Goal: Information Seeking & Learning: Learn about a topic

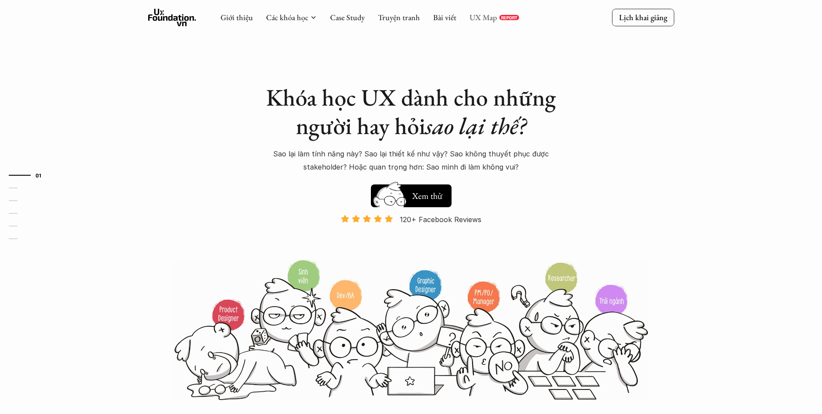
click at [483, 20] on link "UX Map" at bounding box center [483, 17] width 28 height 10
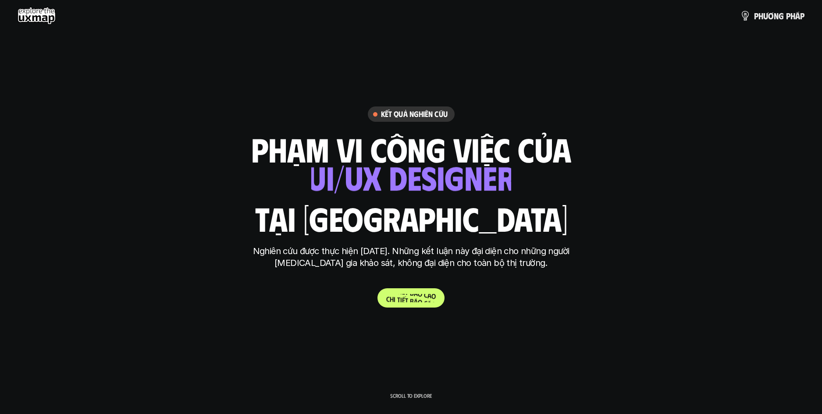
click at [415, 294] on span "á" at bounding box center [416, 293] width 4 height 8
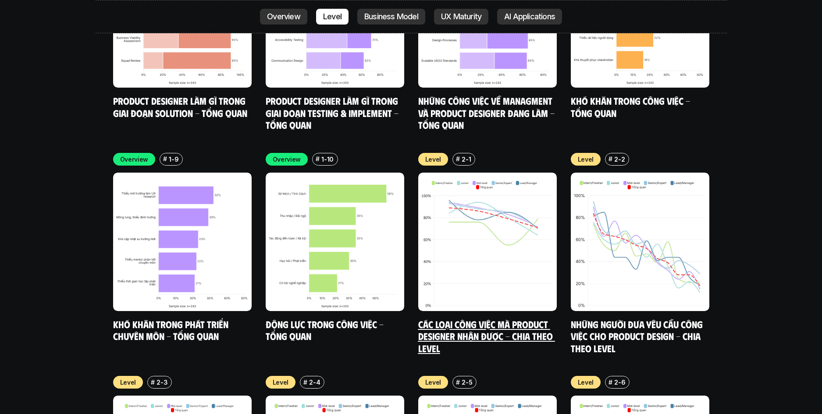
scroll to position [3038, 0]
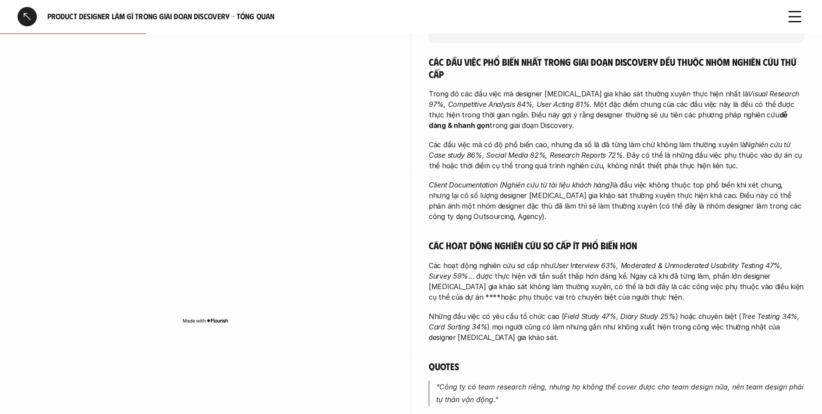
scroll to position [187, 0]
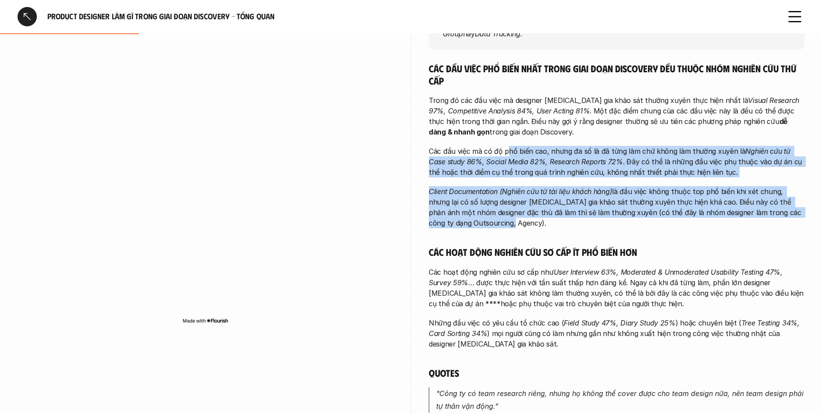
drag, startPoint x: 570, startPoint y: 178, endPoint x: 669, endPoint y: 228, distance: 111.3
click at [668, 227] on div "Các đầu việc phổ biến nhất trong giai đoạn Discovery đều thuộc nhóm nghiên cứu …" at bounding box center [617, 333] width 376 height 543
drag, startPoint x: 670, startPoint y: 228, endPoint x: 648, endPoint y: 208, distance: 29.5
click at [670, 228] on p "Client Documentation (Nghiên cứu từ tài liệu khách hàng) là đầu việc không thuộ…" at bounding box center [617, 207] width 376 height 42
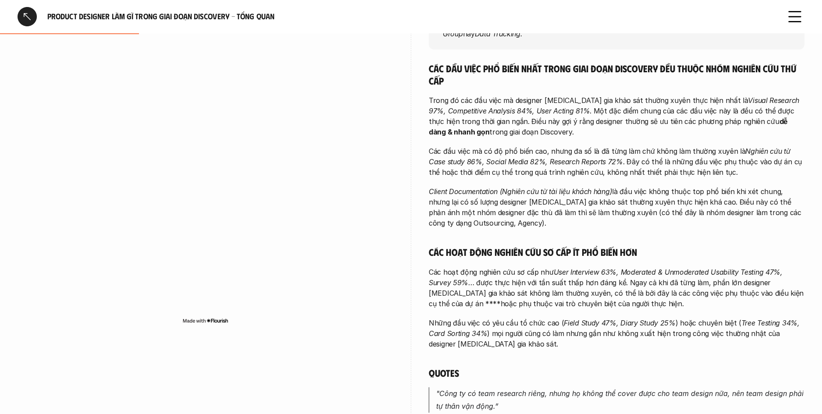
drag, startPoint x: 648, startPoint y: 208, endPoint x: 564, endPoint y: 128, distance: 115.3
click at [564, 128] on div "Các đầu việc phổ biến nhất trong giai đoạn Discovery đều thuộc nhóm nghiên cứu …" at bounding box center [617, 333] width 376 height 543
drag, startPoint x: 564, startPoint y: 128, endPoint x: 558, endPoint y: 131, distance: 7.1
click at [564, 128] on p "Trong đó các đầu việc mà designer tham gia khảo sát thường xuyên thực hiện nhất…" at bounding box center [617, 116] width 376 height 42
drag, startPoint x: 468, startPoint y: 102, endPoint x: 569, endPoint y: 141, distance: 107.7
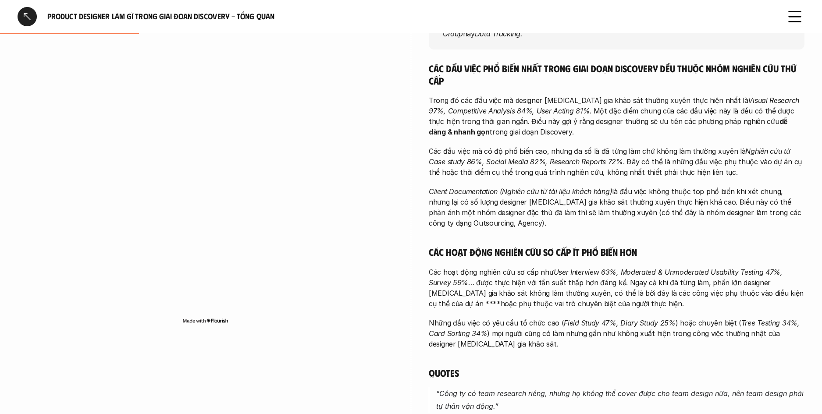
click at [555, 139] on div "Các đầu việc phổ biến nhất trong giai đoạn Discovery đều thuộc nhóm nghiên cứu …" at bounding box center [617, 333] width 376 height 543
drag, startPoint x: 593, startPoint y: 142, endPoint x: 608, endPoint y: 142, distance: 14.5
click at [593, 142] on div "Các đầu việc phổ biến nhất trong giai đoạn Discovery đều thuộc nhóm nghiên cứu …" at bounding box center [617, 333] width 376 height 543
drag, startPoint x: 495, startPoint y: 104, endPoint x: 463, endPoint y: 96, distance: 33.2
click at [463, 96] on div "Các đầu việc phổ biến nhất trong giai đoạn Discovery đều thuộc nhóm nghiên cứu …" at bounding box center [617, 333] width 376 height 543
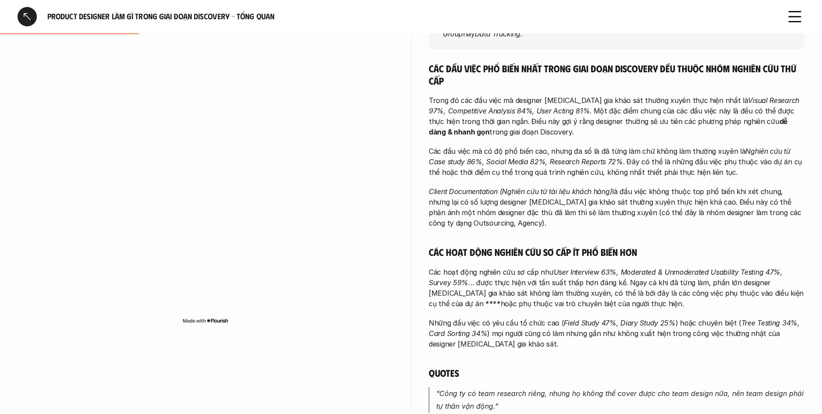
click at [463, 96] on p "Trong đó các đầu việc mà designer tham gia khảo sát thường xuyên thực hiện nhất…" at bounding box center [617, 116] width 376 height 42
drag, startPoint x: 470, startPoint y: 100, endPoint x: 589, endPoint y: 135, distance: 124.1
click at [589, 135] on p "Trong đó các đầu việc mà designer tham gia khảo sát thường xuyên thực hiện nhất…" at bounding box center [617, 116] width 376 height 42
drag, startPoint x: 497, startPoint y: 105, endPoint x: 472, endPoint y: 100, distance: 24.6
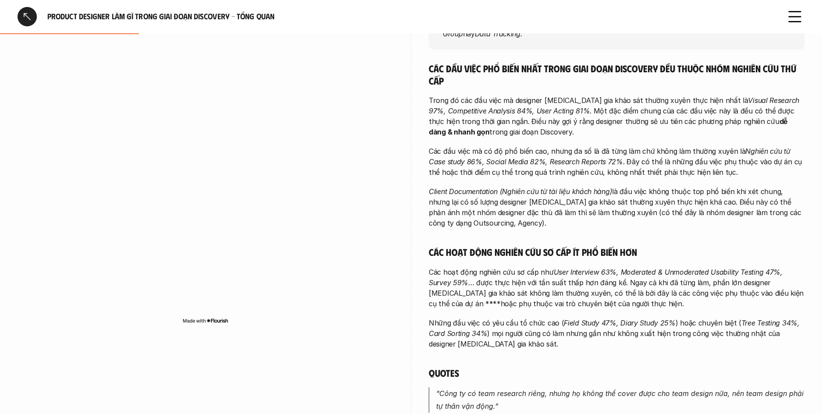
click at [474, 100] on p "Trong đó các đầu việc mà designer tham gia khảo sát thường xuyên thực hiện nhất…" at bounding box center [617, 116] width 376 height 42
drag, startPoint x: 472, startPoint y: 100, endPoint x: 480, endPoint y: 102, distance: 8.5
click at [472, 100] on p "Trong đó các đầu việc mà designer tham gia khảo sát thường xuyên thực hiện nhất…" at bounding box center [617, 116] width 376 height 42
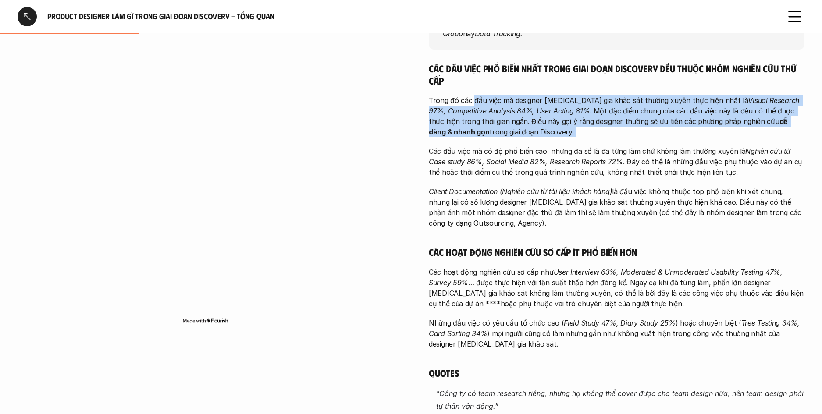
drag, startPoint x: 480, startPoint y: 102, endPoint x: 569, endPoint y: 131, distance: 93.7
click at [568, 131] on p "Trong đó các đầu việc mà designer tham gia khảo sát thường xuyên thực hiện nhất…" at bounding box center [617, 116] width 376 height 42
click at [570, 131] on p "Trong đó các đầu việc mà designer tham gia khảo sát thường xuyên thực hiện nhất…" at bounding box center [617, 116] width 376 height 42
drag, startPoint x: 570, startPoint y: 131, endPoint x: 478, endPoint y: 100, distance: 97.6
click at [478, 100] on p "Trong đó các đầu việc mà designer tham gia khảo sát thường xuyên thực hiện nhất…" at bounding box center [617, 116] width 376 height 42
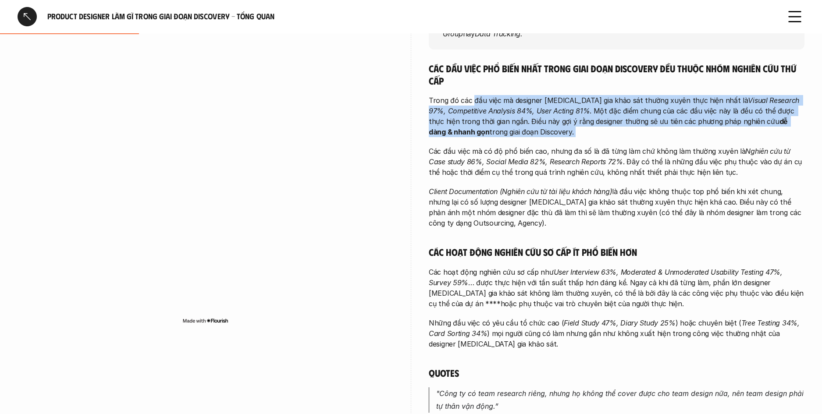
click at [478, 100] on p "Trong đó các đầu việc mà designer tham gia khảo sát thường xuyên thực hiện nhất…" at bounding box center [617, 116] width 376 height 42
drag, startPoint x: 489, startPoint y: 103, endPoint x: 590, endPoint y: 134, distance: 105.5
click at [590, 134] on p "Trong đó các đầu việc mà designer tham gia khảo sát thường xuyên thực hiện nhất…" at bounding box center [617, 116] width 376 height 42
drag, startPoint x: 590, startPoint y: 134, endPoint x: 597, endPoint y: 133, distance: 7.0
click at [590, 134] on p "Trong đó các đầu việc mà designer tham gia khảo sát thường xuyên thực hiện nhất…" at bounding box center [617, 116] width 376 height 42
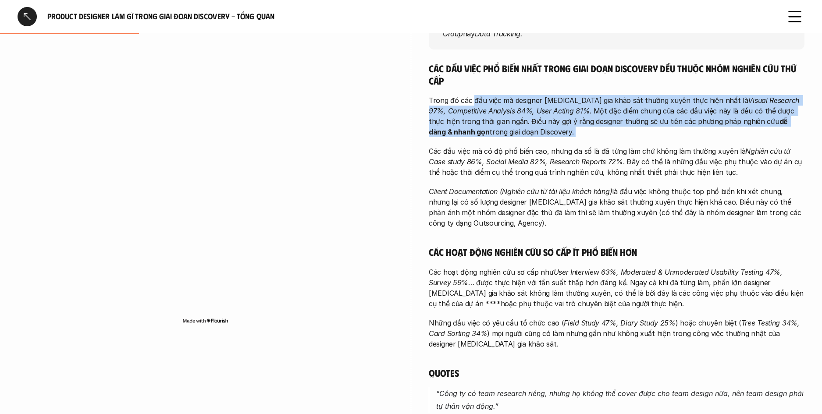
drag, startPoint x: 592, startPoint y: 131, endPoint x: 483, endPoint y: 93, distance: 115.0
click at [483, 93] on div "Các đầu việc phổ biến nhất trong giai đoạn Discovery đều thuộc nhóm nghiên cứu …" at bounding box center [617, 333] width 376 height 543
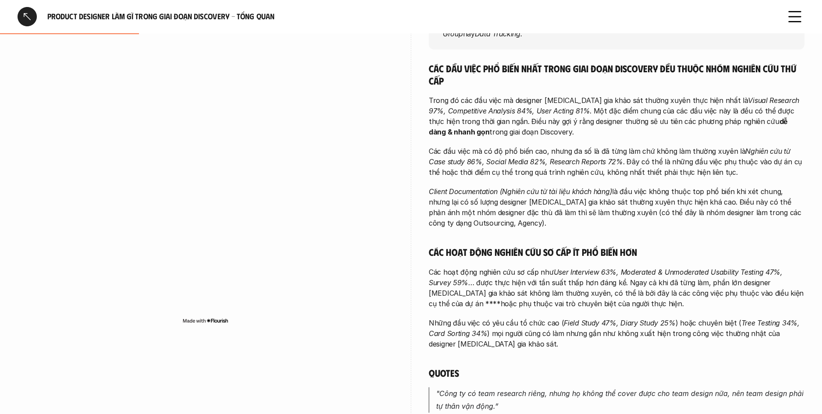
drag, startPoint x: 548, startPoint y: 116, endPoint x: 575, endPoint y: 125, distance: 28.1
click at [575, 125] on p "Trong đó các đầu việc mà designer tham gia khảo sát thường xuyên thực hiện nhất…" at bounding box center [617, 116] width 376 height 42
drag, startPoint x: 575, startPoint y: 125, endPoint x: 596, endPoint y: 135, distance: 23.9
click at [576, 125] on p "Trong đó các đầu việc mà designer tham gia khảo sát thường xuyên thực hiện nhất…" at bounding box center [617, 116] width 376 height 42
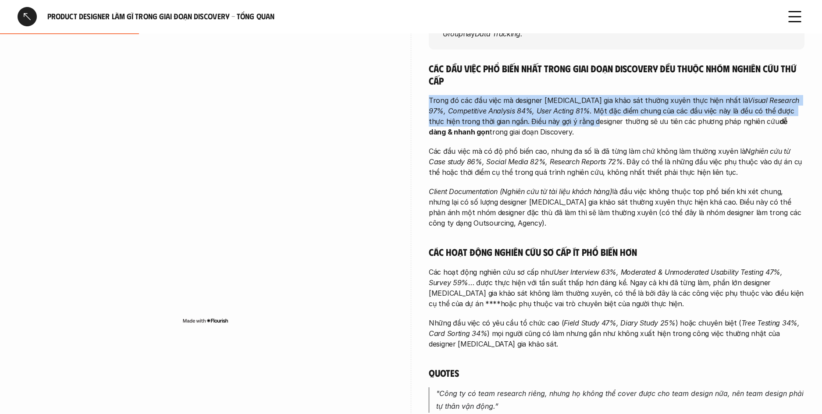
click at [467, 93] on div "Các đầu việc phổ biến nhất trong giai đoạn Discovery đều thuộc nhóm nghiên cứu …" at bounding box center [617, 333] width 376 height 543
click at [569, 133] on p "Trong đó các đầu việc mà designer tham gia khảo sát thường xuyên thực hiện nhất…" at bounding box center [617, 116] width 376 height 42
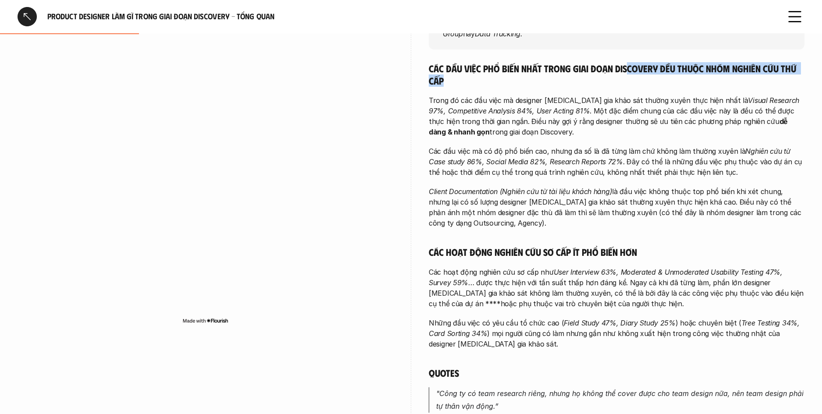
drag, startPoint x: 705, startPoint y: 77, endPoint x: 700, endPoint y: 95, distance: 18.7
click at [707, 79] on h5 "Các đầu việc phổ biến nhất trong giai đoạn Discovery đều thuộc nhóm nghiên cứu …" at bounding box center [617, 74] width 376 height 24
click at [696, 92] on div "Các đầu việc phổ biến nhất trong giai đoạn Discovery đều thuộc nhóm nghiên cứu …" at bounding box center [617, 333] width 376 height 543
drag, startPoint x: 692, startPoint y: 88, endPoint x: 559, endPoint y: 59, distance: 135.5
click at [559, 59] on div "overview Các phương pháp nghiên cứu thứ cấp với thời gian triển khai ngắn như V…" at bounding box center [617, 294] width 376 height 676
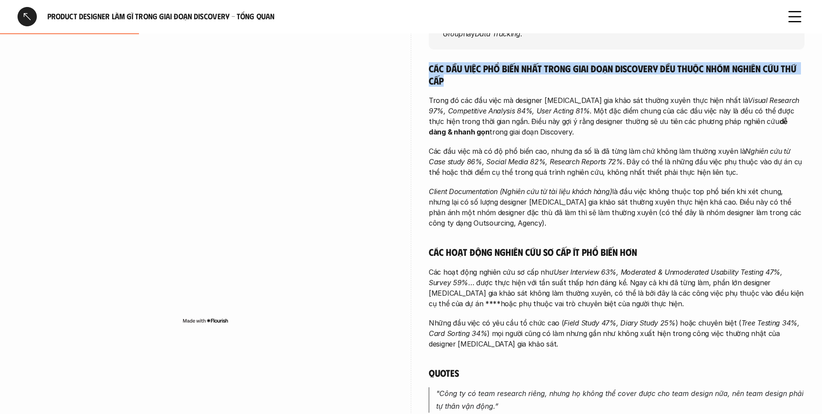
click at [559, 59] on div "overview Các phương pháp nghiên cứu thứ cấp với thời gian triển khai ngắn như V…" at bounding box center [617, 294] width 376 height 676
drag, startPoint x: 462, startPoint y: 67, endPoint x: 538, endPoint y: 89, distance: 78.9
click at [538, 89] on div "Các đầu việc phổ biến nhất trong giai đoạn Discovery đều thuộc nhóm nghiên cứu …" at bounding box center [617, 333] width 376 height 543
drag, startPoint x: 538, startPoint y: 89, endPoint x: 554, endPoint y: 86, distance: 16.2
click at [538, 89] on div "Các đầu việc phổ biến nhất trong giai đoạn Discovery đều thuộc nhóm nghiên cứu …" at bounding box center [617, 333] width 376 height 543
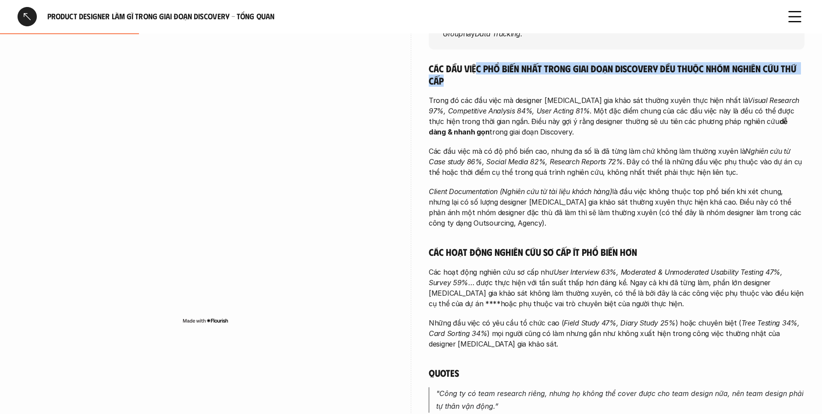
click at [474, 71] on h5 "Các đầu việc phổ biến nhất trong giai đoạn Discovery đều thuộc nhóm nghiên cứu …" at bounding box center [617, 74] width 376 height 24
click at [509, 81] on h5 "Các đầu việc phổ biến nhất trong giai đoạn Discovery đều thuộc nhóm nghiên cứu …" at bounding box center [617, 74] width 376 height 24
drag, startPoint x: 522, startPoint y: 80, endPoint x: 541, endPoint y: 96, distance: 24.5
click at [465, 69] on h5 "Các đầu việc phổ biến nhất trong giai đoạn Discovery đều thuộc nhóm nghiên cứu …" at bounding box center [617, 74] width 376 height 24
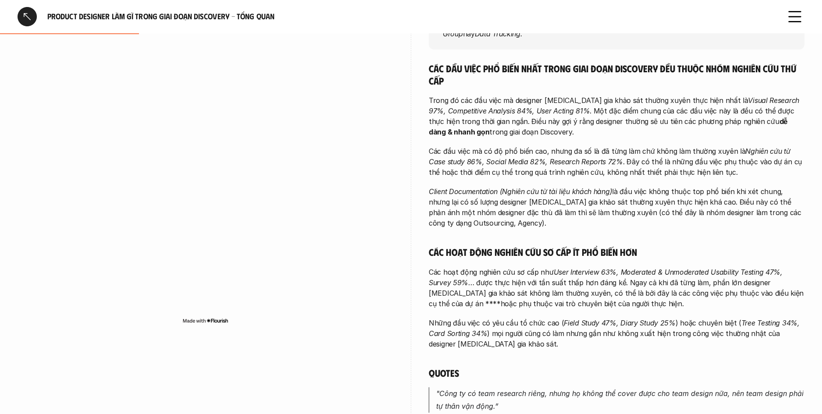
drag, startPoint x: 541, startPoint y: 96, endPoint x: 540, endPoint y: 102, distance: 6.2
click at [540, 96] on p "Trong đó các đầu việc mà designer tham gia khảo sát thường xuyên thực hiện nhất…" at bounding box center [617, 116] width 376 height 42
drag, startPoint x: 489, startPoint y: 195, endPoint x: 498, endPoint y: 196, distance: 8.8
click at [501, 196] on p "Client Documentation (Nghiên cứu từ tài liệu khách hàng) là đầu việc không thuộ…" at bounding box center [617, 207] width 376 height 42
click at [624, 227] on p "Client Documentation (Nghiên cứu từ tài liệu khách hàng) là đầu việc không thuộ…" at bounding box center [617, 207] width 376 height 42
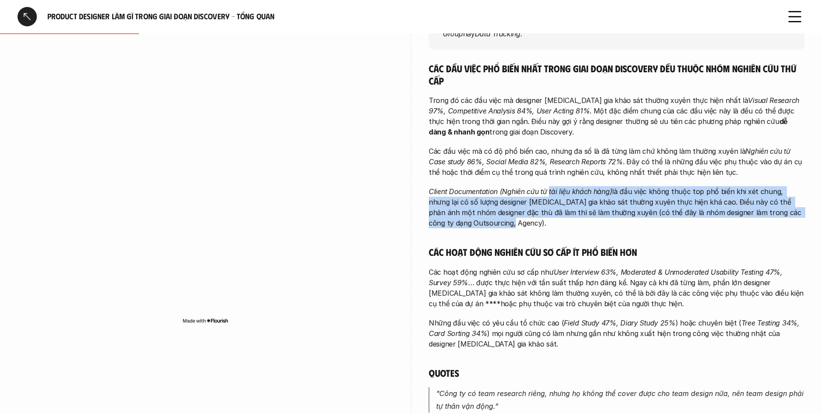
drag, startPoint x: 622, startPoint y: 227, endPoint x: 619, endPoint y: 216, distance: 11.4
click at [549, 187] on div "Các đầu việc phổ biến nhất trong giai đoạn Discovery đều thuộc nhóm nghiên cứu …" at bounding box center [617, 333] width 376 height 543
click at [619, 216] on p "Client Documentation (Nghiên cứu từ tài liệu khách hàng) là đầu việc không thuộ…" at bounding box center [617, 207] width 376 height 42
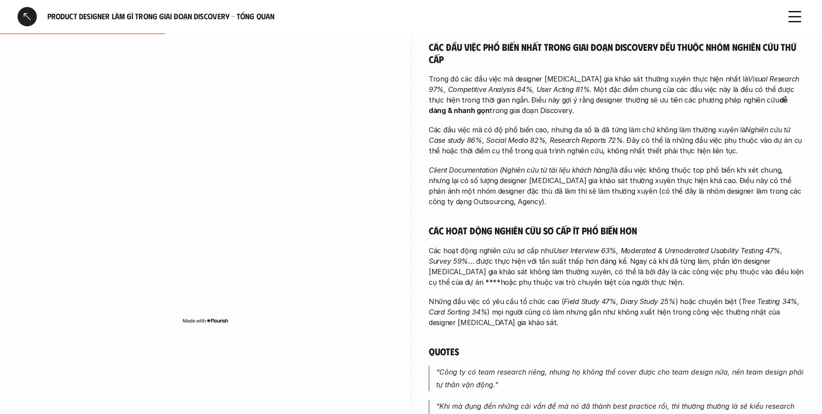
scroll to position [216, 0]
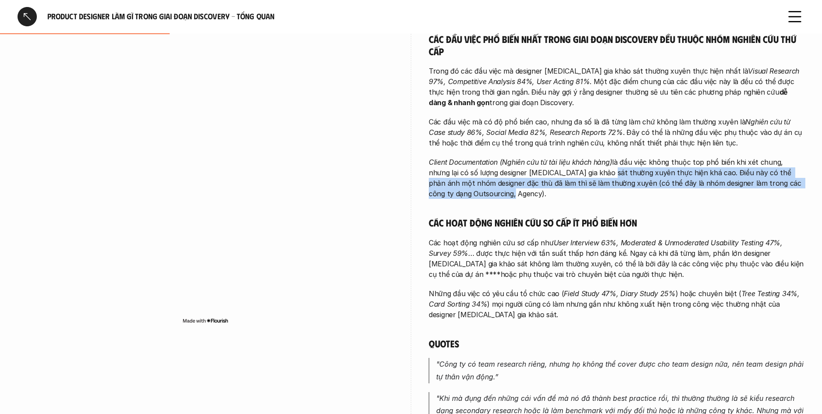
drag, startPoint x: 608, startPoint y: 199, endPoint x: 589, endPoint y: 176, distance: 29.6
click at [580, 174] on div "Các đầu việc phổ biến nhất trong giai đoạn Discovery đều thuộc nhóm nghiên cứu …" at bounding box center [617, 304] width 376 height 543
click at [622, 195] on p "Client Documentation (Nghiên cứu từ tài liệu khách hàng) là đầu việc không thuộ…" at bounding box center [617, 178] width 376 height 42
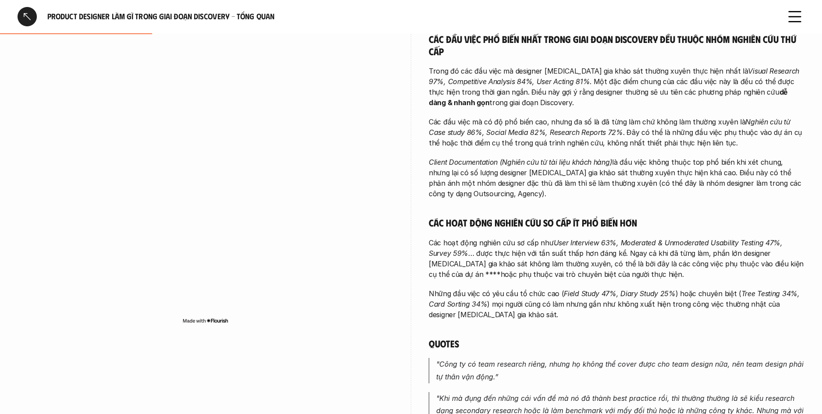
scroll to position [198, 0]
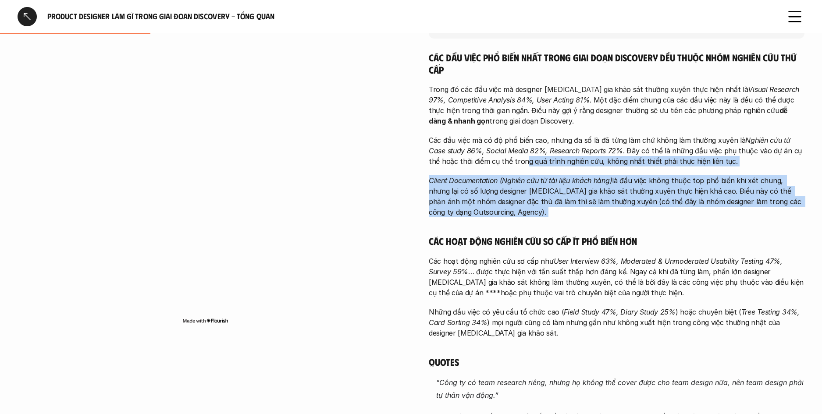
drag, startPoint x: 542, startPoint y: 221, endPoint x: 548, endPoint y: 172, distance: 49.4
click at [511, 159] on div "Các đầu việc phổ biến nhất trong giai đoạn Discovery đều thuộc nhóm nghiên cứu …" at bounding box center [617, 322] width 376 height 543
click at [613, 206] on p "Client Documentation (Nghiên cứu từ tài liệu khách hàng) là đầu việc không thuộ…" at bounding box center [617, 196] width 376 height 42
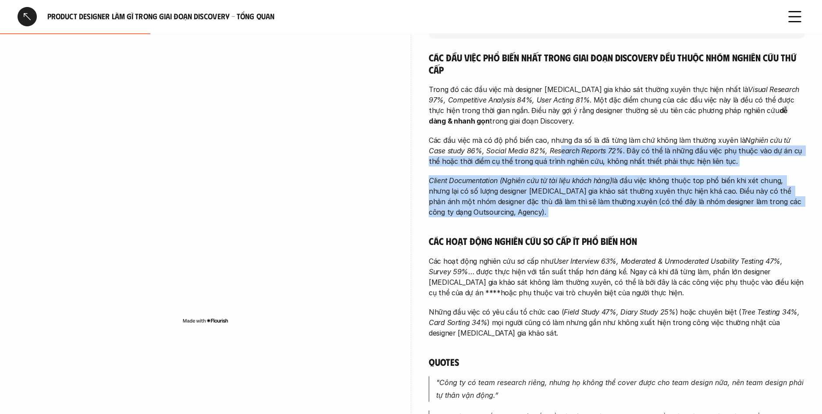
drag, startPoint x: 616, startPoint y: 224, endPoint x: 539, endPoint y: 153, distance: 104.5
click at [539, 153] on div "Các đầu việc phổ biến nhất trong giai đoạn Discovery đều thuộc nhóm nghiên cứu …" at bounding box center [617, 322] width 376 height 543
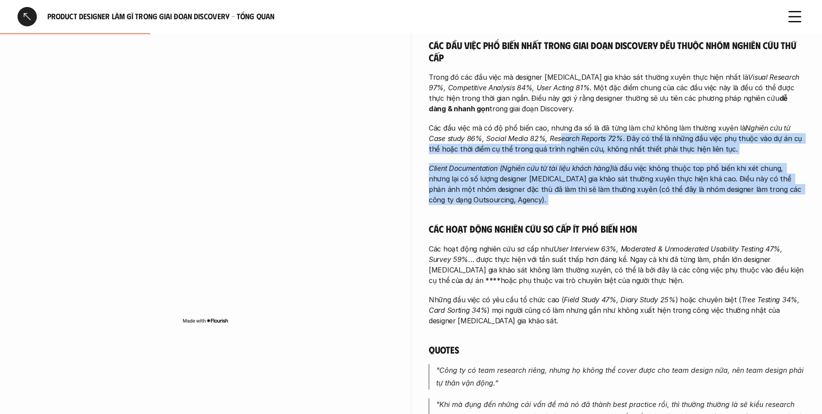
scroll to position [306, 0]
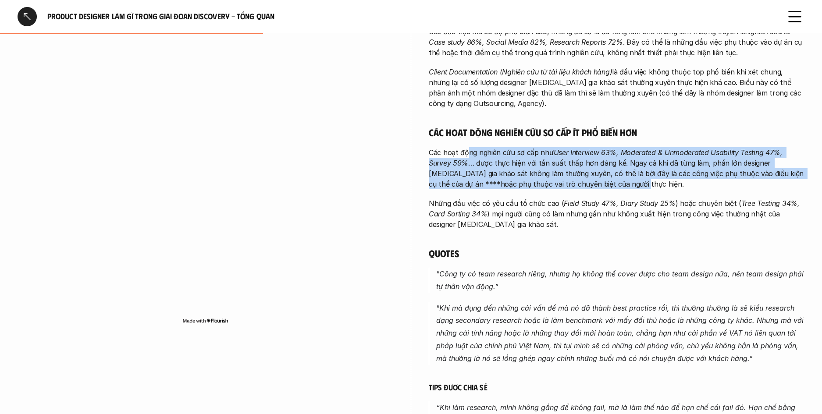
drag, startPoint x: 528, startPoint y: 167, endPoint x: 585, endPoint y: 184, distance: 59.8
click at [582, 182] on p "Các hoạt động nghiên cứu sơ cấp như User Interview 63%, Moderated & Unmoderated…" at bounding box center [617, 168] width 376 height 42
click at [586, 184] on p "Các hoạt động nghiên cứu sơ cấp như User Interview 63%, Moderated & Unmoderated…" at bounding box center [617, 168] width 376 height 42
drag, startPoint x: 564, startPoint y: 174, endPoint x: 501, endPoint y: 153, distance: 66.4
click at [501, 153] on p "Các hoạt động nghiên cứu sơ cấp như User Interview 63%, Moderated & Unmoderated…" at bounding box center [617, 168] width 376 height 42
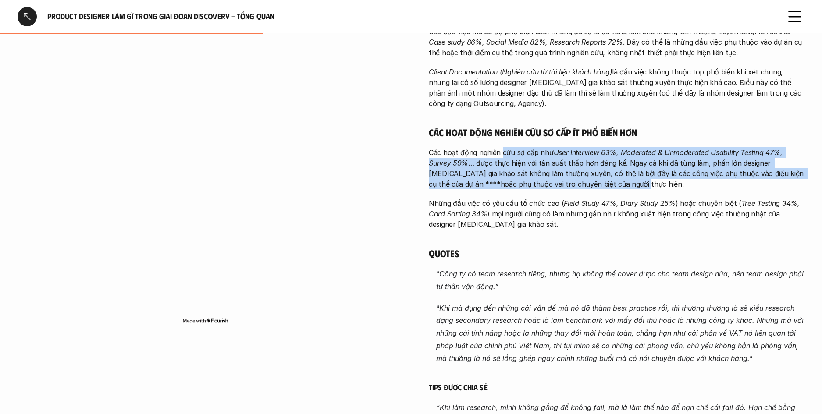
click at [540, 169] on p "Các hoạt động nghiên cứu sơ cấp như User Interview 63%, Moderated & Unmoderated…" at bounding box center [617, 168] width 376 height 42
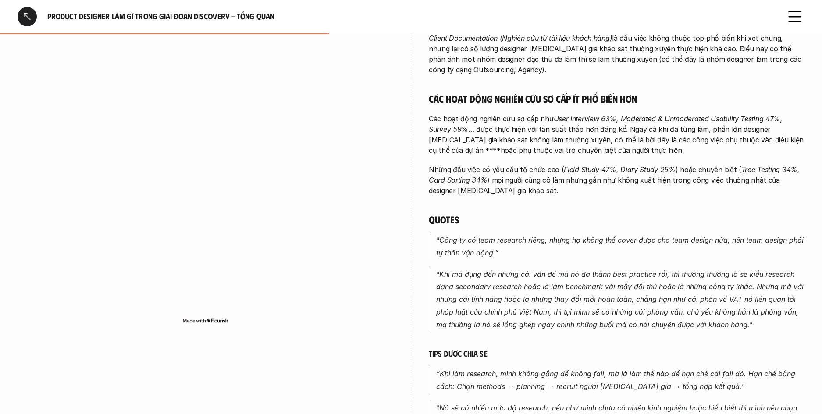
scroll to position [373, 0]
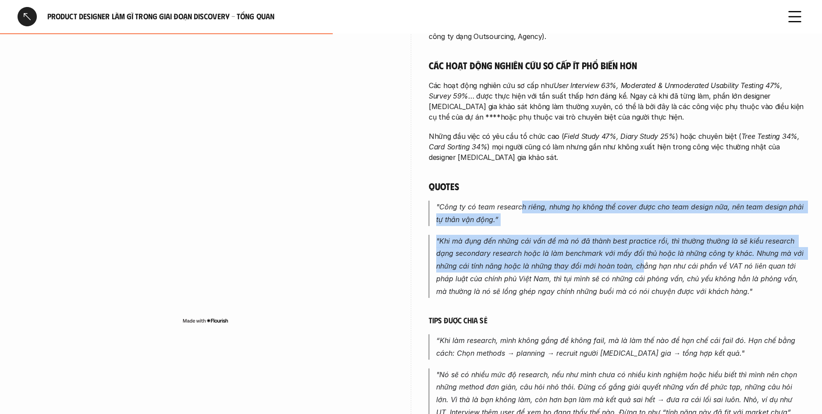
drag, startPoint x: 523, startPoint y: 205, endPoint x: 672, endPoint y: 275, distance: 164.5
click at [662, 271] on div "Các đầu việc phổ biến nhất trong giai đoạn Discovery đều thuộc nhóm nghiên cứu …" at bounding box center [617, 147] width 376 height 543
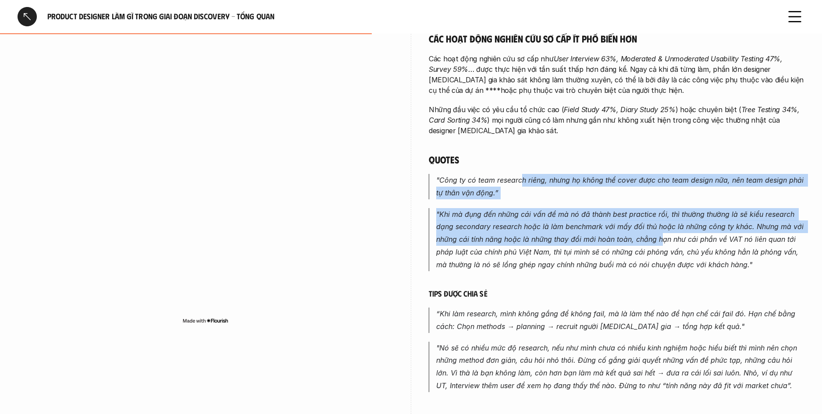
scroll to position [411, 0]
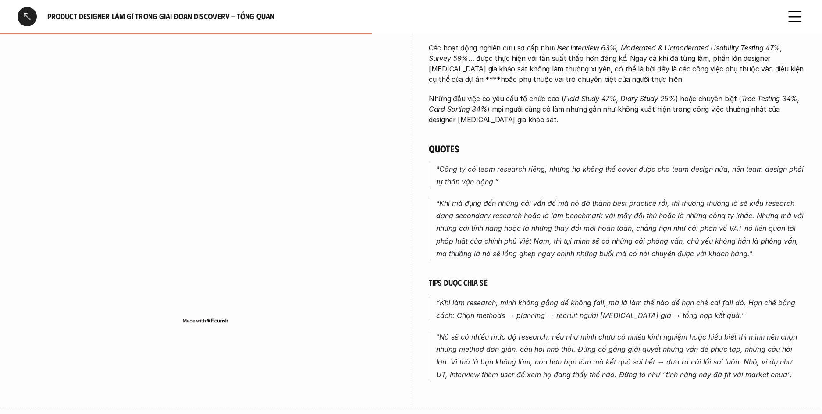
drag, startPoint x: 702, startPoint y: 258, endPoint x: 728, endPoint y: 271, distance: 29.4
click at [702, 258] on p ""Khi mà đụng đến những cái vấn đề mà nó đã thành best practice rồi, thì thường …" at bounding box center [620, 228] width 368 height 63
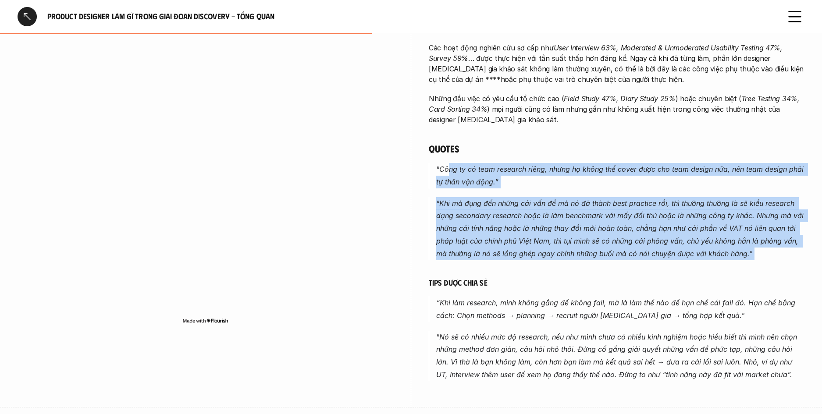
drag, startPoint x: 655, startPoint y: 230, endPoint x: 447, endPoint y: 171, distance: 216.0
click at [447, 171] on div "Các đầu việc phổ biến nhất trong giai đoạn Discovery đều thuộc nhóm nghiên cứu …" at bounding box center [617, 109] width 376 height 543
click at [447, 171] on em ""Công ty có team research riêng, nhưng họ không thể cover được cho team design …" at bounding box center [620, 175] width 369 height 21
drag, startPoint x: 447, startPoint y: 171, endPoint x: 639, endPoint y: 259, distance: 211.4
click at [635, 253] on div "Các đầu việc phổ biến nhất trong giai đoạn Discovery đều thuộc nhóm nghiên cứu …" at bounding box center [617, 109] width 376 height 543
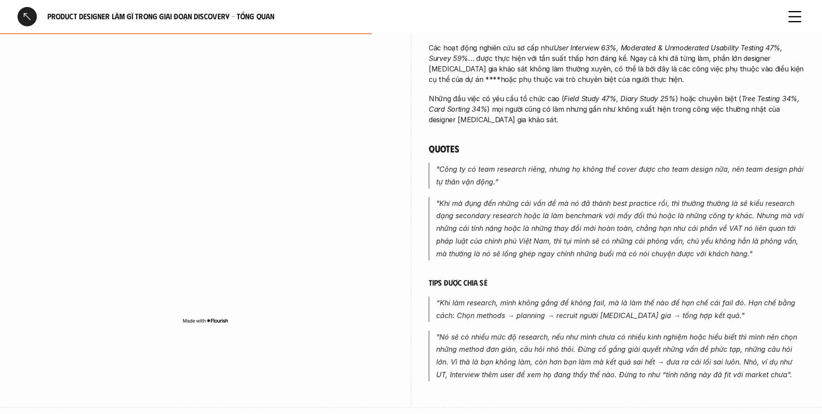
click at [647, 263] on div "Các đầu việc phổ biến nhất trong giai đoạn Discovery đều thuộc nhóm nghiên cứu …" at bounding box center [617, 109] width 376 height 543
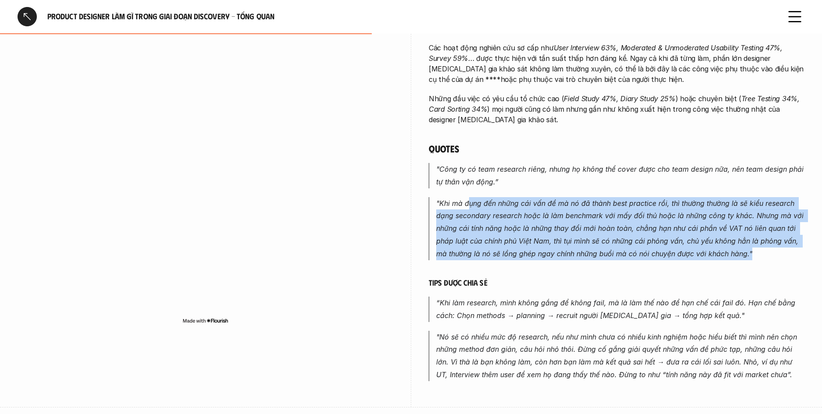
drag, startPoint x: 653, startPoint y: 261, endPoint x: 469, endPoint y: 199, distance: 194.6
click at [469, 199] on div "Các đầu việc phổ biến nhất trong giai đoạn Discovery đều thuộc nhóm nghiên cứu …" at bounding box center [617, 109] width 376 height 543
click at [469, 199] on em ""Khi mà đụng đến những cái vấn đề mà nó đã thành best practice rồi, thì thường …" at bounding box center [620, 228] width 369 height 59
drag, startPoint x: 469, startPoint y: 199, endPoint x: 731, endPoint y: 260, distance: 269.4
click at [727, 260] on div "Các đầu việc phổ biến nhất trong giai đoạn Discovery đều thuộc nhóm nghiên cứu …" at bounding box center [617, 109] width 376 height 543
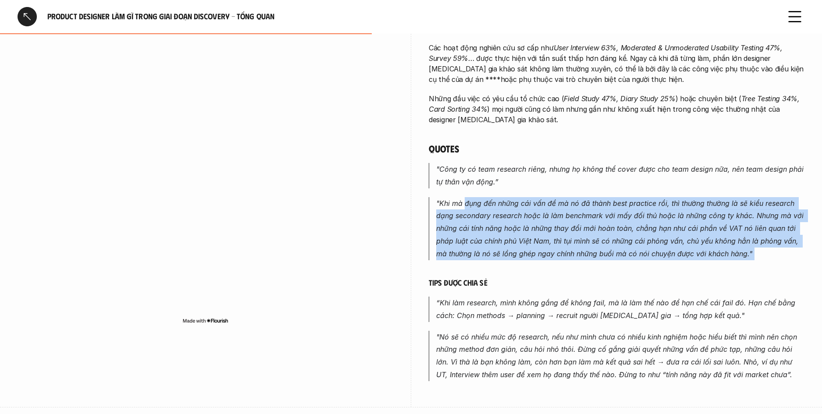
click at [731, 260] on p ""Khi mà đụng đến những cái vấn đề mà nó đã thành best practice rồi, thì thường …" at bounding box center [620, 228] width 368 height 63
drag, startPoint x: 660, startPoint y: 232, endPoint x: 499, endPoint y: 195, distance: 165.0
click at [499, 195] on div "Các đầu việc phổ biến nhất trong giai đoạn Discovery đều thuộc nhóm nghiên cứu …" at bounding box center [617, 109] width 376 height 543
drag, startPoint x: 747, startPoint y: 263, endPoint x: 763, endPoint y: 266, distance: 16.2
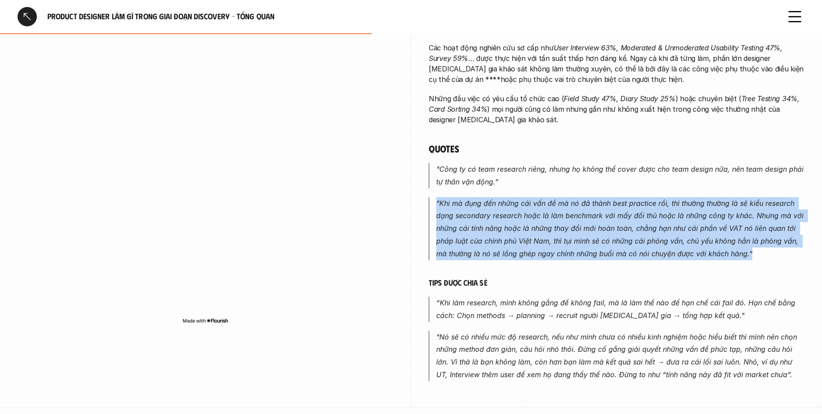
click at [753, 264] on div "Các đầu việc phổ biến nhất trong giai đoạn Discovery đều thuộc nhóm nghiên cứu …" at bounding box center [617, 109] width 376 height 543
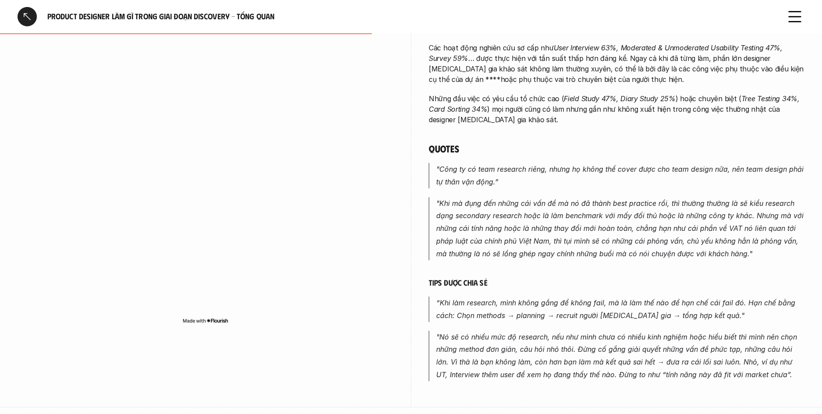
drag, startPoint x: 763, startPoint y: 266, endPoint x: 755, endPoint y: 263, distance: 8.4
click at [763, 266] on div "Các đầu việc phổ biến nhất trong giai đoạn Discovery đều thuộc nhóm nghiên cứu …" at bounding box center [617, 109] width 376 height 543
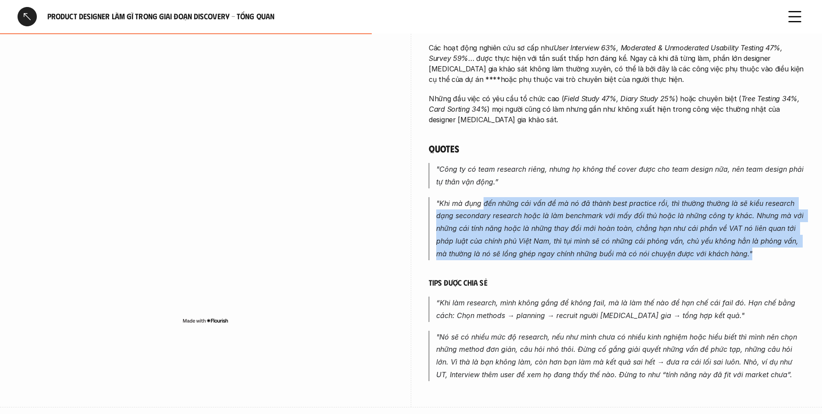
drag, startPoint x: 755, startPoint y: 263, endPoint x: 484, endPoint y: 198, distance: 278.4
click at [484, 198] on div "Các đầu việc phổ biến nhất trong giai đoạn Discovery đều thuộc nhóm nghiên cứu …" at bounding box center [617, 109] width 376 height 543
click at [484, 198] on p ""Khi mà đụng đến những cái vấn đề mà nó đã thành best practice rồi, thì thường …" at bounding box center [620, 228] width 368 height 63
drag, startPoint x: 483, startPoint y: 201, endPoint x: 677, endPoint y: 249, distance: 199.5
click at [673, 249] on p ""Khi mà đụng đến những cái vấn đề mà nó đã thành best practice rồi, thì thường …" at bounding box center [620, 228] width 368 height 63
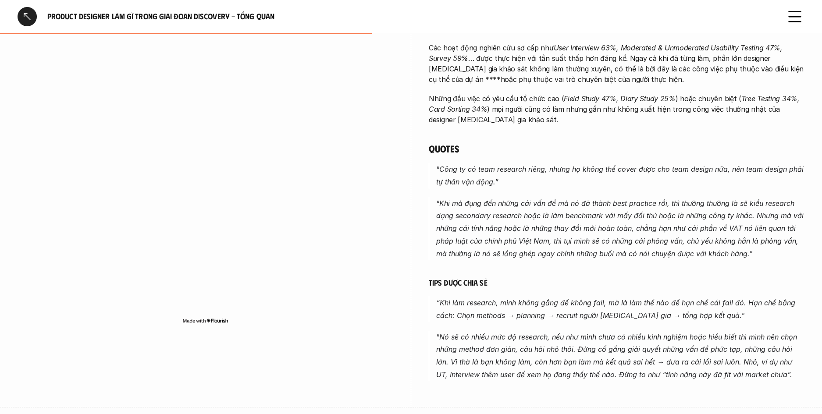
drag, startPoint x: 678, startPoint y: 249, endPoint x: 695, endPoint y: 257, distance: 18.8
click at [678, 249] on p ""Khi mà đụng đến những cái vấn đề mà nó đã thành best practice rồi, thì thường …" at bounding box center [620, 228] width 368 height 63
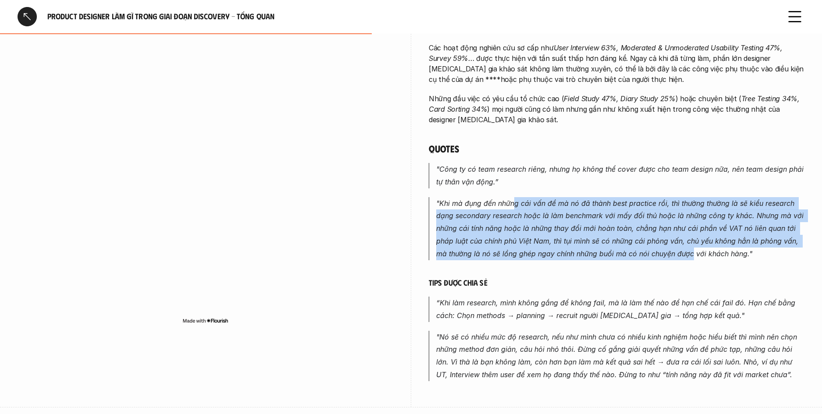
drag, startPoint x: 545, startPoint y: 209, endPoint x: 510, endPoint y: 201, distance: 35.4
click at [511, 201] on em ""Khi mà đụng đến những cái vấn đề mà nó đã thành best practice rồi, thì thường …" at bounding box center [620, 228] width 369 height 59
click at [510, 201] on em ""Khi mà đụng đến những cái vấn đề mà nó đã thành best practice rồi, thì thường …" at bounding box center [620, 228] width 369 height 59
drag, startPoint x: 701, startPoint y: 256, endPoint x: 752, endPoint y: 272, distance: 53.6
click at [735, 269] on div "Các đầu việc phổ biến nhất trong giai đoạn Discovery đều thuộc nhóm nghiên cứu …" at bounding box center [617, 109] width 376 height 543
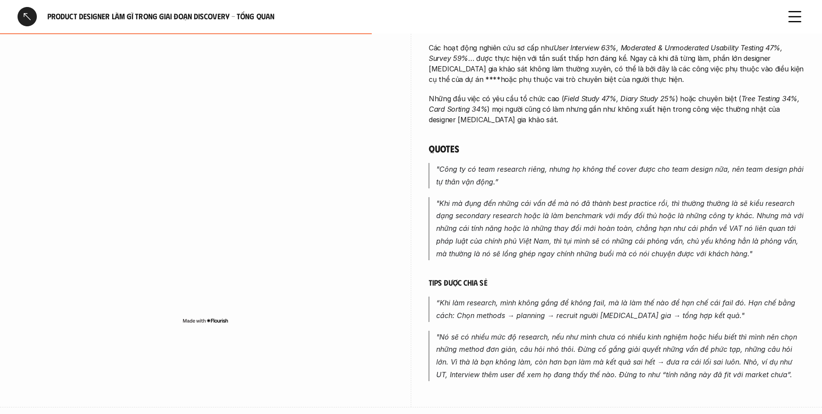
drag, startPoint x: 756, startPoint y: 264, endPoint x: 751, endPoint y: 263, distance: 5.1
click at [756, 264] on div "Các đầu việc phổ biến nhất trong giai đoạn Discovery đều thuộc nhóm nghiên cứu …" at bounding box center [617, 109] width 376 height 543
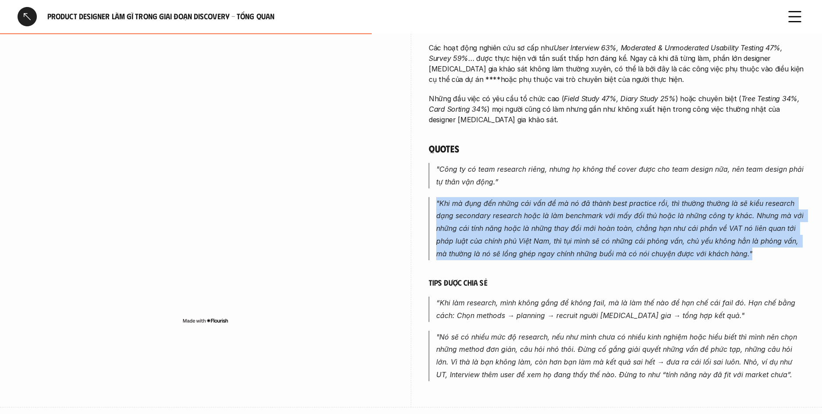
drag, startPoint x: 643, startPoint y: 223, endPoint x: 540, endPoint y: 192, distance: 107.2
click at [540, 192] on div "Các đầu việc phổ biến nhất trong giai đoạn Discovery đều thuộc nhóm nghiên cứu …" at bounding box center [617, 109] width 376 height 543
drag, startPoint x: 661, startPoint y: 248, endPoint x: 676, endPoint y: 255, distance: 16.5
click at [675, 254] on div "Các đầu việc phổ biến nhất trong giai đoạn Discovery đều thuộc nhóm nghiên cứu …" at bounding box center [617, 109] width 376 height 543
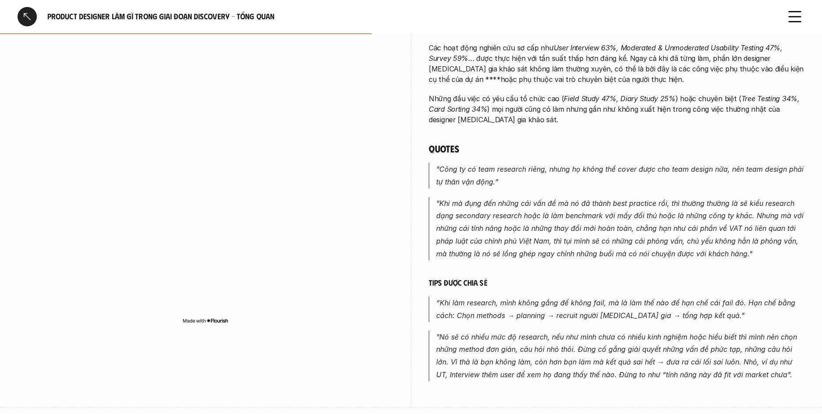
drag, startPoint x: 687, startPoint y: 259, endPoint x: 687, endPoint y: 251, distance: 7.5
click at [687, 259] on p ""Khi mà đụng đến những cái vấn đề mà nó đã thành best practice rồi, thì thường …" at bounding box center [620, 228] width 368 height 63
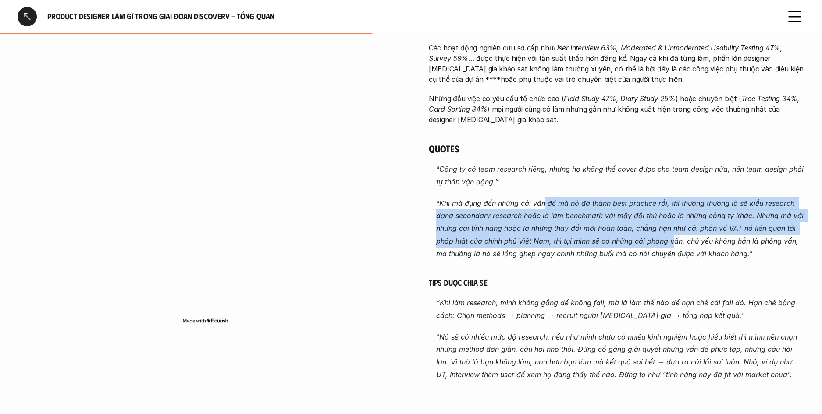
drag, startPoint x: 649, startPoint y: 236, endPoint x: 541, endPoint y: 200, distance: 114.1
click at [541, 200] on em ""Khi mà đụng đến những cái vấn đề mà nó đã thành best practice rồi, thì thường …" at bounding box center [620, 228] width 369 height 59
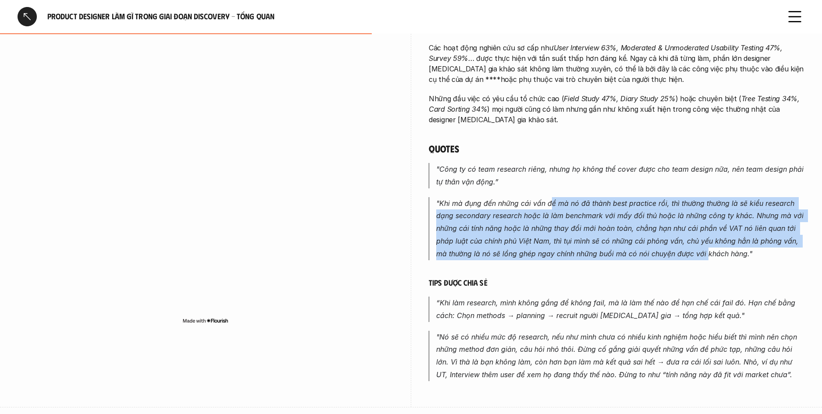
drag, startPoint x: 703, startPoint y: 259, endPoint x: 717, endPoint y: 261, distance: 13.8
click at [710, 260] on div "Các đầu việc phổ biến nhất trong giai đoạn Discovery đều thuộc nhóm nghiên cứu …" at bounding box center [617, 109] width 376 height 543
click at [717, 261] on div "Các đầu việc phổ biến nhất trong giai đoạn Discovery đều thuộc nhóm nghiên cứu …" at bounding box center [617, 109] width 376 height 543
drag, startPoint x: 665, startPoint y: 236, endPoint x: 564, endPoint y: 202, distance: 106.7
click at [564, 202] on em ""Khi mà đụng đến những cái vấn đề mà nó đã thành best practice rồi, thì thường …" at bounding box center [620, 228] width 369 height 59
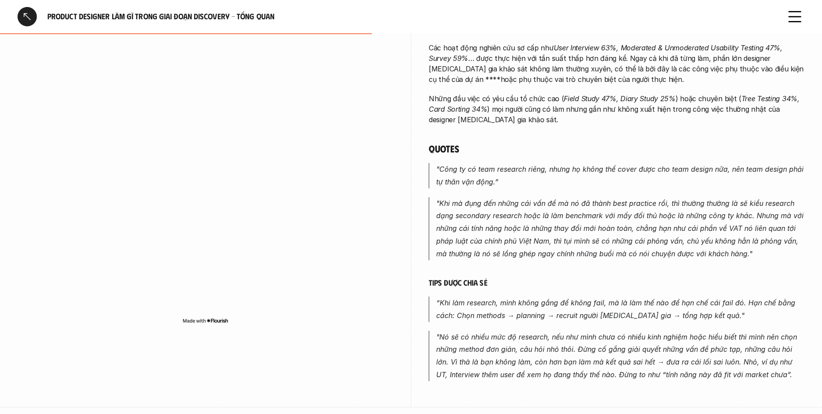
click at [564, 202] on em ""Khi mà đụng đến những cái vấn đề mà nó đã thành best practice rồi, thì thường …" at bounding box center [620, 228] width 369 height 59
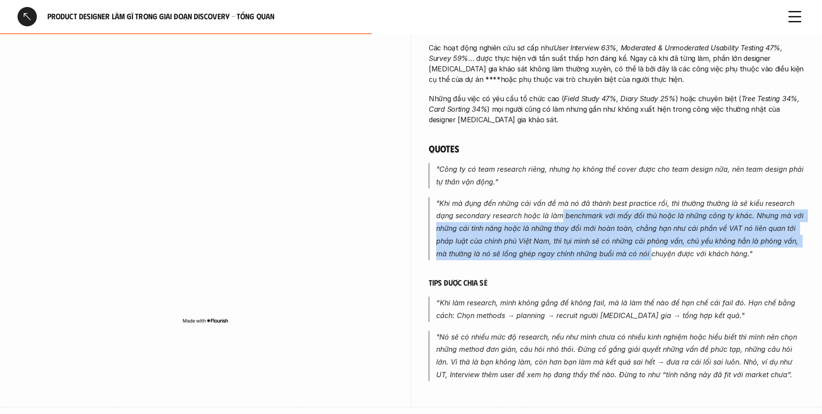
drag, startPoint x: 650, startPoint y: 248, endPoint x: 539, endPoint y: 204, distance: 120.0
click at [539, 204] on p ""Khi mà đụng đến những cái vấn đề mà nó đã thành best practice rồi, thì thường …" at bounding box center [620, 228] width 368 height 63
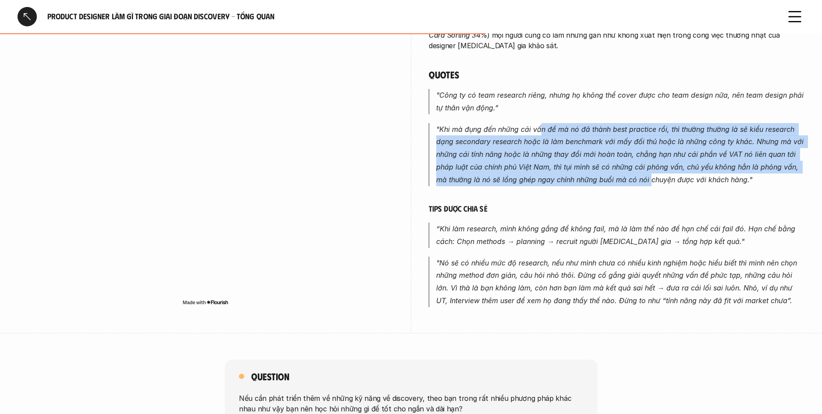
scroll to position [520, 0]
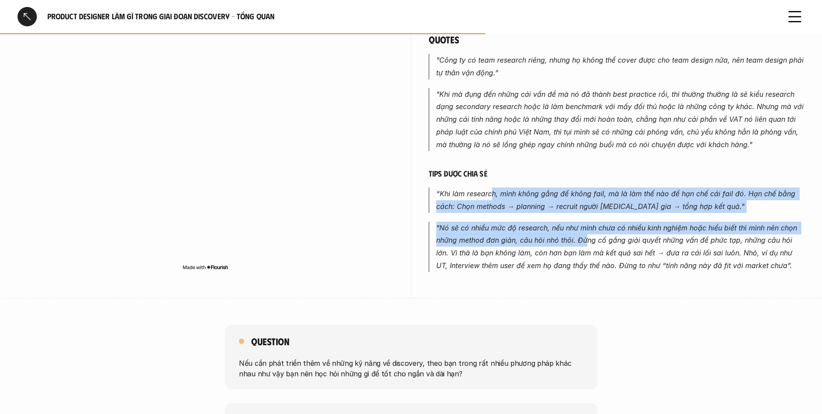
drag, startPoint x: 492, startPoint y: 196, endPoint x: 606, endPoint y: 253, distance: 126.8
click at [603, 252] on div "Các đầu việc phổ biến nhất trong giai đoạn Discovery đều thuộc nhóm nghiên cứu …" at bounding box center [617, 0] width 376 height 543
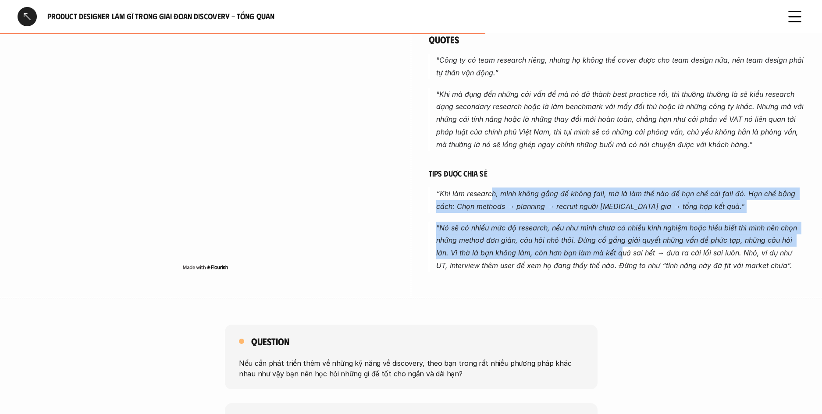
click at [607, 253] on em ""Nó sẽ có nhiều mức độ research, nếu như mình chưa có nhiều kinh nghiệm hoặc hi…" at bounding box center [617, 247] width 363 height 46
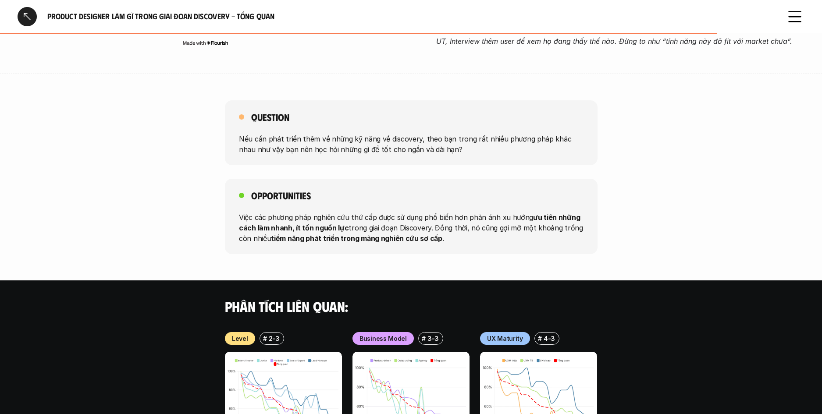
scroll to position [744, 0]
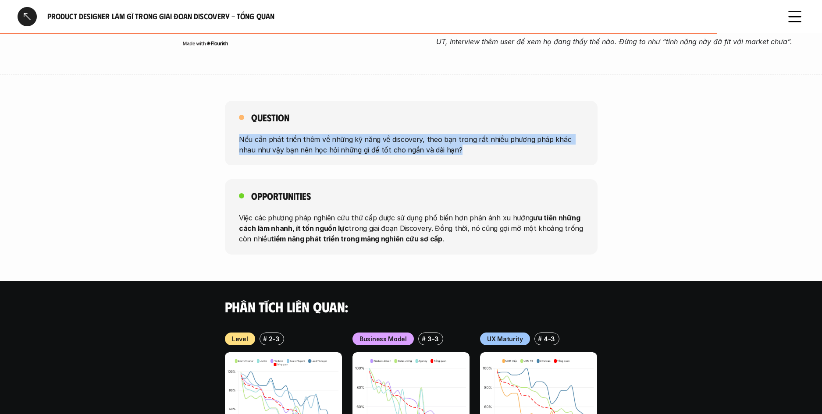
drag, startPoint x: 226, startPoint y: 140, endPoint x: 453, endPoint y: 154, distance: 227.9
click at [451, 153] on div "Question Nếu cần phát triển thêm về những kỹ năng về discovery, theo bạn trong …" at bounding box center [411, 133] width 822 height 65
drag, startPoint x: 453, startPoint y: 154, endPoint x: 467, endPoint y: 157, distance: 13.9
click at [456, 154] on p "Nếu cần phát triển thêm về những kỹ năng về discovery, theo bạn trong rất nhiều…" at bounding box center [411, 144] width 344 height 21
click at [148, 121] on div "Question Nếu cần phát triển thêm về những kỹ năng về discovery, theo bạn trong …" at bounding box center [411, 133] width 822 height 65
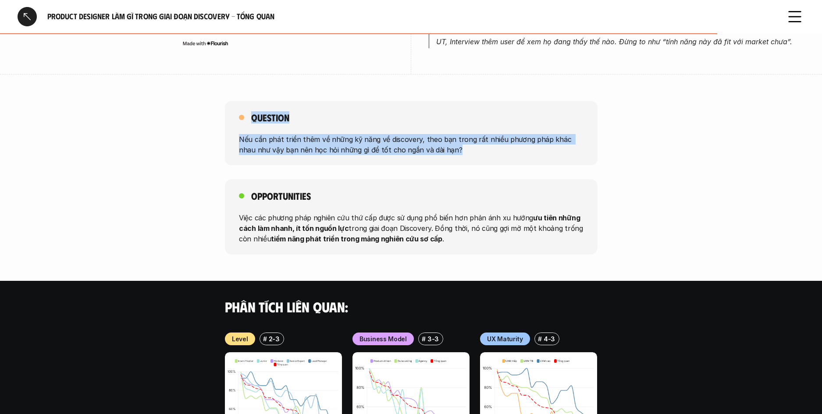
click at [148, 121] on div "Question Nếu cần phát triển thêm về những kỹ năng về discovery, theo bạn trong …" at bounding box center [411, 133] width 822 height 65
drag, startPoint x: 194, startPoint y: 125, endPoint x: 463, endPoint y: 159, distance: 271.1
click at [461, 159] on div "Question Nếu cần phát triển thêm về những kỹ năng về discovery, theo bạn trong …" at bounding box center [411, 133] width 822 height 65
click at [463, 159] on div "Question Nếu cần phát triển thêm về những kỹ năng về discovery, theo bạn trong …" at bounding box center [411, 133] width 373 height 65
drag, startPoint x: 171, startPoint y: 131, endPoint x: 126, endPoint y: 127, distance: 45.3
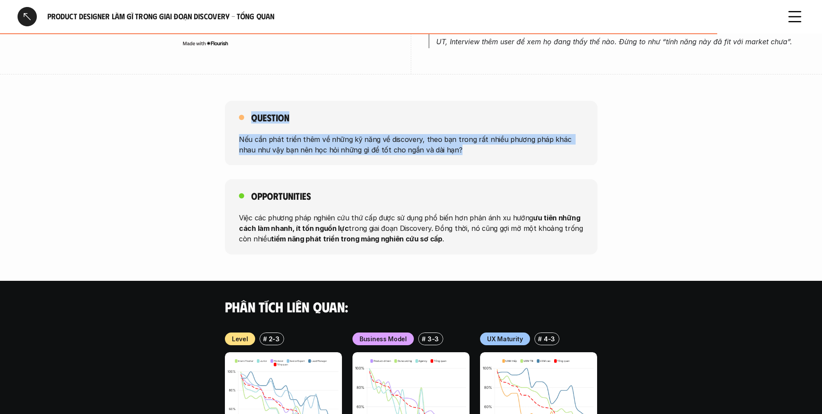
click at [126, 127] on div "Question Nếu cần phát triển thêm về những kỹ năng về discovery, theo bạn trong …" at bounding box center [411, 133] width 822 height 65
drag, startPoint x: 126, startPoint y: 127, endPoint x: 134, endPoint y: 128, distance: 7.5
click at [126, 127] on div "Question Nếu cần phát triển thêm về những kỹ năng về discovery, theo bạn trong …" at bounding box center [411, 133] width 822 height 65
drag, startPoint x: 390, startPoint y: 149, endPoint x: 489, endPoint y: 161, distance: 99.3
click at [489, 161] on div "Question Nếu cần phát triển thêm về những kỹ năng về discovery, theo bạn trong …" at bounding box center [411, 133] width 822 height 65
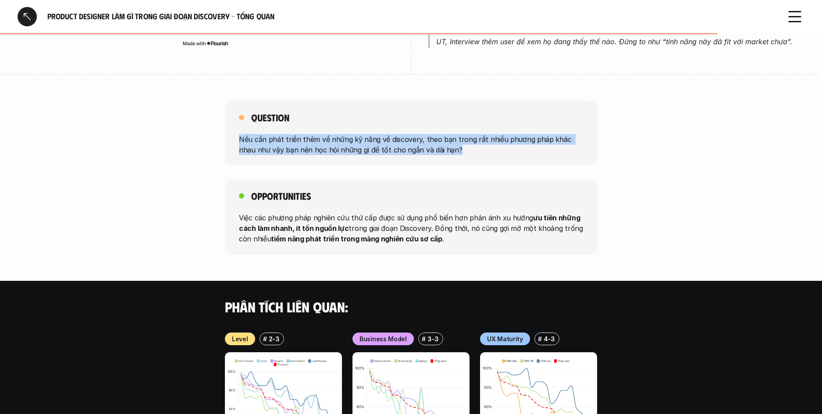
drag, startPoint x: 489, startPoint y: 161, endPoint x: 494, endPoint y: 158, distance: 6.1
click at [490, 161] on div "Question Nếu cần phát triển thêm về những kỹ năng về discovery, theo bạn trong …" at bounding box center [411, 133] width 373 height 65
drag
click at [143, 127] on div "Question Nếu cần phát triển thêm về những kỹ năng về discovery, theo bạn trong …" at bounding box center [411, 133] width 822 height 65
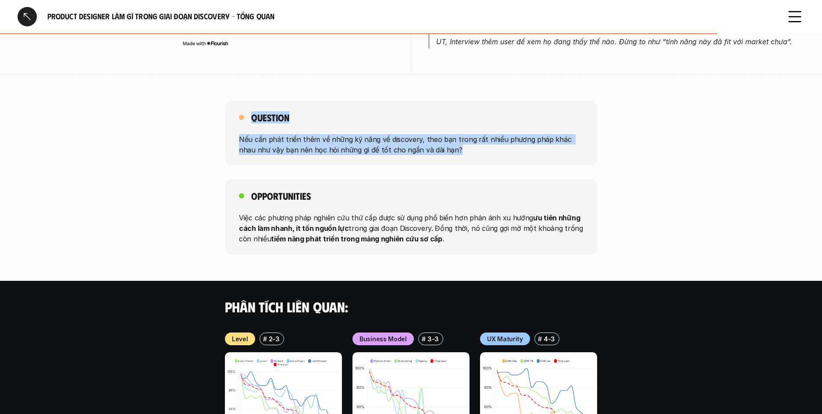
click at [463, 163] on div "Question Nếu cần phát triển thêm về những kỹ năng về discovery, theo bạn trong …" at bounding box center [411, 133] width 822 height 65
click at [465, 163] on div "Question Nếu cần phát triển thêm về những kỹ năng về discovery, theo bạn trong …" at bounding box center [411, 133] width 373 height 65
click at [133, 128] on div "Question Nếu cần phát triển thêm về những kỹ năng về discovery, theo bạn trong …" at bounding box center [411, 133] width 822 height 65
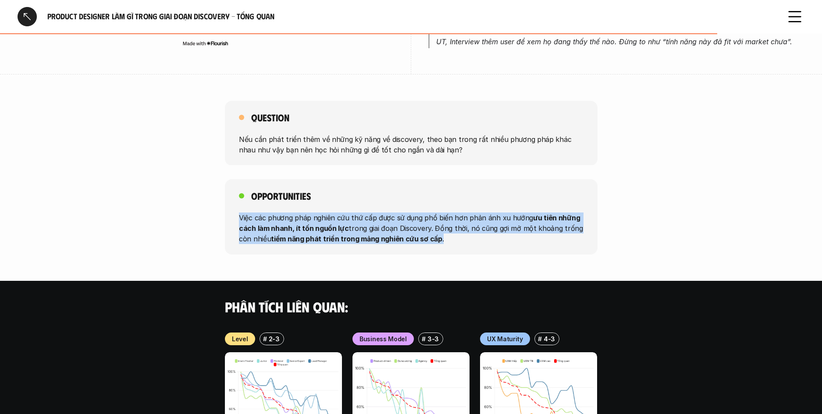
click at [483, 247] on div "Opportunities Việc các phương pháp nghiên cứu thứ cấp được sử dụng phổ biến hơn…" at bounding box center [411, 216] width 373 height 75
click at [184, 216] on div "Opportunities Việc các phương pháp nghiên cứu thứ cấp được sử dụng phổ biến hơn…" at bounding box center [411, 216] width 822 height 75
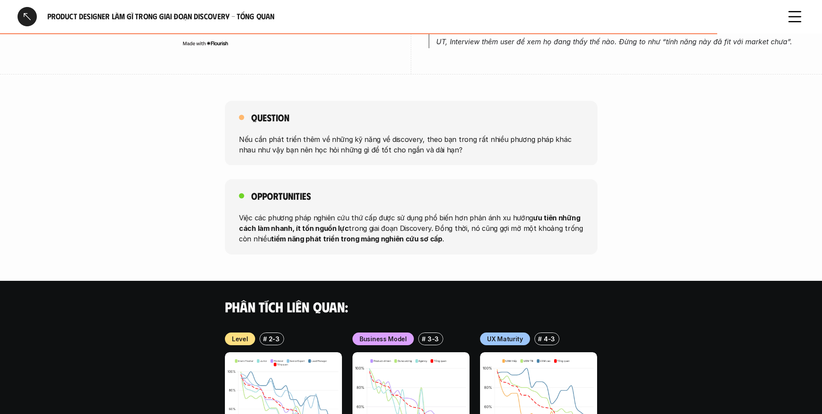
click at [518, 241] on p "Việc các phương pháp nghiên cứu thứ cấp được sử dụng phổ biến hơn phản ánh xu h…" at bounding box center [411, 229] width 344 height 32
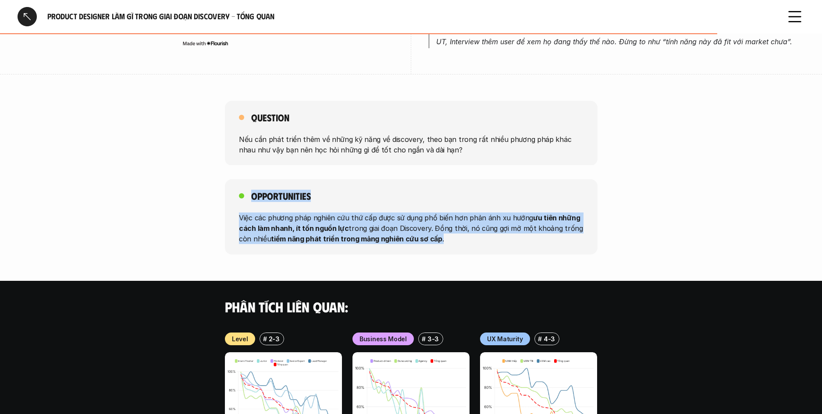
click at [156, 206] on div "Opportunities Việc các phương pháp nghiên cứu thứ cấp được sử dụng phổ biến hơn…" at bounding box center [411, 216] width 822 height 75
click at [515, 241] on div "Opportunities Việc các phương pháp nghiên cứu thứ cấp được sử dụng phổ biến hơn…" at bounding box center [411, 216] width 822 height 75
click at [515, 241] on p "Việc các phương pháp nghiên cứu thứ cấp được sử dụng phổ biến hơn phản ánh xu h…" at bounding box center [411, 229] width 344 height 32
click at [152, 204] on div "Opportunities Việc các phương pháp nghiên cứu thứ cấp được sử dụng phổ biến hơn…" at bounding box center [411, 216] width 822 height 75
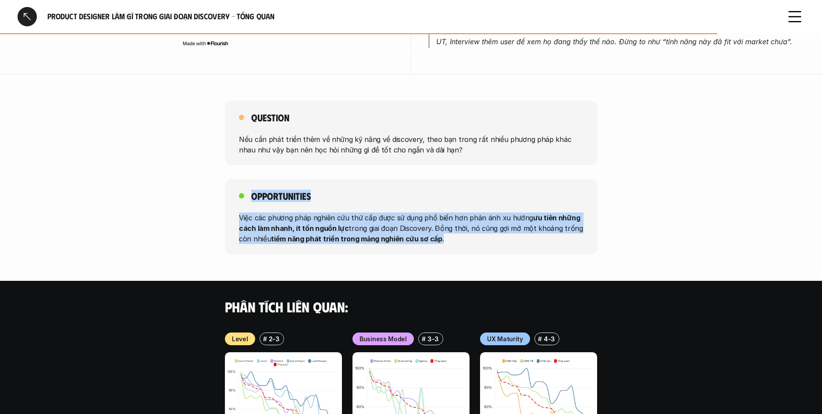
click at [152, 204] on div "Opportunities Việc các phương pháp nghiên cứu thứ cấp được sử dụng phổ biến hơn…" at bounding box center [411, 216] width 822 height 75
click at [470, 239] on div "Opportunities Việc các phương pháp nghiên cứu thứ cấp được sử dụng phổ biến hơn…" at bounding box center [411, 216] width 822 height 75
click at [472, 239] on p "Việc các phương pháp nghiên cứu thứ cấp được sử dụng phổ biến hơn phản ánh xu h…" at bounding box center [411, 229] width 344 height 32
click at [177, 216] on div "Opportunities Việc các phương pháp nghiên cứu thứ cấp được sử dụng phổ biến hơn…" at bounding box center [411, 216] width 822 height 75
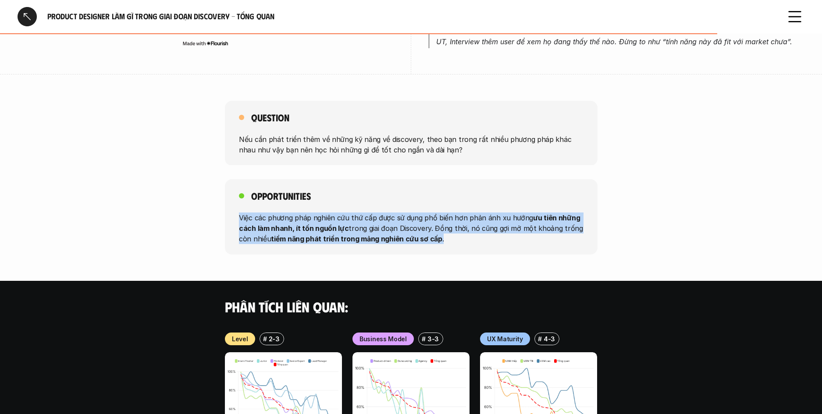
click at [488, 252] on div "Opportunities Việc các phương pháp nghiên cứu thứ cấp được sử dụng phổ biến hơn…" at bounding box center [411, 216] width 373 height 75
click at [176, 213] on div "Opportunities Việc các phương pháp nghiên cứu thứ cấp được sử dụng phổ biến hơn…" at bounding box center [411, 216] width 822 height 75
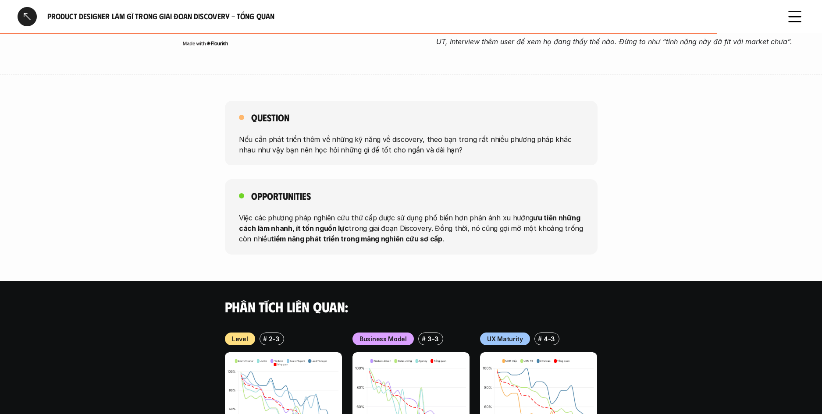
click at [176, 213] on div "Opportunities Việc các phương pháp nghiên cứu thứ cấp được sử dụng phổ biến hơn…" at bounding box center [411, 216] width 822 height 75
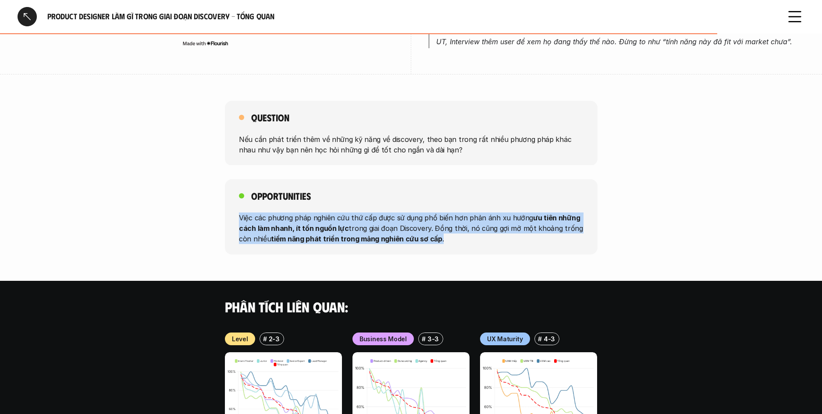
click at [212, 216] on div "Opportunities Việc các phương pháp nghiên cứu thứ cấp được sử dụng phổ biến hơn…" at bounding box center [411, 216] width 822 height 75
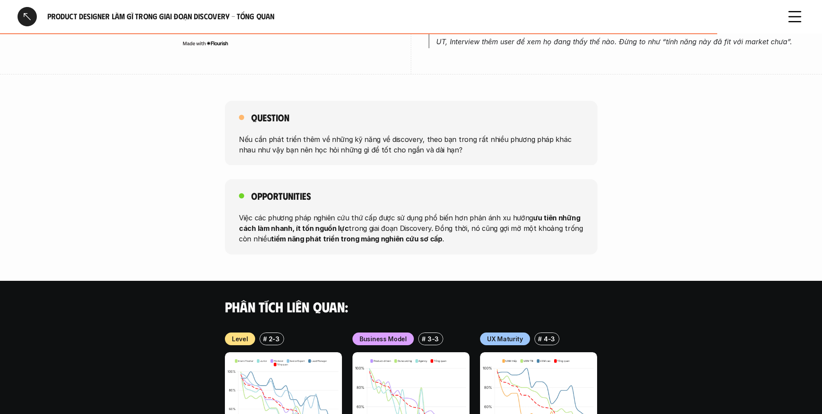
click at [212, 216] on div "Opportunities Việc các phương pháp nghiên cứu thứ cấp được sử dụng phổ biến hơn…" at bounding box center [411, 216] width 822 height 75
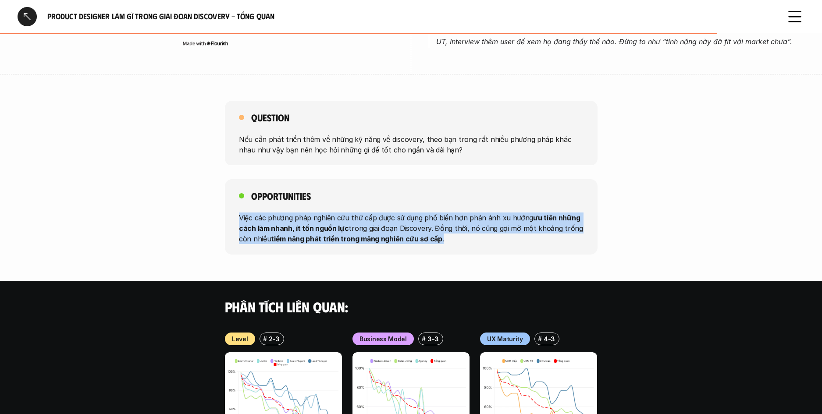
click at [472, 237] on div "Opportunities Việc các phương pháp nghiên cứu thứ cấp được sử dụng phổ biến hơn…" at bounding box center [411, 216] width 822 height 75
click at [475, 234] on p "Việc các phương pháp nghiên cứu thứ cấp được sử dụng phổ biến hơn phản ánh xu h…" at bounding box center [411, 229] width 344 height 32
click at [215, 217] on div "Opportunities Việc các phương pháp nghiên cứu thứ cấp được sử dụng phổ biến hơn…" at bounding box center [411, 216] width 822 height 75
click at [214, 216] on div "Opportunities Việc các phương pháp nghiên cứu thứ cấp được sử dụng phổ biến hơn…" at bounding box center [411, 216] width 822 height 75
click at [482, 250] on div "Opportunities Việc các phương pháp nghiên cứu thứ cấp được sử dụng phổ biến hơn…" at bounding box center [411, 216] width 822 height 75
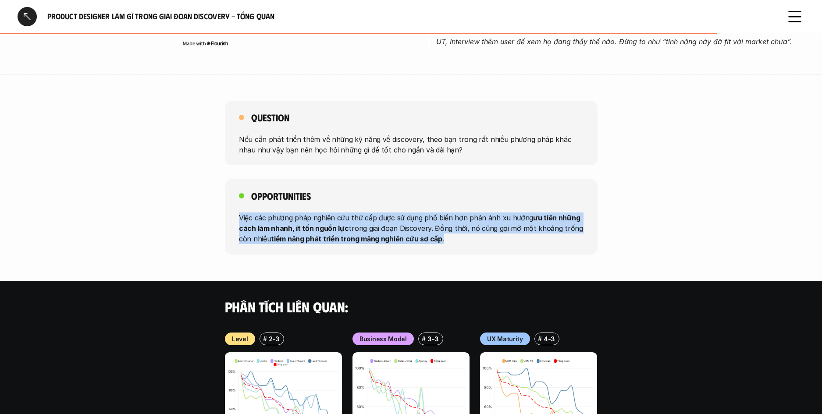
click at [486, 250] on div "Opportunities Việc các phương pháp nghiên cứu thứ cấp được sử dụng phổ biến hơn…" at bounding box center [411, 216] width 373 height 75
click at [231, 216] on div "Opportunities Việc các phương pháp nghiên cứu thứ cấp được sử dụng phổ biến hơn…" at bounding box center [411, 216] width 373 height 75
click at [515, 254] on div "Opportunities Việc các phương pháp nghiên cứu thứ cấp được sử dụng phổ biến hơn…" at bounding box center [411, 216] width 373 height 75
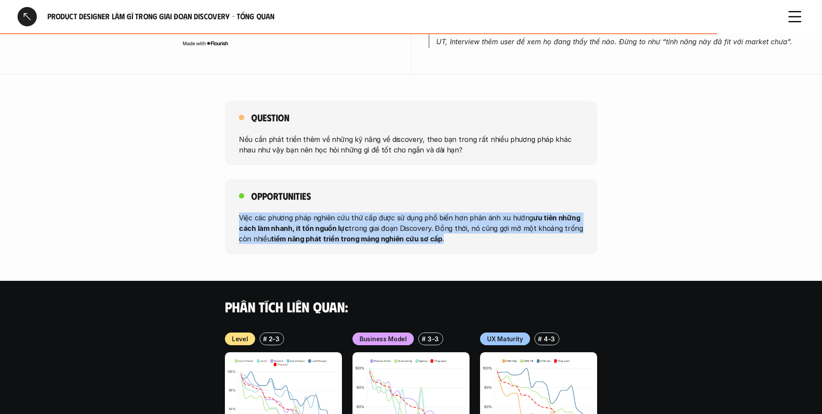
click at [170, 209] on div "Opportunities Việc các phương pháp nghiên cứu thứ cấp được sử dụng phổ biến hơn…" at bounding box center [411, 216] width 822 height 75
click at [472, 250] on div "Opportunities Việc các phương pháp nghiên cứu thứ cấp được sử dụng phổ biến hơn…" at bounding box center [411, 216] width 822 height 75
click at [474, 250] on div "Opportunities Việc các phương pháp nghiên cứu thứ cấp được sử dụng phổ biến hơn…" at bounding box center [411, 216] width 373 height 75
click at [151, 210] on div "Opportunities Việc các phương pháp nghiên cứu thứ cấp được sử dụng phổ biến hơn…" at bounding box center [411, 216] width 822 height 75
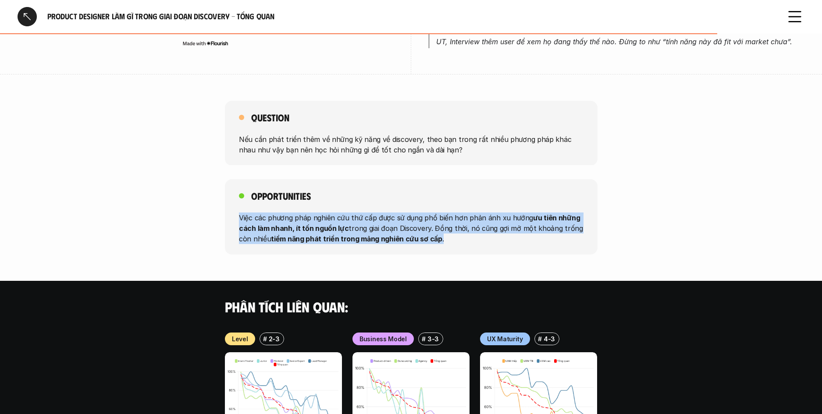
click at [149, 210] on div "Opportunities Việc các phương pháp nghiên cứu thứ cấp được sử dụng phổ biến hơn…" at bounding box center [411, 216] width 822 height 75
click at [502, 248] on div "Opportunities Việc các phương pháp nghiên cứu thứ cấp được sử dụng phổ biến hơn…" at bounding box center [411, 216] width 822 height 75
click at [502, 248] on div "Opportunities Việc các phương pháp nghiên cứu thứ cấp được sử dụng phổ biến hơn…" at bounding box center [411, 216] width 373 height 75
click at [146, 190] on div "Opportunities Việc các phương pháp nghiên cứu thứ cấp được sử dụng phổ biến hơn…" at bounding box center [411, 216] width 822 height 75
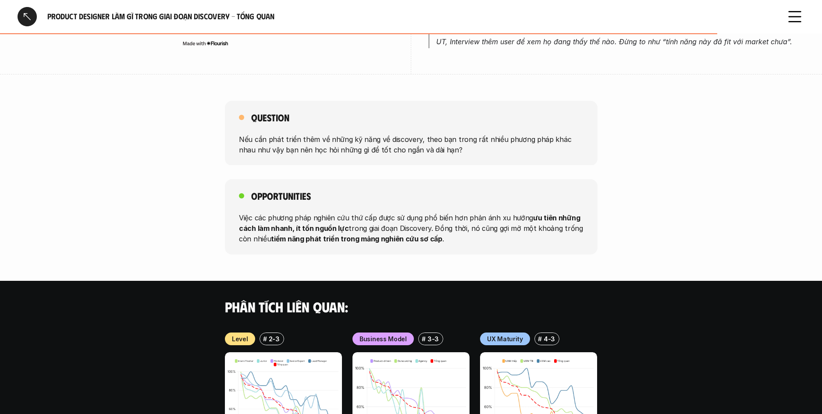
click at [146, 190] on div "Opportunities Việc các phương pháp nghiên cứu thứ cấp được sử dụng phổ biến hơn…" at bounding box center [411, 216] width 822 height 75
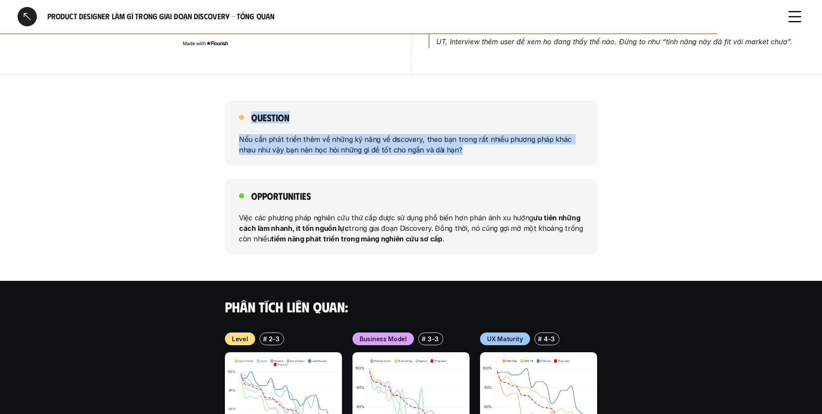
click at [475, 158] on div "Question Nếu cần phát triển thêm về những kỹ năng về discovery, theo bạn trong …" at bounding box center [411, 133] width 822 height 65
click at [512, 158] on div "Question Nếu cần phát triển thêm về những kỹ năng về discovery, theo bạn trong …" at bounding box center [411, 133] width 373 height 65
click at [199, 131] on div "Question Nếu cần phát triển thêm về những kỹ năng về discovery, theo bạn trong …" at bounding box center [411, 133] width 822 height 65
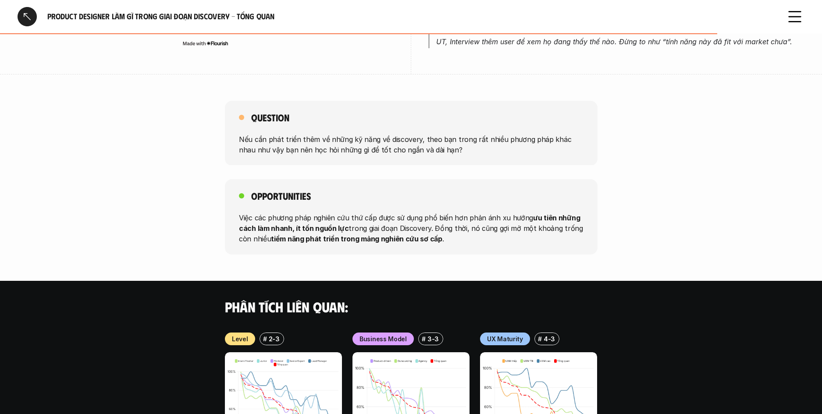
click at [199, 131] on div "Question Nếu cần phát triển thêm về những kỹ năng về discovery, theo bạn trong …" at bounding box center [411, 133] width 822 height 65
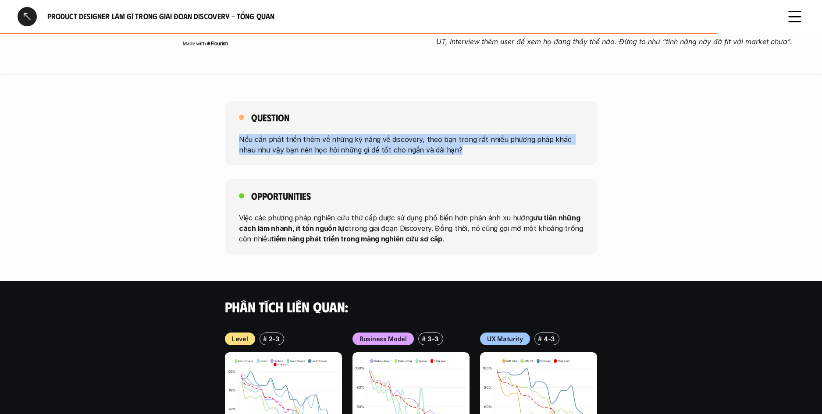
click at [536, 153] on div "Question Nếu cần phát triển thêm về những kỹ năng về discovery, theo bạn trong …" at bounding box center [411, 133] width 822 height 65
click at [536, 153] on p "Nếu cần phát triển thêm về những kỹ năng về discovery, theo bạn trong rất nhiều…" at bounding box center [411, 144] width 344 height 21
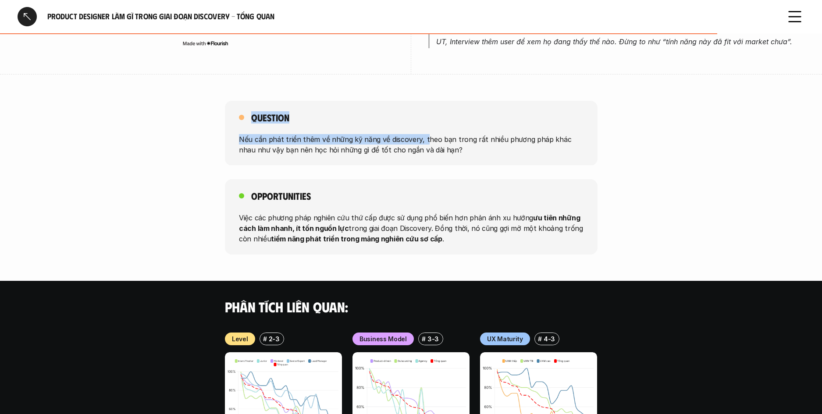
click at [156, 121] on div "Question Nếu cần phát triển thêm về những kỹ năng về discovery, theo bạn trong …" at bounding box center [411, 133] width 822 height 65
click at [159, 131] on div "Question Nếu cần phát triển thêm về những kỹ năng về discovery, theo bạn trong …" at bounding box center [411, 133] width 822 height 65
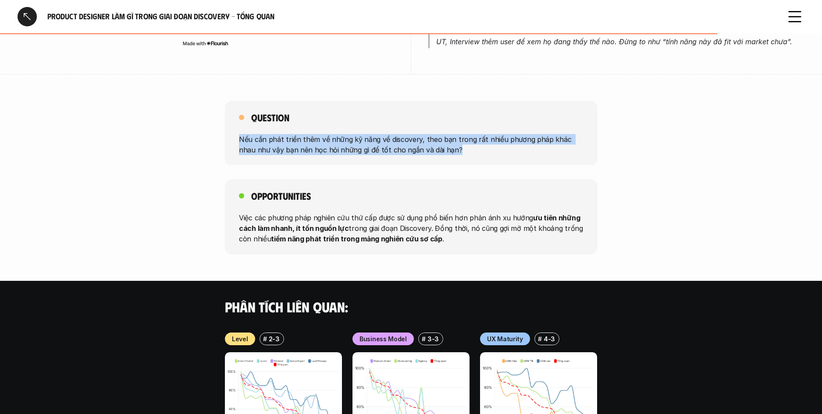
click at [615, 177] on div "Question Nếu cần phát triển thêm về những kỹ năng về discovery, theo bạn trong …" at bounding box center [411, 178] width 822 height 154
click at [646, 180] on div "Opportunities Việc các phương pháp nghiên cứu thứ cấp được sử dụng phổ biến hơn…" at bounding box center [411, 216] width 822 height 75
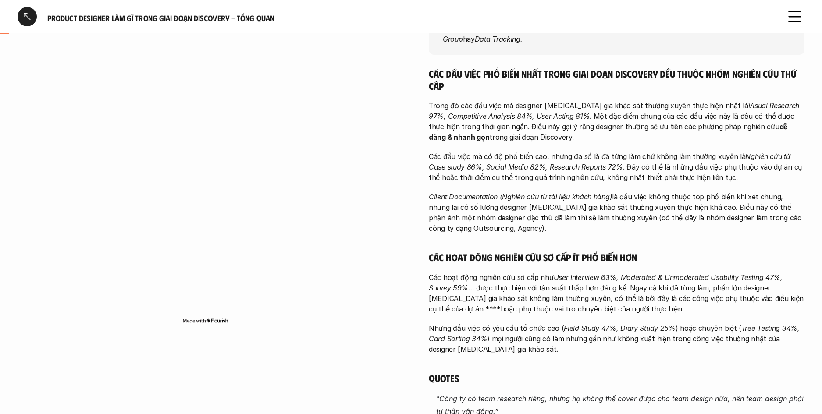
scroll to position [0, 0]
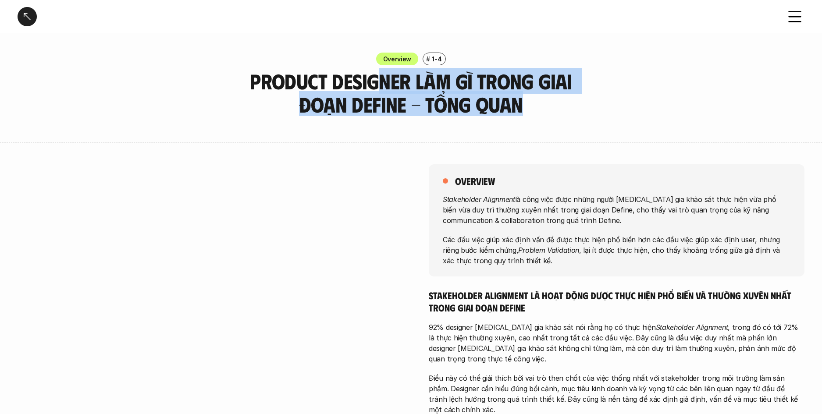
drag, startPoint x: 362, startPoint y: 83, endPoint x: 529, endPoint y: 111, distance: 168.8
click at [505, 105] on h3 "Product Designer làm gì trong giai đoạn Define - Tổng quan" at bounding box center [411, 93] width 373 height 46
click at [529, 111] on h3 "Product Designer làm gì trong giai đoạn Define - Tổng quan" at bounding box center [411, 93] width 373 height 46
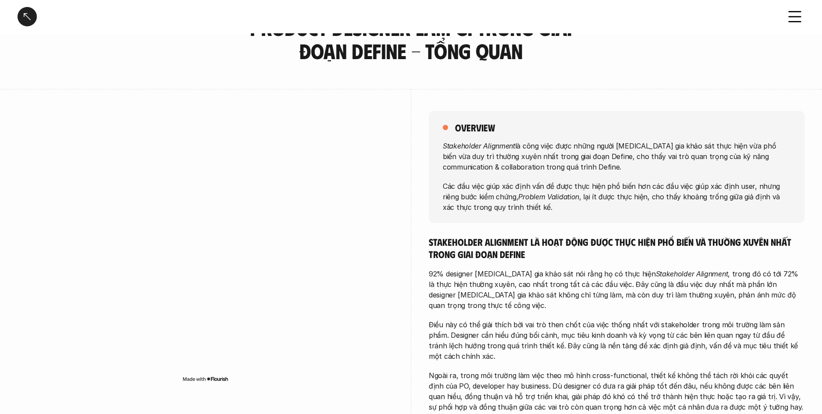
scroll to position [55, 0]
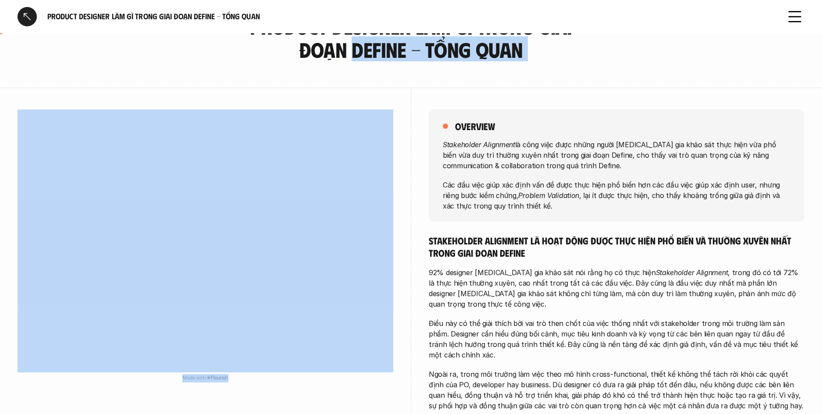
drag, startPoint x: 516, startPoint y: 78, endPoint x: 472, endPoint y: 73, distance: 44.9
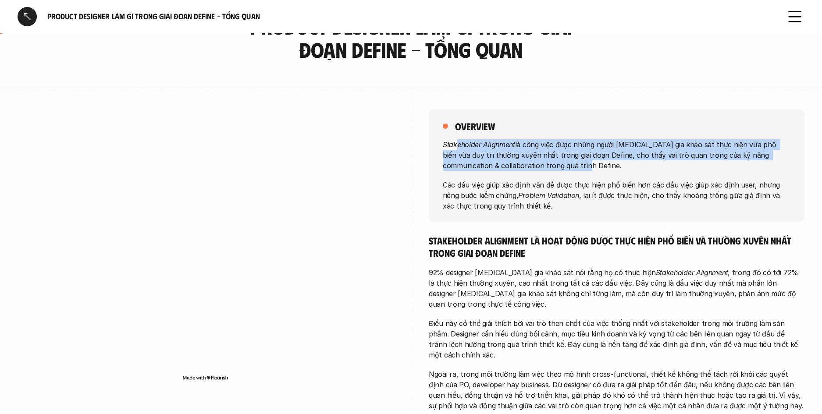
drag, startPoint x: 455, startPoint y: 144, endPoint x: 596, endPoint y: 174, distance: 144.2
click at [594, 174] on div "Stakeholder Alignment là công việc được những người tham gia khảo sát thực hiện…" at bounding box center [617, 175] width 348 height 72
click at [597, 174] on div "Stakeholder Alignment là công việc được những người tham gia khảo sát thực hiện…" at bounding box center [617, 175] width 348 height 72
drag, startPoint x: 605, startPoint y: 166, endPoint x: 472, endPoint y: 145, distance: 134.0
click at [475, 145] on p "Stakeholder Alignment là công việc được những người tham gia khảo sát thực hiện…" at bounding box center [617, 155] width 348 height 32
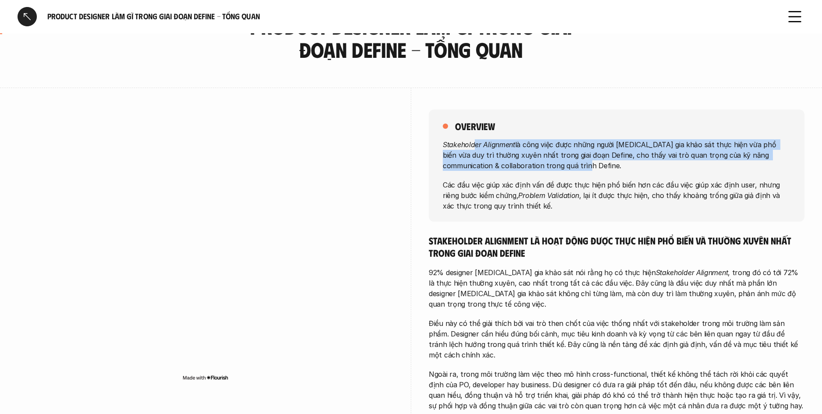
click at [472, 145] on em "Stakeholder Alignment" at bounding box center [479, 144] width 72 height 9
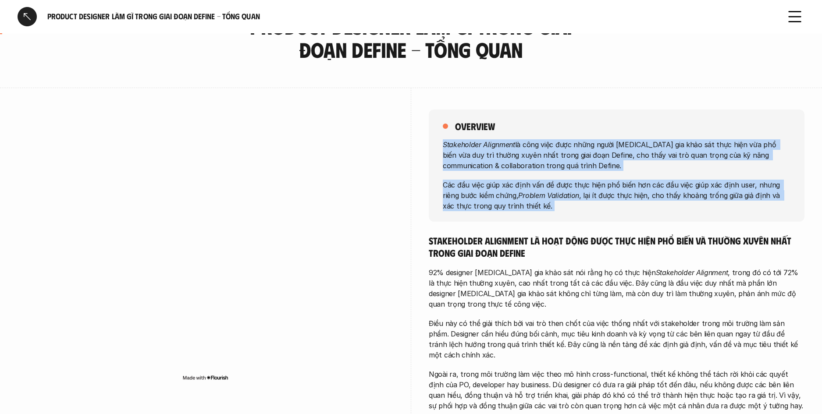
drag, startPoint x: 475, startPoint y: 146, endPoint x: 668, endPoint y: 202, distance: 200.8
click at [668, 202] on div "Stakeholder Alignment là công việc được những người tham gia khảo sát thực hiện…" at bounding box center [617, 175] width 348 height 72
drag, startPoint x: 668, startPoint y: 202, endPoint x: 680, endPoint y: 202, distance: 11.4
click at [668, 202] on p "Các đầu việc giúp xác định vấn đề được thực hiện phổ biến hơn các đầu việc giúp…" at bounding box center [617, 195] width 348 height 32
drag, startPoint x: 623, startPoint y: 184, endPoint x: 485, endPoint y: 149, distance: 142.9
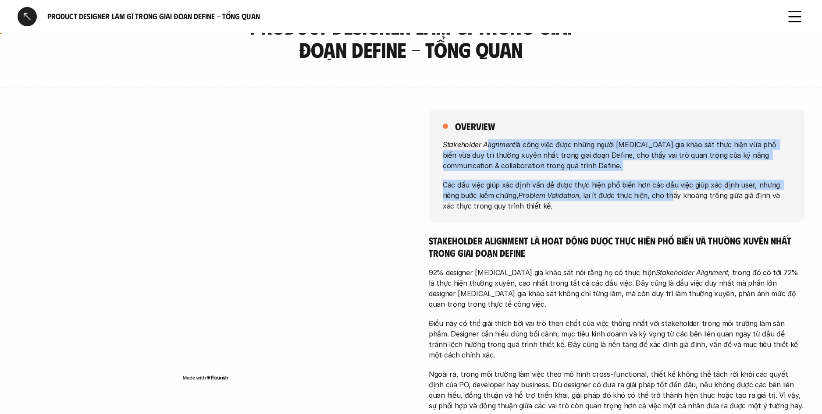
click at [485, 149] on div "Stakeholder Alignment là công việc được những người tham gia khảo sát thực hiện…" at bounding box center [617, 175] width 348 height 72
click at [484, 149] on p "Stakeholder Alignment là công việc được những người tham gia khảo sát thực hiện…" at bounding box center [617, 155] width 348 height 32
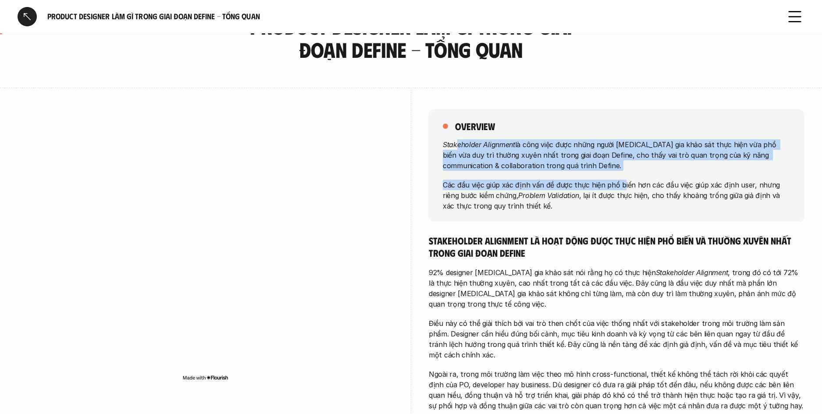
drag, startPoint x: 465, startPoint y: 148, endPoint x: 622, endPoint y: 183, distance: 161.2
click at [621, 183] on div "Stakeholder Alignment là công việc được những người tham gia khảo sát thực hiện…" at bounding box center [617, 175] width 348 height 72
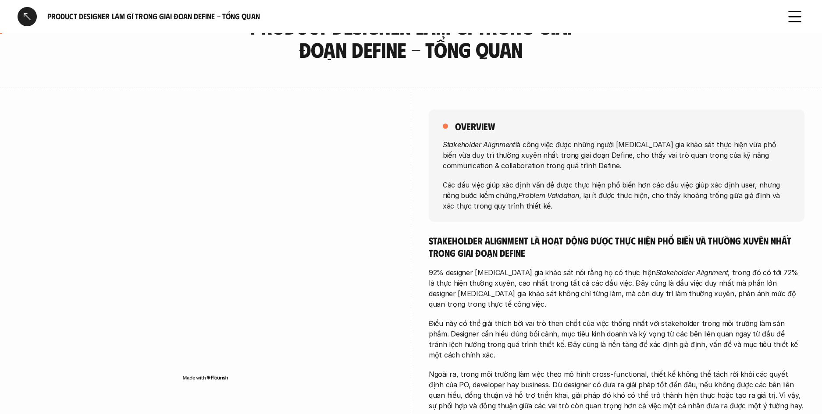
click at [628, 181] on p "Các đầu việc giúp xác định vấn đề được thực hiện phổ biến hơn các đầu việc giúp…" at bounding box center [617, 195] width 348 height 32
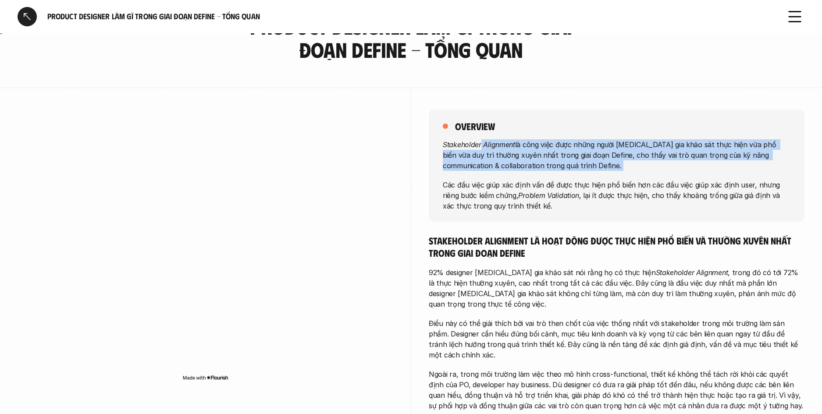
drag, startPoint x: 619, startPoint y: 173, endPoint x: 481, endPoint y: 145, distance: 140.5
click at [481, 145] on div "Stakeholder Alignment là công việc được những người tham gia khảo sát thực hiện…" at bounding box center [617, 175] width 348 height 72
click at [481, 145] on em "Stakeholder Alignment" at bounding box center [479, 144] width 72 height 9
drag, startPoint x: 522, startPoint y: 149, endPoint x: 630, endPoint y: 165, distance: 108.5
click at [630, 165] on p "Stakeholder Alignment là công việc được những người tham gia khảo sát thực hiện…" at bounding box center [617, 155] width 348 height 32
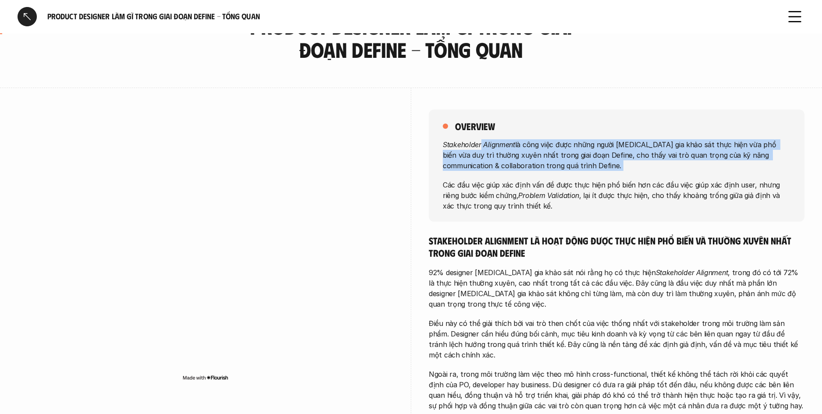
click at [630, 165] on p "Stakeholder Alignment là công việc được những người tham gia khảo sát thực hiện…" at bounding box center [617, 155] width 348 height 32
drag, startPoint x: 630, startPoint y: 165, endPoint x: 465, endPoint y: 145, distance: 165.5
click at [465, 145] on p "Stakeholder Alignment là công việc được những người tham gia khảo sát thực hiện…" at bounding box center [617, 155] width 348 height 32
click at [465, 145] on em "Stakeholder Alignment" at bounding box center [479, 144] width 72 height 9
drag, startPoint x: 465, startPoint y: 145, endPoint x: 532, endPoint y: 162, distance: 68.8
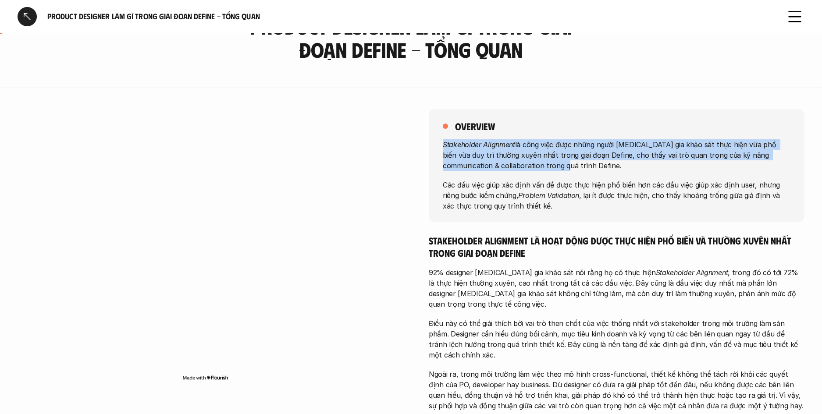
click at [532, 162] on p "Stakeholder Alignment là công việc được những người tham gia khảo sát thực hiện…" at bounding box center [617, 155] width 348 height 32
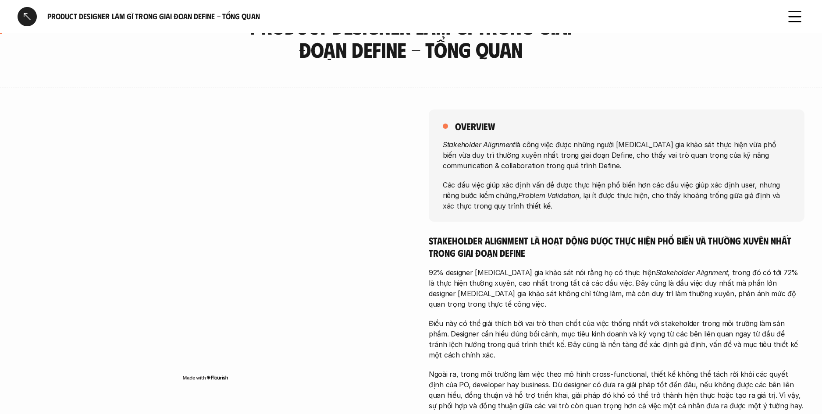
drag, startPoint x: 524, startPoint y: 156, endPoint x: 436, endPoint y: 140, distance: 88.7
click at [436, 140] on div "overview Stakeholder Alignment là công việc được những người tham gia khảo sát …" at bounding box center [617, 166] width 376 height 112
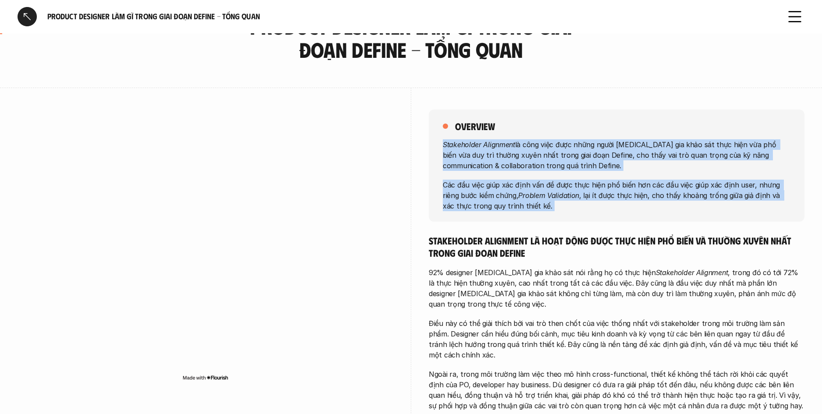
drag, startPoint x: 472, startPoint y: 151, endPoint x: 651, endPoint y: 214, distance: 189.6
click at [649, 214] on div "overview Stakeholder Alignment là công việc được những người tham gia khảo sát …" at bounding box center [617, 166] width 376 height 112
click at [651, 214] on div "overview Stakeholder Alignment là công việc được những người tham gia khảo sát …" at bounding box center [617, 166] width 376 height 112
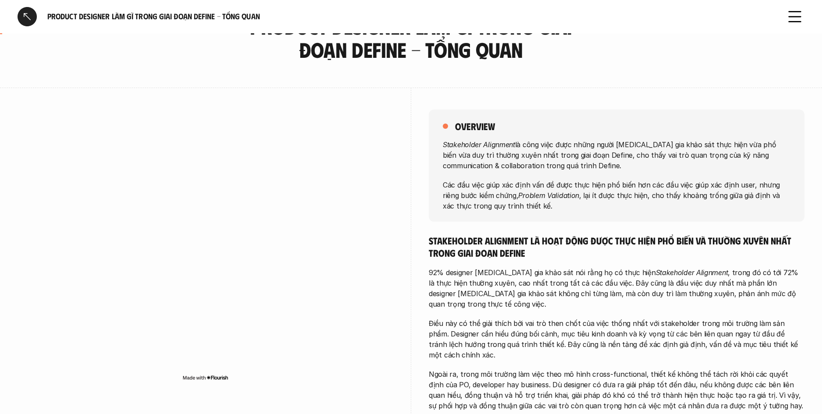
drag, startPoint x: 610, startPoint y: 198, endPoint x: 465, endPoint y: 145, distance: 154.4
click at [465, 145] on div "Stakeholder Alignment là công việc được những người tham gia khảo sát thực hiện…" at bounding box center [617, 175] width 348 height 72
click at [465, 145] on em "Stakeholder Alignment" at bounding box center [479, 144] width 72 height 9
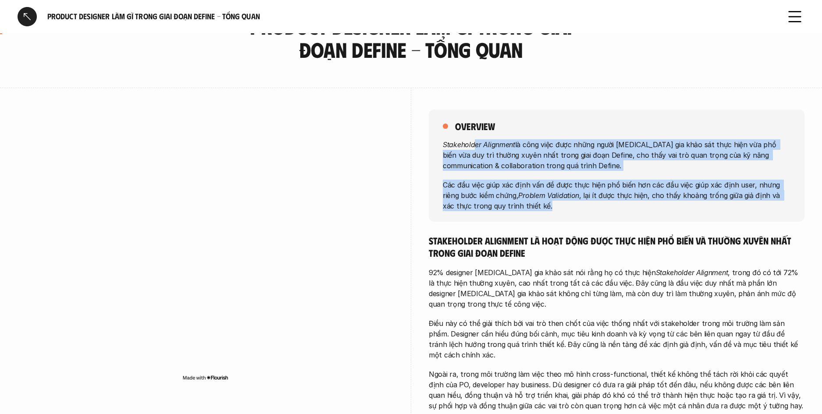
drag, startPoint x: 483, startPoint y: 154, endPoint x: 646, endPoint y: 207, distance: 171.2
click at [646, 207] on div "Stakeholder Alignment là công việc được những người tham gia khảo sát thực hiện…" at bounding box center [617, 175] width 348 height 72
click at [646, 207] on p "Các đầu việc giúp xác định vấn đề được thực hiện phổ biến hơn các đầu việc giúp…" at bounding box center [617, 195] width 348 height 32
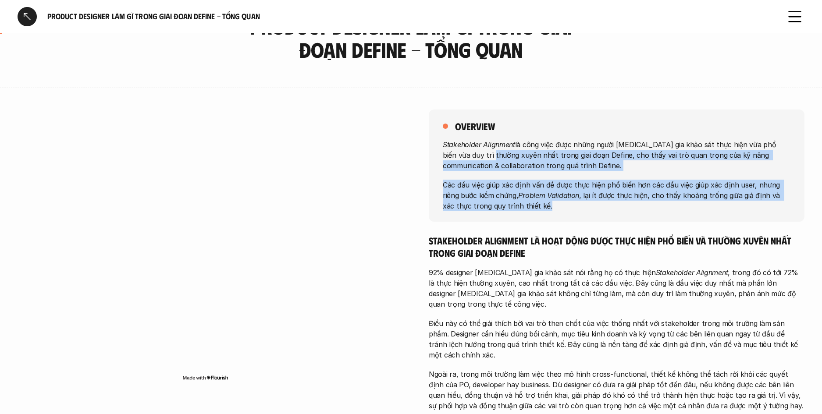
drag, startPoint x: 573, startPoint y: 194, endPoint x: 474, endPoint y: 153, distance: 107.7
click at [474, 153] on div "Stakeholder Alignment là công việc được những người tham gia khảo sát thực hiện…" at bounding box center [617, 175] width 348 height 72
click at [474, 153] on p "Stakeholder Alignment là công việc được những người tham gia khảo sát thực hiện…" at bounding box center [617, 155] width 348 height 32
drag, startPoint x: 474, startPoint y: 153, endPoint x: 549, endPoint y: 203, distance: 90.3
click at [549, 203] on div "Stakeholder Alignment là công việc được những người tham gia khảo sát thực hiện…" at bounding box center [617, 175] width 348 height 72
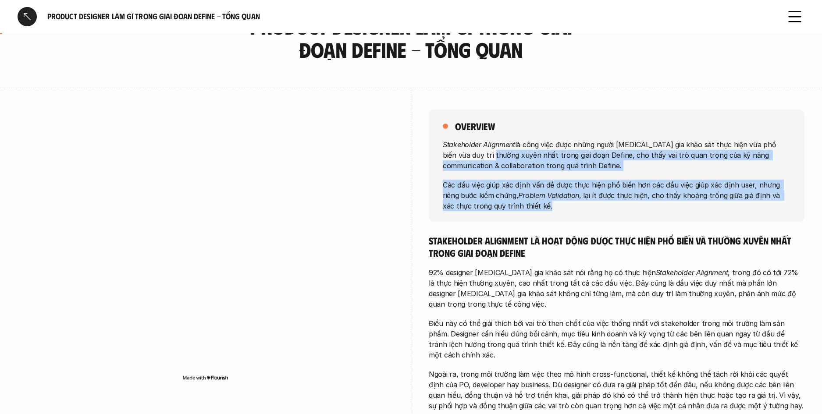
click at [549, 203] on p "Các đầu việc giúp xác định vấn đề được thực hiện phổ biến hơn các đầu việc giúp…" at bounding box center [617, 195] width 348 height 32
click at [479, 152] on div "Stakeholder Alignment là công việc được những người tham gia khảo sát thực hiện…" at bounding box center [617, 175] width 348 height 72
click at [479, 152] on p "Stakeholder Alignment là công việc được những người tham gia khảo sát thực hiện…" at bounding box center [617, 155] width 348 height 32
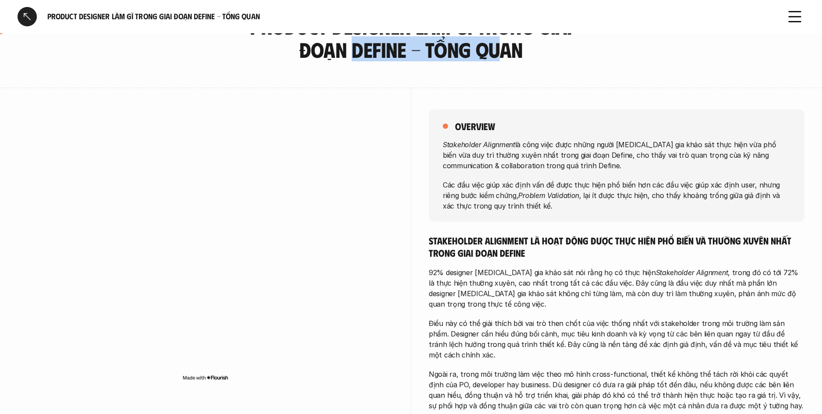
drag, startPoint x: 316, startPoint y: 45, endPoint x: 470, endPoint y: 55, distance: 154.6
click at [470, 55] on h3 "Product Designer làm gì trong giai đoạn Define - Tổng quan" at bounding box center [411, 38] width 373 height 46
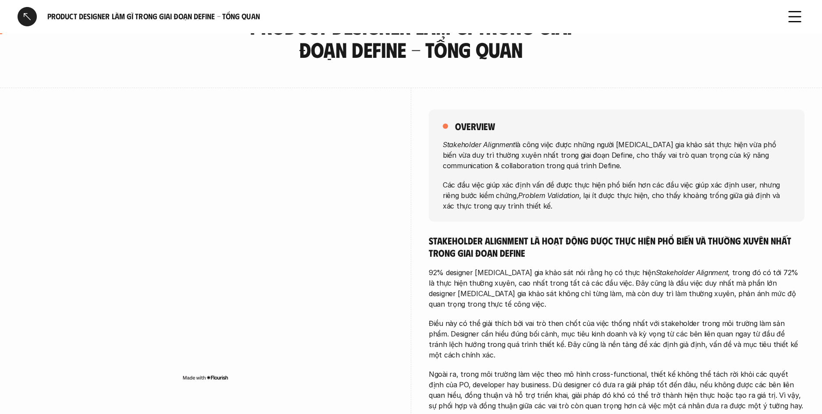
click at [468, 55] on h3 "Product Designer làm gì trong giai đoạn Define - Tổng quan" at bounding box center [411, 38] width 373 height 46
drag, startPoint x: 447, startPoint y: 53, endPoint x: 354, endPoint y: 46, distance: 93.7
click at [354, 46] on h3 "Product Designer làm gì trong giai đoạn Define - Tổng quan" at bounding box center [411, 38] width 373 height 46
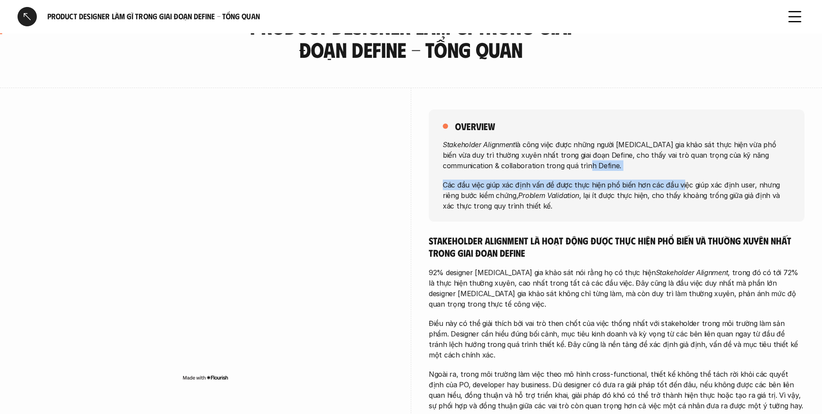
drag, startPoint x: 496, startPoint y: 177, endPoint x: 692, endPoint y: 186, distance: 197.0
click at [683, 186] on div "Stakeholder Alignment là công việc được những người tham gia khảo sát thực hiện…" at bounding box center [617, 175] width 348 height 72
click at [711, 187] on p "Các đầu việc giúp xác định vấn đề được thực hiện phổ biến hơn các đầu việc giúp…" at bounding box center [617, 195] width 348 height 32
drag, startPoint x: 711, startPoint y: 187, endPoint x: 458, endPoint y: 175, distance: 253.6
click at [458, 175] on div "Stakeholder Alignment là công việc được những người tham gia khảo sát thực hiện…" at bounding box center [617, 175] width 348 height 72
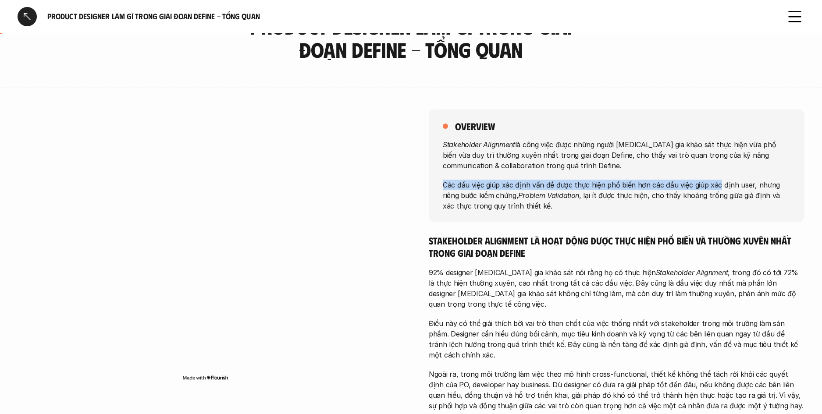
click at [461, 179] on p "Các đầu việc giúp xác định vấn đề được thực hiện phổ biến hơn các đầu việc giúp…" at bounding box center [617, 195] width 348 height 32
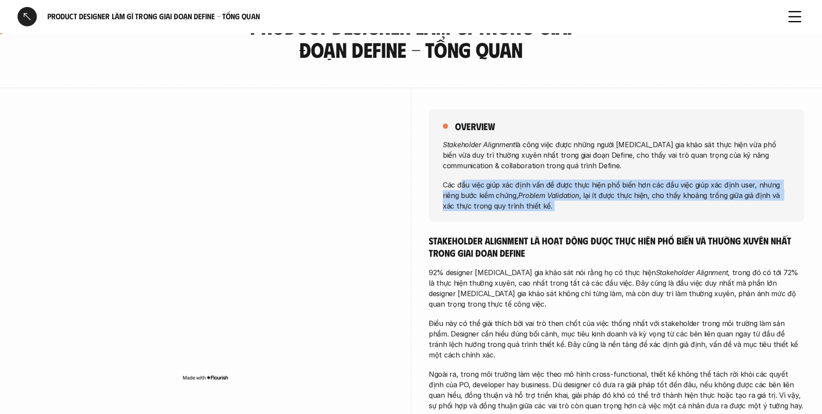
drag, startPoint x: 460, startPoint y: 183, endPoint x: 601, endPoint y: 206, distance: 143.3
click at [601, 206] on p "Các đầu việc giúp xác định vấn đề được thực hiện phổ biến hơn các đầu việc giúp…" at bounding box center [617, 195] width 348 height 32
click at [602, 206] on p "Các đầu việc giúp xác định vấn đề được thực hiện phổ biến hơn các đầu việc giúp…" at bounding box center [617, 195] width 348 height 32
drag, startPoint x: 593, startPoint y: 204, endPoint x: 460, endPoint y: 178, distance: 135.7
click at [460, 178] on div "Stakeholder Alignment là công việc được những người tham gia khảo sát thực hiện…" at bounding box center [617, 175] width 348 height 72
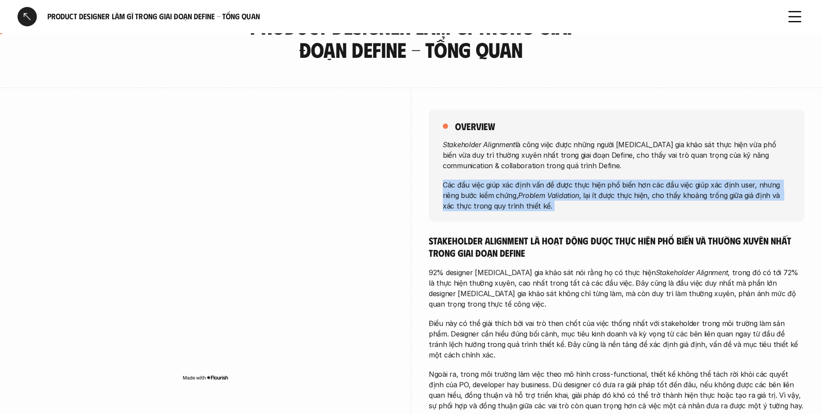
click at [460, 178] on div "Stakeholder Alignment là công việc được những người tham gia khảo sát thực hiện…" at bounding box center [617, 175] width 348 height 72
drag, startPoint x: 463, startPoint y: 182, endPoint x: 621, endPoint y: 216, distance: 161.8
click at [621, 216] on div "overview Stakeholder Alignment là công việc được những người tham gia khảo sát …" at bounding box center [617, 166] width 376 height 112
drag, startPoint x: 490, startPoint y: 189, endPoint x: 473, endPoint y: 184, distance: 17.5
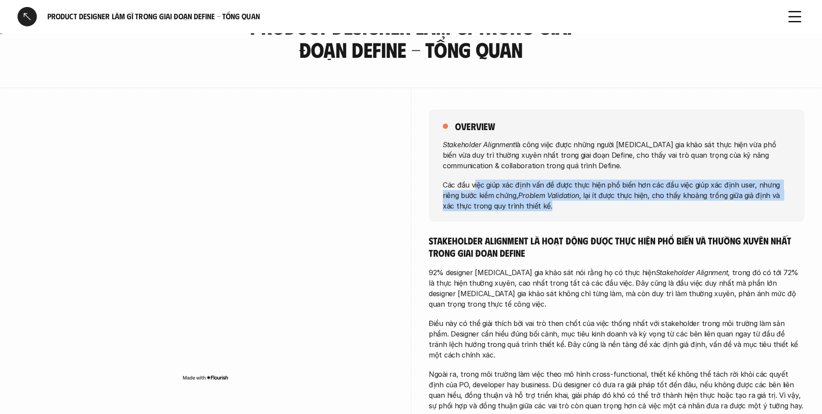
click at [473, 184] on p "Các đầu việc giúp xác định vấn đề được thực hiện phổ biến hơn các đầu việc giúp…" at bounding box center [617, 195] width 348 height 32
drag, startPoint x: 539, startPoint y: 195, endPoint x: 576, endPoint y: 204, distance: 38.9
click at [575, 204] on p "Các đầu việc giúp xác định vấn đề được thực hiện phổ biến hơn các đầu việc giúp…" at bounding box center [617, 195] width 348 height 32
drag, startPoint x: 577, startPoint y: 205, endPoint x: 547, endPoint y: 199, distance: 30.7
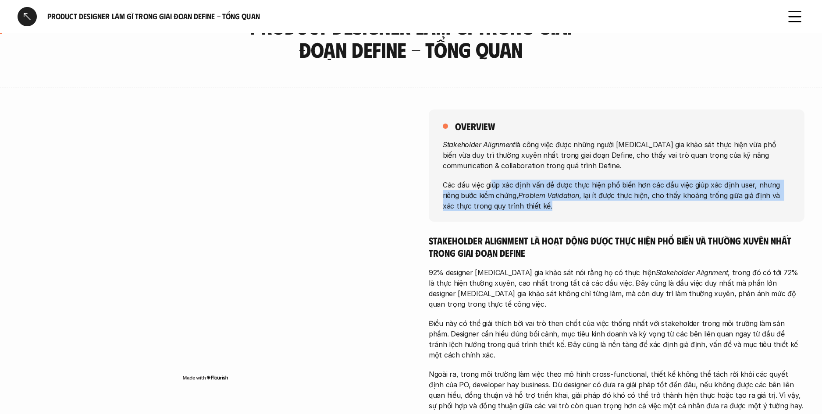
click at [577, 205] on p "Các đầu việc giúp xác định vấn đề được thực hiện phổ biến hơn các đầu việc giúp…" at bounding box center [617, 195] width 348 height 32
drag, startPoint x: 547, startPoint y: 199, endPoint x: 469, endPoint y: 180, distance: 80.0
click at [469, 180] on p "Các đầu việc giúp xác định vấn đề được thực hiện phổ biến hơn các đầu việc giúp…" at bounding box center [617, 195] width 348 height 32
drag, startPoint x: 514, startPoint y: 192, endPoint x: 585, endPoint y: 213, distance: 73.3
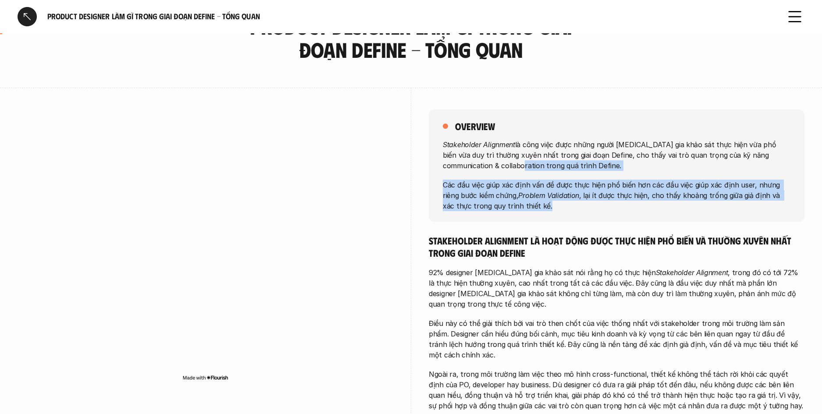
click at [583, 213] on div "overview Stakeholder Alignment là công việc được những người tham gia khảo sát …" at bounding box center [617, 166] width 376 height 112
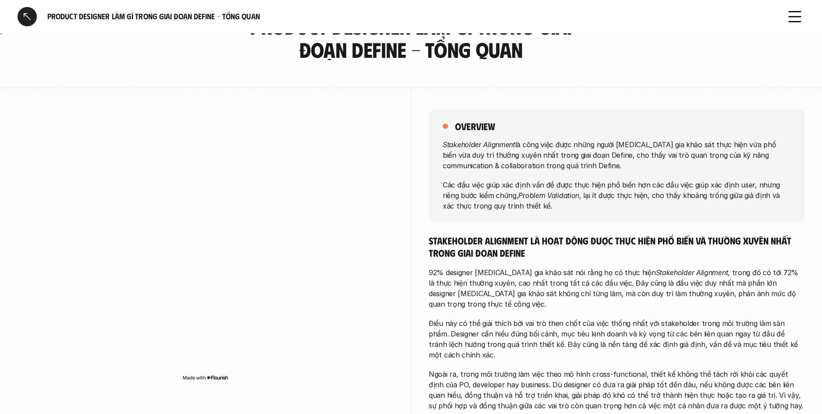
click at [585, 213] on div "overview Stakeholder Alignment là công việc được những người tham gia khảo sát …" at bounding box center [617, 166] width 376 height 112
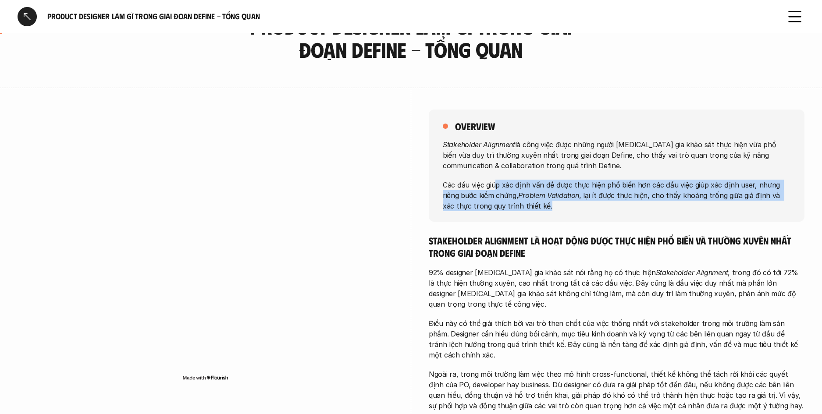
drag, startPoint x: 589, startPoint y: 213, endPoint x: 496, endPoint y: 187, distance: 96.9
click at [496, 188] on div "overview Stakeholder Alignment là công việc được những người tham gia khảo sát …" at bounding box center [617, 166] width 376 height 112
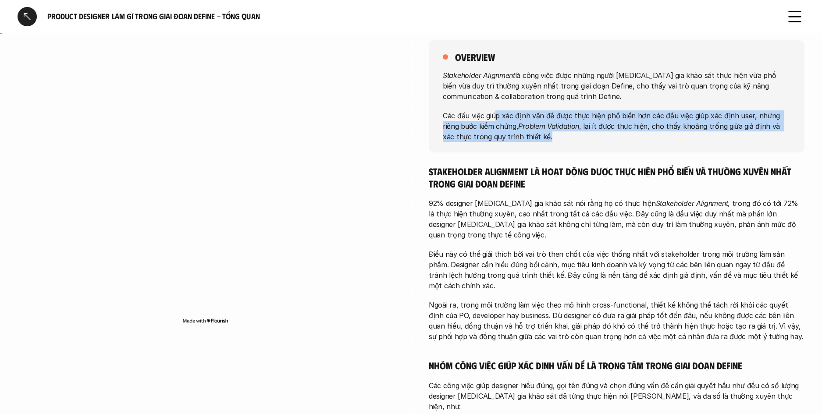
scroll to position [164, 0]
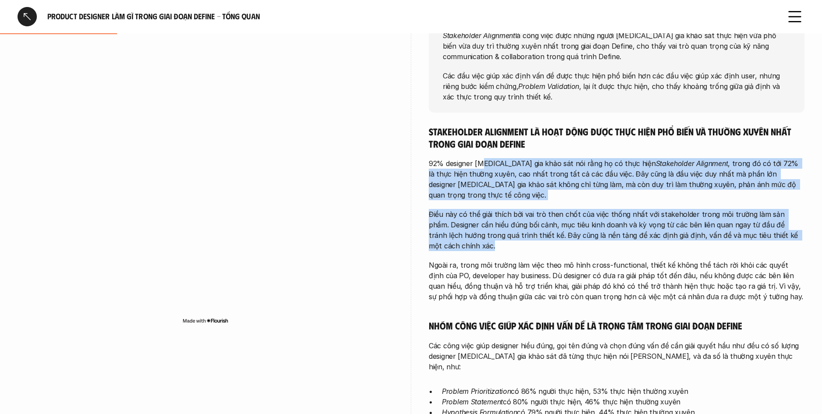
drag, startPoint x: 483, startPoint y: 166, endPoint x: 639, endPoint y: 237, distance: 171.8
click at [639, 237] on div "Stakeholder Alignment là hoạt động được thực hiện phổ biến và thường xuyên nhất…" at bounding box center [617, 382] width 376 height 514
drag, startPoint x: 639, startPoint y: 237, endPoint x: 664, endPoint y: 241, distance: 25.4
click at [639, 237] on p "Điều này có thể giải thích bởi vai trò then chốt của việc thống nhất với stakeh…" at bounding box center [617, 230] width 376 height 42
drag, startPoint x: 664, startPoint y: 241, endPoint x: 461, endPoint y: 167, distance: 217.0
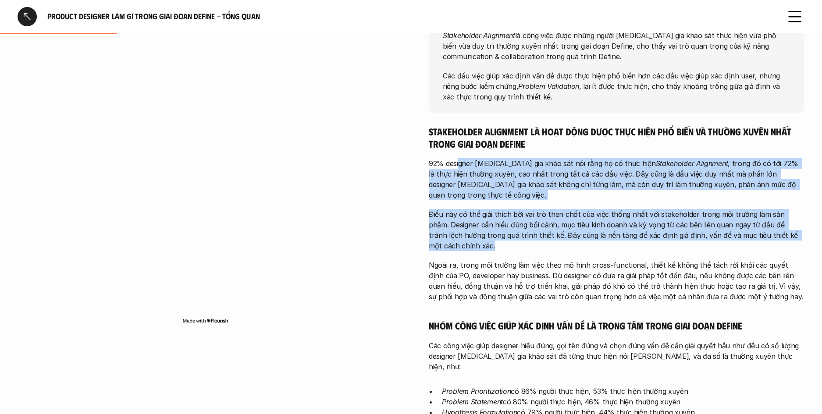
click at [461, 167] on div "Stakeholder Alignment là hoạt động được thực hiện phổ biến và thường xuyên nhất…" at bounding box center [617, 382] width 376 height 514
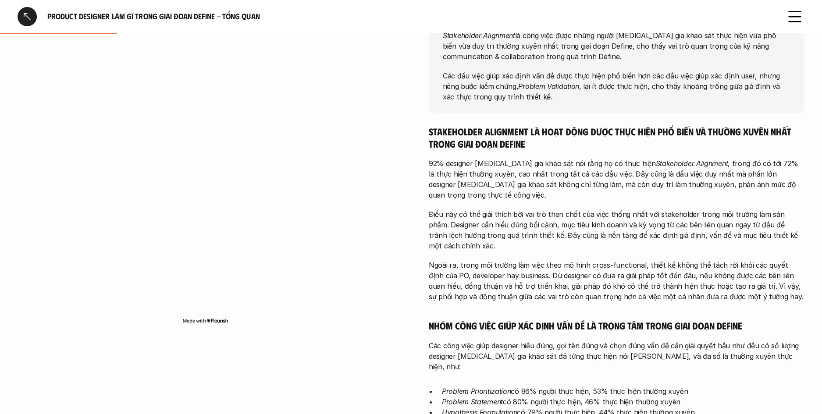
click at [461, 167] on p "92% designer tham gia khảo sát nói rằng họ có thực hiện Stakeholder Alignment ,…" at bounding box center [617, 179] width 376 height 42
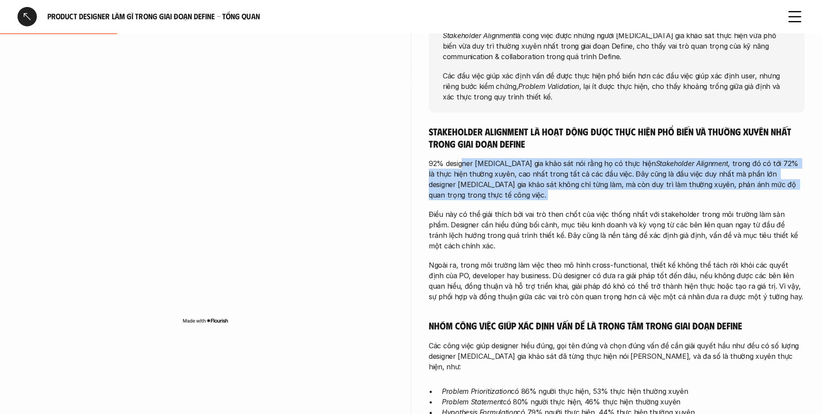
click at [658, 197] on div "Stakeholder Alignment là hoạt động được thực hiện phổ biến và thường xuyên nhất…" at bounding box center [617, 382] width 376 height 514
click at [678, 191] on div "Stakeholder Alignment là hoạt động được thực hiện phổ biến và thường xuyên nhất…" at bounding box center [617, 382] width 376 height 514
drag, startPoint x: 654, startPoint y: 184, endPoint x: 511, endPoint y: 162, distance: 144.2
click at [511, 162] on p "92% designer tham gia khảo sát nói rằng họ có thực hiện Stakeholder Alignment ,…" at bounding box center [617, 179] width 376 height 42
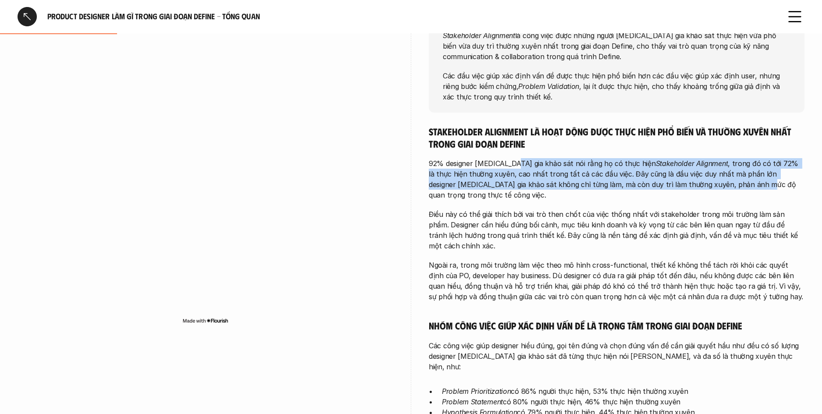
drag, startPoint x: 661, startPoint y: 184, endPoint x: 687, endPoint y: 188, distance: 25.7
click at [687, 188] on p "92% designer tham gia khảo sát nói rằng họ có thực hiện Stakeholder Alignment ,…" at bounding box center [617, 179] width 376 height 42
drag, startPoint x: 574, startPoint y: 176, endPoint x: 472, endPoint y: 165, distance: 102.6
click at [472, 165] on p "92% designer tham gia khảo sát nói rằng họ có thực hiện Stakeholder Alignment ,…" at bounding box center [617, 179] width 376 height 42
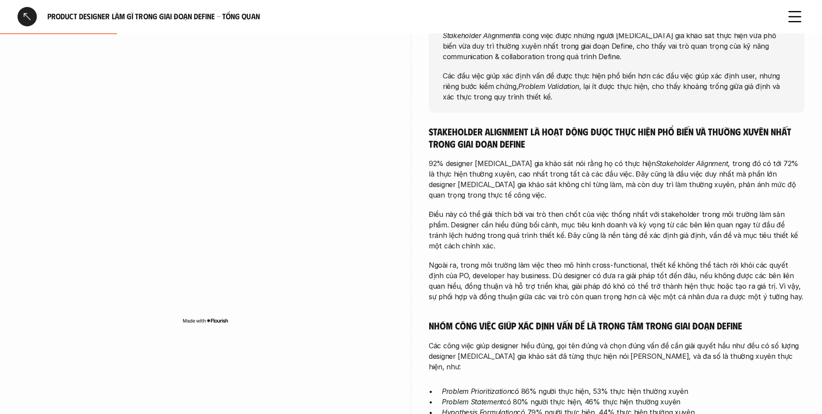
click at [472, 165] on p "92% designer tham gia khảo sát nói rằng họ có thực hiện Stakeholder Alignment ,…" at bounding box center [617, 179] width 376 height 42
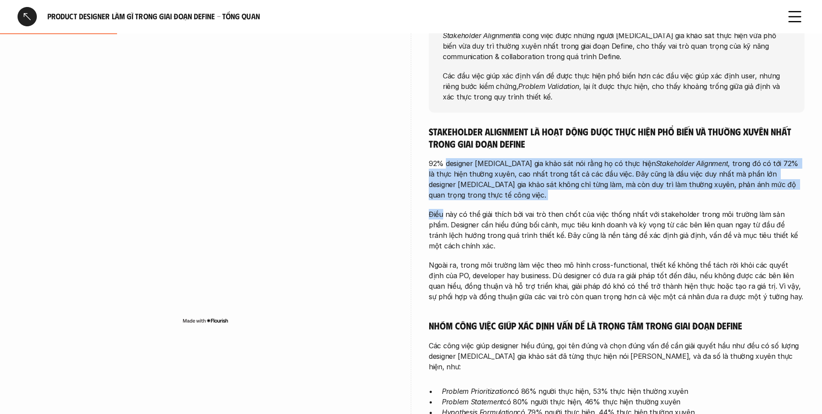
drag
click at [656, 195] on div "Stakeholder Alignment là hoạt động được thực hiện phổ biến và thường xuyên nhất…" at bounding box center [617, 382] width 376 height 514
click at [660, 191] on div "Stakeholder Alignment là hoạt động được thực hiện phổ biến và thường xuyên nhất…" at bounding box center [617, 382] width 376 height 514
click at [482, 159] on p "92% designer tham gia khảo sát nói rằng họ có thực hiện Stakeholder Alignment ,…" at bounding box center [617, 179] width 376 height 42
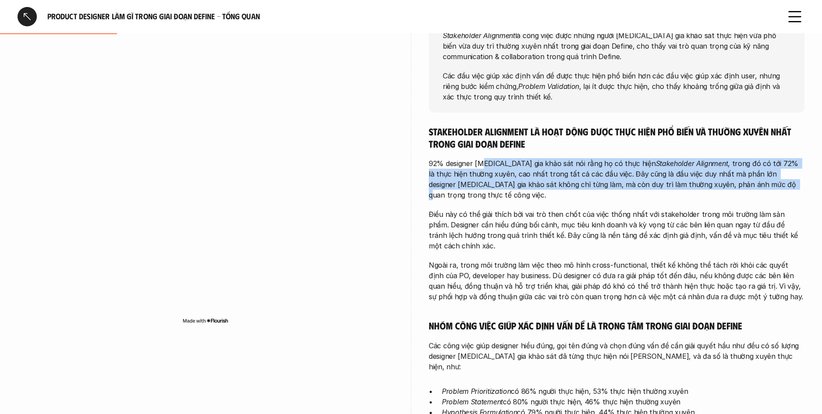
click at [707, 184] on p "92% designer tham gia khảo sát nói rằng họ có thực hiện Stakeholder Alignment ,…" at bounding box center [617, 179] width 376 height 42
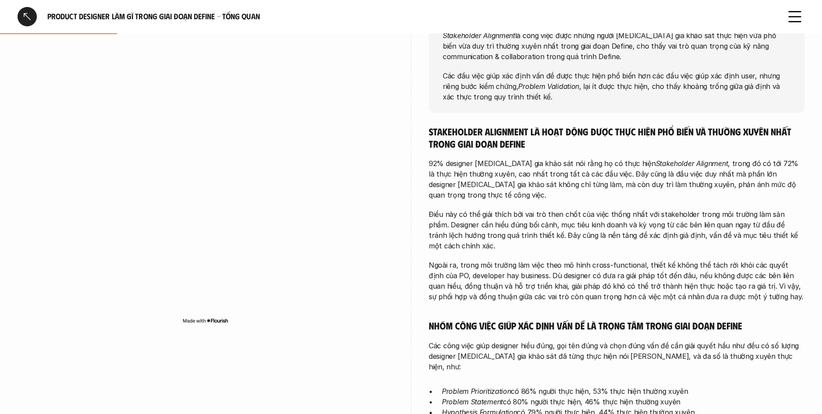
click at [706, 184] on p "92% designer tham gia khảo sát nói rằng họ có thực hiện Stakeholder Alignment ,…" at bounding box center [617, 179] width 376 height 42
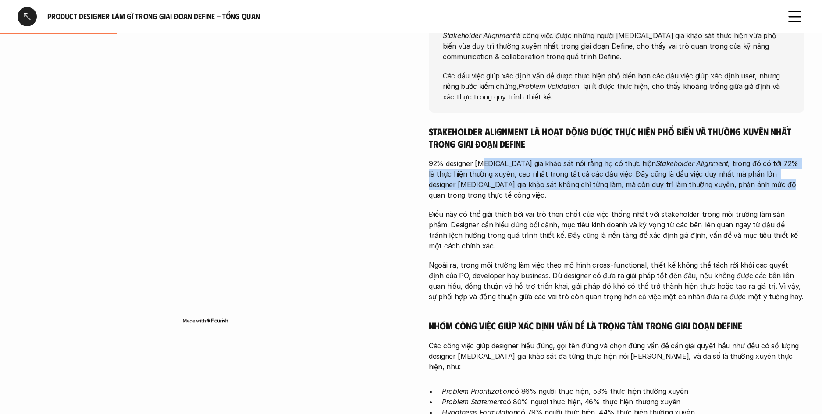
click at [477, 164] on p "92% designer tham gia khảo sát nói rằng họ có thực hiện Stakeholder Alignment ,…" at bounding box center [617, 179] width 376 height 42
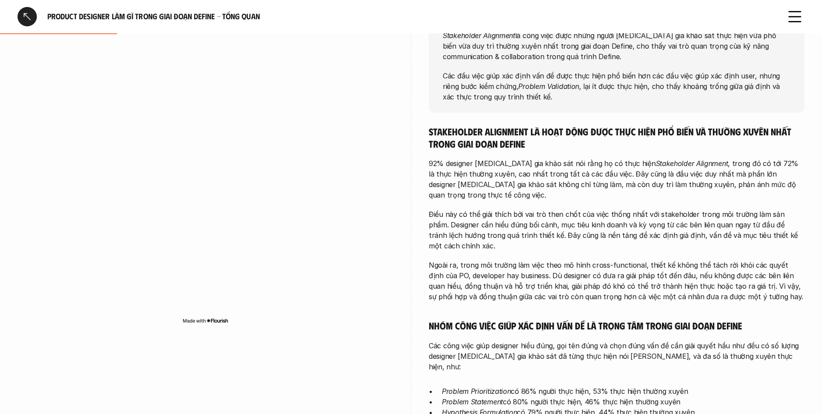
click at [476, 164] on p "92% designer tham gia khảo sát nói rằng họ có thực hiện Stakeholder Alignment ,…" at bounding box center [617, 179] width 376 height 42
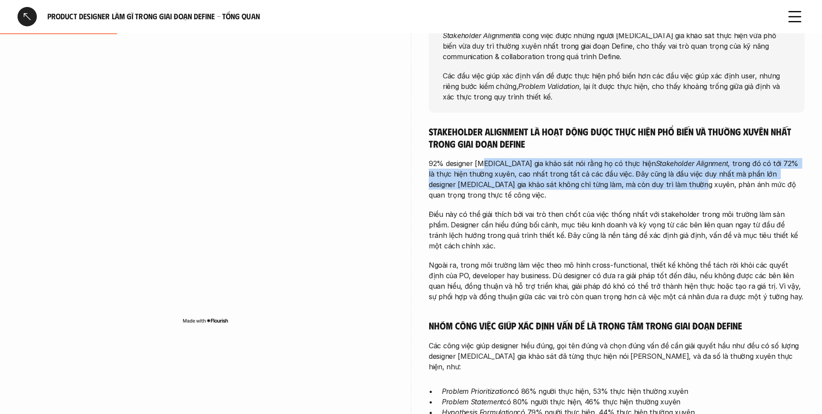
click at [615, 183] on p "92% designer tham gia khảo sát nói rằng họ có thực hiện Stakeholder Alignment ,…" at bounding box center [617, 179] width 376 height 42
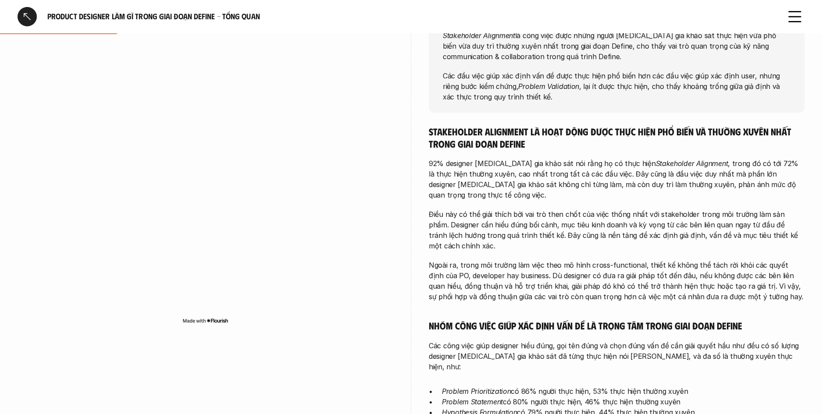
click at [444, 162] on p "92% designer tham gia khảo sát nói rằng họ có thực hiện Stakeholder Alignment ,…" at bounding box center [617, 179] width 376 height 42
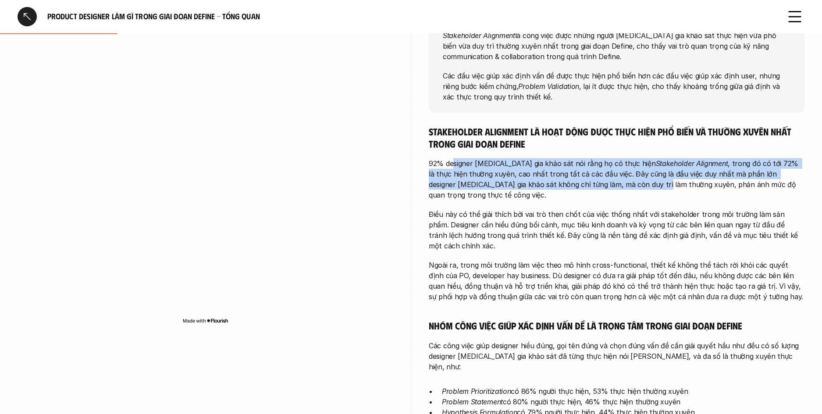
click at [588, 184] on p "92% designer tham gia khảo sát nói rằng họ có thực hiện Stakeholder Alignment ,…" at bounding box center [617, 179] width 376 height 42
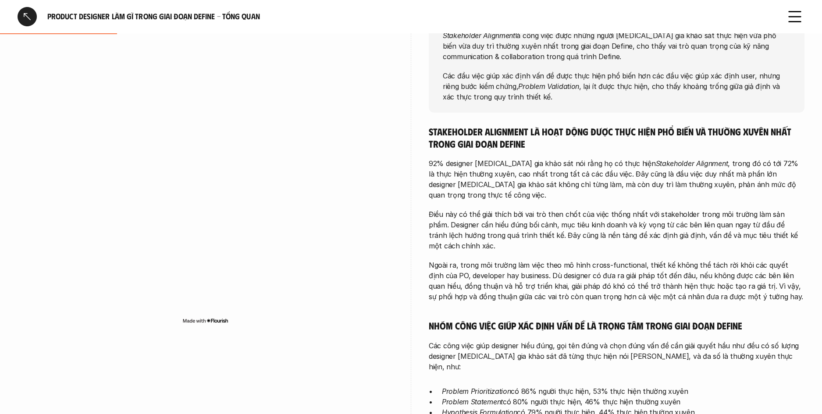
click at [625, 184] on p "92% designer tham gia khảo sát nói rằng họ có thực hiện Stakeholder Alignment ,…" at bounding box center [617, 179] width 376 height 42
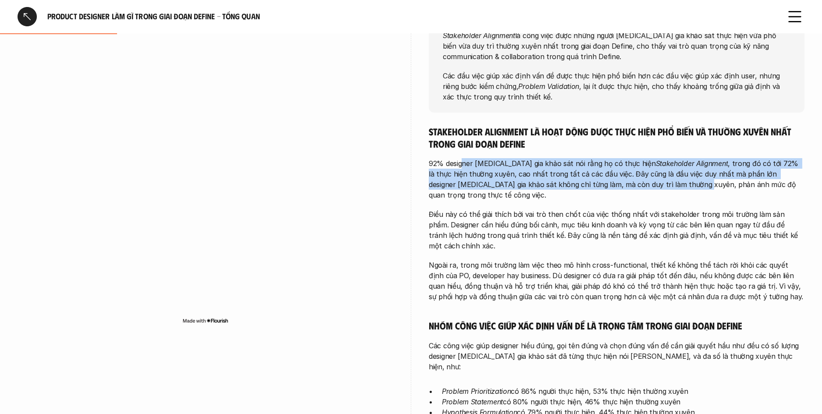
click at [461, 162] on p "92% designer tham gia khảo sát nói rằng họ có thực hiện Stakeholder Alignment ,…" at bounding box center [617, 179] width 376 height 42
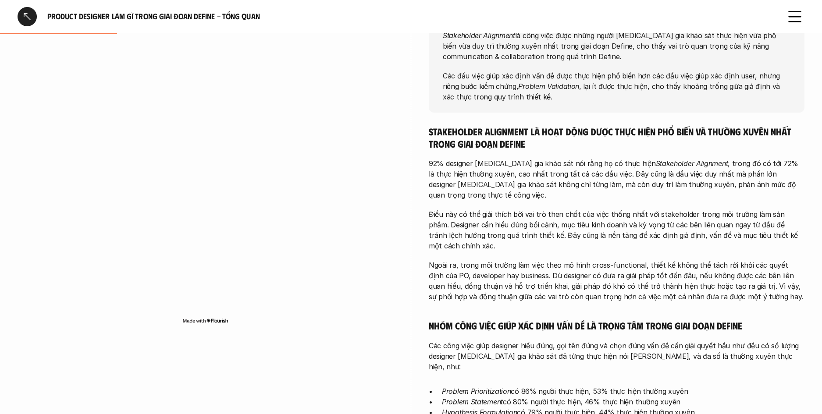
click at [461, 162] on p "92% designer tham gia khảo sát nói rằng họ có thực hiện Stakeholder Alignment ,…" at bounding box center [617, 179] width 376 height 42
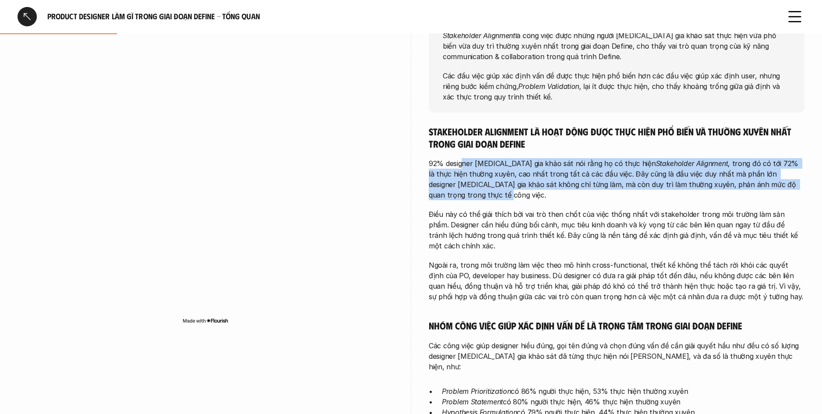
click at [700, 192] on div "Stakeholder Alignment là hoạt động được thực hiện phổ biến và thường xuyên nhất…" at bounding box center [617, 382] width 376 height 514
click at [472, 167] on p "92% designer tham gia khảo sát nói rằng họ có thực hiện Stakeholder Alignment ,…" at bounding box center [617, 179] width 376 height 42
click at [649, 189] on p "92% designer tham gia khảo sát nói rằng họ có thực hiện Stakeholder Alignment ,…" at bounding box center [617, 179] width 376 height 42
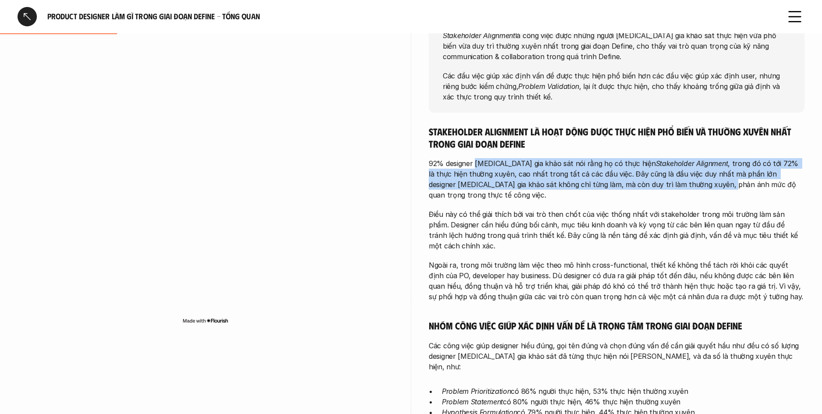
click at [649, 189] on p "92% designer tham gia khảo sát nói rằng họ có thực hiện Stakeholder Alignment ,…" at bounding box center [617, 179] width 376 height 42
click at [477, 168] on div "Stakeholder Alignment là hoạt động được thực hiện phổ biến và thường xuyên nhất…" at bounding box center [617, 382] width 376 height 514
click at [477, 168] on p "92% designer tham gia khảo sát nói rằng họ có thực hiện Stakeholder Alignment ,…" at bounding box center [617, 179] width 376 height 42
click at [609, 187] on p "92% designer tham gia khảo sát nói rằng họ có thực hiện Stakeholder Alignment ,…" at bounding box center [617, 179] width 376 height 42
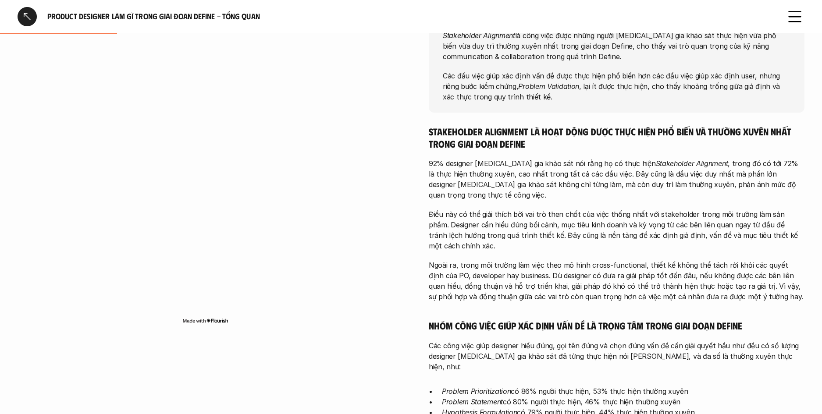
click at [615, 187] on p "92% designer tham gia khảo sát nói rằng họ có thực hiện Stakeholder Alignment ,…" at bounding box center [617, 179] width 376 height 42
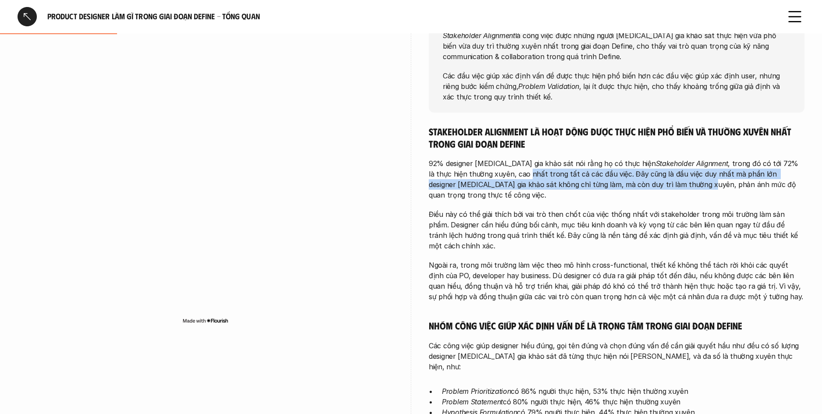
click at [498, 170] on p "92% designer tham gia khảo sát nói rằng họ có thực hiện Stakeholder Alignment ,…" at bounding box center [617, 179] width 376 height 42
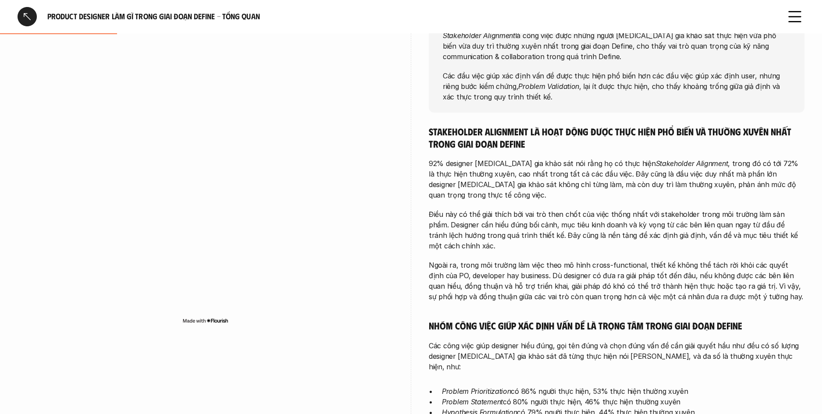
click at [653, 198] on div "Stakeholder Alignment là hoạt động được thực hiện phổ biến và thường xuyên nhất…" at bounding box center [617, 382] width 376 height 514
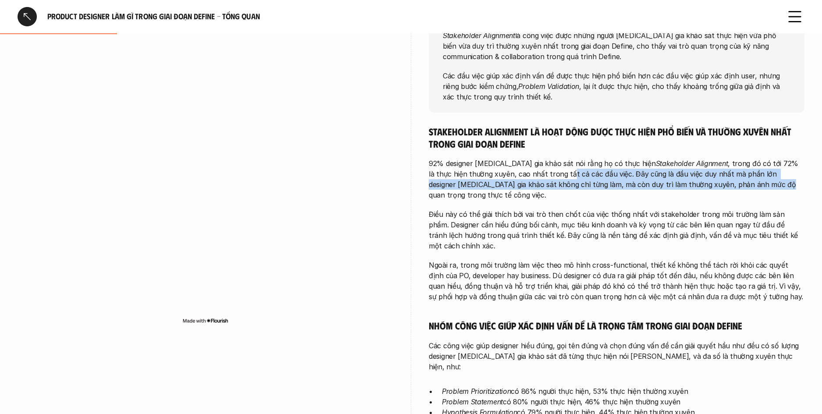
click at [526, 171] on p "92% designer tham gia khảo sát nói rằng họ có thực hiện Stakeholder Alignment ,…" at bounding box center [617, 179] width 376 height 42
click at [681, 193] on div "Stakeholder Alignment là hoạt động được thực hiện phổ biến và thường xuyên nhất…" at bounding box center [617, 382] width 376 height 514
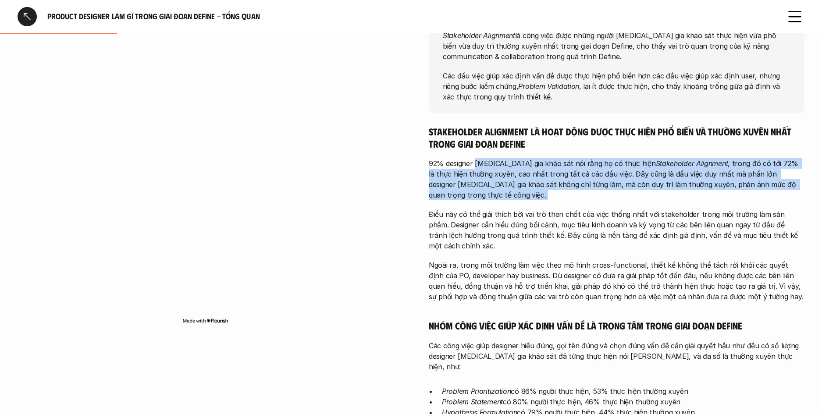
click at [483, 159] on div "Stakeholder Alignment là hoạt động được thực hiện phổ biến và thường xuyên nhất…" at bounding box center [617, 382] width 376 height 514
click at [483, 159] on p "92% designer tham gia khảo sát nói rằng họ có thực hiện Stakeholder Alignment ,…" at bounding box center [617, 179] width 376 height 42
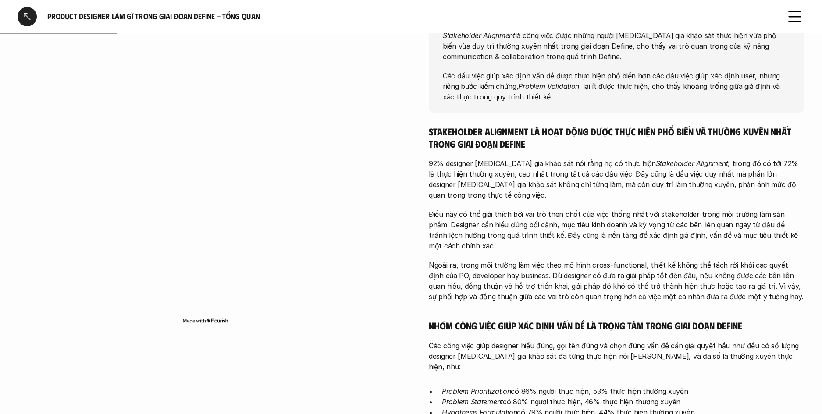
click at [591, 198] on div "Stakeholder Alignment là hoạt động được thực hiện phổ biến và thường xuyên nhất…" at bounding box center [617, 382] width 376 height 514
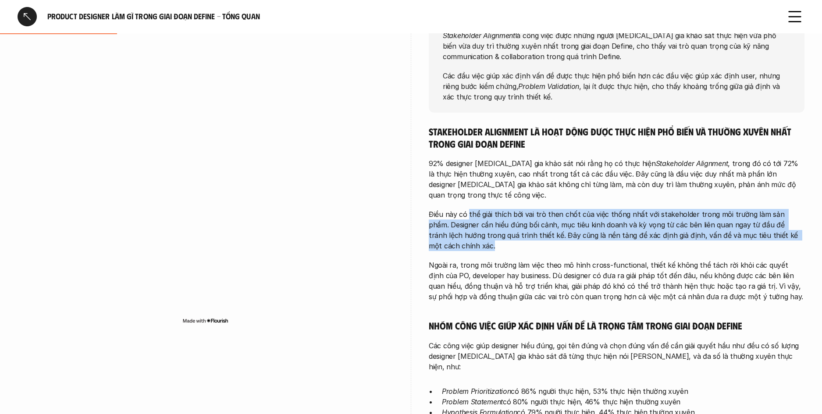
click at [540, 231] on p "Điều này có thể giải thích bởi vai trò then chốt của việc thống nhất với stakeh…" at bounding box center [617, 230] width 376 height 42
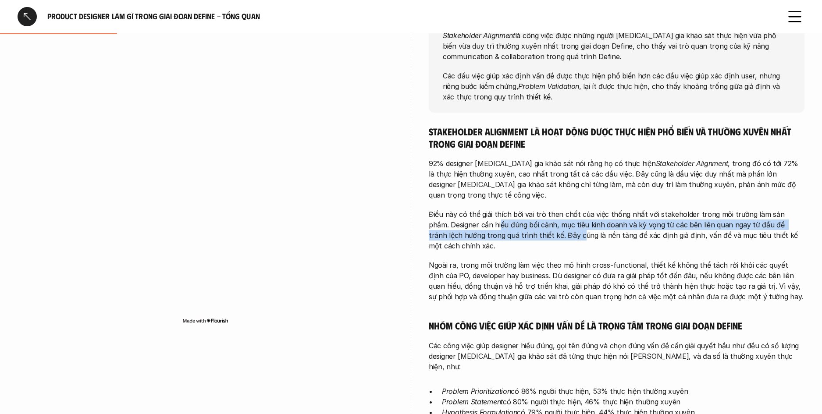
click at [478, 211] on p "Điều này có thể giải thích bởi vai trò then chốt của việc thống nhất với stakeh…" at bounding box center [617, 230] width 376 height 42
click at [215, 321] on img at bounding box center [205, 320] width 46 height 7
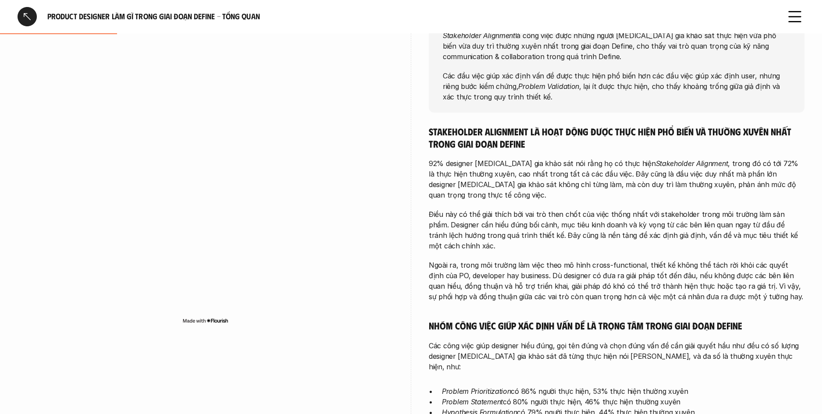
click at [609, 246] on div "Stakeholder Alignment là hoạt động được thực hiện phổ biến và thường xuyên nhất…" at bounding box center [617, 382] width 376 height 514
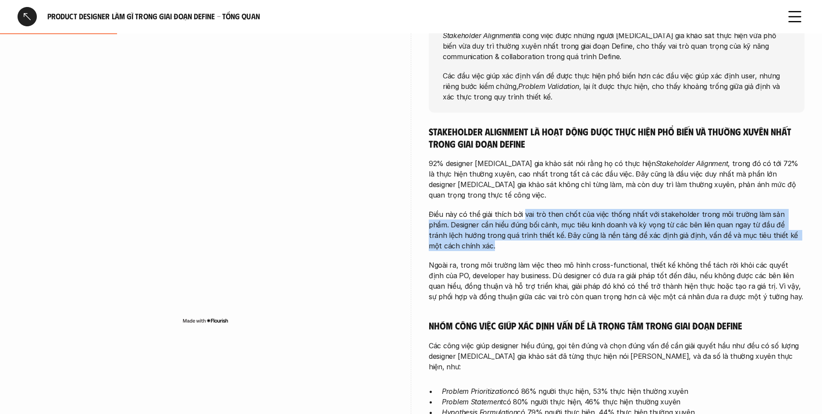
click at [523, 209] on p "Điều này có thể giải thích bởi vai trò then chốt của việc thống nhất với stakeh…" at bounding box center [617, 230] width 376 height 42
click at [642, 234] on p "Điều này có thể giải thích bởi vai trò then chốt của việc thống nhất với stakeh…" at bounding box center [617, 230] width 376 height 42
click at [550, 209] on p "Điều này có thể giải thích bởi vai trò then chốt của việc thống nhất với stakeh…" at bounding box center [617, 230] width 376 height 42
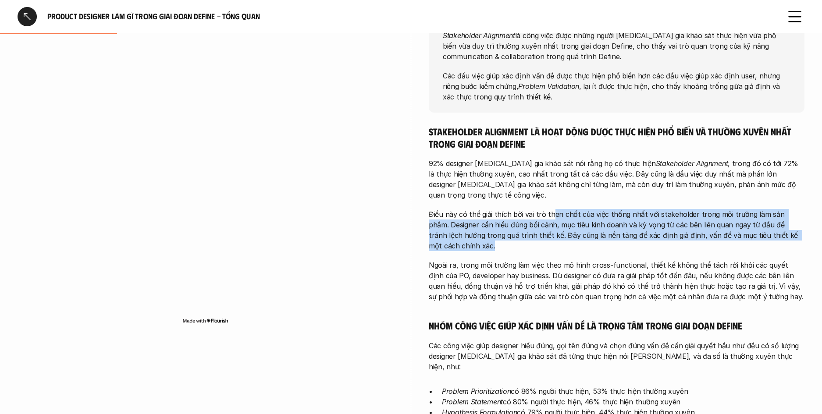
click at [550, 209] on p "Điều này có thể giải thích bởi vai trò then chốt của việc thống nhất với stakeh…" at bounding box center [617, 230] width 376 height 42
click at [635, 231] on p "Điều này có thể giải thích bởi vai trò then chốt của việc thống nhất với stakeh…" at bounding box center [617, 230] width 376 height 42
click at [539, 209] on p "Điều này có thể giải thích bởi vai trò then chốt của việc thống nhất với stakeh…" at bounding box center [617, 230] width 376 height 42
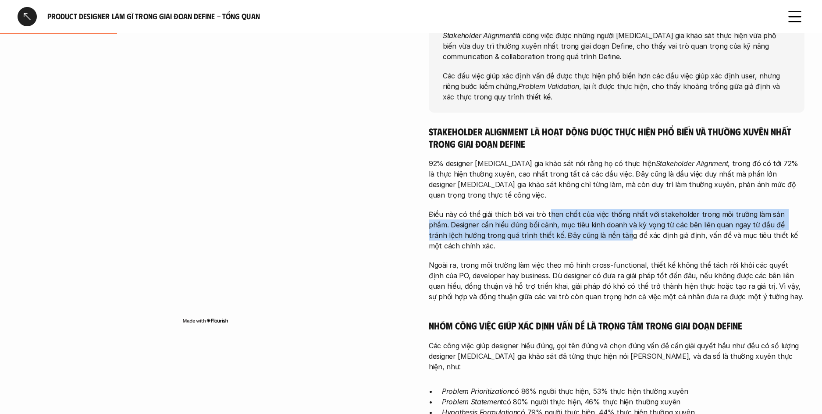
click at [589, 221] on p "Điều này có thể giải thích bởi vai trò then chốt của việc thống nhất với stakeh…" at bounding box center [617, 230] width 376 height 42
click at [642, 209] on p "Điều này có thể giải thích bởi vai trò then chốt của việc thống nhất với stakeh…" at bounding box center [617, 230] width 376 height 42
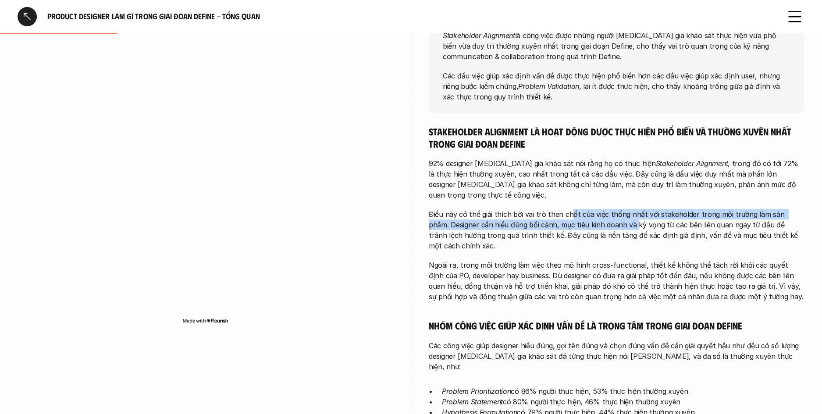
click at [566, 209] on p "Điều này có thể giải thích bởi vai trò then chốt của việc thống nhất với stakeh…" at bounding box center [617, 230] width 376 height 42
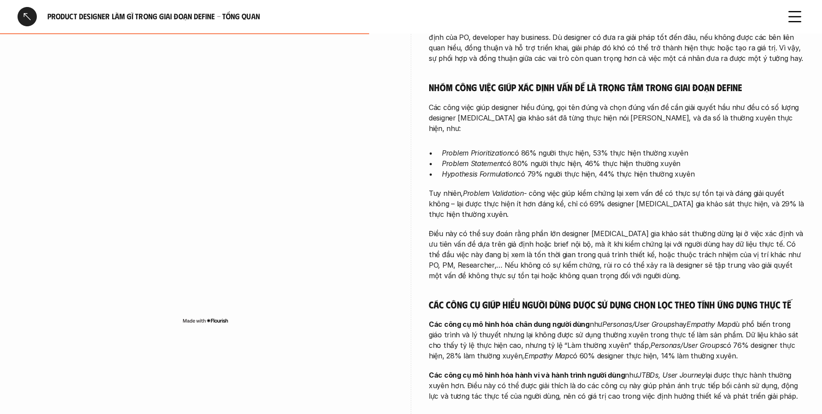
scroll to position [411, 0]
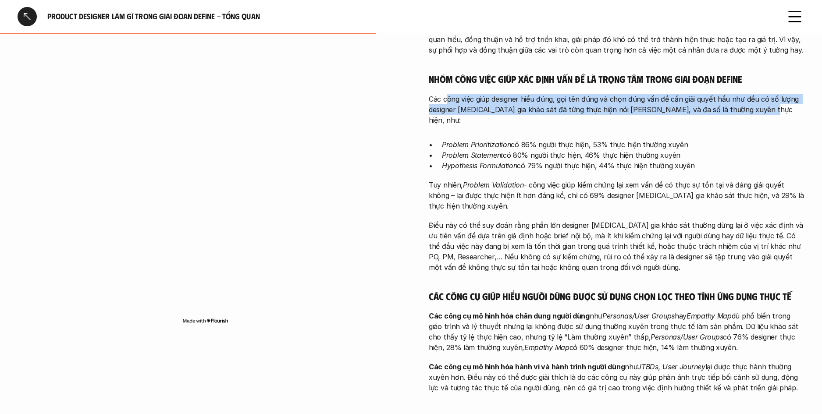
drag, startPoint x: 448, startPoint y: 90, endPoint x: 602, endPoint y: 105, distance: 154.9
click at [601, 105] on div "Stakeholder Alignment là hoạt động được thực hiện phổ biến và thường xuyên nhất…" at bounding box center [617, 136] width 376 height 514
drag, startPoint x: 603, startPoint y: 105, endPoint x: 637, endPoint y: 103, distance: 33.3
click at [609, 104] on div "Stakeholder Alignment là hoạt động được thực hiện phổ biến và thường xuyên nhất…" at bounding box center [617, 136] width 376 height 514
drag, startPoint x: 633, startPoint y: 102, endPoint x: 521, endPoint y: 89, distance: 113.4
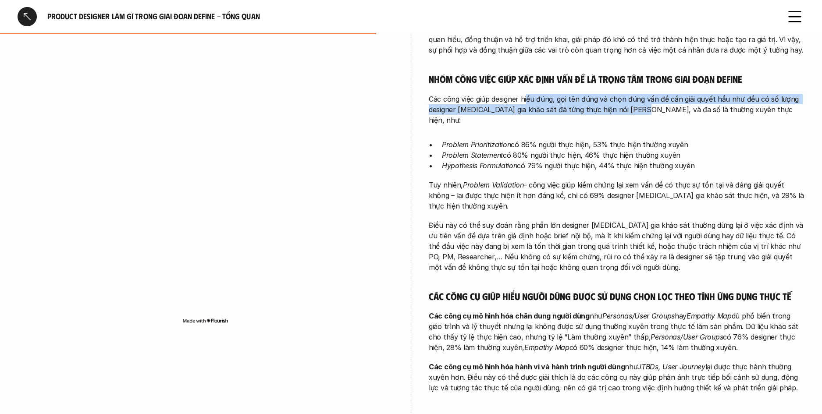
click at [521, 94] on p "Các công việc giúp designer hiểu đúng, gọi tên đúng và chọn đúng vấn đề cần giả…" at bounding box center [617, 110] width 376 height 32
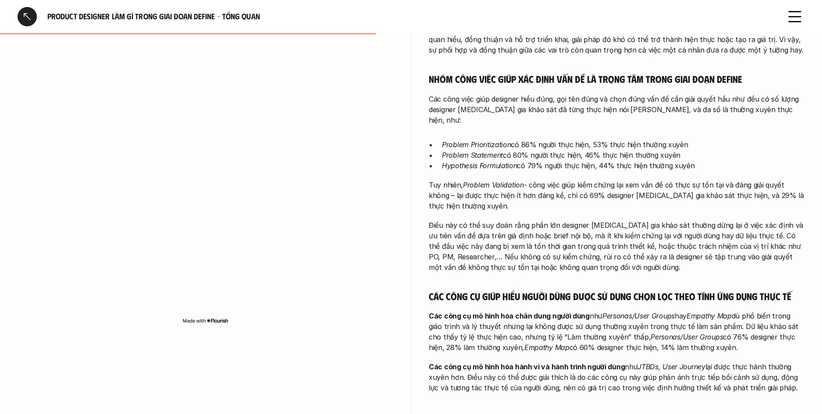
click at [508, 94] on p "Các công việc giúp designer hiểu đúng, gọi tên đúng và chọn đúng vấn đề cần giả…" at bounding box center [617, 110] width 376 height 32
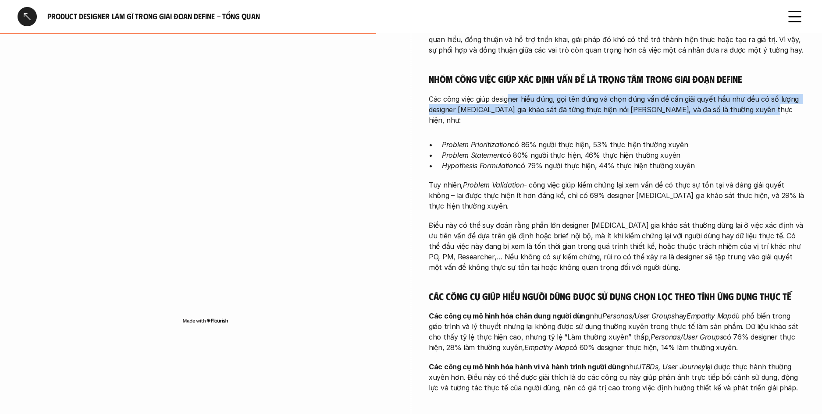
click at [614, 104] on div "Stakeholder Alignment là hoạt động được thực hiện phổ biến và thường xuyên nhất…" at bounding box center [617, 136] width 376 height 514
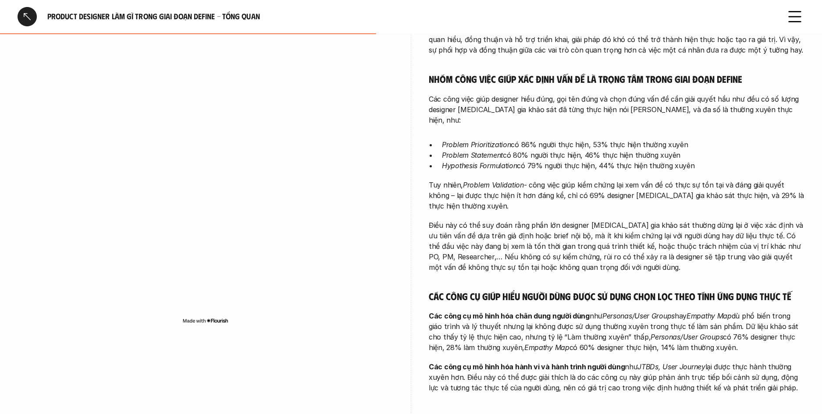
click at [617, 105] on div "Stakeholder Alignment là hoạt động được thực hiện phổ biến và thường xuyên nhất…" at bounding box center [617, 136] width 376 height 514
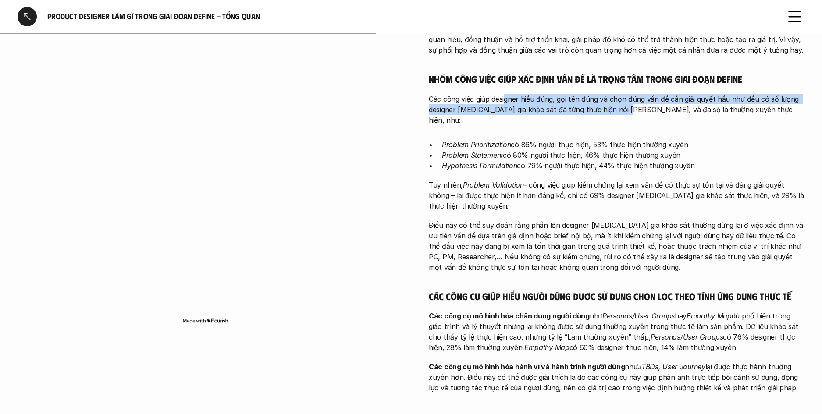
drag, startPoint x: 614, startPoint y: 101, endPoint x: 499, endPoint y: 84, distance: 116.5
click at [499, 94] on p "Các công việc giúp designer hiểu đúng, gọi tên đúng và chọn đúng vấn đề cần giả…" at bounding box center [617, 110] width 376 height 32
drag, startPoint x: 596, startPoint y: 96, endPoint x: 608, endPoint y: 97, distance: 11.9
click at [608, 97] on p "Các công việc giúp designer hiểu đúng, gọi tên đúng và chọn đúng vấn đề cần giả…" at bounding box center [617, 110] width 376 height 32
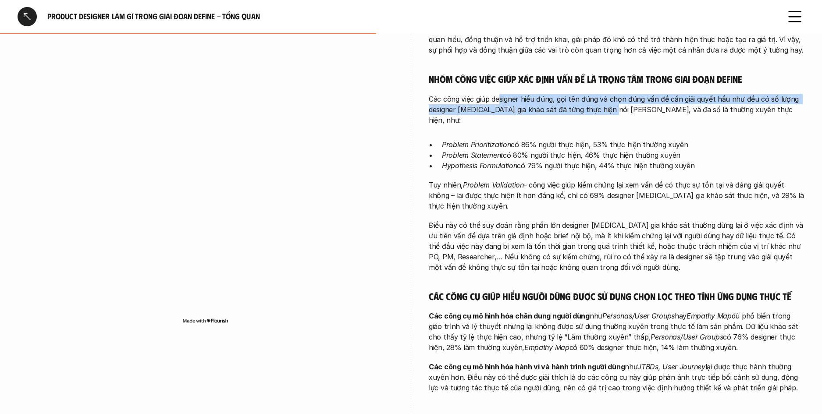
click at [608, 97] on p "Các công việc giúp designer hiểu đúng, gọi tên đúng và chọn đúng vấn đề cần giả…" at bounding box center [617, 110] width 376 height 32
drag, startPoint x: 585, startPoint y: 91, endPoint x: 485, endPoint y: 80, distance: 100.9
click at [485, 80] on div "Stakeholder Alignment là hoạt động được thực hiện phổ biến và thường xuyên nhất…" at bounding box center [617, 136] width 376 height 514
click at [484, 80] on div "Stakeholder Alignment là hoạt động được thực hiện phổ biến và thường xuyên nhất…" at bounding box center [617, 136] width 376 height 514
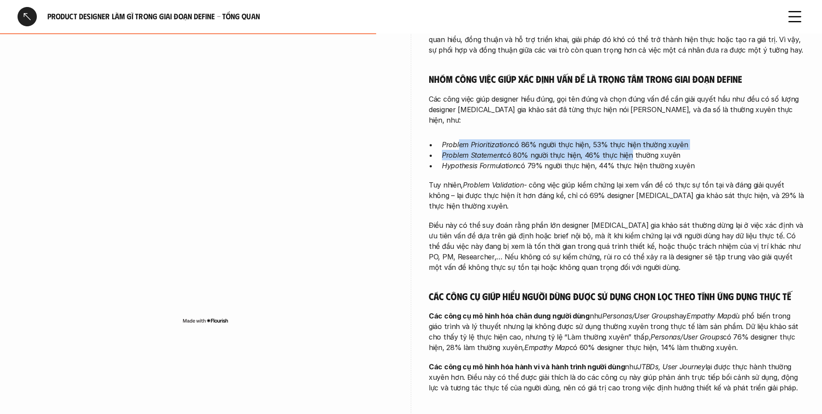
drag, startPoint x: 458, startPoint y: 122, endPoint x: 625, endPoint y: 132, distance: 167.7
click at [625, 139] on ul "Problem Prioritization có 86% người thực hiện, 53% thực hiện thường xuyên Probl…" at bounding box center [617, 155] width 376 height 32
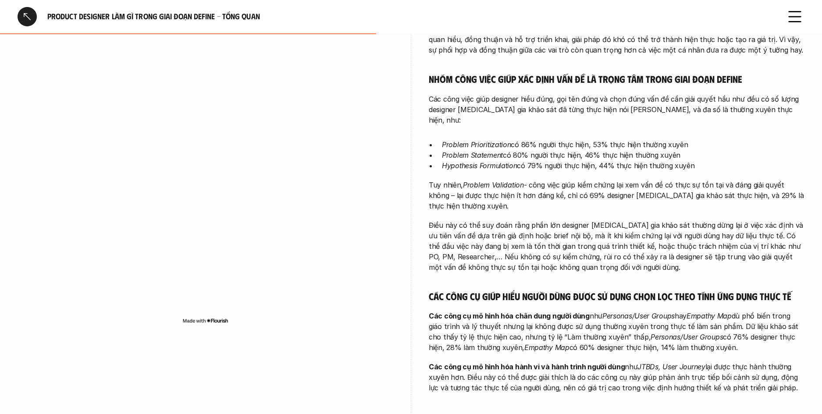
click at [627, 160] on p "Hypothesis Formulation có 79% người thực hiện, 44% thực hiện thường xuyên" at bounding box center [623, 165] width 362 height 11
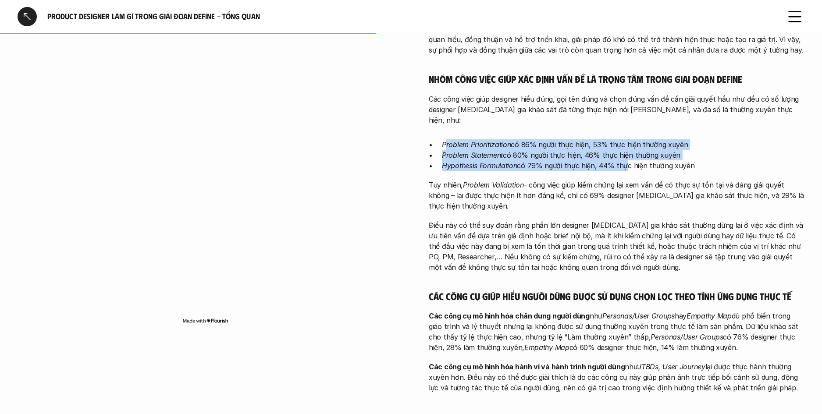
drag, startPoint x: 545, startPoint y: 138, endPoint x: 447, endPoint y: 126, distance: 98.5
click at [447, 139] on ul "Problem Prioritization có 86% người thực hiện, 53% thực hiện thường xuyên Probl…" at bounding box center [617, 155] width 376 height 32
click at [447, 140] on em "Problem Prioritization" at bounding box center [476, 144] width 69 height 9
drag, startPoint x: 465, startPoint y: 127, endPoint x: 585, endPoint y: 143, distance: 121.5
click at [585, 143] on ul "Problem Prioritization có 86% người thực hiện, 53% thực hiện thường xuyên Probl…" at bounding box center [617, 155] width 376 height 32
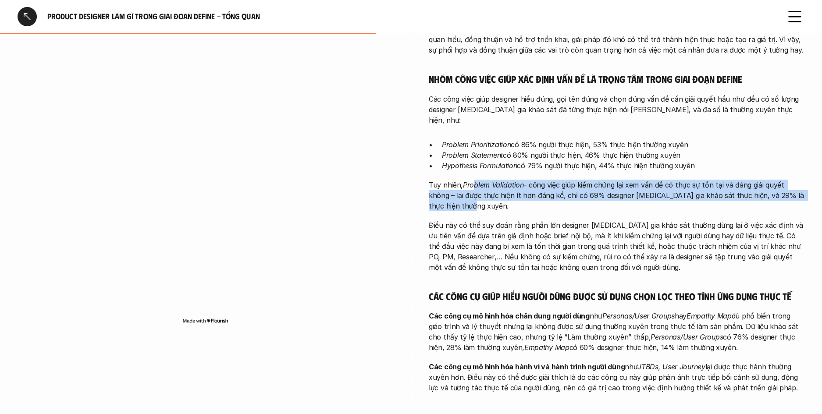
drag, startPoint x: 549, startPoint y: 182, endPoint x: 475, endPoint y: 167, distance: 75.5
click at [475, 180] on p "Tuy nhiên, Problem Validation - công việc giúp kiểm chứng lại xem vấn đề có thự…" at bounding box center [617, 196] width 376 height 32
click at [475, 181] on em "Problem Validation" at bounding box center [493, 185] width 61 height 9
drag, startPoint x: 475, startPoint y: 167, endPoint x: 522, endPoint y: 182, distance: 49.1
click at [522, 182] on p "Tuy nhiên, Problem Validation - công việc giúp kiểm chứng lại xem vấn đề có thự…" at bounding box center [617, 196] width 376 height 32
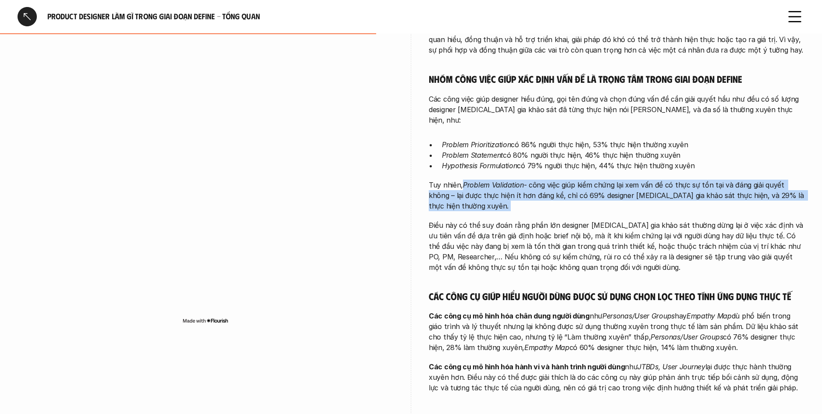
click at [522, 181] on p "Tuy nhiên, Problem Validation - công việc giúp kiểm chứng lại xem vấn đề có thự…" at bounding box center [617, 196] width 376 height 32
drag, startPoint x: 508, startPoint y: 178, endPoint x: 440, endPoint y: 162, distance: 69.9
click at [440, 180] on p "Tuy nhiên, Problem Validation - công việc giúp kiểm chứng lại xem vấn đề có thự…" at bounding box center [617, 196] width 376 height 32
click at [605, 181] on p "Tuy nhiên, Problem Validation - công việc giúp kiểm chứng lại xem vấn đề có thự…" at bounding box center [617, 196] width 376 height 32
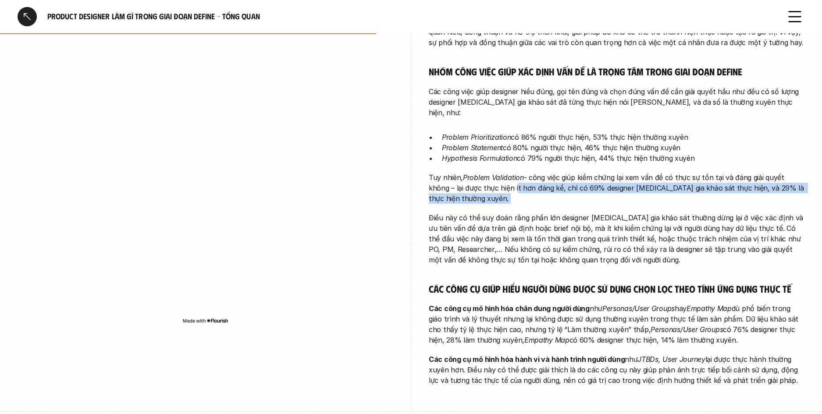
drag, startPoint x: 605, startPoint y: 181, endPoint x: 492, endPoint y: 168, distance: 114.2
click at [492, 172] on p "Tuy nhiên, Problem Validation - công việc giúp kiểm chứng lại xem vấn đề có thự…" at bounding box center [617, 188] width 376 height 32
click at [492, 171] on p "Tuy nhiên, Problem Validation - công việc giúp kiểm chứng lại xem vấn đề có thự…" at bounding box center [617, 187] width 376 height 32
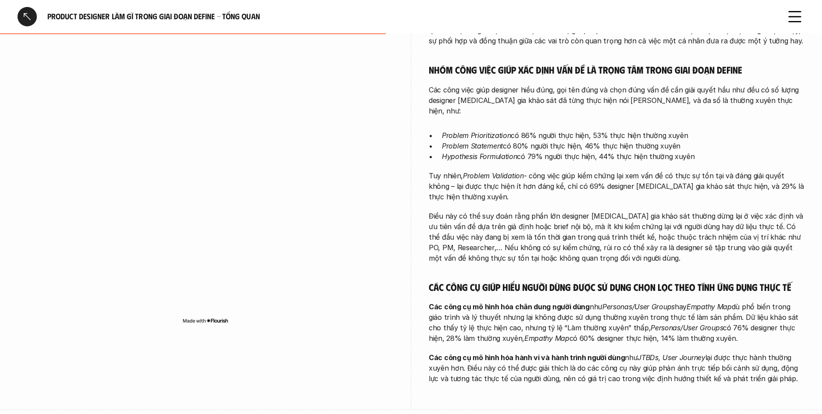
drag, startPoint x: 472, startPoint y: 156, endPoint x: 575, endPoint y: 221, distance: 122.1
click at [575, 220] on div "Stakeholder Alignment là hoạt động được thực hiện phổ biến và thường xuyên nhất…" at bounding box center [617, 126] width 376 height 514
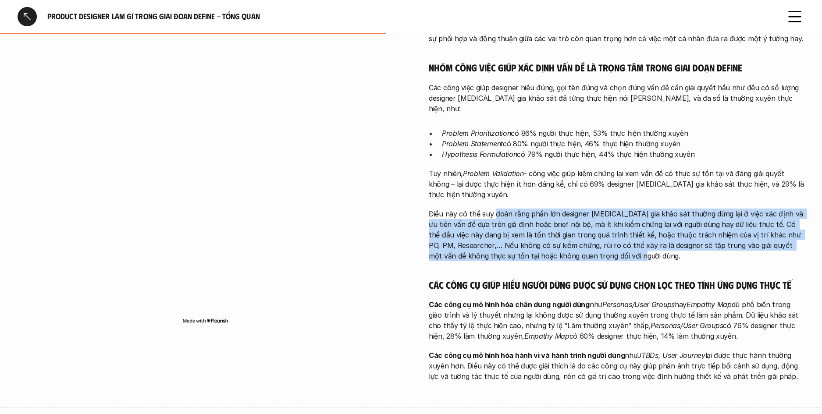
drag, startPoint x: 590, startPoint y: 237, endPoint x: 495, endPoint y: 198, distance: 102.8
click at [495, 209] on p "Điều này có thể suy đoán rằng phần lớn designer tham gia khảo sát thường dừng l…" at bounding box center [617, 235] width 376 height 53
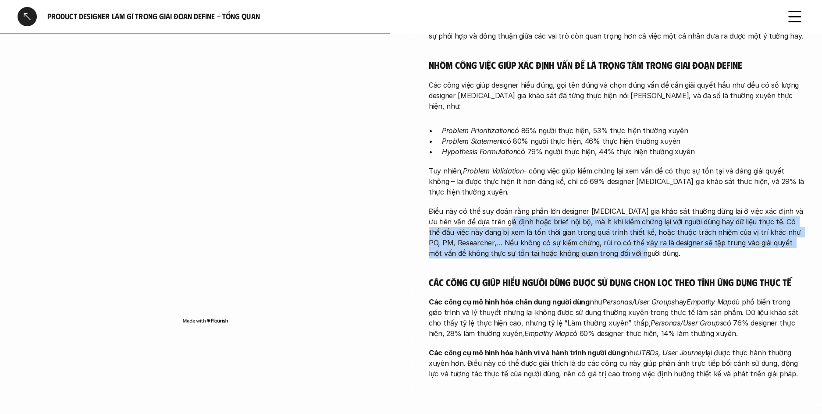
click at [495, 206] on p "Điều này có thể suy đoán rằng phần lớn designer tham gia khảo sát thường dừng l…" at bounding box center [617, 232] width 376 height 53
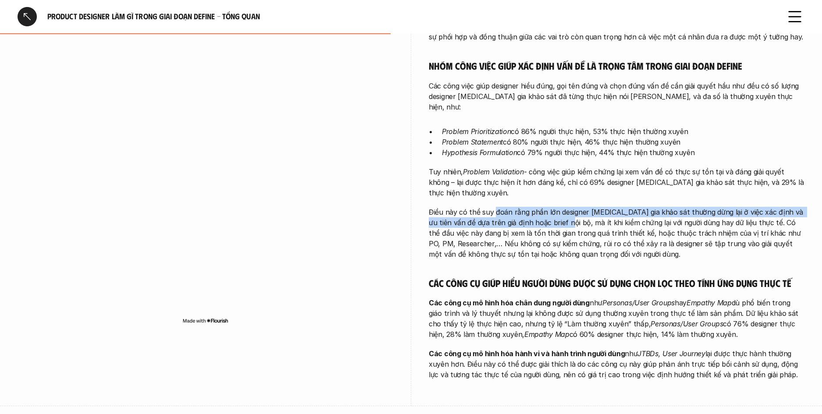
scroll to position [423, 0]
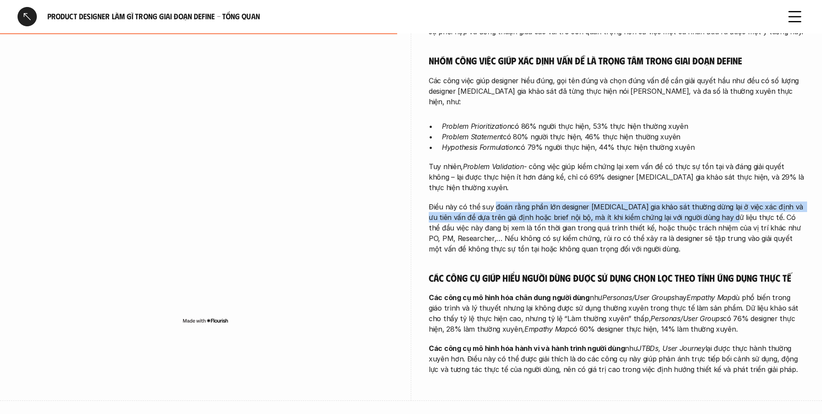
drag, startPoint x: 493, startPoint y: 188, endPoint x: 715, endPoint y: 200, distance: 222.5
click at [715, 202] on p "Điều này có thể suy đoán rằng phần lớn designer tham gia khảo sát thường dừng l…" at bounding box center [617, 228] width 376 height 53
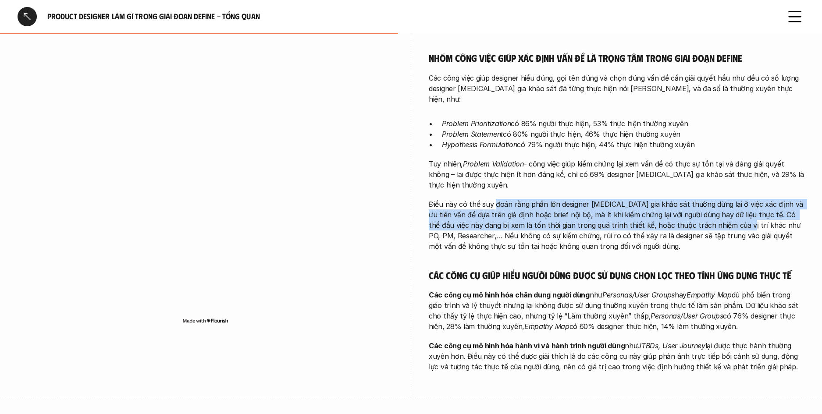
click at [715, 200] on p "Điều này có thể suy đoán rằng phần lớn designer tham gia khảo sát thường dừng l…" at bounding box center [617, 225] width 376 height 53
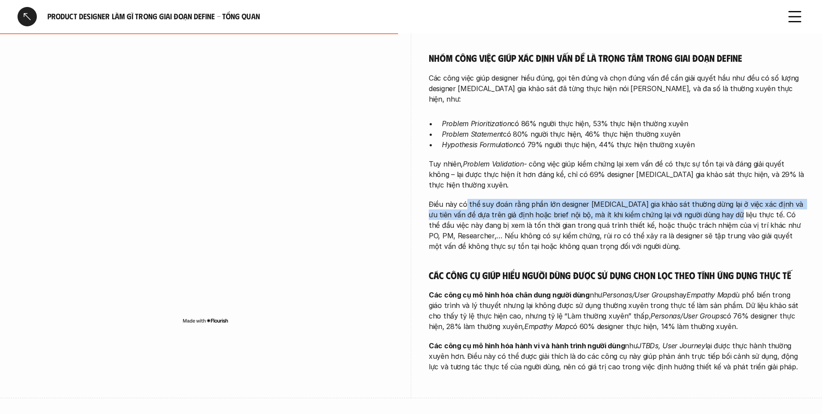
drag, startPoint x: 619, startPoint y: 195, endPoint x: 465, endPoint y: 184, distance: 154.7
click at [465, 199] on p "Điều này có thể suy đoán rằng phần lớn designer tham gia khảo sát thường dừng l…" at bounding box center [617, 225] width 376 height 53
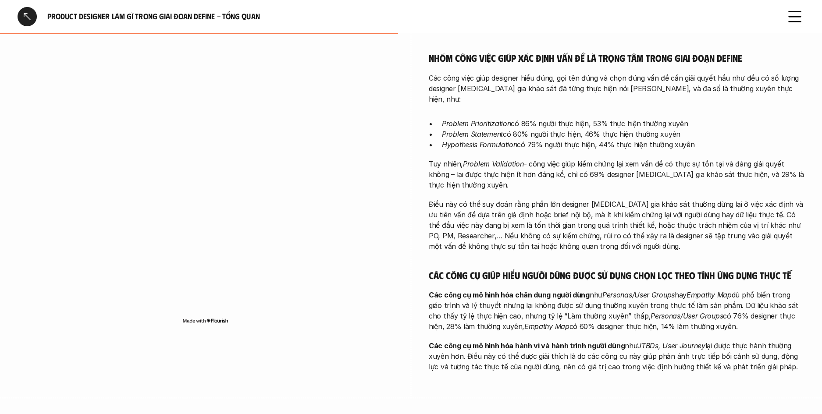
click at [465, 199] on p "Điều này có thể suy đoán rằng phần lớn designer tham gia khảo sát thường dừng l…" at bounding box center [617, 225] width 376 height 53
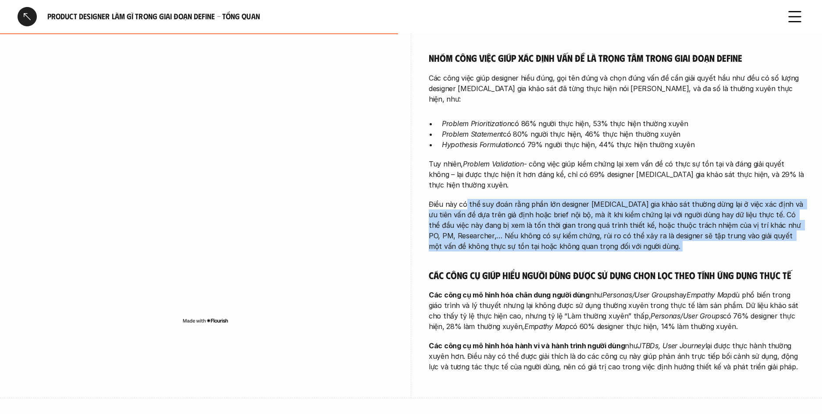
drag, startPoint x: 465, startPoint y: 184, endPoint x: 628, endPoint y: 222, distance: 167.4
click at [628, 222] on p "Điều này có thể suy đoán rằng phần lớn designer tham gia khảo sát thường dừng l…" at bounding box center [617, 225] width 376 height 53
drag, startPoint x: 613, startPoint y: 221, endPoint x: 467, endPoint y: 186, distance: 150.1
click at [467, 199] on p "Điều này có thể suy đoán rằng phần lớn designer tham gia khảo sát thường dừng l…" at bounding box center [617, 225] width 376 height 53
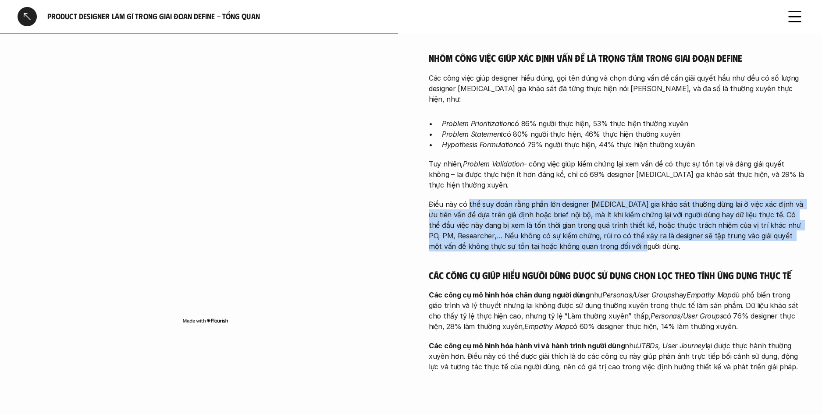
click at [467, 199] on p "Điều này có thể suy đoán rằng phần lớn designer tham gia khảo sát thường dừng l…" at bounding box center [617, 225] width 376 height 53
drag, startPoint x: 559, startPoint y: 221, endPoint x: 605, endPoint y: 228, distance: 46.5
click at [605, 228] on p "Điều này có thể suy đoán rằng phần lớn designer tham gia khảo sát thường dừng l…" at bounding box center [617, 225] width 376 height 53
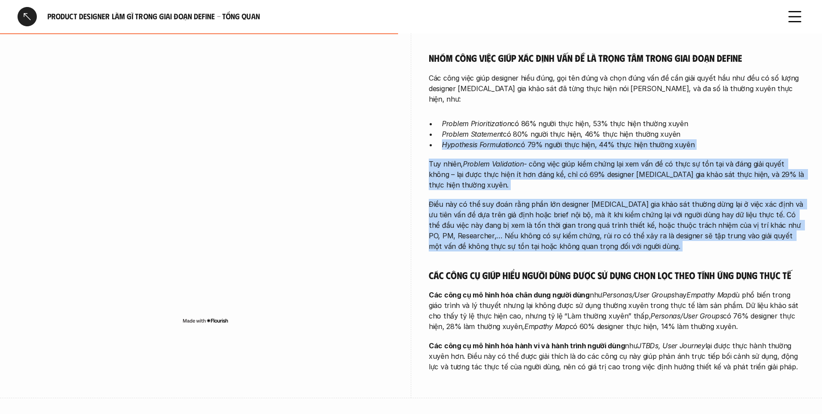
drag, startPoint x: 605, startPoint y: 228, endPoint x: 438, endPoint y: 120, distance: 199.1
click at [438, 120] on div "Stakeholder Alignment là hoạt động được thực hiện phổ biến và thường xuyên nhất…" at bounding box center [617, 115] width 376 height 514
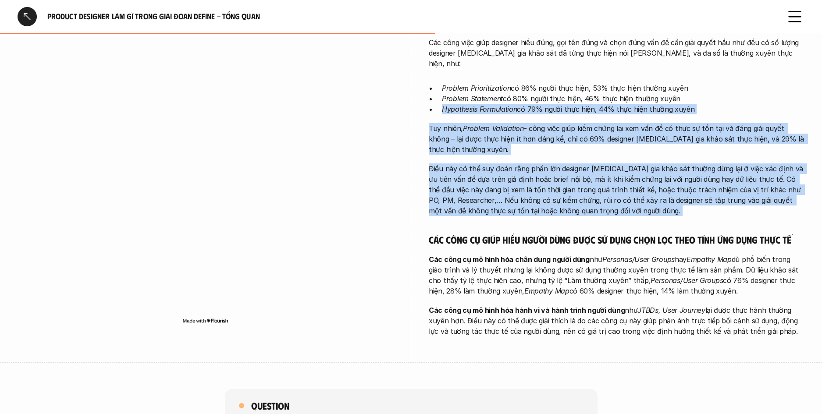
click at [486, 141] on div "Stakeholder Alignment là hoạt động được thực hiện phổ biến và thường xuyên nhất…" at bounding box center [617, 79] width 376 height 514
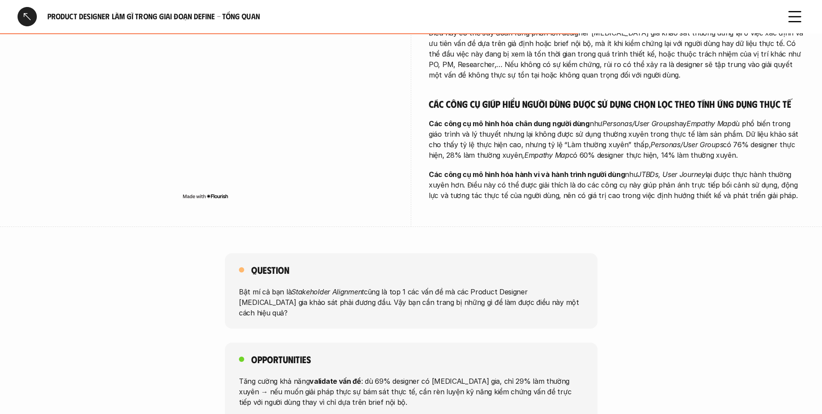
scroll to position [607, 0]
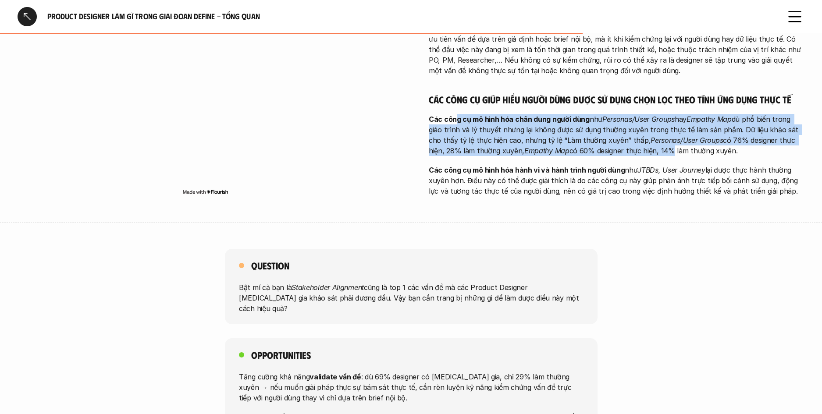
drag, startPoint x: 460, startPoint y: 97, endPoint x: 665, endPoint y: 129, distance: 208.0
click at [652, 133] on p "Các công cụ mô hình hóa chân dung người dùng như Personas/User Groups hay Empat…" at bounding box center [617, 135] width 376 height 42
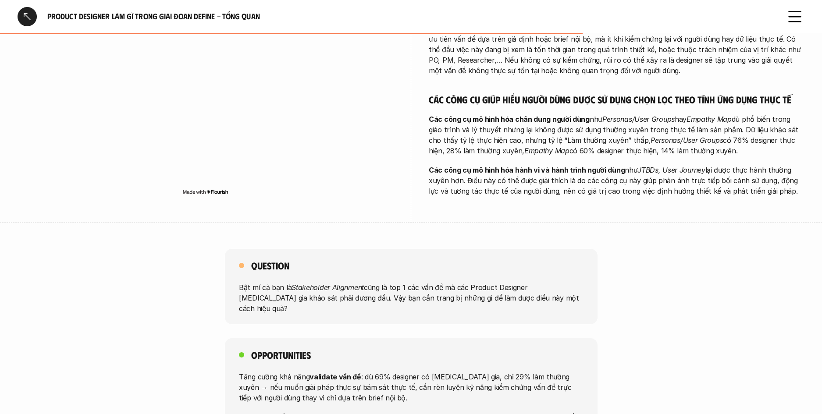
click at [665, 129] on p "Các công cụ mô hình hóa chân dung người dùng như Personas/User Groups hay Empat…" at bounding box center [617, 135] width 376 height 42
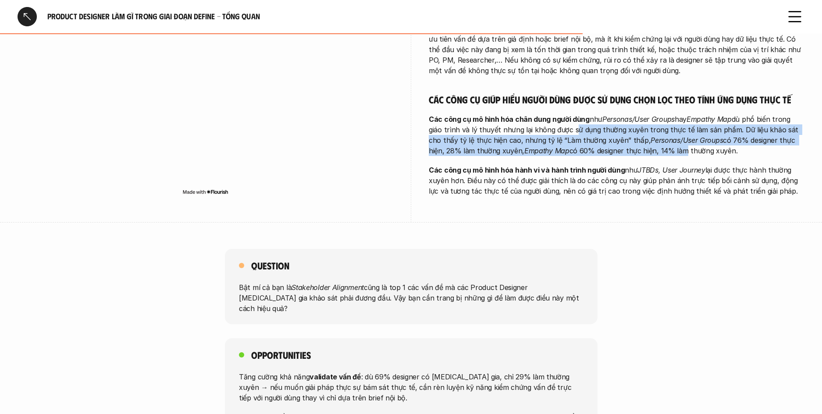
drag, startPoint x: 607, startPoint y: 122, endPoint x: 570, endPoint y: 110, distance: 39.5
click at [570, 114] on p "Các công cụ mô hình hóa chân dung người dùng như Personas/User Groups hay Empat…" at bounding box center [617, 135] width 376 height 42
drag, startPoint x: 573, startPoint y: 110, endPoint x: 683, endPoint y: 126, distance: 111.6
click at [683, 126] on p "Các công cụ mô hình hóa chân dung người dùng như Personas/User Groups hay Empat…" at bounding box center [617, 135] width 376 height 42
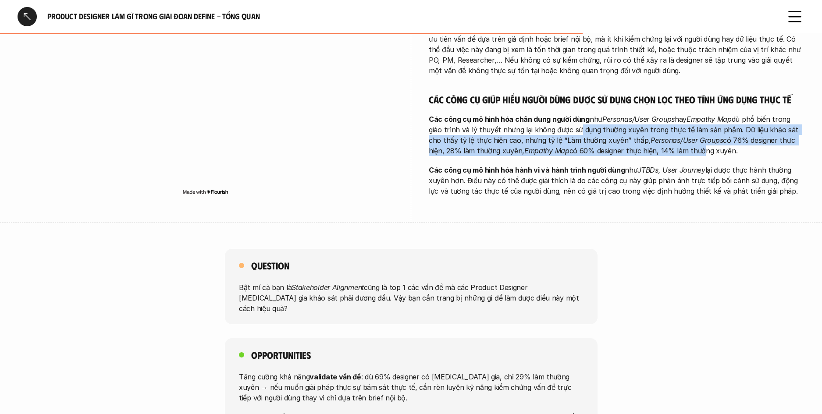
click at [683, 126] on p "Các công cụ mô hình hóa chân dung người dùng như Personas/User Groups hay Empat…" at bounding box center [617, 135] width 376 height 42
drag, startPoint x: 683, startPoint y: 126, endPoint x: 487, endPoint y: 109, distance: 197.1
click at [487, 114] on p "Các công cụ mô hình hóa chân dung người dùng như Personas/User Groups hay Empat…" at bounding box center [617, 135] width 376 height 42
drag, startPoint x: 487, startPoint y: 109, endPoint x: 690, endPoint y: 129, distance: 203.9
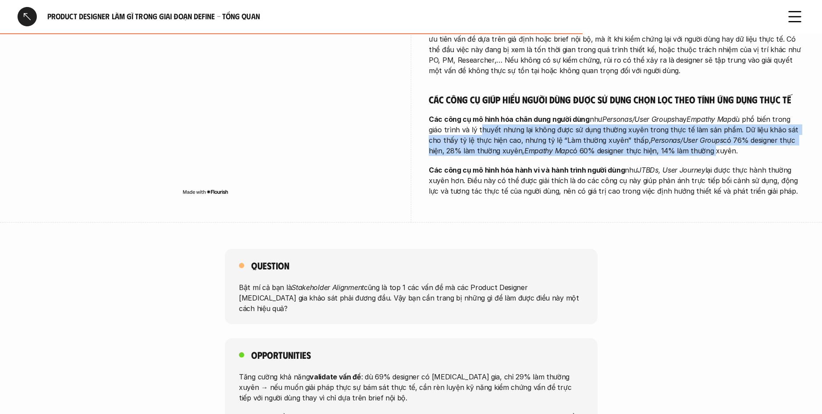
click at [690, 129] on p "Các công cụ mô hình hóa chân dung người dùng như Personas/User Groups hay Empat…" at bounding box center [617, 135] width 376 height 42
drag, startPoint x: 676, startPoint y: 130, endPoint x: 504, endPoint y: 109, distance: 173.1
click at [504, 114] on p "Các công cụ mô hình hóa chân dung người dùng như Personas/User Groups hay Empat…" at bounding box center [617, 135] width 376 height 42
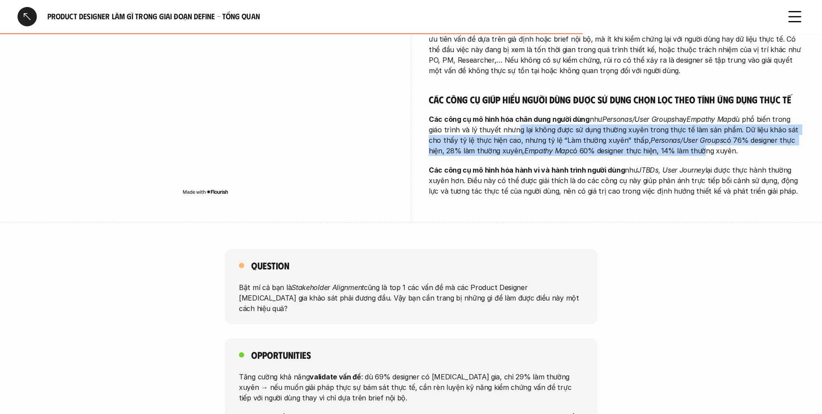
drag, startPoint x: 518, startPoint y: 108, endPoint x: 682, endPoint y: 126, distance: 164.4
click at [682, 126] on p "Các công cụ mô hình hóa chân dung người dùng như Personas/User Groups hay Empat…" at bounding box center [617, 135] width 376 height 42
drag, startPoint x: 682, startPoint y: 126, endPoint x: 501, endPoint y: 105, distance: 181.7
click at [501, 114] on p "Các công cụ mô hình hóa chân dung người dùng như Personas/User Groups hay Empat…" at bounding box center [617, 135] width 376 height 42
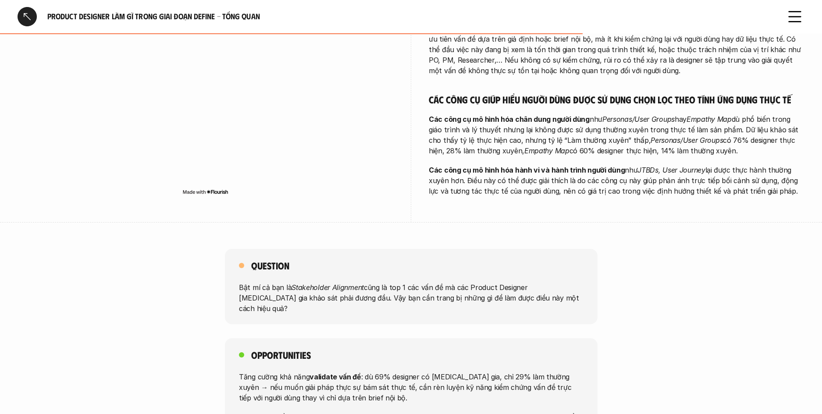
click at [501, 114] on p "Các công cụ mô hình hóa chân dung người dùng như Personas/User Groups hay Empat…" at bounding box center [617, 135] width 376 height 42
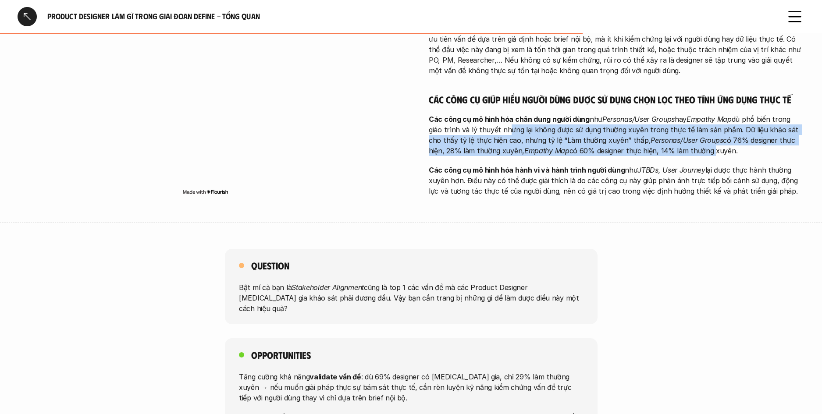
drag, startPoint x: 501, startPoint y: 105, endPoint x: 676, endPoint y: 131, distance: 176.7
click at [676, 131] on p "Các công cụ mô hình hóa chân dung người dùng như Personas/User Groups hay Empat…" at bounding box center [617, 135] width 376 height 42
drag, startPoint x: 676, startPoint y: 131, endPoint x: 509, endPoint y: 106, distance: 168.4
click at [509, 114] on p "Các công cụ mô hình hóa chân dung người dùng như Personas/User Groups hay Empat…" at bounding box center [617, 135] width 376 height 42
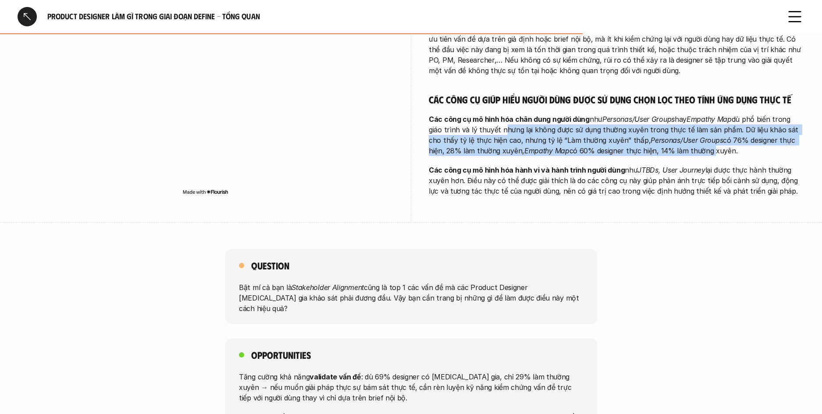
click at [509, 114] on p "Các công cụ mô hình hóa chân dung người dùng như Personas/User Groups hay Empat…" at bounding box center [617, 135] width 376 height 42
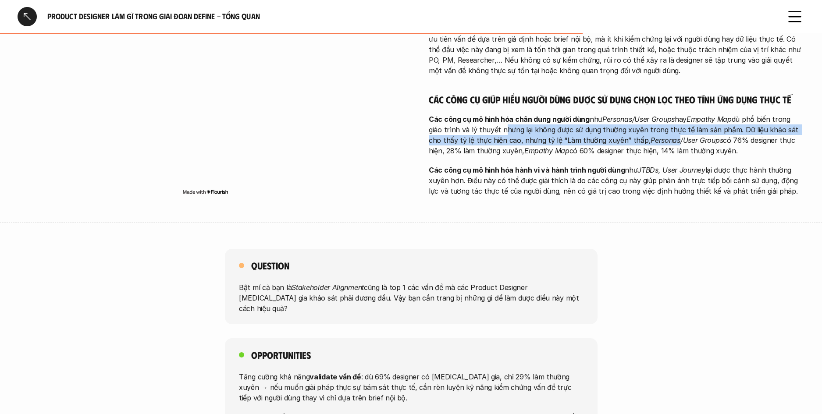
drag, startPoint x: 509, startPoint y: 106, endPoint x: 642, endPoint y: 124, distance: 134.1
click at [642, 124] on p "Các công cụ mô hình hóa chân dung người dùng như Personas/User Groups hay Empat…" at bounding box center [617, 135] width 376 height 42
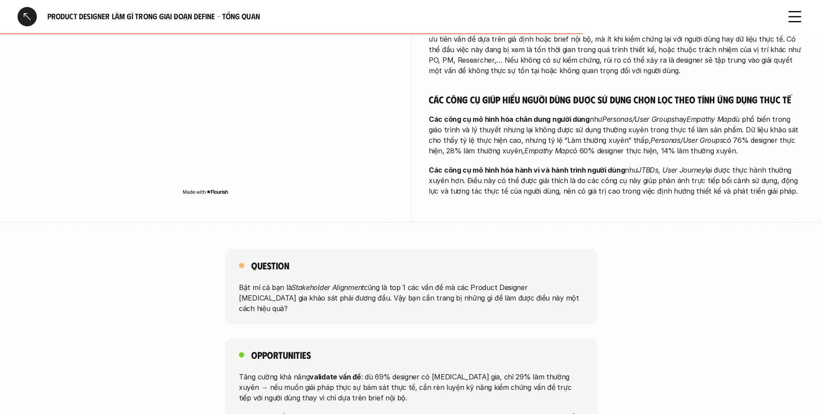
click at [643, 126] on p "Các công cụ mô hình hóa chân dung người dùng như Personas/User Groups hay Empat…" at bounding box center [617, 135] width 376 height 42
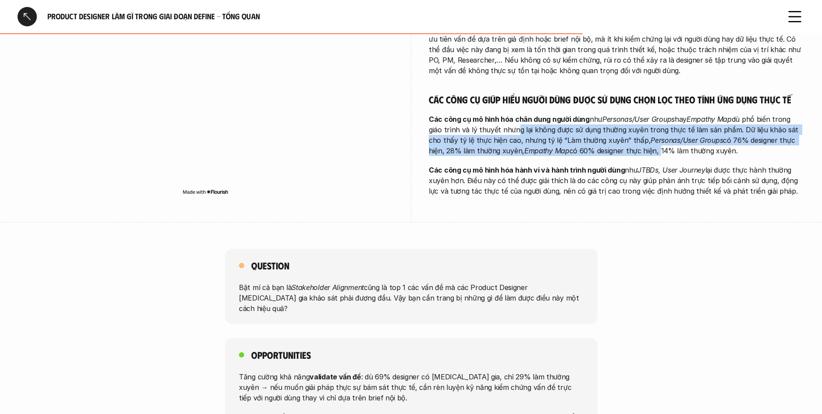
drag, startPoint x: 596, startPoint y: 123, endPoint x: 511, endPoint y: 107, distance: 86.1
click at [511, 114] on p "Các công cụ mô hình hóa chân dung người dùng như Personas/User Groups hay Empat…" at bounding box center [617, 135] width 376 height 42
drag, startPoint x: 511, startPoint y: 107, endPoint x: 637, endPoint y: 129, distance: 128.2
click at [637, 129] on p "Các công cụ mô hình hóa chân dung người dùng như Personas/User Groups hay Empat…" at bounding box center [617, 135] width 376 height 42
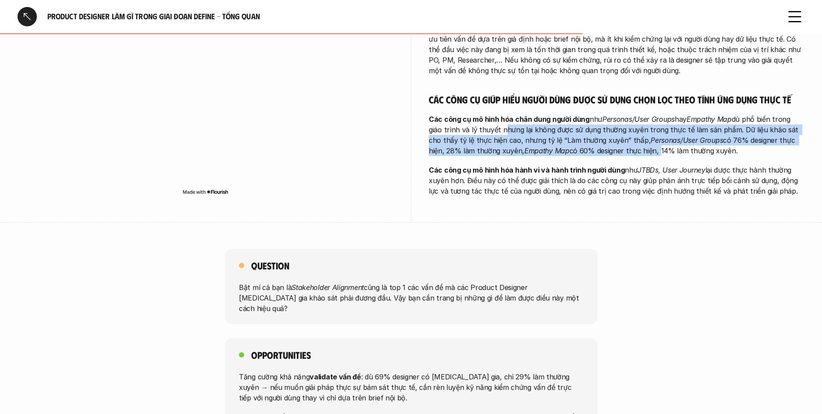
click at [637, 129] on p "Các công cụ mô hình hóa chân dung người dùng như Personas/User Groups hay Empat…" at bounding box center [617, 135] width 376 height 42
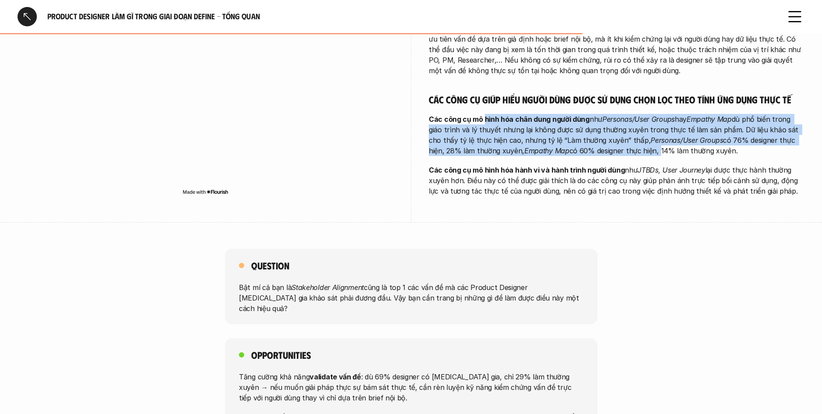
drag, startPoint x: 637, startPoint y: 129, endPoint x: 493, endPoint y: 96, distance: 147.6
click at [493, 114] on p "Các công cụ mô hình hóa chân dung người dùng như Personas/User Groups hay Empat…" at bounding box center [617, 135] width 376 height 42
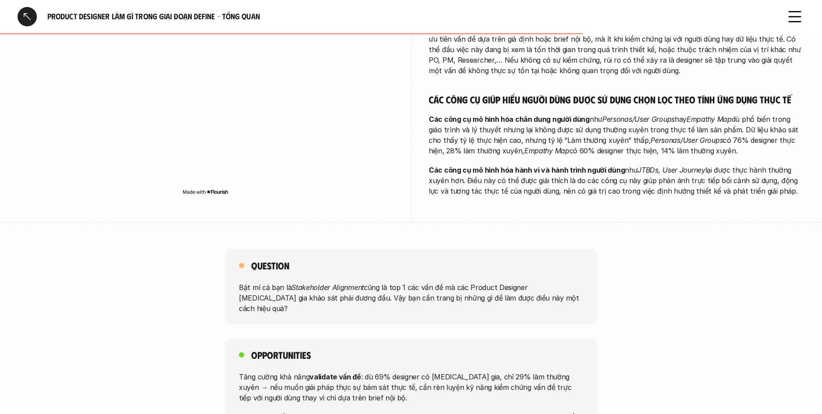
click at [493, 115] on strong "Các công cụ mô hình hóa chân dung người dùng" at bounding box center [509, 119] width 161 height 9
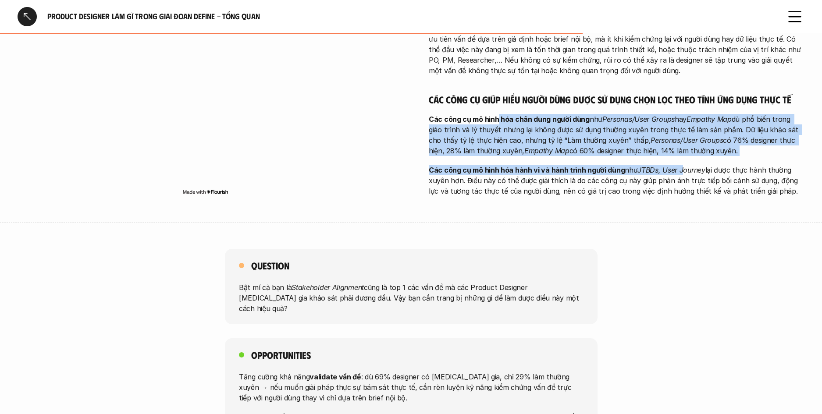
drag, startPoint x: 584, startPoint y: 119, endPoint x: 684, endPoint y: 145, distance: 103.0
click at [684, 166] on em "JTBDs, User Journey" at bounding box center [670, 170] width 67 height 9
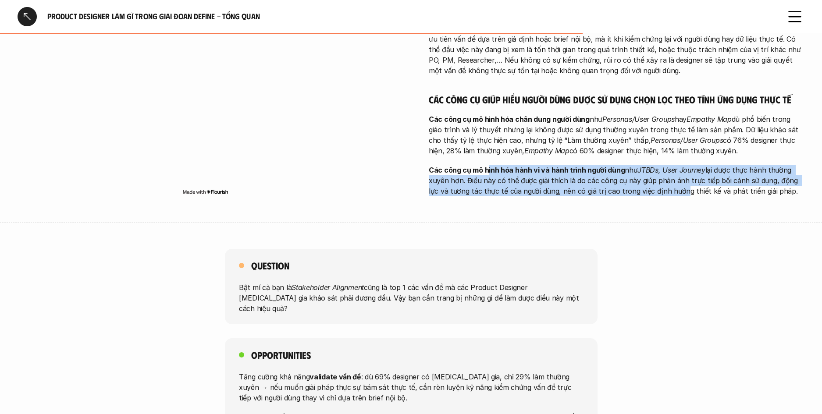
drag, startPoint x: 663, startPoint y: 168, endPoint x: 485, endPoint y: 149, distance: 178.5
click at [485, 165] on p "Các công cụ mô hình hóa hành vi và hành trình người dùng như JTBDs, User Journe…" at bounding box center [617, 181] width 376 height 32
click at [486, 166] on strong "Các công cụ mô hình hóa hành vi và hành trình người dùng" at bounding box center [527, 170] width 196 height 9
drag, startPoint x: 555, startPoint y: 157, endPoint x: 710, endPoint y: 171, distance: 155.3
click at [710, 171] on p "Các công cụ mô hình hóa hành vi và hành trình người dùng như JTBDs, User Journe…" at bounding box center [617, 181] width 376 height 32
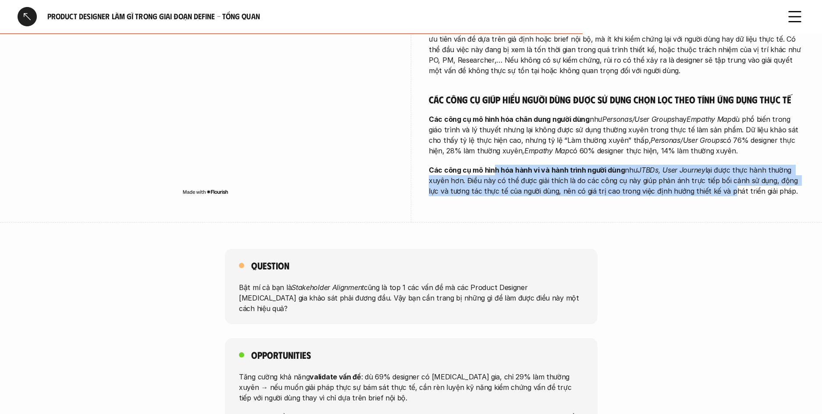
click at [710, 171] on p "Các công cụ mô hình hóa hành vi và hành trình người dùng như JTBDs, User Journe…" at bounding box center [617, 181] width 376 height 32
drag, startPoint x: 619, startPoint y: 172, endPoint x: 456, endPoint y: 144, distance: 165.5
click at [456, 165] on p "Các công cụ mô hình hóa hành vi và hành trình người dùng như JTBDs, User Journe…" at bounding box center [617, 181] width 376 height 32
drag, startPoint x: 504, startPoint y: 146, endPoint x: 689, endPoint y: 170, distance: 186.0
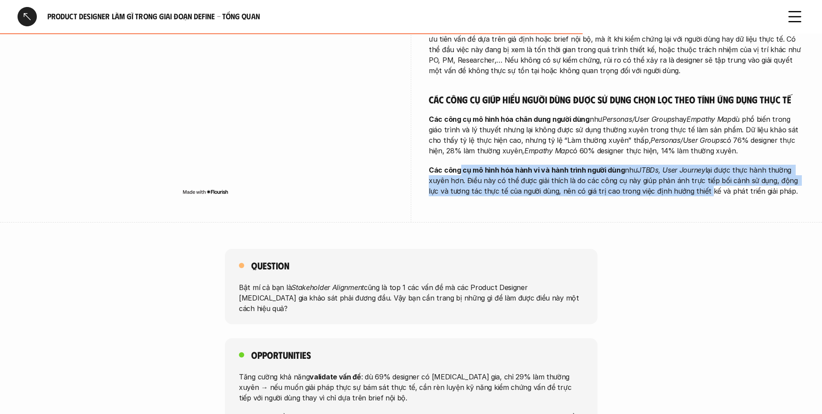
click at [689, 170] on p "Các công cụ mô hình hóa hành vi và hành trình người dùng như JTBDs, User Journe…" at bounding box center [617, 181] width 376 height 32
drag, startPoint x: 585, startPoint y: 161, endPoint x: 482, endPoint y: 147, distance: 103.9
click at [482, 165] on p "Các công cụ mô hình hóa hành vi và hành trình người dùng như JTBDs, User Journe…" at bounding box center [617, 181] width 376 height 32
click at [482, 166] on strong "Các công cụ mô hình hóa hành vi và hành trình người dùng" at bounding box center [527, 170] width 196 height 9
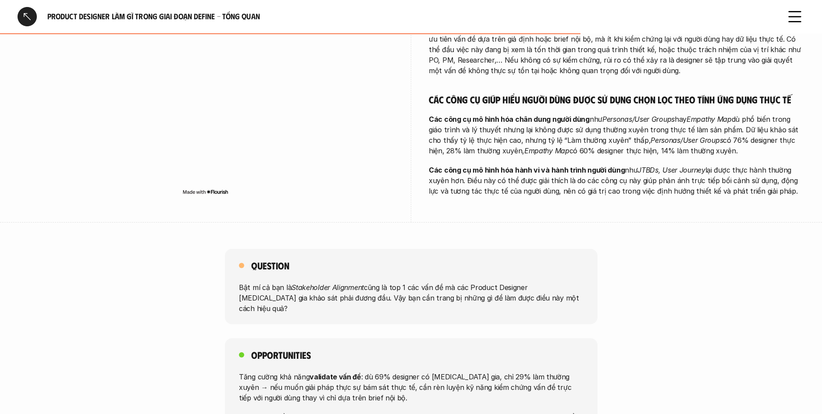
scroll to position [605, 0]
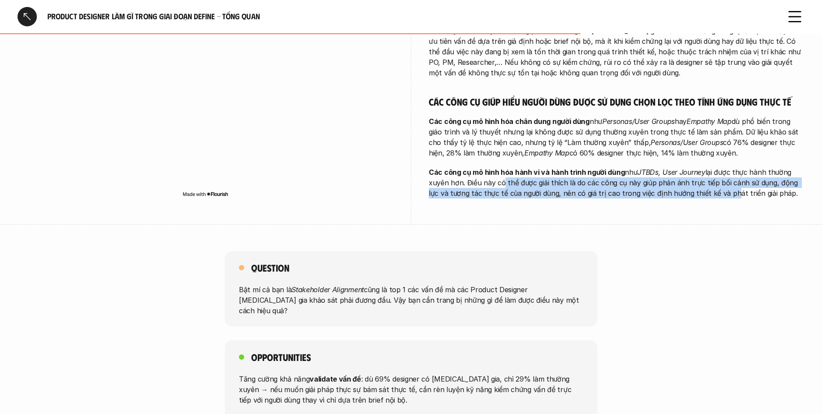
drag, startPoint x: 497, startPoint y: 158, endPoint x: 713, endPoint y: 172, distance: 215.6
click at [713, 172] on p "Các công cụ mô hình hóa hành vi và hành trình người dùng như JTBDs, User Journe…" at bounding box center [617, 183] width 376 height 32
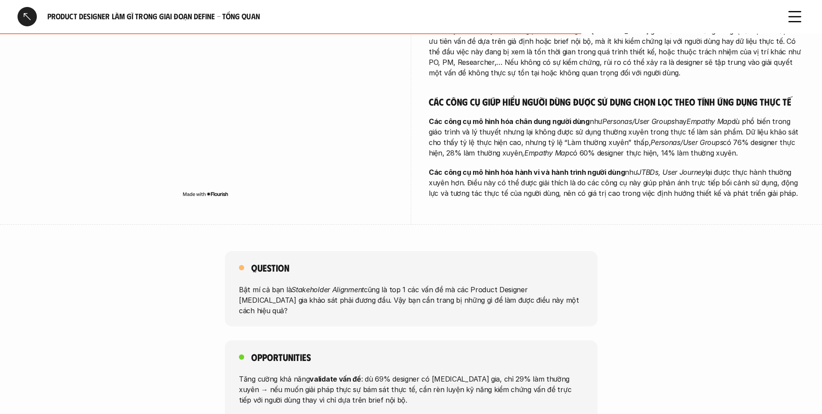
scroll to position [606, 0]
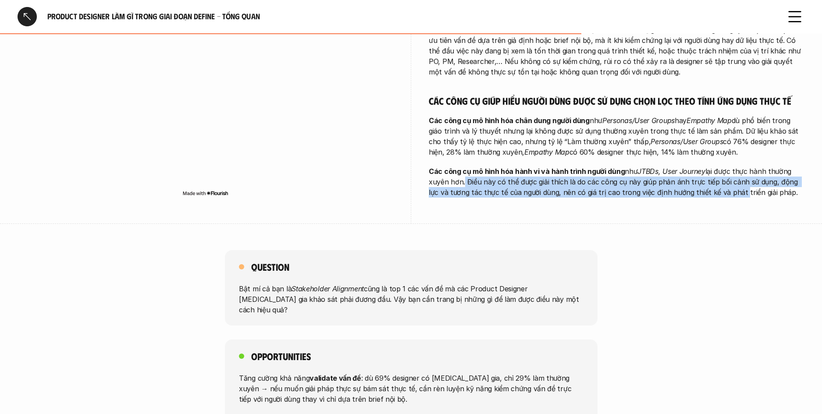
drag, startPoint x: 713, startPoint y: 172, endPoint x: 461, endPoint y: 161, distance: 251.8
click at [461, 166] on p "Các công cụ mô hình hóa hành vi và hành trình người dùng như JTBDs, User Journe…" at bounding box center [617, 182] width 376 height 32
drag, startPoint x: 467, startPoint y: 161, endPoint x: 674, endPoint y: 177, distance: 207.0
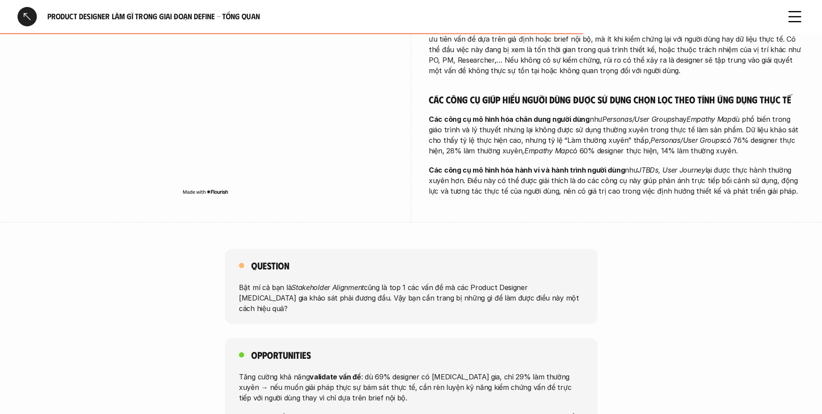
scroll to position [607, 0]
drag, startPoint x: 661, startPoint y: 172, endPoint x: 542, endPoint y: 160, distance: 119.8
click at [542, 166] on p "Các công cụ mô hình hóa hành vi và hành trình người dùng như JTBDs, User Journe…" at bounding box center [617, 182] width 376 height 32
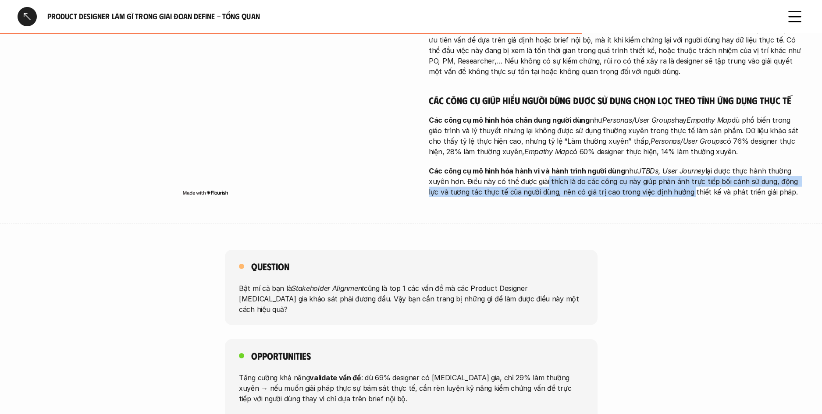
drag, startPoint x: 646, startPoint y: 171, endPoint x: 674, endPoint y: 174, distance: 28.2
click at [674, 174] on p "Các công cụ mô hình hóa hành vi và hành trình người dùng như JTBDs, User Journe…" at bounding box center [617, 182] width 376 height 32
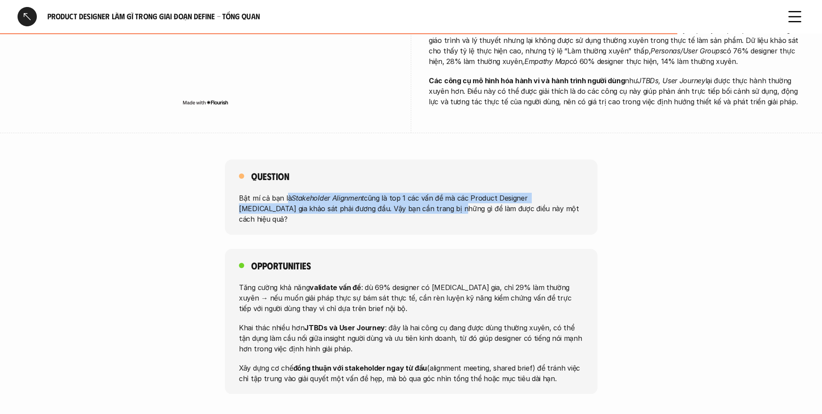
scroll to position [702, 0]
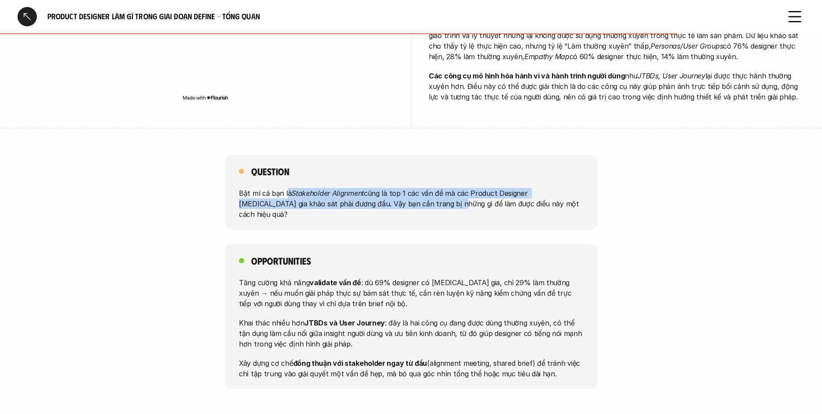
drag, startPoint x: 292, startPoint y: 176, endPoint x: 417, endPoint y: 184, distance: 125.6
click at [400, 188] on p "Bật mí cả bạn là Stakeholder Alignment cũng là top 1 các vấn đề mà các Product …" at bounding box center [411, 204] width 344 height 32
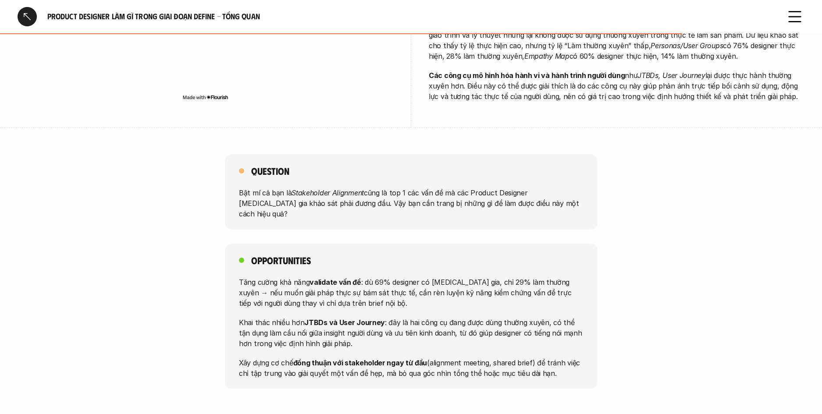
click at [418, 188] on p "Bật mí cả bạn là Stakeholder Alignment cũng là top 1 các vấn đề mà các Product …" at bounding box center [411, 204] width 344 height 32
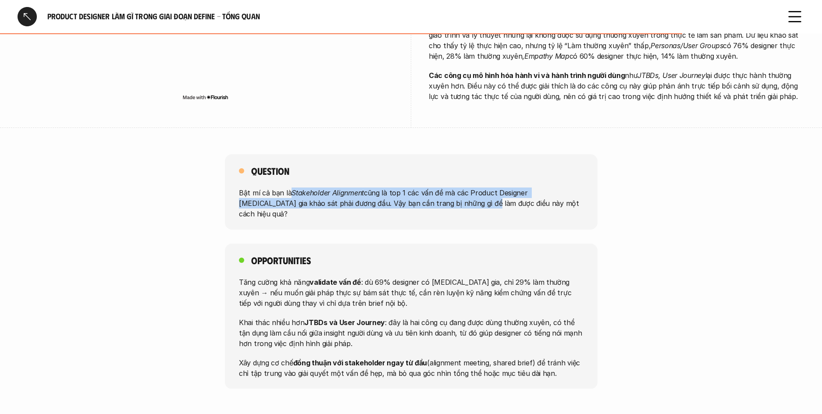
click at [298, 188] on p "Bật mí cả bạn là Stakeholder Alignment cũng là top 1 các vấn đề mà các Product …" at bounding box center [411, 204] width 344 height 32
click at [298, 188] on em "Stakeholder Alignment" at bounding box center [327, 192] width 72 height 9
click at [428, 188] on p "Bật mí cả bạn là Stakeholder Alignment cũng là top 1 các vấn đề mà các Product …" at bounding box center [411, 204] width 344 height 32
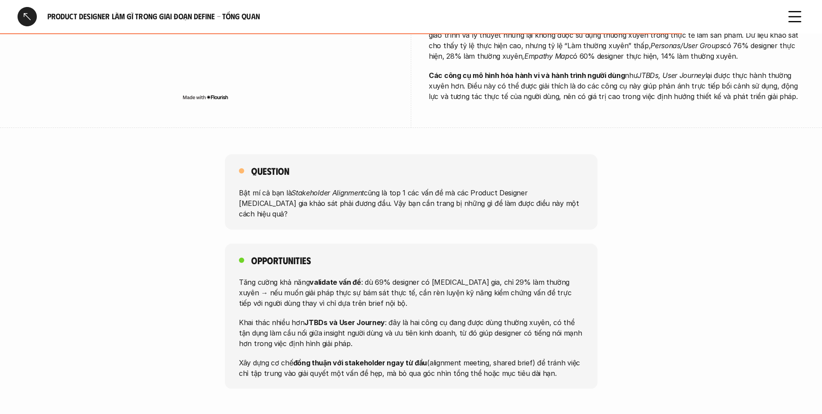
click at [444, 188] on p "Bật mí cả bạn là Stakeholder Alignment cũng là top 1 các vấn đề mà các Product …" at bounding box center [411, 204] width 344 height 32
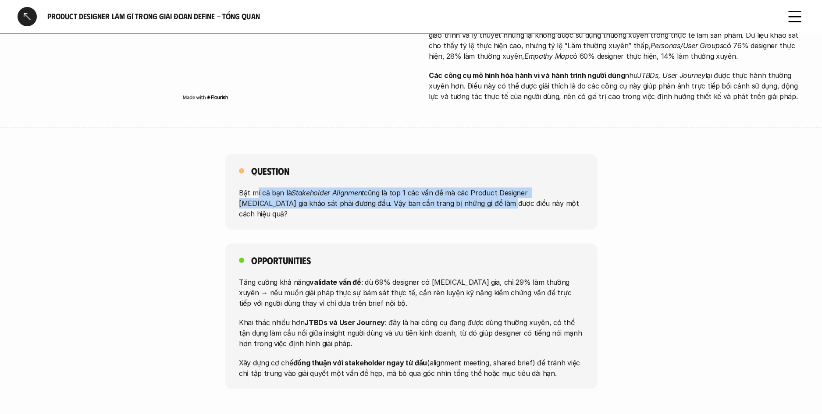
scroll to position [709, 0]
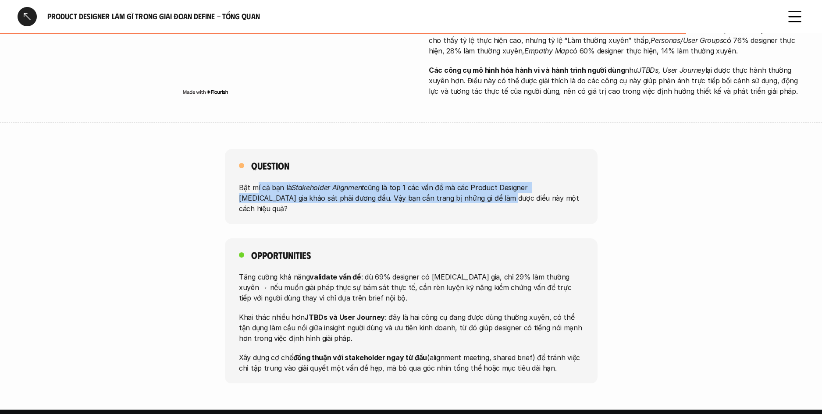
click at [255, 182] on p "Bật mí cả bạn là Stakeholder Alignment cũng là top 1 các vấn đề mà các Product …" at bounding box center [411, 198] width 344 height 32
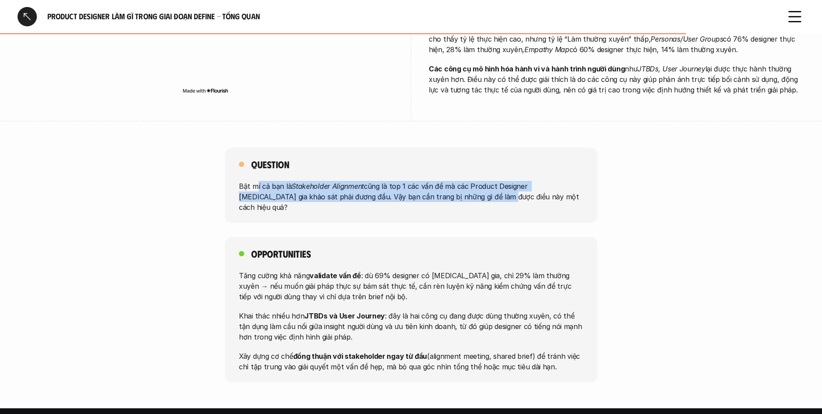
click at [255, 181] on p "Bật mí cả bạn là Stakeholder Alignment cũng là top 1 các vấn đề mà các Product …" at bounding box center [411, 197] width 344 height 32
click at [379, 181] on p "Bật mí cả bạn là Stakeholder Alignment cũng là top 1 các vấn đề mà các Product …" at bounding box center [411, 197] width 344 height 32
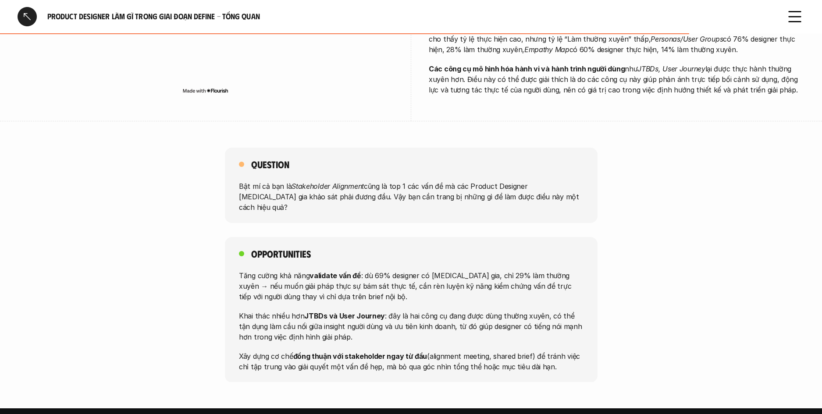
click at [383, 181] on p "Bật mí cả bạn là Stakeholder Alignment cũng là top 1 các vấn đề mà các Product …" at bounding box center [411, 197] width 344 height 32
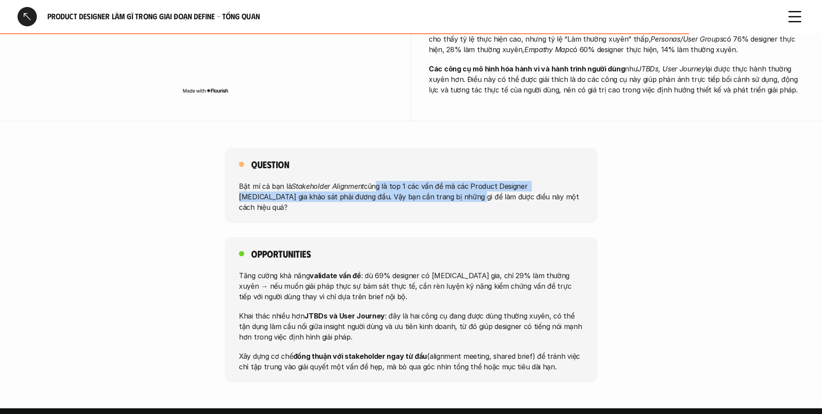
click at [371, 181] on p "Bật mí cả bạn là Stakeholder Alignment cũng là top 1 các vấn đề mà các Product …" at bounding box center [411, 197] width 344 height 32
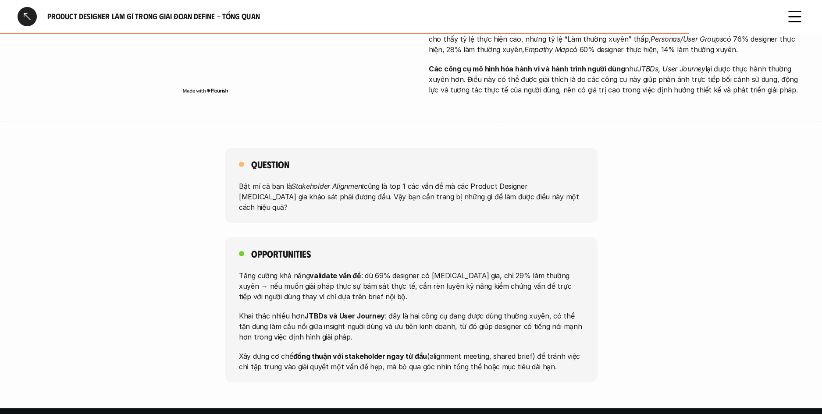
click at [371, 181] on p "Bật mí cả bạn là Stakeholder Alignment cũng là top 1 các vấn đề mà các Product …" at bounding box center [411, 197] width 344 height 32
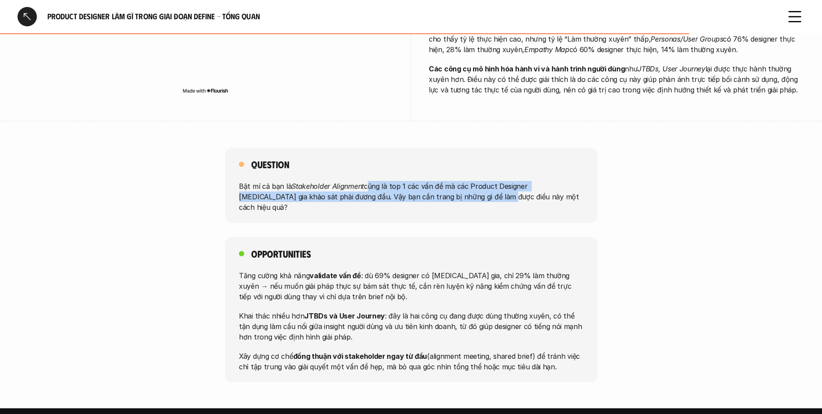
click at [439, 181] on p "Bật mí cả bạn là Stakeholder Alignment cũng là top 1 các vấn đề mà các Product …" at bounding box center [411, 197] width 344 height 32
click at [440, 181] on p "Bật mí cả bạn là Stakeholder Alignment cũng là top 1 các vấn đề mà các Product …" at bounding box center [411, 197] width 344 height 32
click at [336, 181] on p "Bật mí cả bạn là Stakeholder Alignment cũng là top 1 các vấn đề mà các Product …" at bounding box center [411, 197] width 344 height 32
click at [336, 182] on em "Stakeholder Alignment" at bounding box center [327, 186] width 72 height 9
click at [449, 184] on div "Question Bật mí cả bạn là Stakeholder Alignment cũng là top 1 các vấn đề mà các…" at bounding box center [411, 185] width 373 height 75
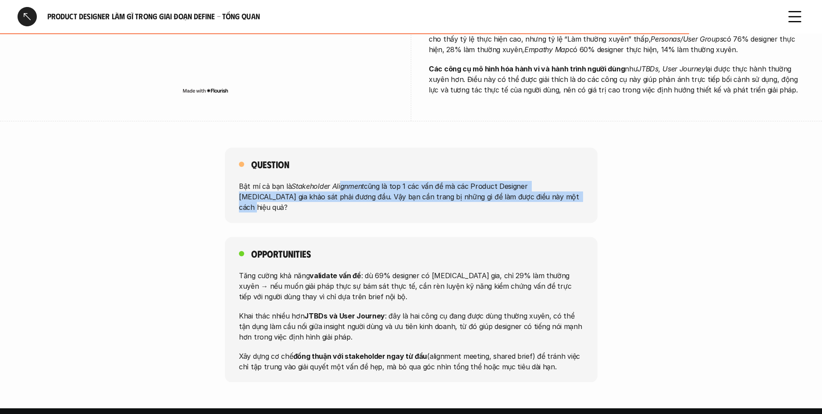
click at [451, 183] on div "Question Bật mí cả bạn là Stakeholder Alignment cũng là top 1 các vấn đề mà các…" at bounding box center [411, 185] width 373 height 75
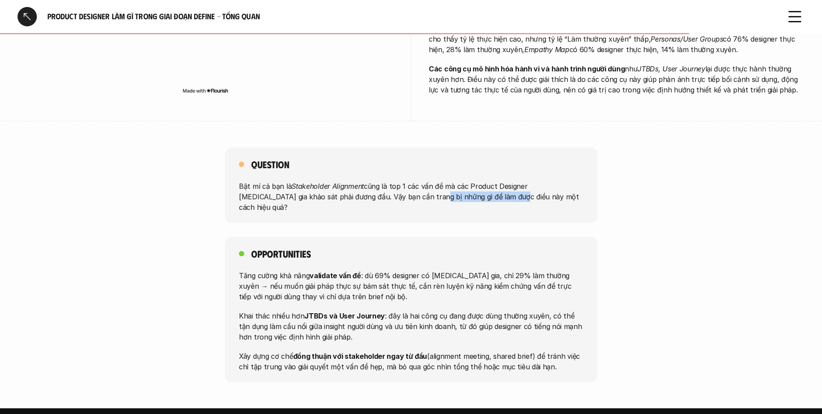
click at [374, 181] on p "Bật mí cả bạn là Stakeholder Alignment cũng là top 1 các vấn đề mà các Product …" at bounding box center [411, 197] width 344 height 32
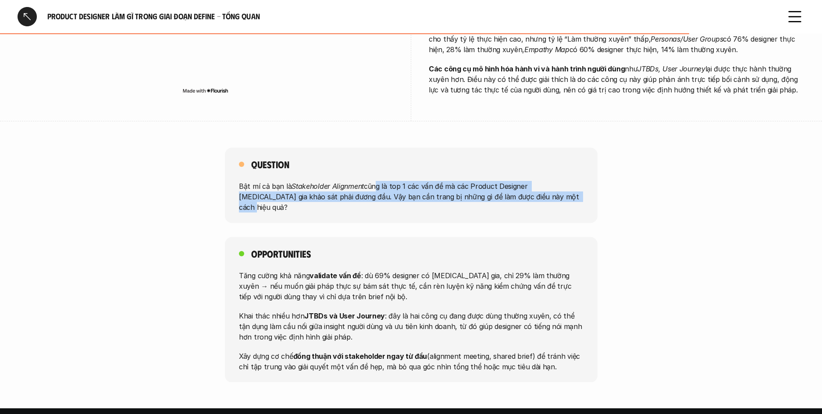
click at [484, 181] on div "Question Bật mí cả bạn là Stakeholder Alignment cũng là top 1 các vấn đề mà các…" at bounding box center [411, 185] width 373 height 75
click at [384, 181] on p "Bật mí cả bạn là Stakeholder Alignment cũng là top 1 các vấn đề mà các Product …" at bounding box center [411, 197] width 344 height 32
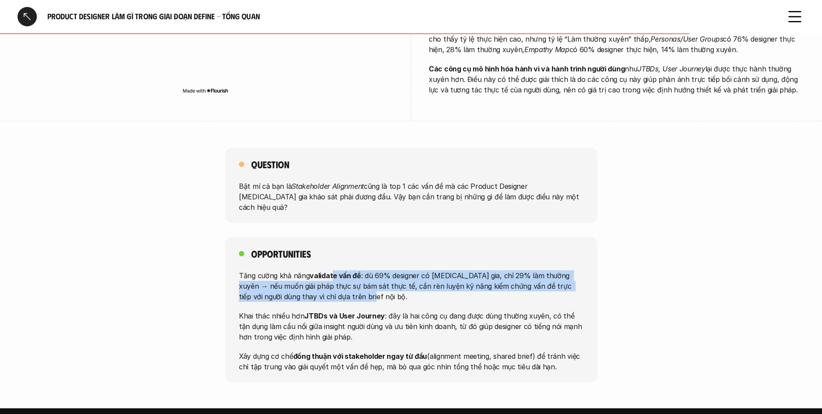
click at [390, 270] on p "Tăng cường khả năng validate vấn đề : dù 69% designer có tham gia, chỉ 29% làm …" at bounding box center [411, 286] width 344 height 32
click at [363, 270] on p "Tăng cường khả năng validate vấn đề : dù 69% designer có tham gia, chỉ 29% làm …" at bounding box center [411, 286] width 344 height 32
click at [404, 274] on div "Tăng cường khả năng validate vấn đề : dù 69% designer có tham gia, chỉ 29% làm …" at bounding box center [411, 321] width 344 height 102
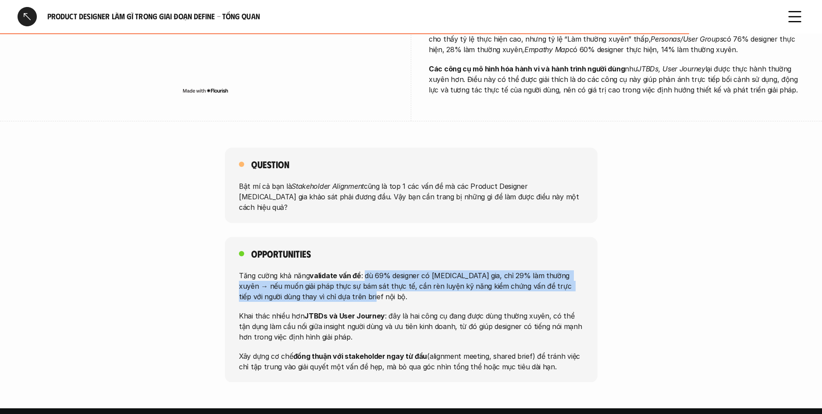
click at [434, 270] on p "Tăng cường khả năng validate vấn đề : dù 69% designer có tham gia, chỉ 29% làm …" at bounding box center [411, 286] width 344 height 32
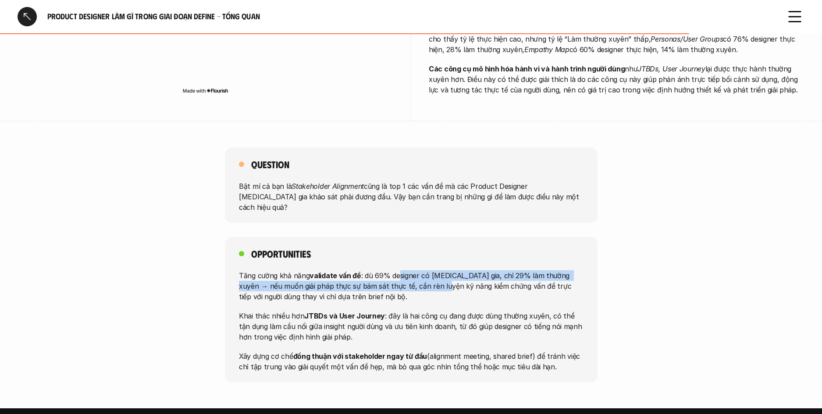
click at [400, 270] on p "Tăng cường khả năng validate vấn đề : dù 69% designer có tham gia, chỉ 29% làm …" at bounding box center [411, 286] width 344 height 32
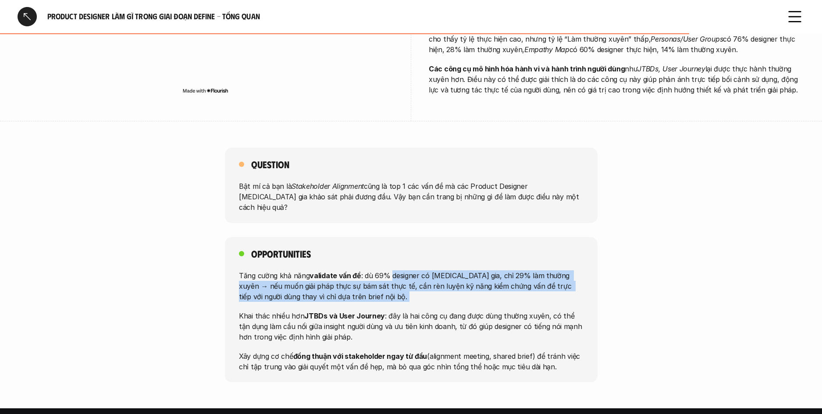
click at [413, 272] on div "Tăng cường khả năng validate vấn đề : dù 69% designer có tham gia, chỉ 29% làm …" at bounding box center [411, 321] width 344 height 102
click at [414, 271] on div "Tăng cường khả năng validate vấn đề : dù 69% designer có tham gia, chỉ 29% làm …" at bounding box center [411, 321] width 344 height 102
click at [419, 270] on p "Tăng cường khả năng validate vấn đề : dù 69% designer có tham gia, chỉ 29% làm …" at bounding box center [411, 286] width 344 height 32
click at [421, 270] on p "Tăng cường khả năng validate vấn đề : dù 69% designer có tham gia, chỉ 29% làm …" at bounding box center [411, 286] width 344 height 32
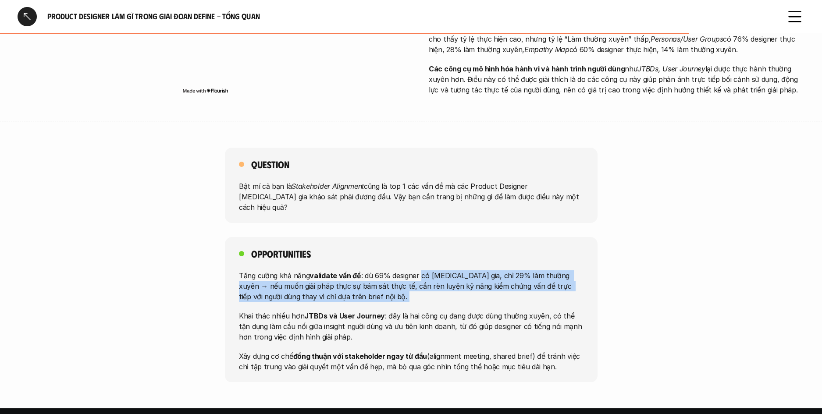
click at [421, 270] on p "Tăng cường khả năng validate vấn đề : dù 69% designer có tham gia, chỉ 29% làm …" at bounding box center [411, 286] width 344 height 32
click at [422, 274] on div "Tăng cường khả năng validate vấn đề : dù 69% designer có tham gia, chỉ 29% làm …" at bounding box center [411, 321] width 344 height 102
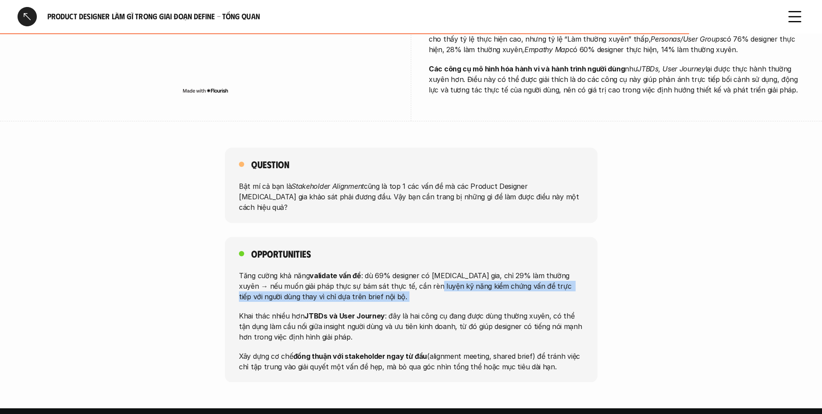
click at [422, 270] on div "Tăng cường khả năng validate vấn đề : dù 69% designer có tham gia, chỉ 29% làm …" at bounding box center [411, 321] width 344 height 102
click at [419, 270] on p "Tăng cường khả năng validate vấn đề : dù 69% designer có tham gia, chỉ 29% làm …" at bounding box center [411, 286] width 344 height 32
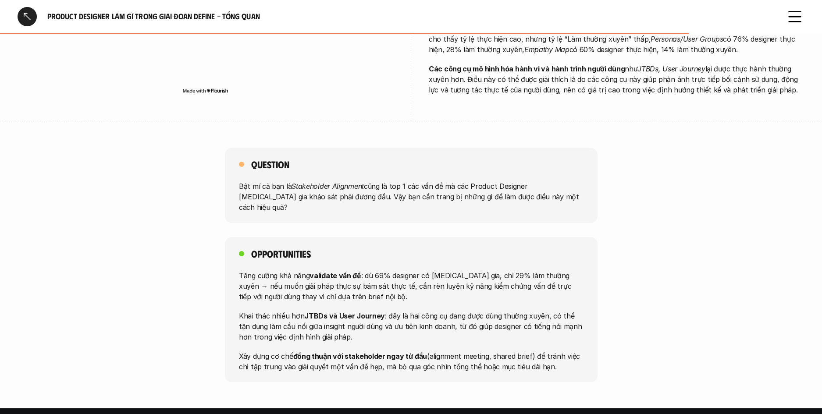
click at [419, 270] on p "Tăng cường khả năng validate vấn đề : dù 69% designer có tham gia, chỉ 29% làm …" at bounding box center [411, 286] width 344 height 32
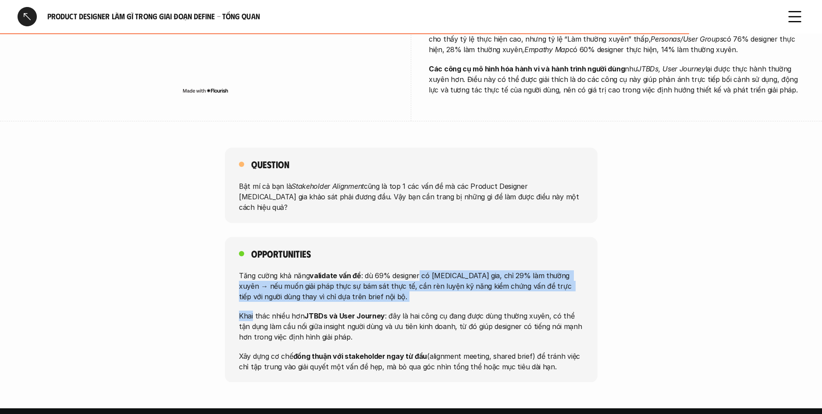
click at [419, 270] on div "Tăng cường khả năng validate vấn đề : dù 69% designer có tham gia, chỉ 29% làm …" at bounding box center [411, 321] width 344 height 102
click at [420, 270] on p "Tăng cường khả năng validate vấn đề : dù 69% designer có tham gia, chỉ 29% làm …" at bounding box center [411, 286] width 344 height 32
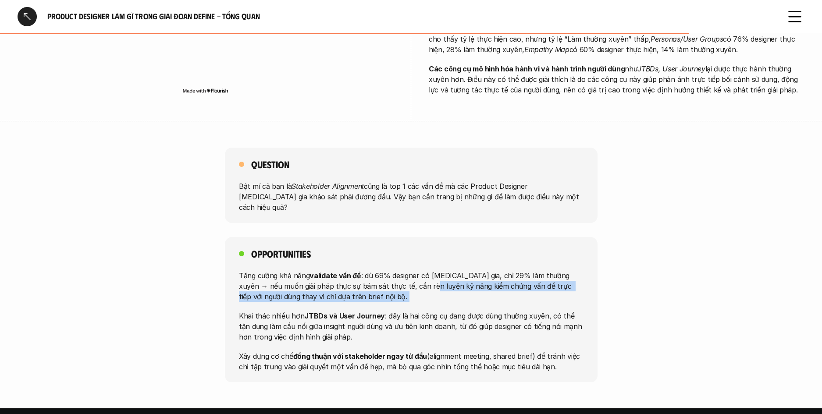
click at [422, 270] on p "Tăng cường khả năng validate vấn đề : dù 69% designer có tham gia, chỉ 29% làm …" at bounding box center [411, 286] width 344 height 32
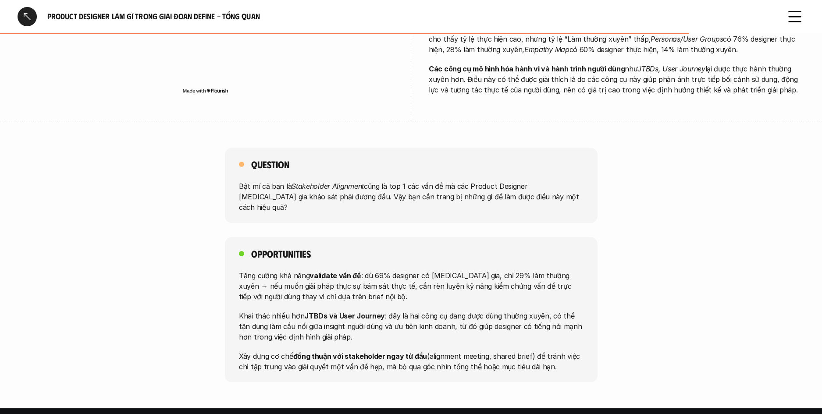
click at [422, 270] on p "Tăng cường khả năng validate vấn đề : dù 69% designer có tham gia, chỉ 29% làm …" at bounding box center [411, 286] width 344 height 32
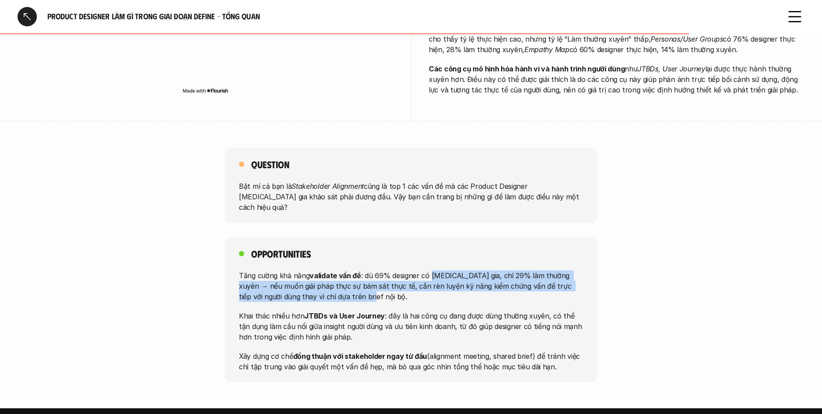
click at [428, 270] on p "Tăng cường khả năng validate vấn đề : dù 69% designer có tham gia, chỉ 29% làm …" at bounding box center [411, 286] width 344 height 32
click at [383, 270] on p "Tăng cường khả năng validate vấn đề : dù 69% designer có tham gia, chỉ 29% làm …" at bounding box center [411, 286] width 344 height 32
click at [388, 270] on p "Tăng cường khả năng validate vấn đề : dù 69% designer có tham gia, chỉ 29% làm …" at bounding box center [411, 286] width 344 height 32
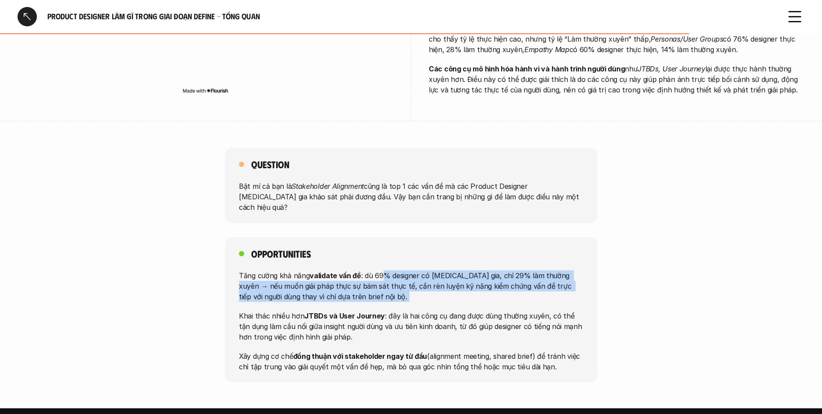
click at [388, 270] on p "Tăng cường khả năng validate vấn đề : dù 69% designer có tham gia, chỉ 29% làm …" at bounding box center [411, 286] width 344 height 32
click at [389, 237] on div "Opportunities Tăng cường khả năng validate vấn đề : dù 69% designer có tham gia…" at bounding box center [411, 309] width 373 height 145
click at [398, 277] on div "Opportunities Tăng cường khả năng validate vấn đề : dù 69% designer có tham gia…" at bounding box center [411, 309] width 373 height 145
click at [398, 274] on div "Tăng cường khả năng validate vấn đề : dù 69% designer có tham gia, chỉ 29% làm …" at bounding box center [411, 321] width 344 height 102
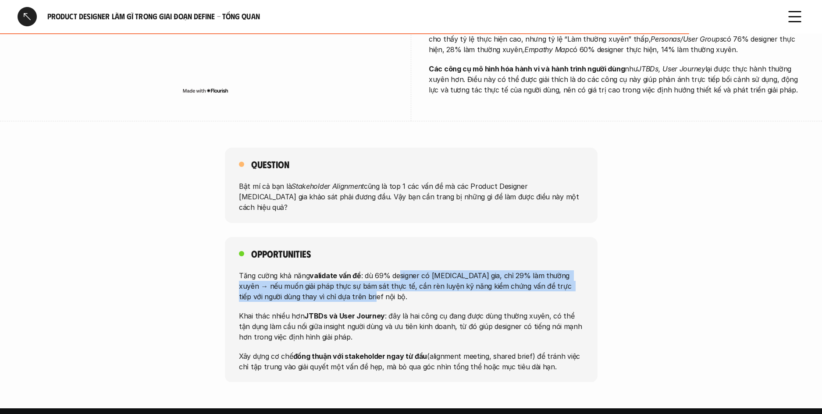
click at [400, 270] on div "Tăng cường khả năng validate vấn đề : dù 69% designer có tham gia, chỉ 29% làm …" at bounding box center [411, 321] width 344 height 102
click at [401, 270] on p "Tăng cường khả năng validate vấn đề : dù 69% designer có tham gia, chỉ 29% làm …" at bounding box center [411, 286] width 344 height 32
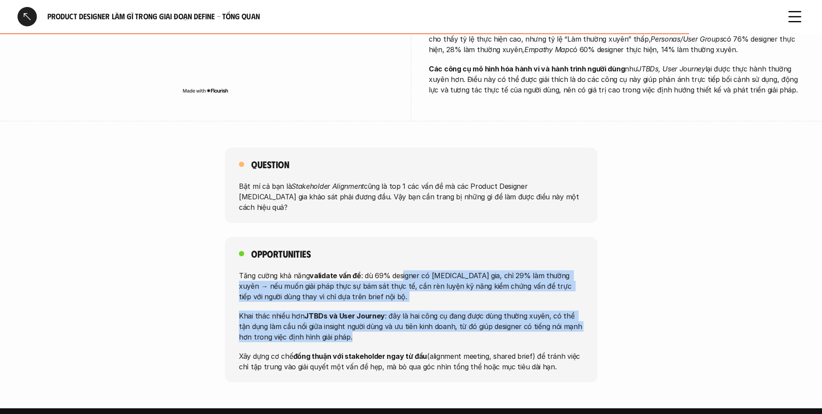
click at [425, 310] on div "Tăng cường khả năng validate vấn đề : dù 69% designer có tham gia, chỉ 29% làm …" at bounding box center [411, 321] width 344 height 102
click at [426, 310] on p "Khai thác nhiều hơn JTBDs và User Journey : đây là hai công cụ đang được dùng t…" at bounding box center [411, 326] width 344 height 32
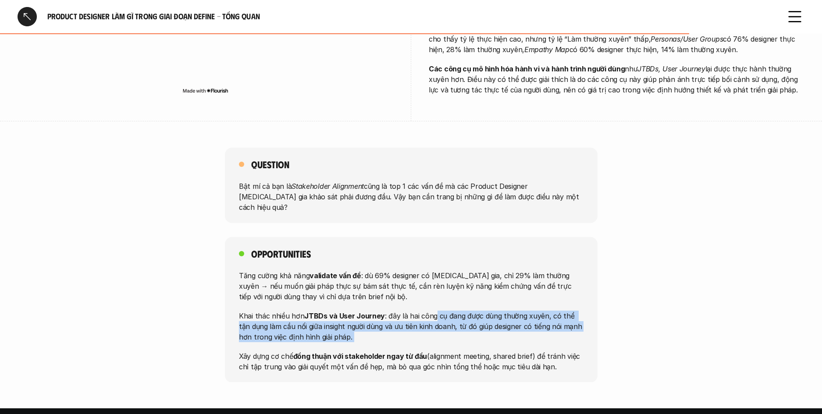
click at [431, 310] on p "Khai thác nhiều hơn JTBDs và User Journey : đây là hai công cụ đang được dùng t…" at bounding box center [411, 326] width 344 height 32
click at [429, 310] on p "Khai thác nhiều hơn JTBDs và User Journey : đây là hai công cụ đang được dùng t…" at bounding box center [411, 326] width 344 height 32
click at [422, 310] on p "Khai thác nhiều hơn JTBDs và User Journey : đây là hai công cụ đang được dùng t…" at bounding box center [411, 326] width 344 height 32
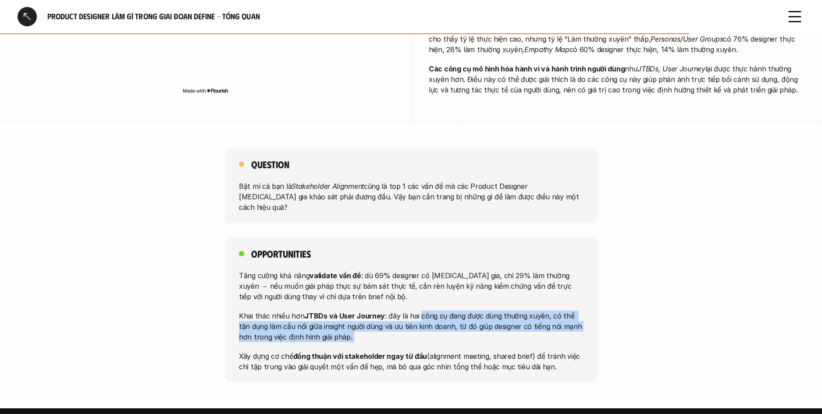
click at [422, 310] on p "Khai thác nhiều hơn JTBDs và User Journey : đây là hai công cụ đang được dùng t…" at bounding box center [411, 326] width 344 height 32
click at [427, 277] on div "Tăng cường khả năng validate vấn đề : dù 69% designer có tham gia, chỉ 29% làm …" at bounding box center [411, 321] width 344 height 102
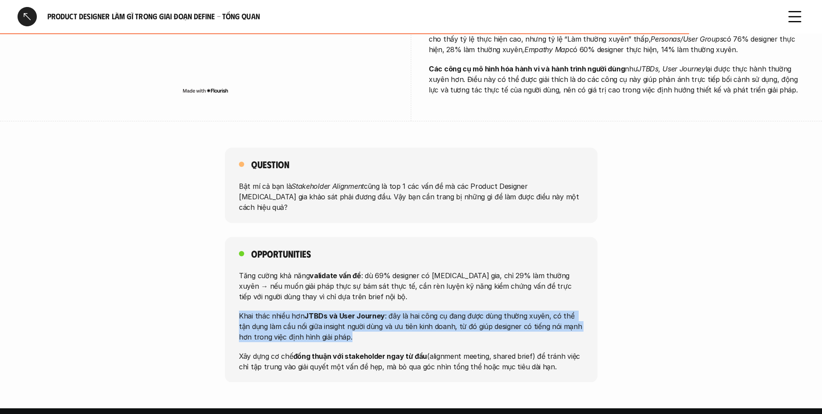
click at [427, 303] on div "Tăng cường khả năng validate vấn đề : dù 69% designer có tham gia, chỉ 29% làm …" at bounding box center [411, 321] width 344 height 102
click at [427, 310] on p "Khai thác nhiều hơn JTBDs và User Journey : đây là hai công cụ đang được dùng t…" at bounding box center [411, 326] width 344 height 32
click at [433, 273] on div "Tăng cường khả năng validate vấn đề : dù 69% designer có tham gia, chỉ 29% làm …" at bounding box center [411, 321] width 344 height 102
click at [433, 298] on div "Tăng cường khả năng validate vấn đề : dù 69% designer có tham gia, chỉ 29% làm …" at bounding box center [411, 321] width 344 height 102
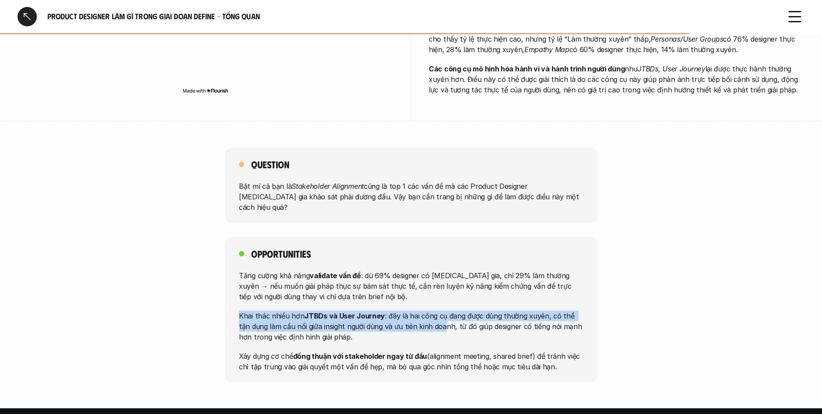
click at [433, 310] on p "Khai thác nhiều hơn JTBDs và User Journey : đây là hai công cụ đang được dùng t…" at bounding box center [411, 326] width 344 height 32
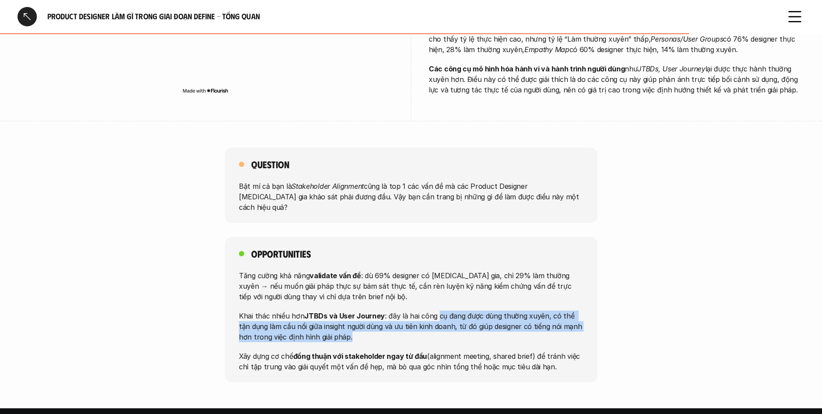
click at [434, 310] on p "Khai thác nhiều hơn JTBDs và User Journey : đây là hai công cụ đang được dùng t…" at bounding box center [411, 326] width 344 height 32
click at [432, 310] on p "Khai thác nhiều hơn JTBDs và User Journey : đây là hai công cụ đang được dùng t…" at bounding box center [411, 326] width 344 height 32
click at [490, 342] on div "Opportunities Tăng cường khả năng validate vấn đề : dù 69% designer có tham gia…" at bounding box center [411, 309] width 373 height 145
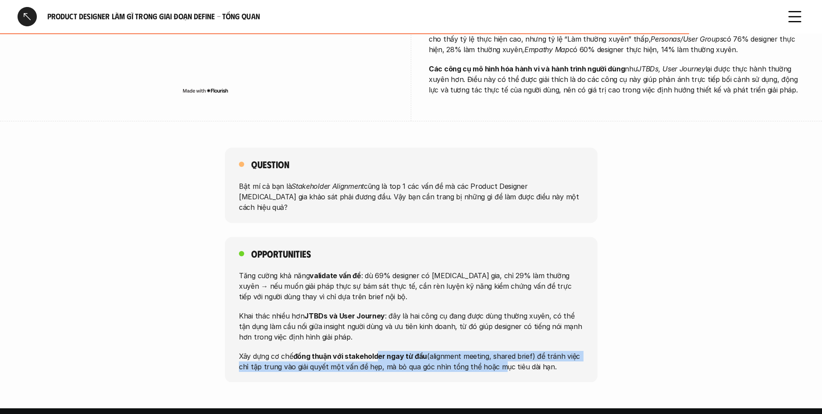
click at [376, 351] on p "Xây dựng cơ chế đồng thuận với stakeholder ngay từ đầu (alignment meeting, shar…" at bounding box center [411, 361] width 344 height 21
click at [376, 351] on strong "đồng thuận với stakeholder ngay từ đầu" at bounding box center [360, 355] width 134 height 9
click at [443, 351] on p "Xây dựng cơ chế đồng thuận với stakeholder ngay từ đầu (alignment meeting, shar…" at bounding box center [411, 361] width 344 height 21
click at [378, 351] on p "Xây dựng cơ chế đồng thuận với stakeholder ngay từ đầu (alignment meeting, shar…" at bounding box center [411, 361] width 344 height 21
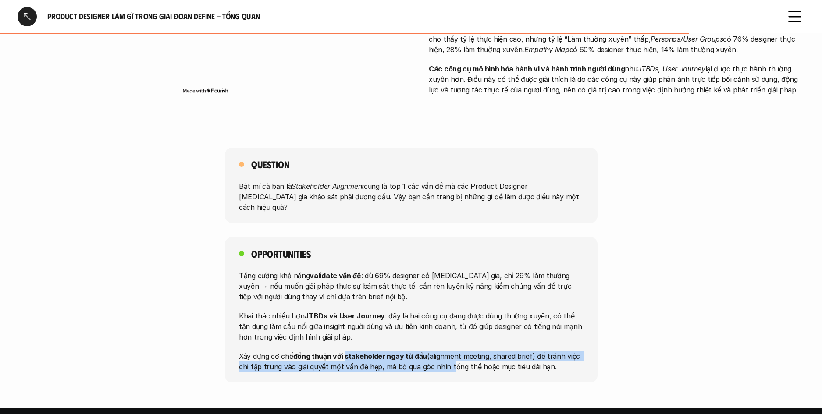
click at [378, 351] on strong "đồng thuận với stakeholder ngay từ đầu" at bounding box center [360, 355] width 134 height 9
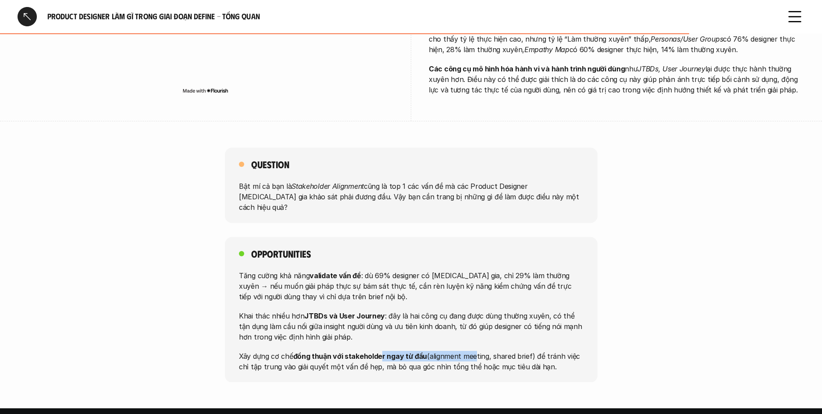
click at [472, 351] on p "Xây dựng cơ chế đồng thuận với stakeholder ngay từ đầu (alignment meeting, shar…" at bounding box center [411, 361] width 344 height 21
click at [409, 351] on p "Xây dựng cơ chế đồng thuận với stakeholder ngay từ đầu (alignment meeting, shar…" at bounding box center [411, 361] width 344 height 21
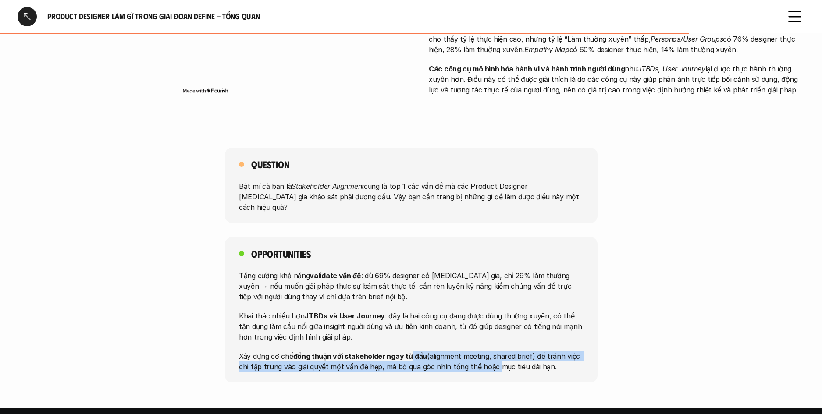
click at [489, 351] on p "Xây dựng cơ chế đồng thuận với stakeholder ngay từ đầu (alignment meeting, shar…" at bounding box center [411, 361] width 344 height 21
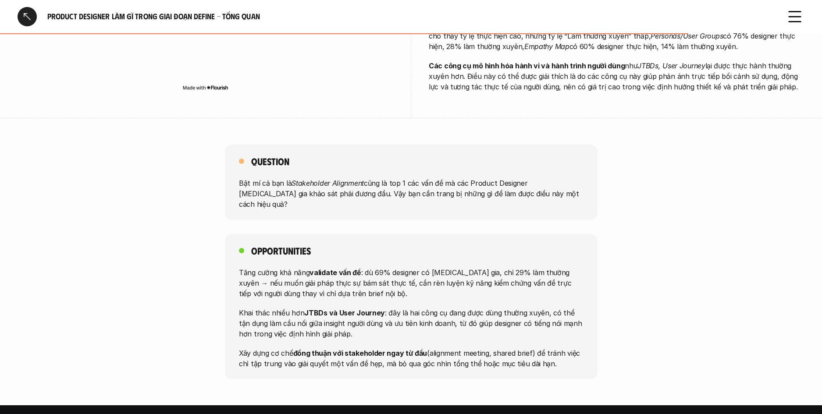
scroll to position [708, 0]
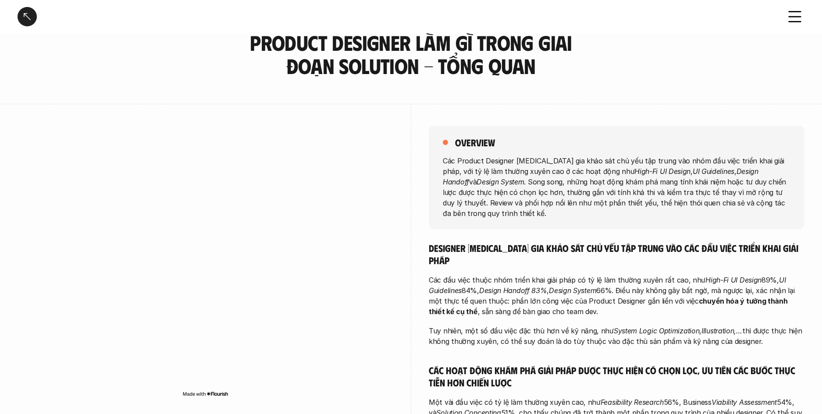
scroll to position [98, 0]
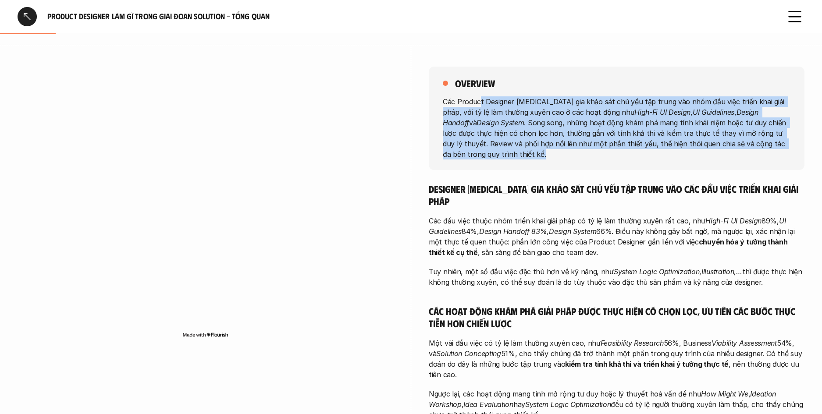
drag, startPoint x: 480, startPoint y: 100, endPoint x: 575, endPoint y: 163, distance: 114.1
click at [575, 163] on div "overview Các Product Designer [MEDICAL_DATA] gia khảo sát chủ yếu tập trung vào…" at bounding box center [617, 118] width 376 height 103
click at [576, 163] on div "overview Các Product Designer [MEDICAL_DATA] gia khảo sát chủ yếu tập trung vào…" at bounding box center [617, 118] width 376 height 103
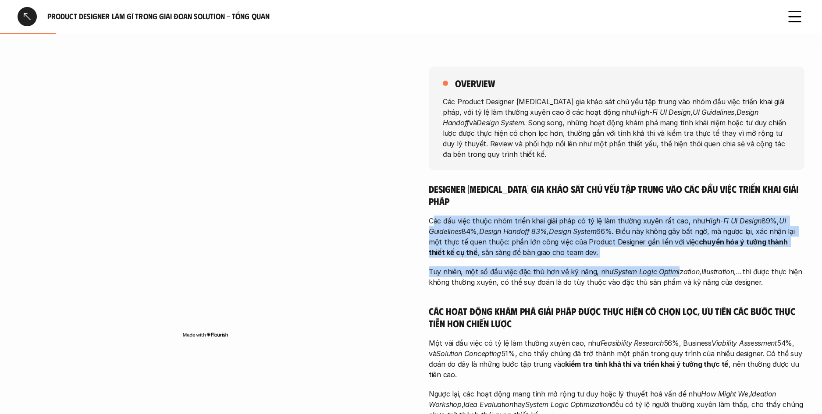
drag, startPoint x: 452, startPoint y: 213, endPoint x: 667, endPoint y: 256, distance: 219.5
click at [670, 258] on div "Designer [MEDICAL_DATA] gia khảo sát chủ yếu tập trung vào các đầu việc triển k…" at bounding box center [617, 382] width 376 height 399
click at [633, 242] on p "Các đầu việc thuộc nhóm triển khai giải pháp có tỷ lệ làm thường xuyên rất cao,…" at bounding box center [617, 237] width 376 height 42
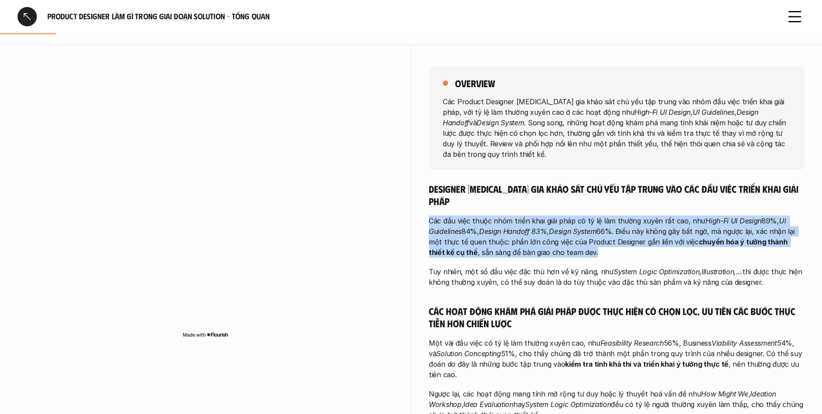
drag, startPoint x: 461, startPoint y: 214, endPoint x: 424, endPoint y: 206, distance: 37.3
click at [424, 206] on div "overview Các Product Designer [MEDICAL_DATA] gia khảo sát chủ yếu tập trung vào…" at bounding box center [411, 326] width 787 height 563
click at [426, 205] on div "overview Các Product Designer [MEDICAL_DATA] gia khảo sát chủ yếu tập trung vào…" at bounding box center [411, 326] width 787 height 563
drag, startPoint x: 426, startPoint y: 205, endPoint x: 594, endPoint y: 242, distance: 171.9
click at [594, 242] on div "overview Các Product Designer [MEDICAL_DATA] gia khảo sát chủ yếu tập trung vào…" at bounding box center [411, 326] width 787 height 563
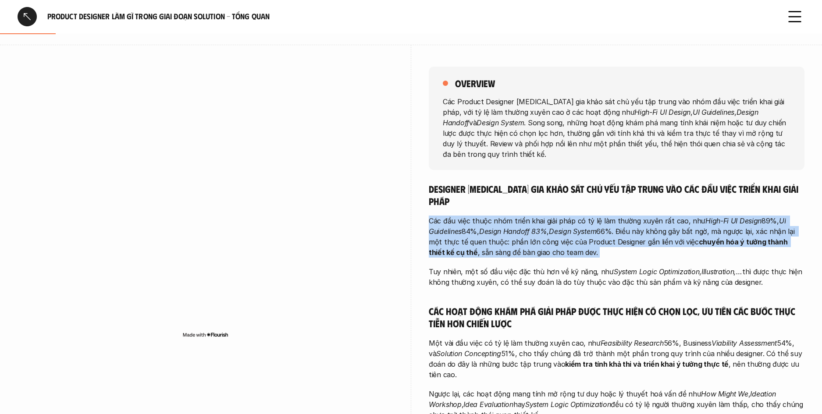
click at [594, 242] on p "Các đầu việc thuộc nhóm triển khai giải pháp có tỷ lệ làm thường xuyên rất cao,…" at bounding box center [617, 237] width 376 height 42
drag, startPoint x: 594, startPoint y: 242, endPoint x: 433, endPoint y: 211, distance: 163.9
click at [433, 216] on p "Các đầu việc thuộc nhóm triển khai giải pháp có tỷ lệ làm thường xuyên rất cao,…" at bounding box center [617, 237] width 376 height 42
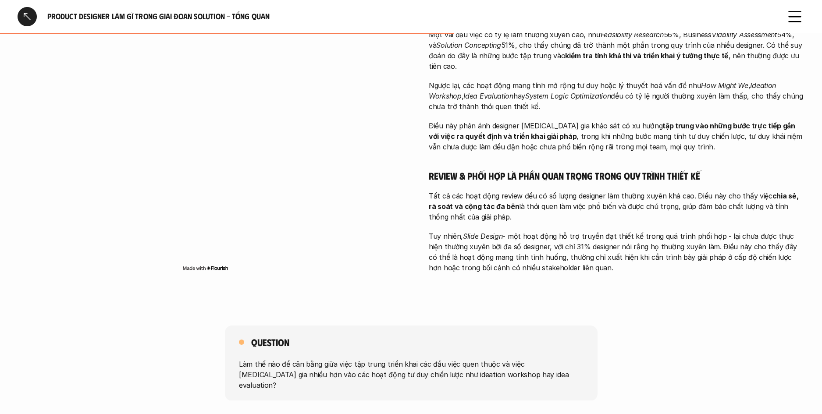
scroll to position [451, 0]
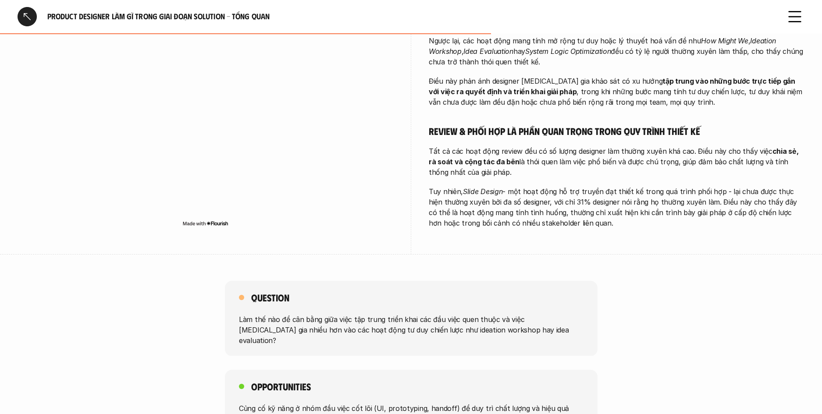
drag, startPoint x: 475, startPoint y: 186, endPoint x: 577, endPoint y: 214, distance: 105.9
click at [568, 214] on p "Tuy nhiên, Slide Design - một hoạt động hỗ trợ truyền đạt thiết kế trong quá tr…" at bounding box center [617, 207] width 376 height 42
click at [580, 214] on p "Tuy nhiên, Slide Design - một hoạt động hỗ trợ truyền đạt thiết kế trong quá tr…" at bounding box center [617, 207] width 376 height 42
drag, startPoint x: 504, startPoint y: 197, endPoint x: 461, endPoint y: 183, distance: 45.9
click at [461, 186] on p "Tuy nhiên, Slide Design - một hoạt động hỗ trợ truyền đạt thiết kế trong quá tr…" at bounding box center [617, 207] width 376 height 42
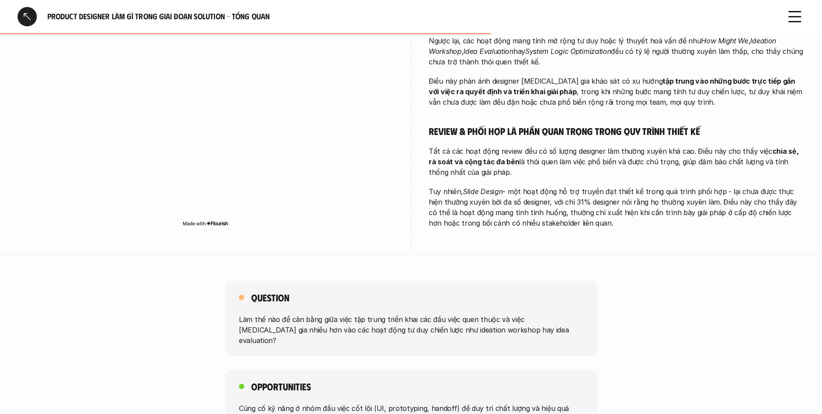
click at [461, 186] on p "Tuy nhiên, Slide Design - một hoạt động hỗ trợ truyền đạt thiết kế trong quá tr…" at bounding box center [617, 207] width 376 height 42
drag, startPoint x: 459, startPoint y: 182, endPoint x: 589, endPoint y: 210, distance: 132.7
click at [588, 210] on p "Tuy nhiên, Slide Design - một hoạt động hỗ trợ truyền đạt thiết kế trong quá tr…" at bounding box center [617, 207] width 376 height 42
drag, startPoint x: 589, startPoint y: 210, endPoint x: 604, endPoint y: 209, distance: 15.3
click at [590, 210] on p "Tuy nhiên, Slide Design - một hoạt động hỗ trợ truyền đạt thiết kế trong quá tr…" at bounding box center [617, 207] width 376 height 42
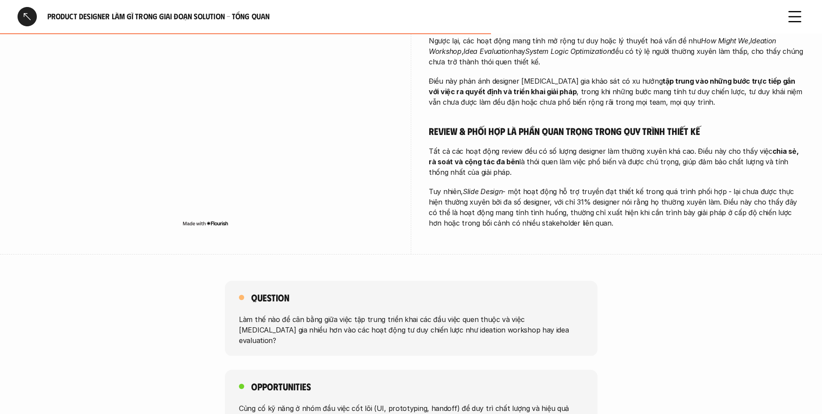
drag, startPoint x: 465, startPoint y: 179, endPoint x: 419, endPoint y: 170, distance: 47.3
drag, startPoint x: 419, startPoint y: 170, endPoint x: 430, endPoint y: 174, distance: 12.2
drag, startPoint x: 431, startPoint y: 174, endPoint x: 570, endPoint y: 206, distance: 142.7
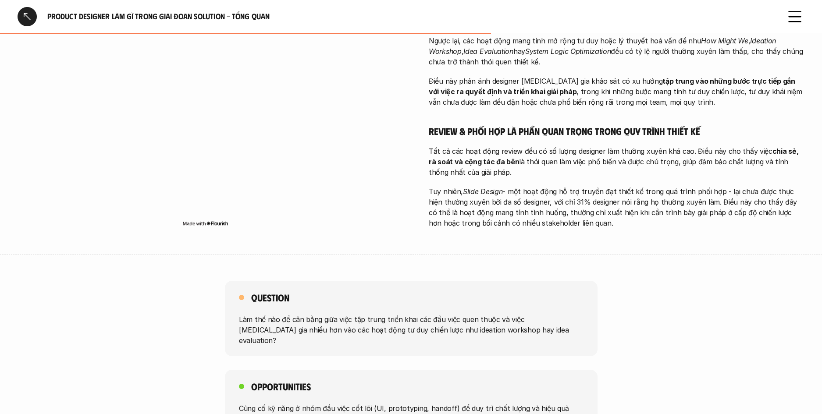
click at [569, 206] on p "Tuy nhiên, Slide Design - một hoạt động hỗ trợ truyền đạt thiết kế trong quá tr…" at bounding box center [617, 207] width 376 height 42
click at [571, 206] on p "Tuy nhiên, Slide Design - một hoạt động hỗ trợ truyền đạt thiết kế trong quá tr…" at bounding box center [617, 207] width 376 height 42
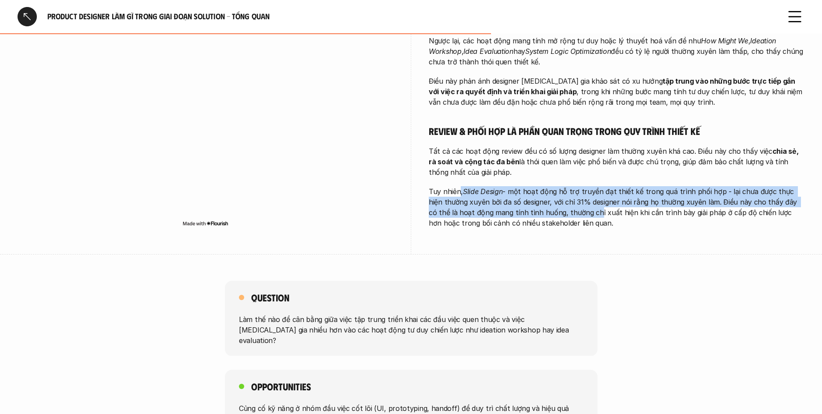
drag, startPoint x: 497, startPoint y: 186, endPoint x: 459, endPoint y: 176, distance: 39.4
click at [459, 186] on p "Tuy nhiên, Slide Design - một hoạt động hỗ trợ truyền đạt thiết kế trong quá tr…" at bounding box center [617, 207] width 376 height 42
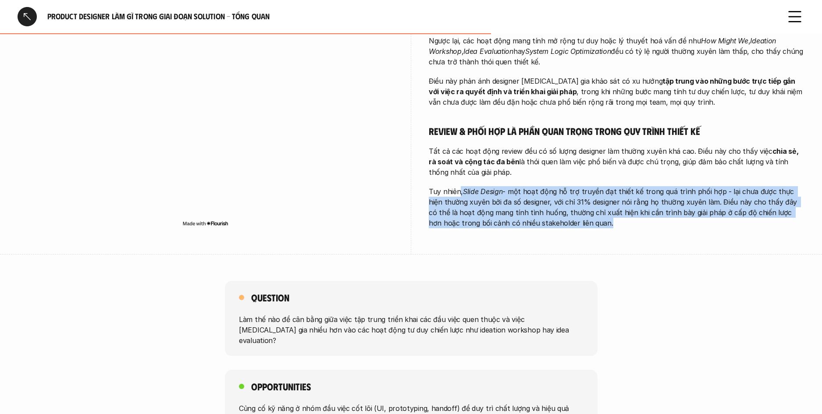
drag, startPoint x: 563, startPoint y: 203, endPoint x: 592, endPoint y: 212, distance: 30.8
click at [592, 212] on p "Tuy nhiên, Slide Design - một hoạt động hỗ trợ truyền đạt thiết kế trong quá tr…" at bounding box center [617, 207] width 376 height 42
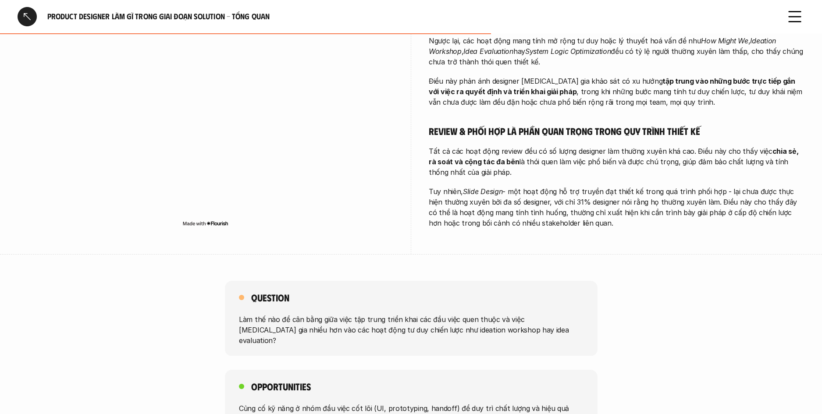
drag, startPoint x: 585, startPoint y: 210, endPoint x: 466, endPoint y: 181, distance: 122.4
click at [466, 186] on p "Tuy nhiên, Slide Design - một hoạt động hỗ trợ truyền đạt thiết kế trong quá tr…" at bounding box center [617, 207] width 376 height 42
click at [466, 187] on em "Slide Design" at bounding box center [482, 191] width 39 height 9
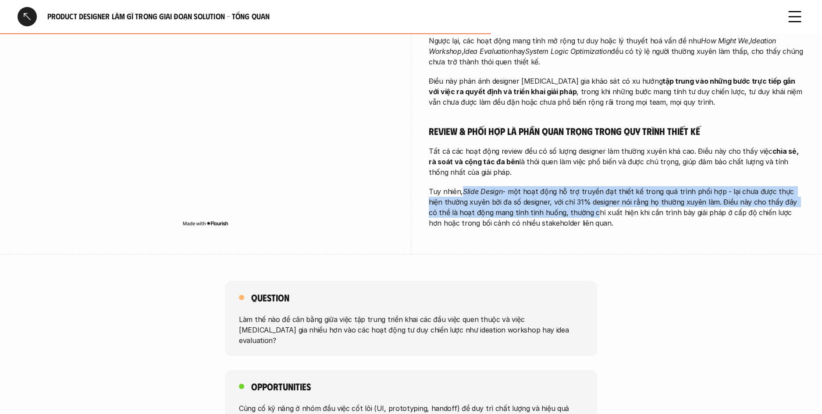
drag, startPoint x: 466, startPoint y: 181, endPoint x: 557, endPoint y: 205, distance: 93.4
click at [557, 205] on p "Tuy nhiên, Slide Design - một hoạt động hỗ trợ truyền đạt thiết kế trong quá tr…" at bounding box center [617, 207] width 376 height 42
drag, startPoint x: 557, startPoint y: 205, endPoint x: 574, endPoint y: 209, distance: 17.6
click at [558, 205] on p "Tuy nhiên, Slide Design - một hoạt động hỗ trợ truyền đạt thiết kế trong quá tr…" at bounding box center [617, 207] width 376 height 42
drag, startPoint x: 512, startPoint y: 188, endPoint x: 504, endPoint y: 185, distance: 8.5
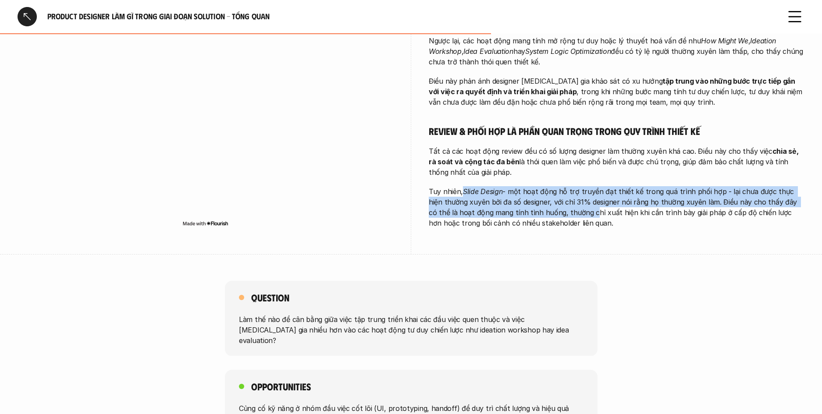
click at [505, 186] on p "Tuy nhiên, Slide Design - một hoạt động hỗ trợ truyền đạt thiết kế trong quá tr…" at bounding box center [617, 207] width 376 height 42
click at [504, 186] on p "Tuy nhiên, Slide Design - một hoạt động hỗ trợ truyền đạt thiết kế trong quá tr…" at bounding box center [617, 207] width 376 height 42
drag, startPoint x: 502, startPoint y: 185, endPoint x: 623, endPoint y: 213, distance: 123.7
click at [623, 213] on p "Tuy nhiên, Slide Design - một hoạt động hỗ trợ truyền đạt thiết kế trong quá tr…" at bounding box center [617, 207] width 376 height 42
drag, startPoint x: 623, startPoint y: 213, endPoint x: 646, endPoint y: 214, distance: 23.3
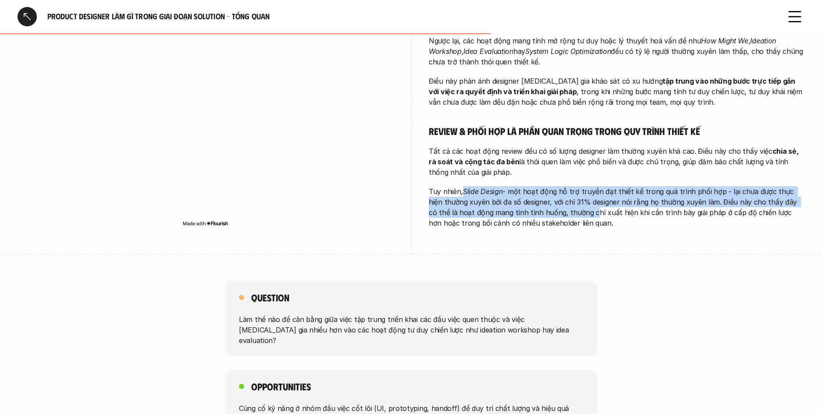
click at [629, 213] on p "Tuy nhiên, Slide Design - một hoạt động hỗ trợ truyền đạt thiết kế trong quá tr…" at bounding box center [617, 207] width 376 height 42
drag, startPoint x: 555, startPoint y: 192, endPoint x: 480, endPoint y: 178, distance: 76.2
click at [484, 186] on p "Tuy nhiên, Slide Design - một hoạt động hỗ trợ truyền đạt thiết kế trong quá tr…" at bounding box center [617, 207] width 376 height 42
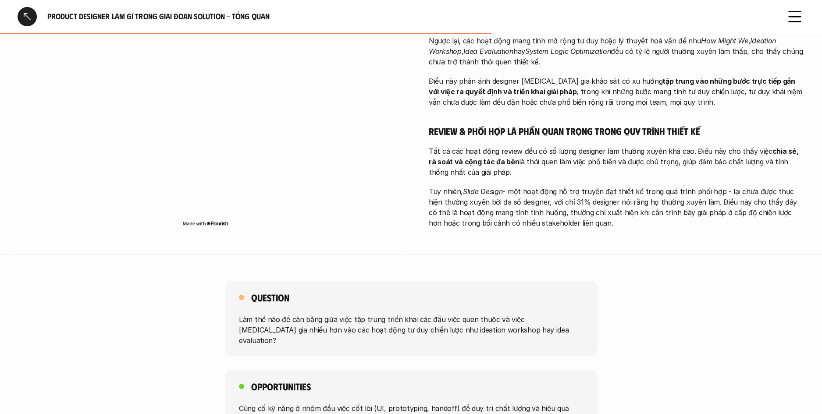
click at [480, 187] on em "Slide Design" at bounding box center [482, 191] width 39 height 9
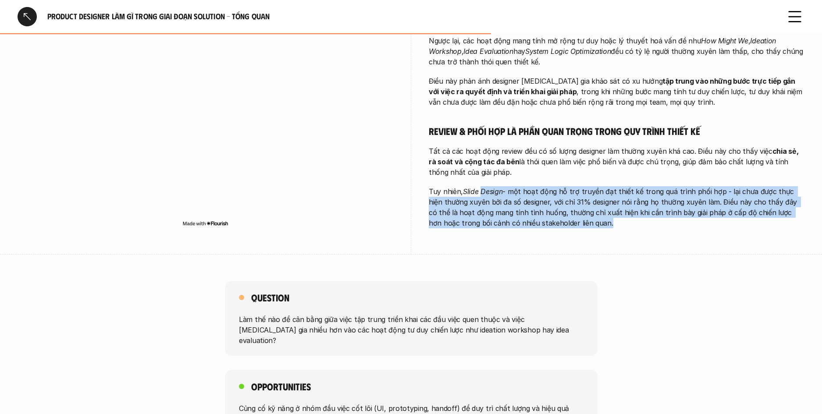
drag, startPoint x: 480, startPoint y: 178, endPoint x: 669, endPoint y: 224, distance: 194.5
drag, startPoint x: 629, startPoint y: 215, endPoint x: 468, endPoint y: 174, distance: 166.0
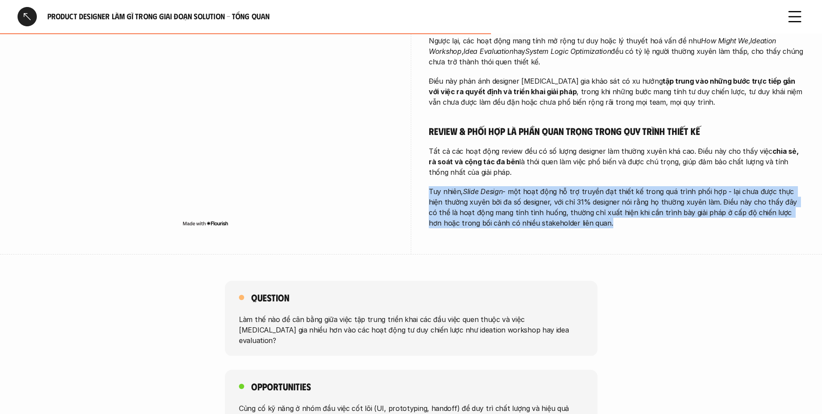
click at [468, 174] on div "Designer tham gia khảo sát chủ yếu tập trung vào các đầu việc triển khai giải p…" at bounding box center [617, 29] width 376 height 399
drag, startPoint x: 493, startPoint y: 185, endPoint x: 587, endPoint y: 213, distance: 97.3
click at [585, 213] on p "Tuy nhiên, Slide Design - một hoạt động hỗ trợ truyền đạt thiết kế trong quá tr…" at bounding box center [617, 207] width 376 height 42
drag, startPoint x: 589, startPoint y: 213, endPoint x: 574, endPoint y: 209, distance: 15.7
click at [589, 213] on p "Tuy nhiên, Slide Design - một hoạt động hỗ trợ truyền đạt thiết kế trong quá tr…" at bounding box center [617, 207] width 376 height 42
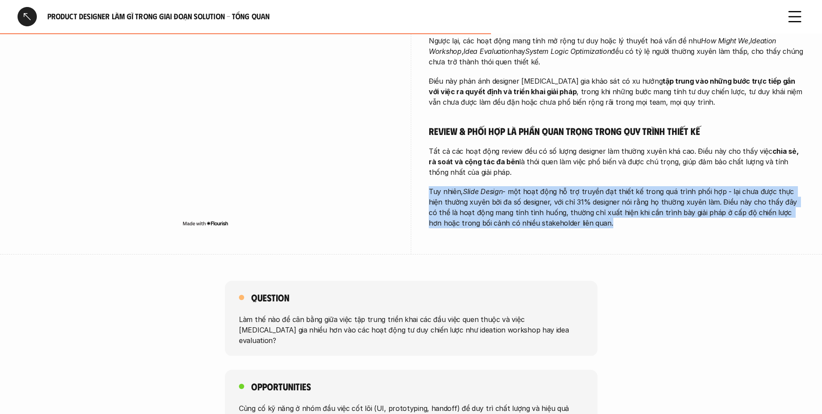
drag, startPoint x: 574, startPoint y: 209, endPoint x: 461, endPoint y: 176, distance: 117.6
click at [461, 186] on p "Tuy nhiên, Slide Design - một hoạt động hỗ trợ truyền đạt thiết kế trong quá tr…" at bounding box center [617, 207] width 376 height 42
drag, startPoint x: 461, startPoint y: 176, endPoint x: 454, endPoint y: 176, distance: 6.6
click at [461, 186] on p "Tuy nhiên, Slide Design - một hoạt động hỗ trợ truyền đạt thiết kế trong quá tr…" at bounding box center [617, 207] width 376 height 42
drag, startPoint x: 454, startPoint y: 176, endPoint x: 569, endPoint y: 213, distance: 120.2
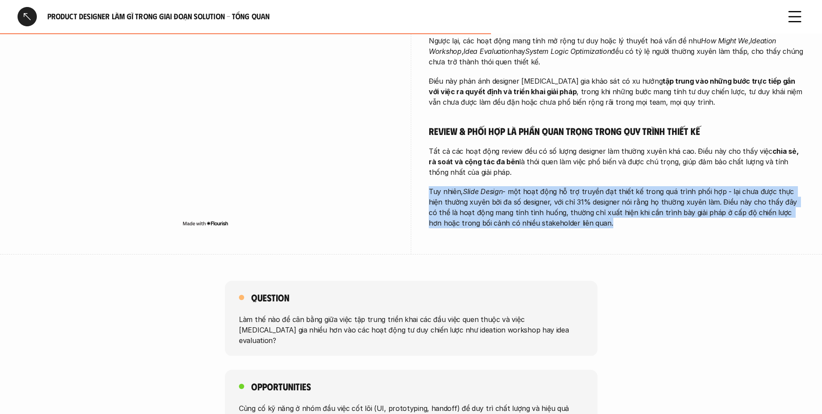
click at [569, 213] on p "Tuy nhiên, Slide Design - một hoạt động hỗ trợ truyền đạt thiết kế trong quá tr…" at bounding box center [617, 207] width 376 height 42
drag, startPoint x: 565, startPoint y: 209, endPoint x: 467, endPoint y: 174, distance: 104.7
click at [467, 186] on p "Tuy nhiên, Slide Design - một hoạt động hỗ trợ truyền đạt thiết kế trong quá tr…" at bounding box center [617, 207] width 376 height 42
drag, startPoint x: 467, startPoint y: 174, endPoint x: 462, endPoint y: 177, distance: 5.3
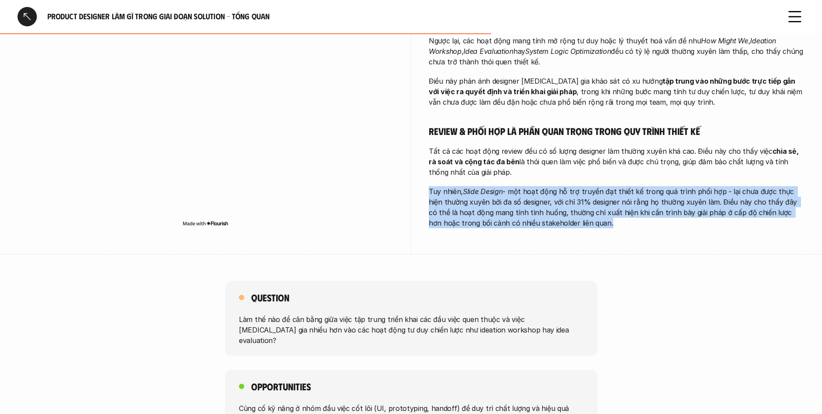
click at [467, 187] on em "Slide Design" at bounding box center [482, 191] width 39 height 9
drag, startPoint x: 462, startPoint y: 177, endPoint x: 564, endPoint y: 208, distance: 106.2
click at [564, 208] on p "Tuy nhiên, Slide Design - một hoạt động hỗ trợ truyền đạt thiết kế trong quá tr…" at bounding box center [617, 207] width 376 height 42
drag, startPoint x: 564, startPoint y: 208, endPoint x: 453, endPoint y: 177, distance: 115.5
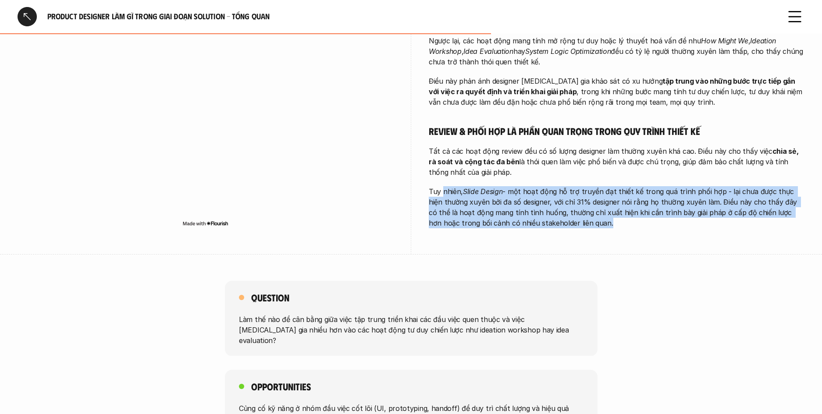
click at [453, 186] on p "Tuy nhiên, Slide Design - một hoạt động hỗ trợ truyền đạt thiết kế trong quá tr…" at bounding box center [617, 207] width 376 height 42
click at [452, 186] on p "Tuy nhiên, Slide Design - một hoạt động hỗ trợ truyền đạt thiết kế trong quá tr…" at bounding box center [617, 207] width 376 height 42
drag, startPoint x: 453, startPoint y: 177, endPoint x: 581, endPoint y: 216, distance: 134.2
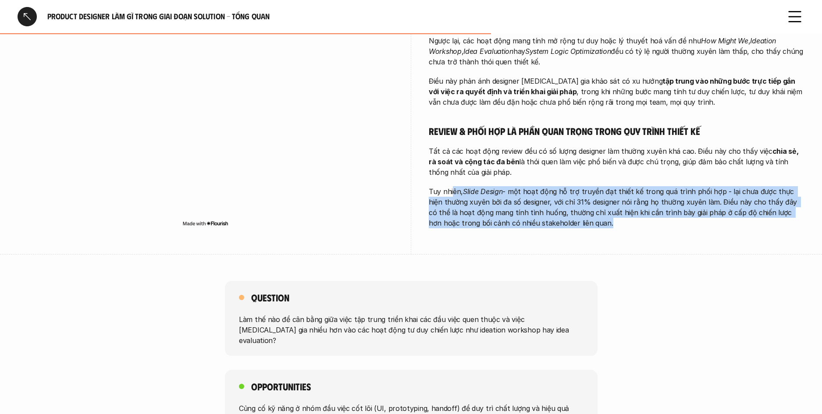
drag, startPoint x: 582, startPoint y: 215, endPoint x: 468, endPoint y: 180, distance: 119.6
click at [468, 186] on p "Tuy nhiên, Slide Design - một hoạt động hỗ trợ truyền đạt thiết kế trong quá tr…" at bounding box center [617, 207] width 376 height 42
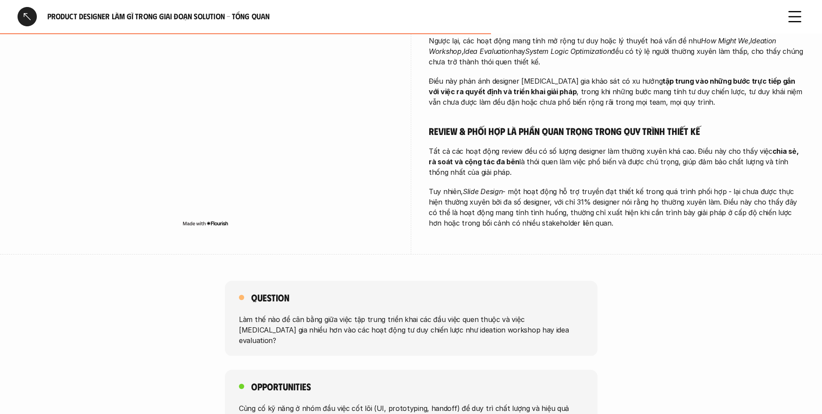
click at [468, 187] on em "Slide Design" at bounding box center [482, 191] width 39 height 9
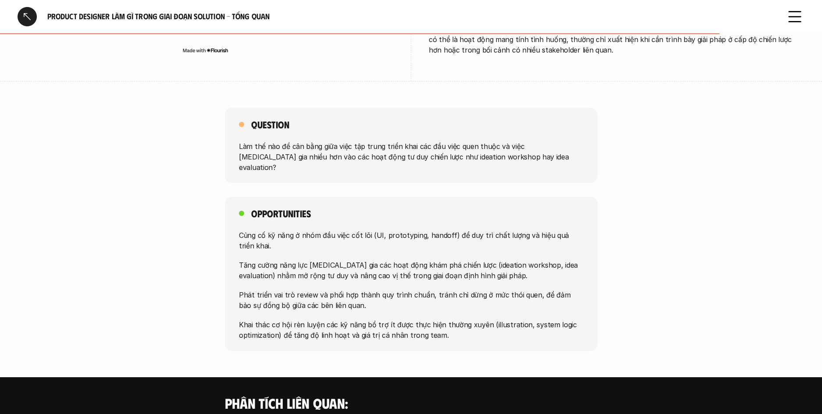
scroll to position [636, 0]
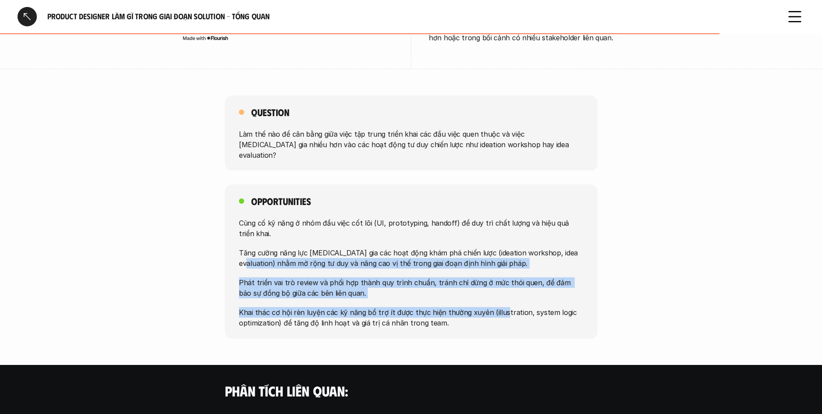
drag, startPoint x: 239, startPoint y: 256, endPoint x: 510, endPoint y: 299, distance: 274.1
click at [503, 296] on div "Opportunities Củng cố kỹ năng ở nhóm đầu việc cốt lõi (UI, prototyping, handoff…" at bounding box center [411, 261] width 822 height 154
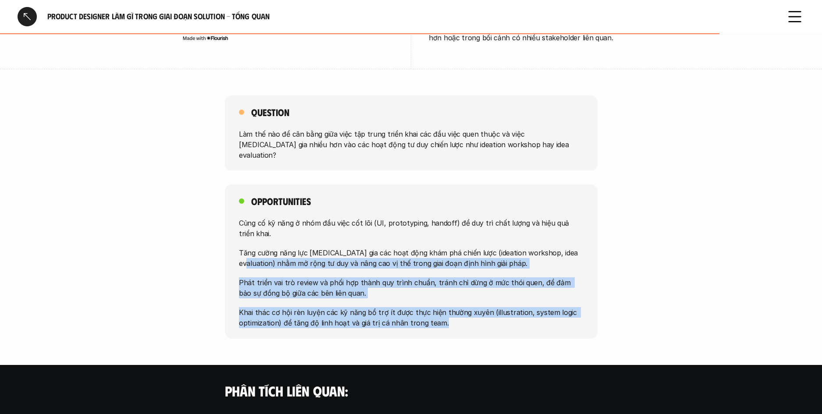
click at [511, 307] on p "Khai thác cơ hội rèn luyện các kỹ năng bổ trợ ít được thực hiện thường xuyên (i…" at bounding box center [411, 317] width 344 height 21
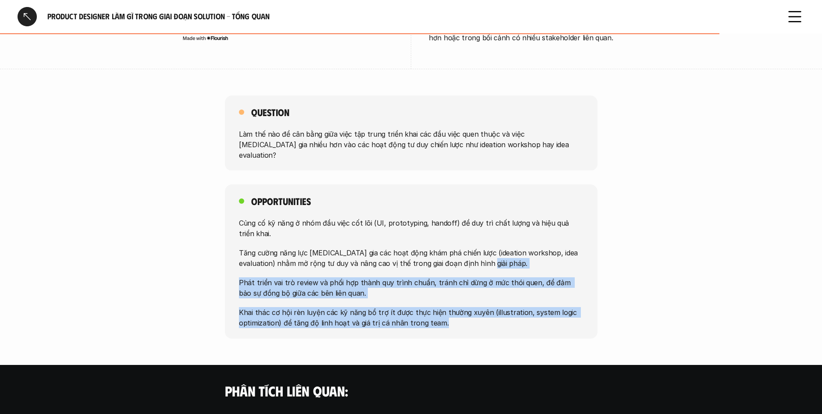
drag
click at [204, 249] on div "Opportunities Củng cố kỹ năng ở nhóm đầu việc cốt lõi (UI, prototyping, handoff…" at bounding box center [411, 261] width 822 height 154
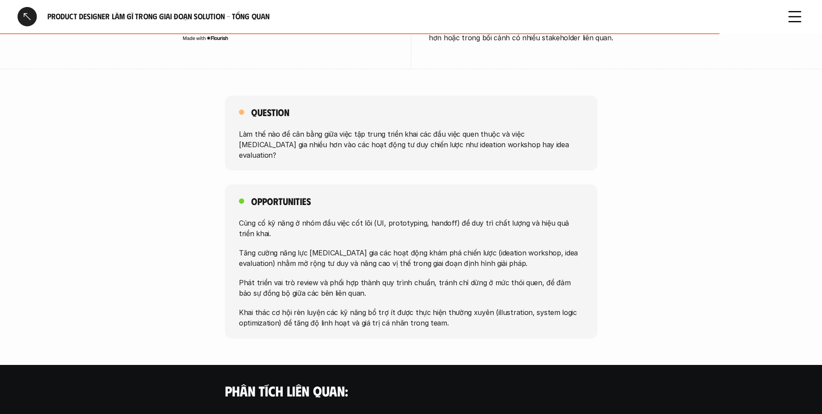
click at [201, 248] on div "Opportunities Củng cố kỹ năng ở nhóm đầu việc cốt lõi (UI, prototyping, handoff…" at bounding box center [411, 261] width 822 height 154
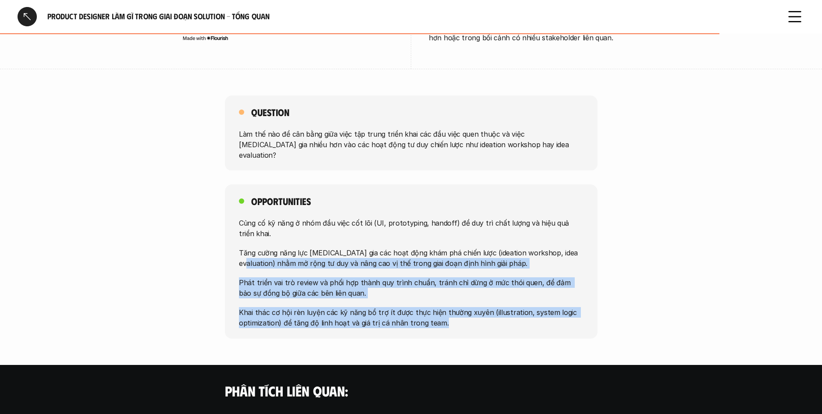
click at [498, 307] on div "Opportunities Củng cố kỹ năng ở nhóm đầu việc cốt lõi (UI, prototyping, handoff…" at bounding box center [411, 261] width 822 height 154
click at [498, 307] on div "Opportunities Củng cố kỹ năng ở nhóm đầu việc cốt lõi (UI, prototyping, handoff…" at bounding box center [411, 261] width 373 height 154
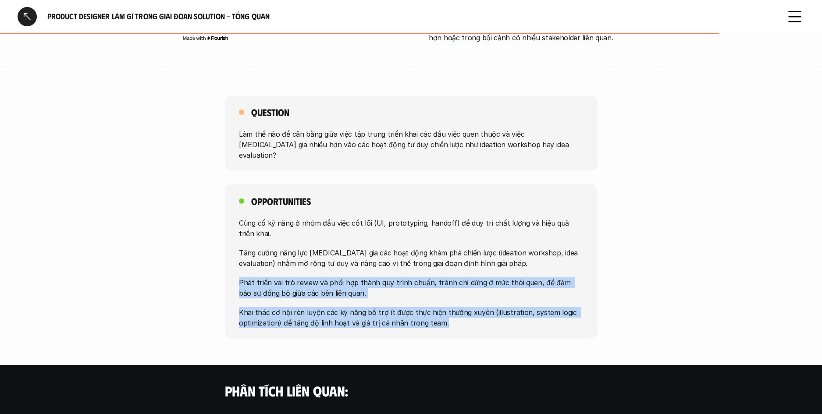
click at [188, 254] on div "Opportunities Củng cố kỹ năng ở nhóm đầu việc cốt lõi (UI, prototyping, handoff…" at bounding box center [411, 261] width 822 height 154
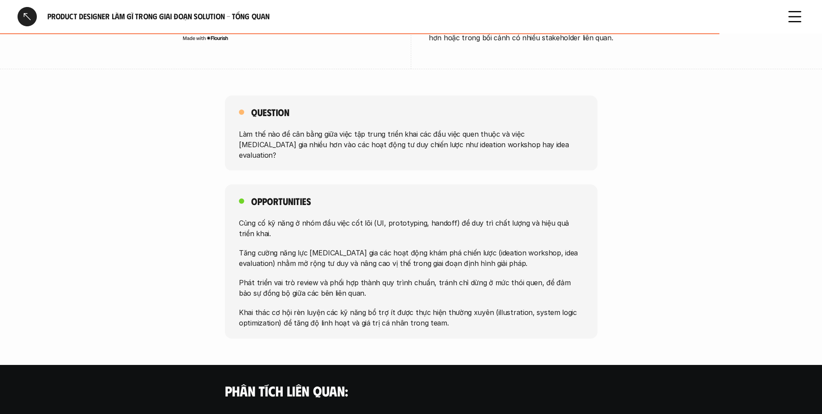
click at [187, 254] on div "Opportunities Củng cố kỹ năng ở nhóm đầu việc cốt lõi (UI, prototyping, handoff…" at bounding box center [411, 261] width 822 height 154
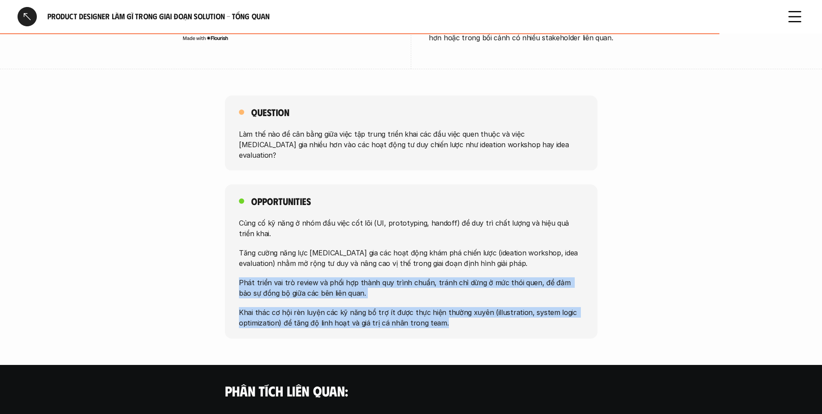
click at [473, 308] on div "Opportunities Củng cố kỹ năng ở nhóm đầu việc cốt lõi (UI, prototyping, handoff…" at bounding box center [411, 261] width 822 height 154
click at [478, 307] on div "Opportunities Củng cố kỹ năng ở nhóm đầu việc cốt lõi (UI, prototyping, handoff…" at bounding box center [411, 261] width 373 height 154
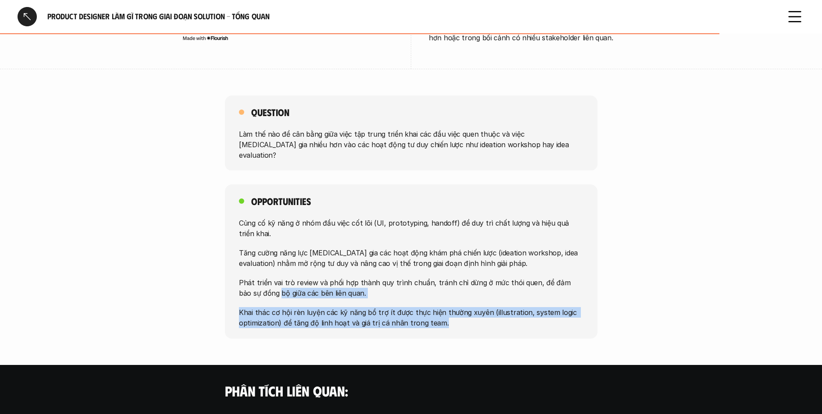
click at [136, 249] on div "Opportunities Củng cố kỹ năng ở nhóm đầu việc cốt lõi (UI, prototyping, handoff…" at bounding box center [411, 261] width 822 height 154
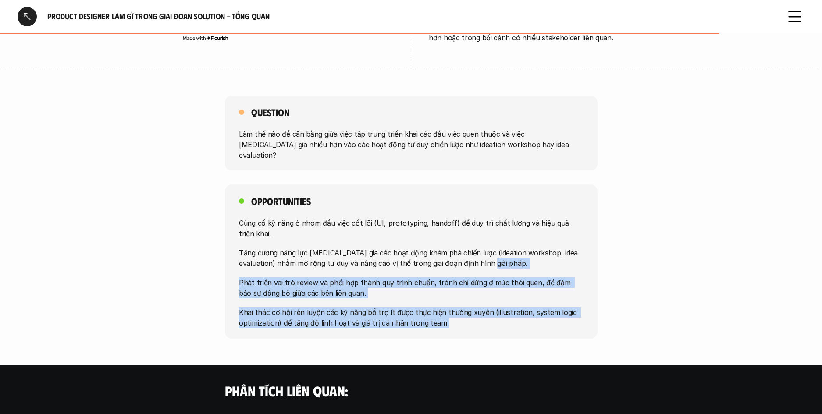
click at [133, 248] on div "Opportunities Củng cố kỹ năng ở nhóm đầu việc cốt lõi (UI, prototyping, handoff…" at bounding box center [411, 261] width 822 height 154
click at [369, 296] on div "Opportunities Củng cố kỹ năng ở nhóm đầu việc cốt lõi (UI, prototyping, handoff…" at bounding box center [411, 261] width 822 height 154
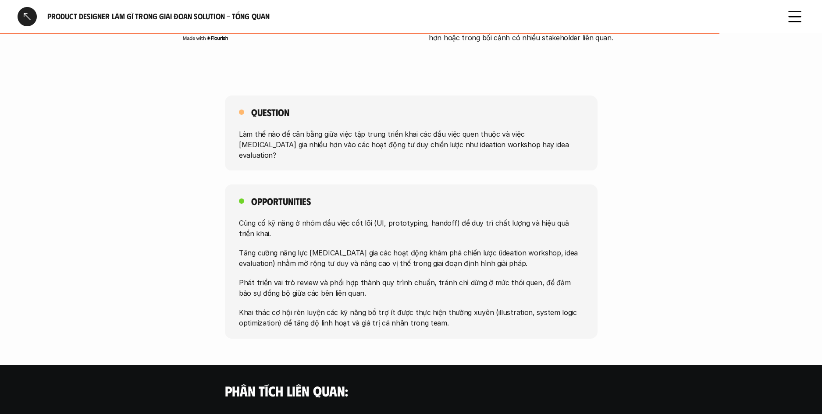
click at [475, 307] on p "Khai thác cơ hội rèn luyện các kỹ năng bổ trợ ít được thực hiện thường xuyên (i…" at bounding box center [411, 317] width 344 height 21
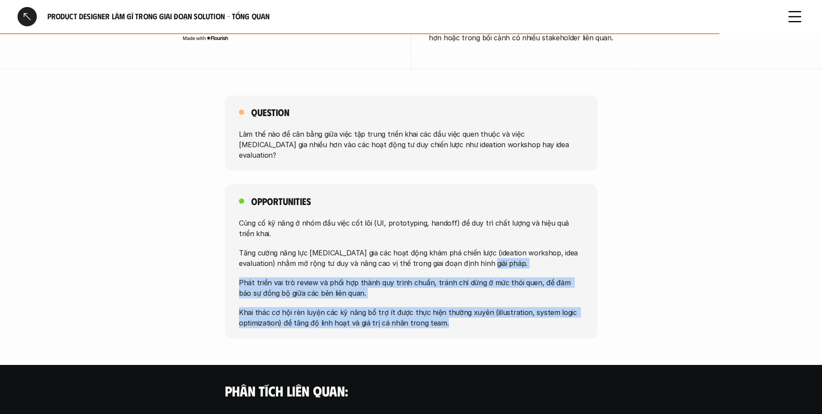
click at [150, 246] on div "Opportunities Củng cố kỹ năng ở nhóm đầu việc cốt lõi (UI, prototyping, handoff…" at bounding box center [411, 261] width 822 height 154
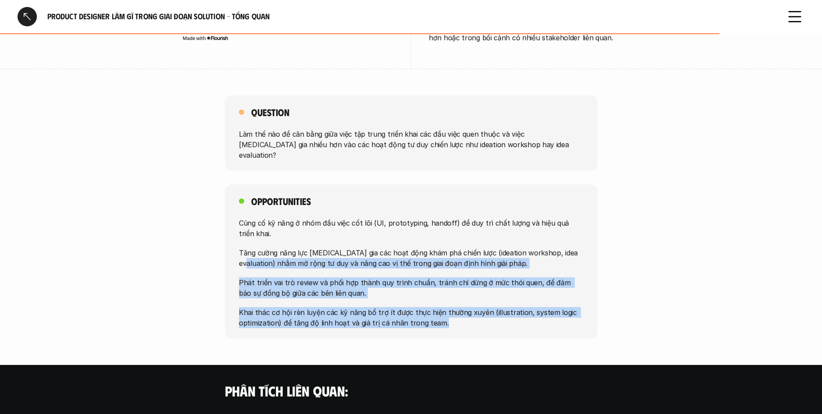
click at [150, 245] on div "Opportunities Củng cố kỹ năng ở nhóm đầu việc cốt lõi (UI, prototyping, handoff…" at bounding box center [411, 261] width 822 height 154
click at [535, 304] on div "Opportunities Củng cố kỹ năng ở nhóm đầu việc cốt lõi (UI, prototyping, handoff…" at bounding box center [411, 261] width 822 height 154
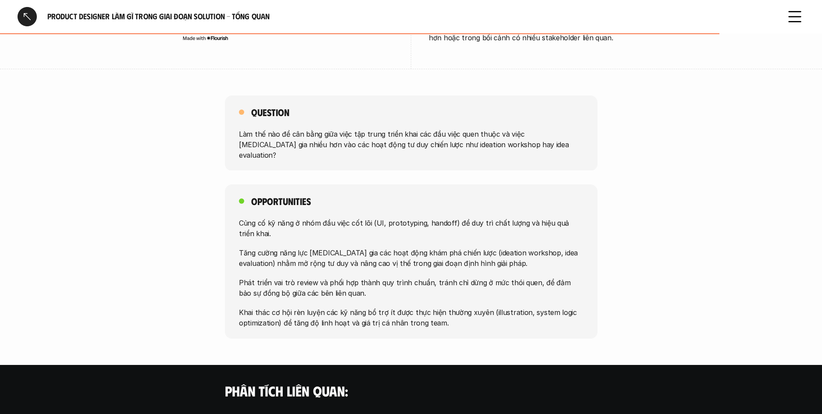
click at [534, 307] on p "Khai thác cơ hội rèn luyện các kỹ năng bổ trợ ít được thực hiện thường xuyên (i…" at bounding box center [411, 317] width 344 height 21
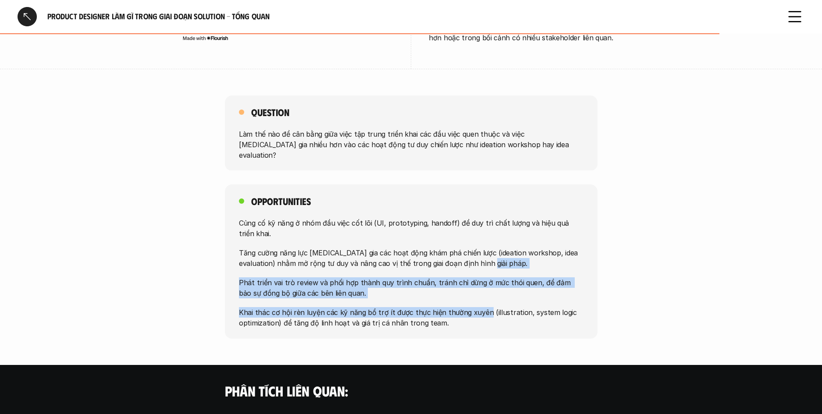
click at [164, 247] on div "Opportunities Củng cố kỹ năng ở nhóm đầu việc cốt lõi (UI, prototyping, handoff…" at bounding box center [411, 261] width 822 height 154
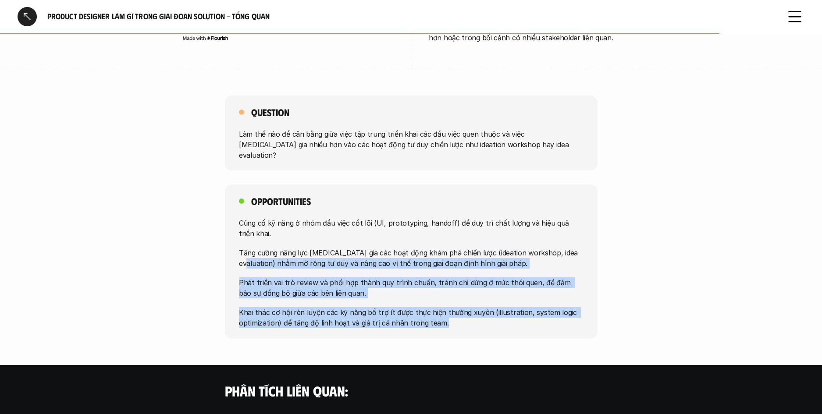
click at [585, 328] on div "Product Designer làm gì trong giai đoạn Solution - Tổng quan Overview # 1-5 Pro…" at bounding box center [411, 94] width 822 height 1461
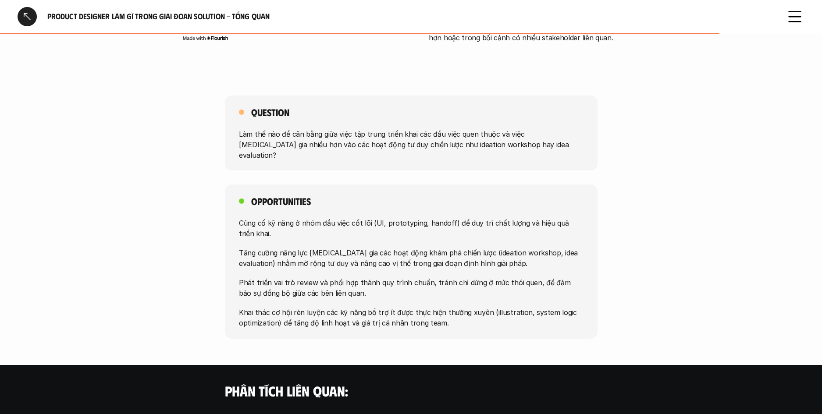
click at [560, 315] on div "Opportunities Củng cố kỹ năng ở nhóm đầu việc cốt lõi (UI, prototyping, handoff…" at bounding box center [411, 261] width 373 height 154
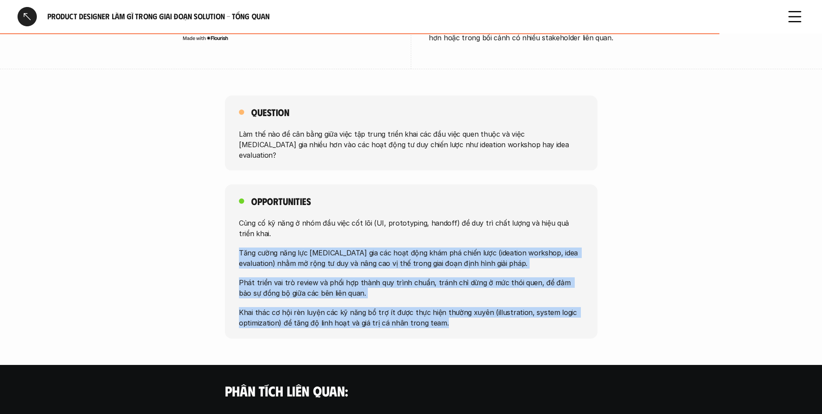
click at [153, 223] on div "Opportunities Củng cố kỹ năng ở nhóm đầu việc cốt lõi (UI, prototyping, handoff…" at bounding box center [411, 261] width 822 height 154
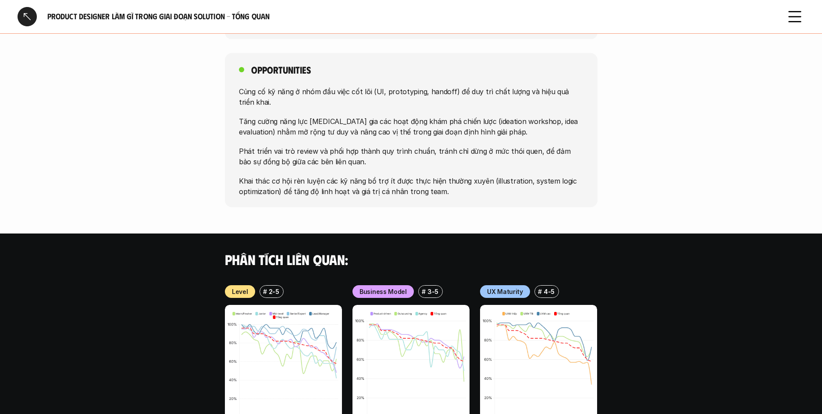
scroll to position [1009, 0]
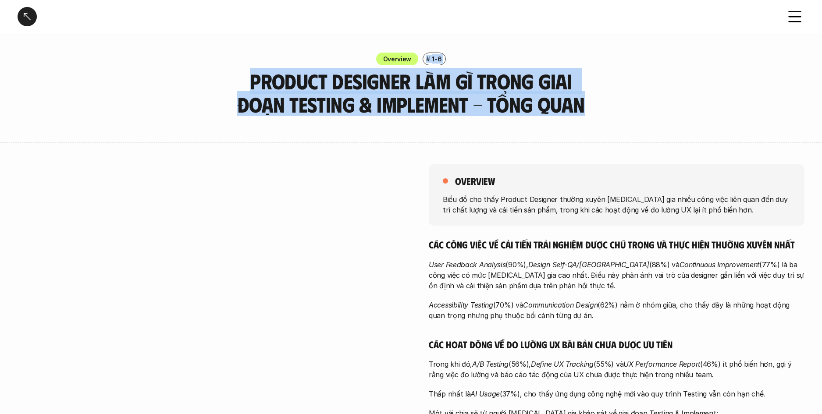
drag, startPoint x: 209, startPoint y: 78, endPoint x: 565, endPoint y: 115, distance: 358.7
click at [565, 115] on div "Overview # 1-6 Product Designer làm gì trong giai đoạn Testing & Implement - Tổ…" at bounding box center [411, 85] width 822 height 64
click at [565, 115] on h3 "Product Designer làm gì trong giai đoạn Testing & Implement - Tổng quan" at bounding box center [411, 93] width 373 height 46
drag, startPoint x: 384, startPoint y: 89, endPoint x: 257, endPoint y: 75, distance: 128.2
click at [257, 75] on h3 "Product Designer làm gì trong giai đoạn Testing & Implement - Tổng quan" at bounding box center [411, 93] width 373 height 46
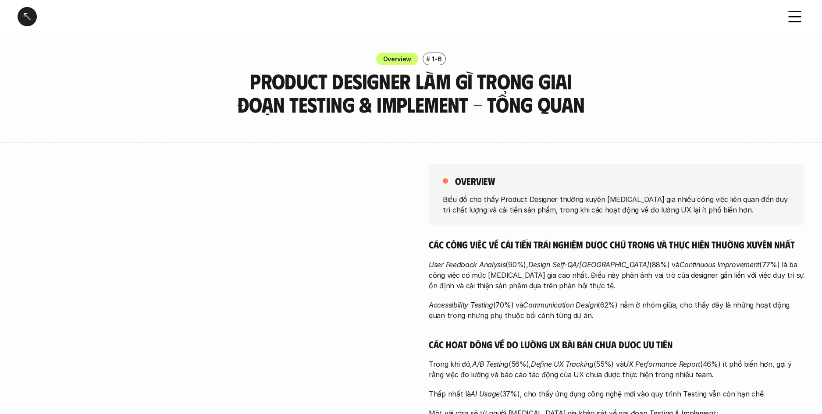
drag, startPoint x: 304, startPoint y: 50, endPoint x: 347, endPoint y: 55, distance: 43.3
drag, startPoint x: 383, startPoint y: 58, endPoint x: 487, endPoint y: 59, distance: 104.3
click at [477, 59] on div "Overview # 1-6" at bounding box center [411, 59] width 822 height 13
click at [486, 59] on div "Overview # 1-6" at bounding box center [411, 59] width 822 height 13
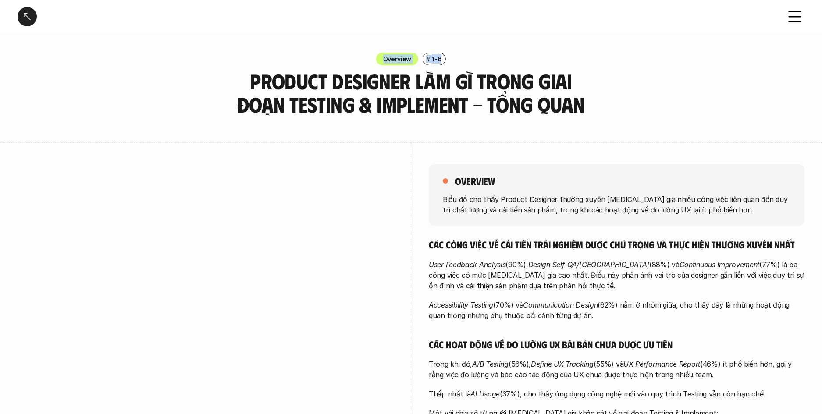
drag, startPoint x: 348, startPoint y: 51, endPoint x: 331, endPoint y: 51, distance: 17.1
drag, startPoint x: 463, startPoint y: 60, endPoint x: 507, endPoint y: 67, distance: 44.4
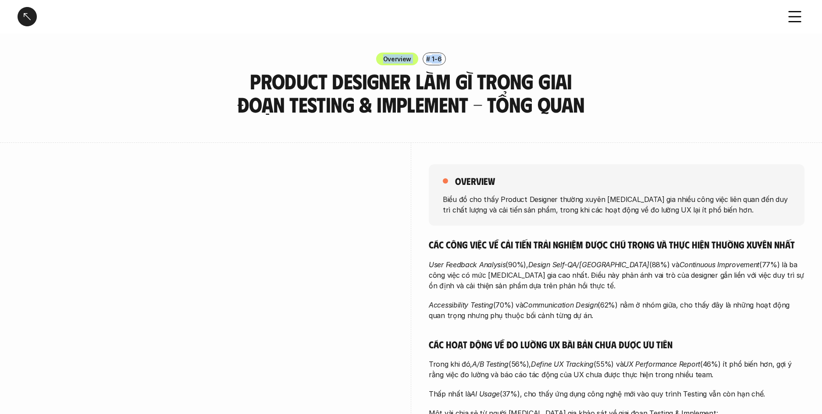
drag, startPoint x: 507, startPoint y: 67, endPoint x: 486, endPoint y: 66, distance: 21.0
click at [507, 67] on div "Overview # 1-6 Product Designer làm gì trong giai đoạn Testing & Implement - Tổ…" at bounding box center [411, 85] width 822 height 64
drag, startPoint x: 486, startPoint y: 66, endPoint x: 323, endPoint y: 60, distance: 163.1
click at [322, 60] on div "Overview # 1-6 Product Designer làm gì trong giai đoạn Testing & Implement - Tổ…" at bounding box center [411, 85] width 822 height 64
click at [323, 60] on div "Overview # 1-6" at bounding box center [411, 59] width 822 height 13
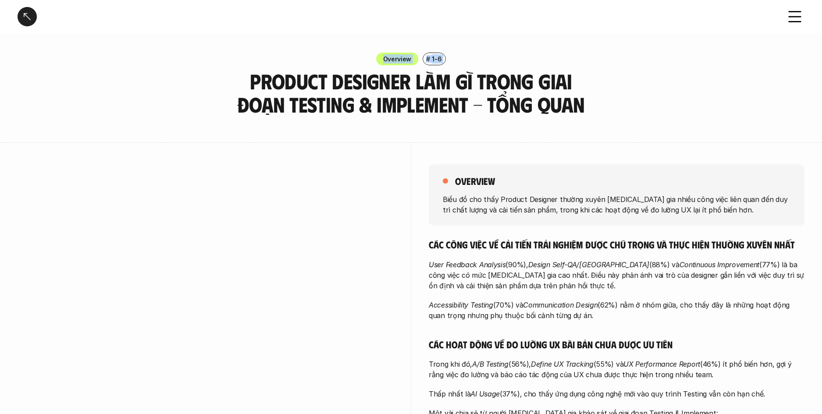
drag, startPoint x: 323, startPoint y: 60, endPoint x: 695, endPoint y: 82, distance: 372.2
click at [696, 81] on div "Overview # 1-6 Product Designer làm gì trong giai đoạn Testing & Implement - Tổ…" at bounding box center [411, 85] width 822 height 64
drag, startPoint x: 625, startPoint y: 93, endPoint x: 610, endPoint y: 103, distance: 18.2
click at [627, 95] on div "Overview # 1-6 Product Designer làm gì trong giai đoạn Testing & Implement - Tổ…" at bounding box center [411, 85] width 822 height 64
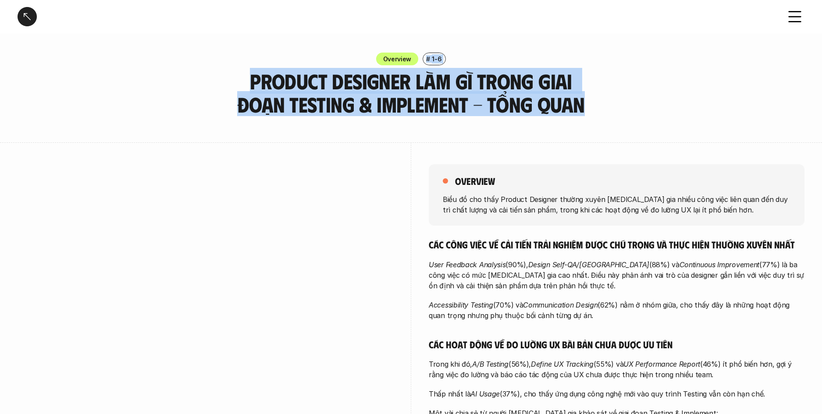
drag, startPoint x: 219, startPoint y: 76, endPoint x: 166, endPoint y: 72, distance: 53.2
click at [166, 72] on div "Overview # 1-6 Product Designer làm gì trong giai đoạn Testing & Implement - Tổ…" at bounding box center [411, 85] width 822 height 64
drag, startPoint x: 505, startPoint y: 119, endPoint x: 566, endPoint y: 112, distance: 61.8
click at [561, 112] on div "Overview # 1-6 Product Designer làm gì trong giai đoạn Testing & Implement - Tổ…" at bounding box center [411, 85] width 822 height 64
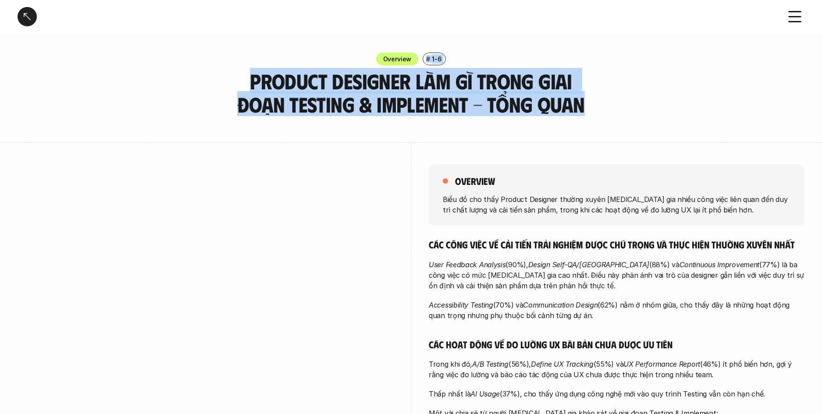
drag, startPoint x: 570, startPoint y: 113, endPoint x: 537, endPoint y: 116, distance: 33.1
click at [570, 113] on h3 "Product Designer làm gì trong giai đoạn Testing & Implement - Tổng quan" at bounding box center [411, 93] width 373 height 46
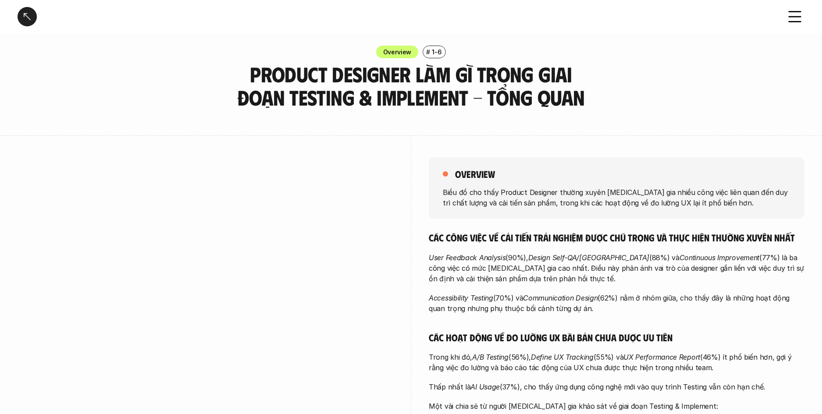
scroll to position [7, 0]
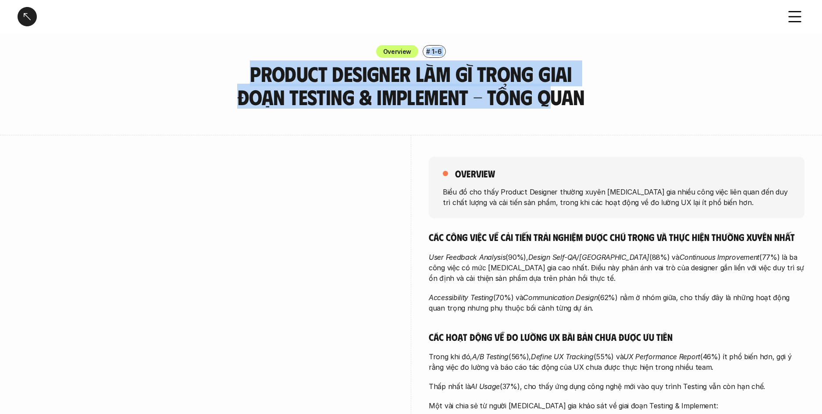
drag, startPoint x: 184, startPoint y: 77, endPoint x: 524, endPoint y: 101, distance: 340.5
click at [524, 101] on div "Overview # 1-6 Product Designer làm gì trong giai đoạn Testing & Implement - Tổ…" at bounding box center [411, 77] width 822 height 64
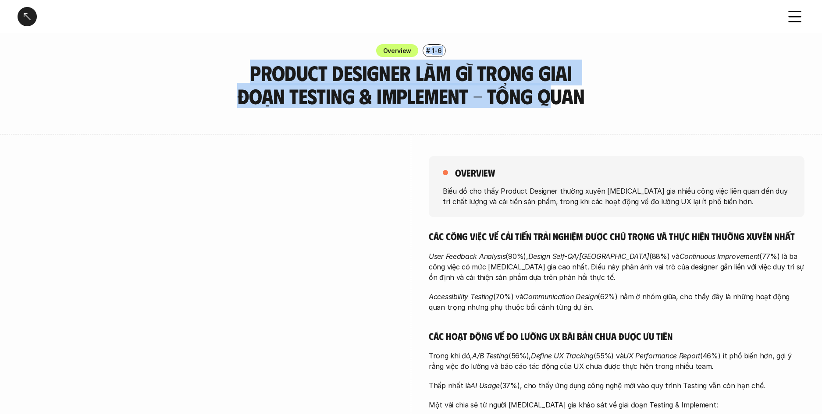
click at [524, 101] on h3 "Product Designer làm gì trong giai đoạn Testing & Implement - Tổng quan" at bounding box center [411, 84] width 373 height 46
drag, startPoint x: 247, startPoint y: 77, endPoint x: 242, endPoint y: 89, distance: 12.8
click at [244, 78] on h3 "Product Designer làm gì trong giai đoạn Testing & Implement - Tổng quan" at bounding box center [411, 84] width 373 height 46
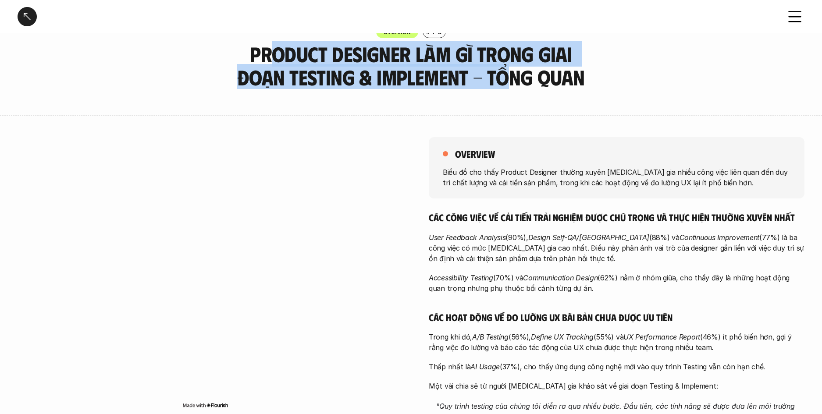
scroll to position [127, 0]
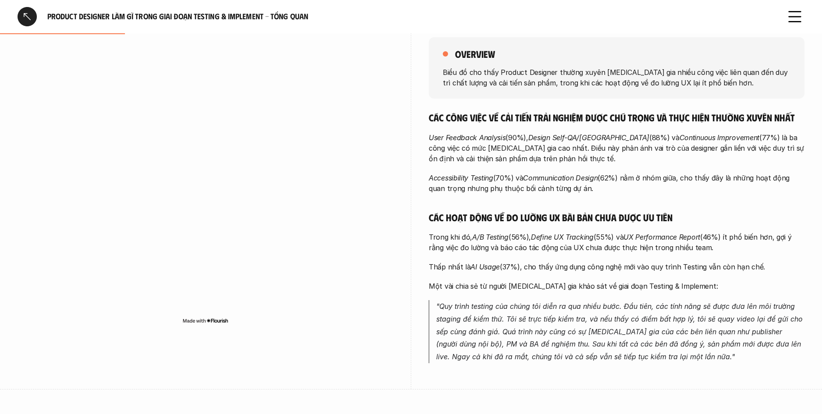
drag, startPoint x: 521, startPoint y: 149, endPoint x: 649, endPoint y: 188, distance: 133.9
click at [648, 188] on div "Các công việc về cải tiến trải nghiệm được chú trọng và thực hiện thường xuyên …" at bounding box center [617, 237] width 376 height 252
click at [649, 188] on p "Accessibility Testing (70%) và Communication Design (62%) nằm ở nhóm giữa, cho …" at bounding box center [617, 183] width 376 height 21
drag, startPoint x: 601, startPoint y: 174, endPoint x: 443, endPoint y: 131, distance: 163.7
click at [443, 131] on div "Các công việc về cải tiến trải nghiệm được chú trọng và thực hiện thường xuyên …" at bounding box center [617, 237] width 376 height 252
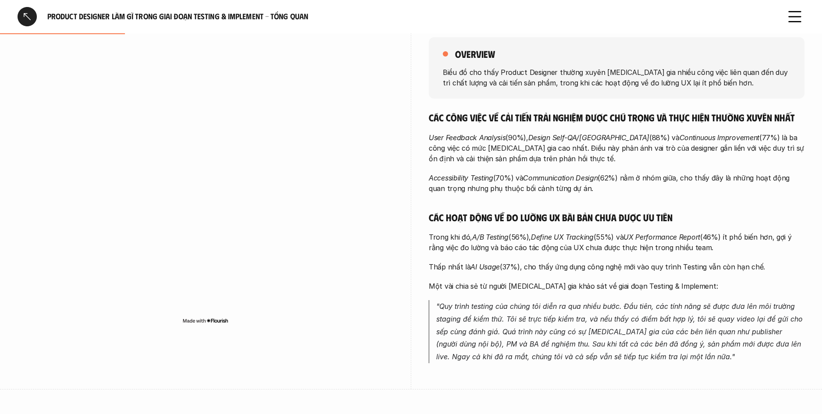
click at [443, 131] on div "Các công việc về cải tiến trải nghiệm được chú trọng và thực hiện thường xuyên …" at bounding box center [617, 237] width 376 height 252
drag, startPoint x: 451, startPoint y: 133, endPoint x: 594, endPoint y: 188, distance: 152.9
click at [593, 188] on div "Các công việc về cải tiến trải nghiệm được chú trọng và thực hiện thường xuyên …" at bounding box center [617, 237] width 376 height 252
drag, startPoint x: 594, startPoint y: 188, endPoint x: 598, endPoint y: 190, distance: 4.6
click at [594, 188] on p "Accessibility Testing (70%) và Communication Design (62%) nằm ở nhóm giữa, cho …" at bounding box center [617, 183] width 376 height 21
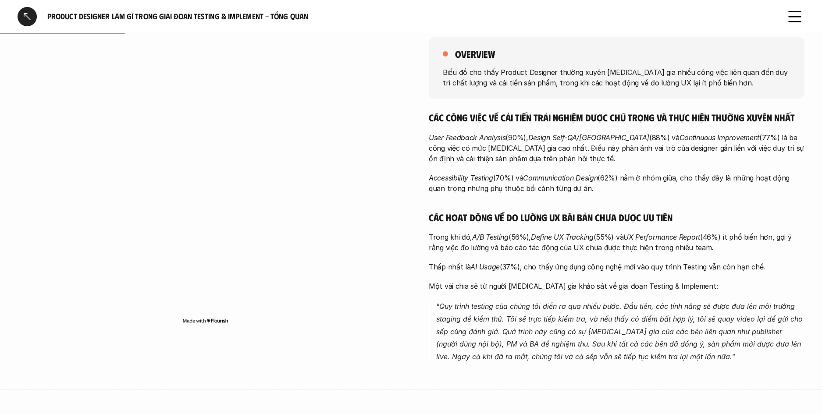
drag, startPoint x: 596, startPoint y: 190, endPoint x: 488, endPoint y: 152, distance: 114.8
click at [488, 152] on div "Các công việc về cải tiến trải nghiệm được chú trọng và thực hiện thường xuyên …" at bounding box center [617, 237] width 376 height 252
drag, startPoint x: 488, startPoint y: 152, endPoint x: 470, endPoint y: 141, distance: 20.8
click at [487, 152] on p "User Feedback Analysis (90%), Design Self-QA/QC (88%) và Continuous Improvement…" at bounding box center [617, 148] width 376 height 32
drag, startPoint x: 574, startPoint y: 170, endPoint x: 632, endPoint y: 186, distance: 60.0
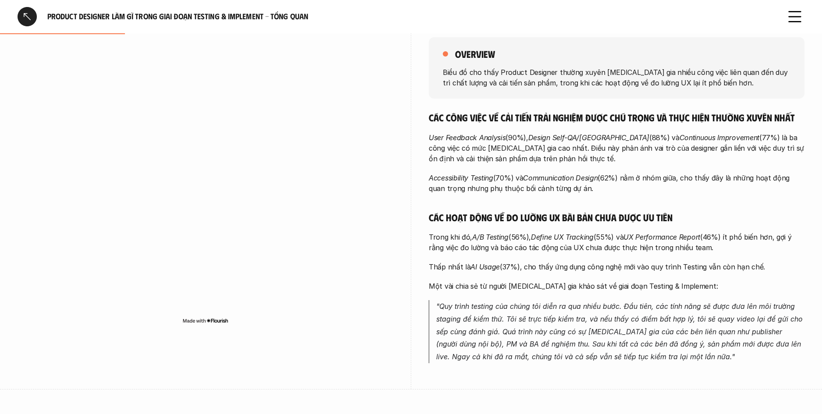
click at [626, 186] on div "Các công việc về cải tiến trải nghiệm được chú trọng và thực hiện thường xuyên …" at bounding box center [617, 237] width 376 height 252
click at [633, 186] on p "Accessibility Testing (70%) và Communication Design (62%) nằm ở nhóm giữa, cho …" at bounding box center [617, 183] width 376 height 21
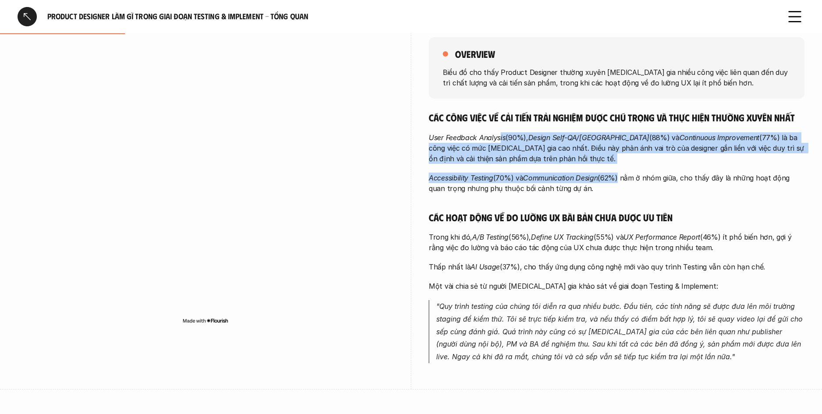
drag, startPoint x: 559, startPoint y: 154, endPoint x: 493, endPoint y: 135, distance: 68.9
click at [496, 135] on div "Các công việc về cải tiến trải nghiệm được chú trọng và thực hiện thường xuyên …" at bounding box center [617, 237] width 376 height 252
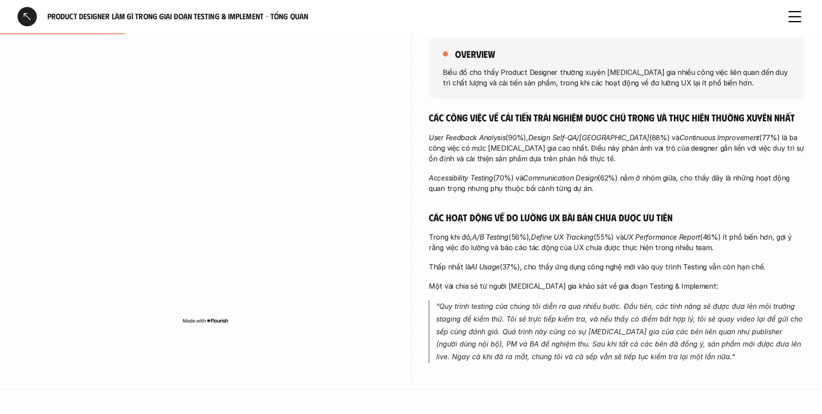
drag, startPoint x: 492, startPoint y: 135, endPoint x: 486, endPoint y: 136, distance: 6.3
click at [491, 135] on em "User Feedback Analysis" at bounding box center [467, 137] width 77 height 9
drag, startPoint x: 606, startPoint y: 180, endPoint x: 623, endPoint y: 188, distance: 19.2
click at [623, 188] on div "Các công việc về cải tiến trải nghiệm được chú trọng và thực hiện thường xuyên …" at bounding box center [617, 237] width 376 height 252
click at [623, 188] on p "Accessibility Testing (70%) và Communication Design (62%) nằm ở nhóm giữa, cho …" at bounding box center [617, 183] width 376 height 21
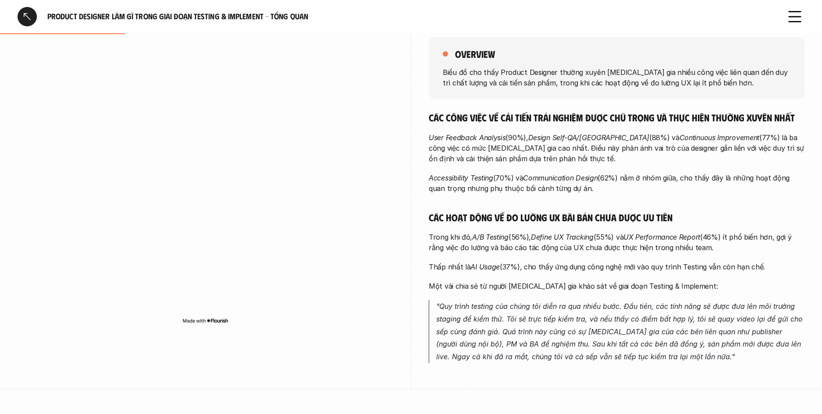
drag, startPoint x: 521, startPoint y: 152, endPoint x: 514, endPoint y: 150, distance: 6.4
click at [514, 150] on div "Các công việc về cải tiến trải nghiệm được chú trọng và thực hiện thường xuyên …" at bounding box center [617, 237] width 376 height 252
click at [514, 150] on p "User Feedback Analysis (90%), Design Self-QA/QC (88%) và Continuous Improvement…" at bounding box center [617, 148] width 376 height 32
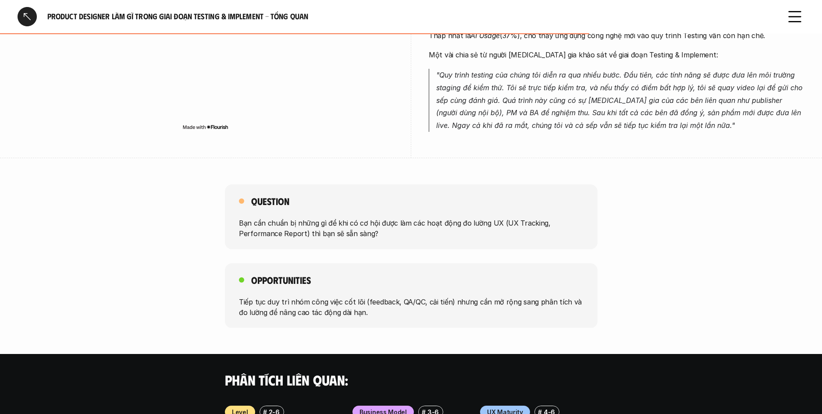
scroll to position [404, 0]
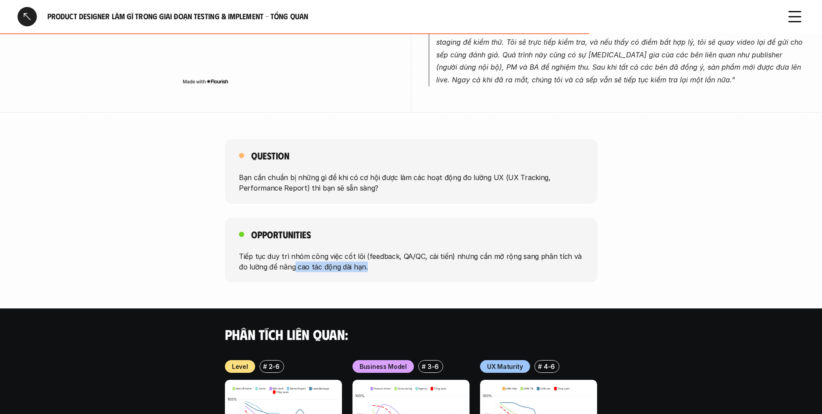
drag, startPoint x: 376, startPoint y: 271, endPoint x: 417, endPoint y: 277, distance: 41.2
click at [417, 277] on div "Opportunities Tiếp tục duy trì nhóm công việc cốt lõi (feedback, QA/QC, cải tiế…" at bounding box center [411, 250] width 373 height 65
click at [418, 277] on div "Opportunities Tiếp tục duy trì nhóm công việc cốt lõi (feedback, QA/QC, cải tiế…" at bounding box center [411, 250] width 373 height 65
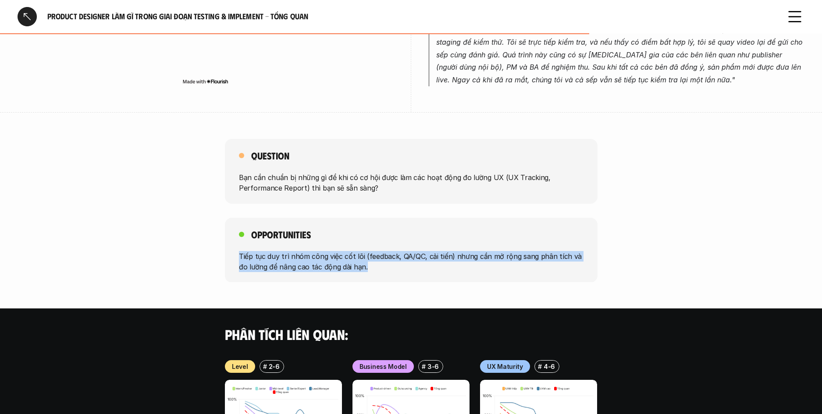
drag, startPoint x: 289, startPoint y: 260, endPoint x: 208, endPoint y: 254, distance: 81.3
click at [208, 254] on div "Opportunities Tiếp tục duy trì nhóm công việc cốt lõi (feedback, QA/QC, cải tiế…" at bounding box center [411, 250] width 822 height 65
drag, startPoint x: 354, startPoint y: 262, endPoint x: 406, endPoint y: 265, distance: 52.7
click at [406, 265] on div "Opportunities Tiếp tục duy trì nhóm công việc cốt lõi (feedback, QA/QC, cải tiế…" at bounding box center [411, 250] width 822 height 65
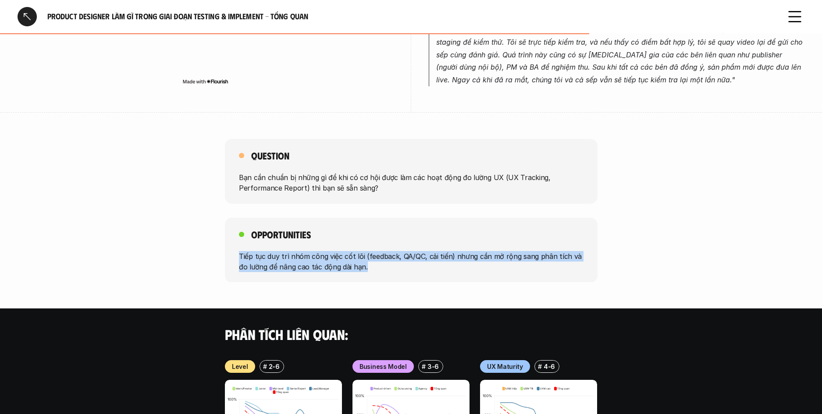
click at [408, 265] on p "Tiếp tục duy trì nhóm công việc cốt lõi (feedback, QA/QC, cải tiến) nhưng cần m…" at bounding box center [411, 261] width 344 height 21
drag, startPoint x: 408, startPoint y: 264, endPoint x: 143, endPoint y: 244, distance: 265.9
click at [143, 244] on div "Opportunities Tiếp tục duy trì nhóm công việc cốt lõi (feedback, QA/QC, cải tiế…" at bounding box center [411, 250] width 822 height 65
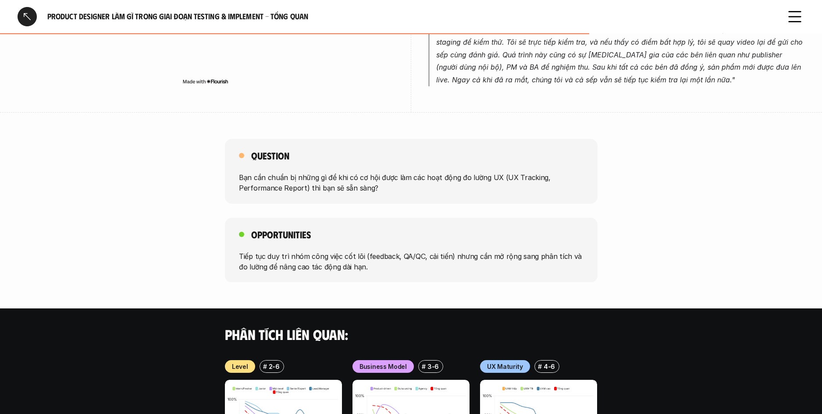
click at [143, 244] on div "Opportunities Tiếp tục duy trì nhóm công việc cốt lõi (feedback, QA/QC, cải tiế…" at bounding box center [411, 250] width 822 height 65
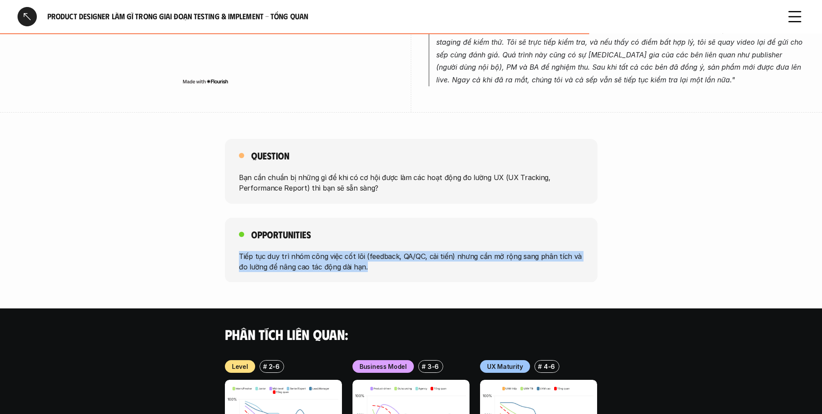
drag, startPoint x: 348, startPoint y: 268, endPoint x: 398, endPoint y: 270, distance: 50.0
click at [388, 271] on div "Opportunities Tiếp tục duy trì nhóm công việc cốt lõi (feedback, QA/QC, cải tiế…" at bounding box center [411, 250] width 822 height 65
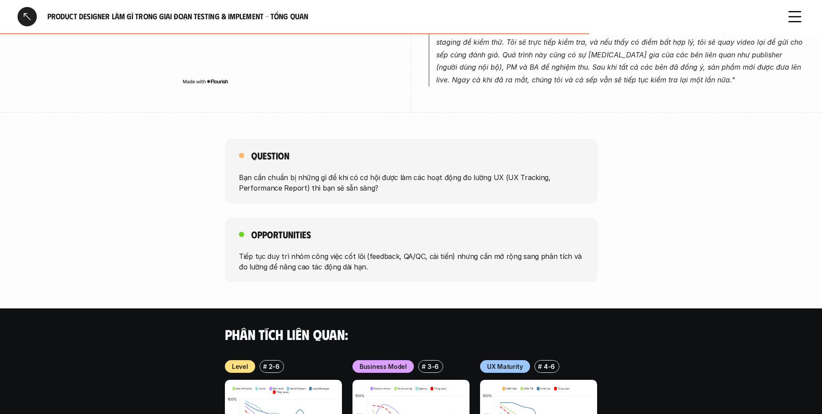
drag, startPoint x: 400, startPoint y: 270, endPoint x: 430, endPoint y: 269, distance: 30.3
click at [408, 270] on p "Tiếp tục duy trì nhóm công việc cốt lõi (feedback, QA/QC, cải tiến) nhưng cần m…" at bounding box center [411, 261] width 344 height 21
drag, startPoint x: 156, startPoint y: 251, endPoint x: 149, endPoint y: 250, distance: 7.1
click at [149, 250] on div "Opportunities Tiếp tục duy trì nhóm công việc cốt lõi (feedback, QA/QC, cải tiế…" at bounding box center [411, 250] width 822 height 65
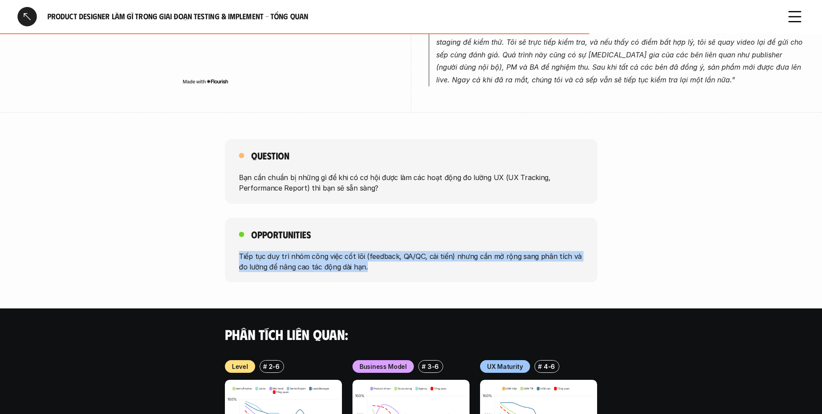
drag, startPoint x: 308, startPoint y: 263, endPoint x: 397, endPoint y: 267, distance: 88.6
click at [396, 267] on div "Opportunities Tiếp tục duy trì nhóm công việc cốt lõi (feedback, QA/QC, cải tiế…" at bounding box center [411, 250] width 822 height 65
drag, startPoint x: 397, startPoint y: 267, endPoint x: 403, endPoint y: 268, distance: 6.7
click at [397, 267] on p "Tiếp tục duy trì nhóm công việc cốt lõi (feedback, QA/QC, cải tiến) nhưng cần m…" at bounding box center [411, 261] width 344 height 21
drag, startPoint x: 369, startPoint y: 267, endPoint x: 203, endPoint y: 249, distance: 166.6
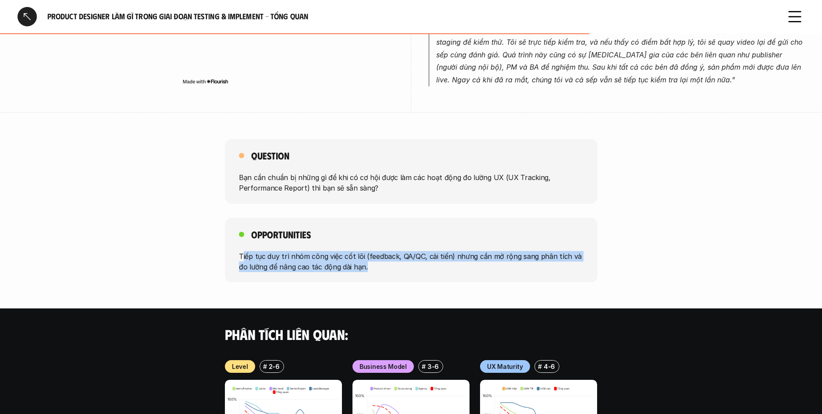
click at [205, 249] on div "Opportunities Tiếp tục duy trì nhóm công việc cốt lõi (feedback, QA/QC, cải tiế…" at bounding box center [411, 250] width 822 height 65
drag, startPoint x: 203, startPoint y: 249, endPoint x: 194, endPoint y: 249, distance: 8.8
click at [199, 249] on div "Opportunities Tiếp tục duy trì nhóm công việc cốt lõi (feedback, QA/QC, cải tiế…" at bounding box center [411, 250] width 822 height 65
drag, startPoint x: 194, startPoint y: 249, endPoint x: 405, endPoint y: 272, distance: 212.5
click at [405, 272] on div "Opportunities Tiếp tục duy trì nhóm công việc cốt lõi (feedback, QA/QC, cải tiế…" at bounding box center [411, 250] width 822 height 65
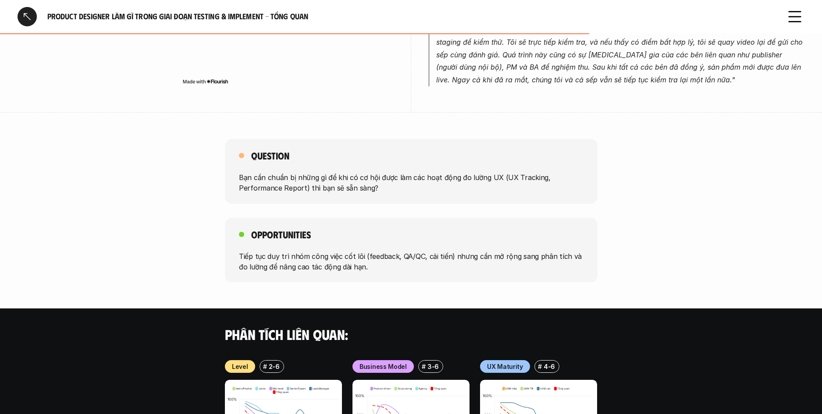
click at [406, 272] on div "Opportunities Tiếp tục duy trì nhóm công việc cốt lõi (feedback, QA/QC, cải tiế…" at bounding box center [411, 250] width 373 height 65
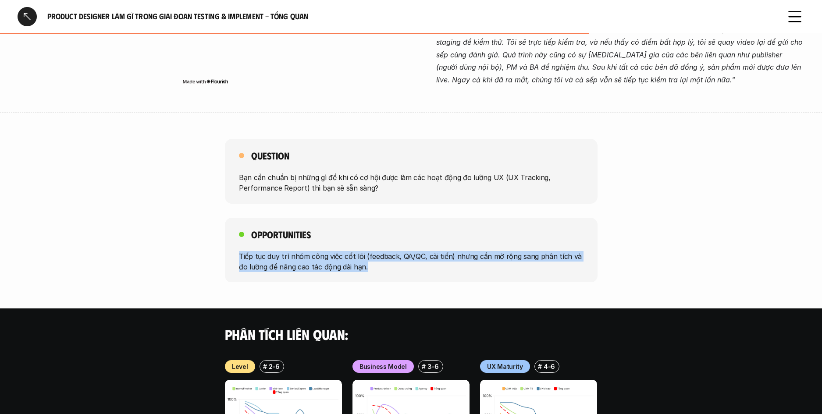
drag, startPoint x: 282, startPoint y: 263, endPoint x: 162, endPoint y: 252, distance: 121.1
click at [162, 252] on div "Opportunities Tiếp tục duy trì nhóm công việc cốt lõi (feedback, QA/QC, cải tiế…" at bounding box center [411, 250] width 822 height 65
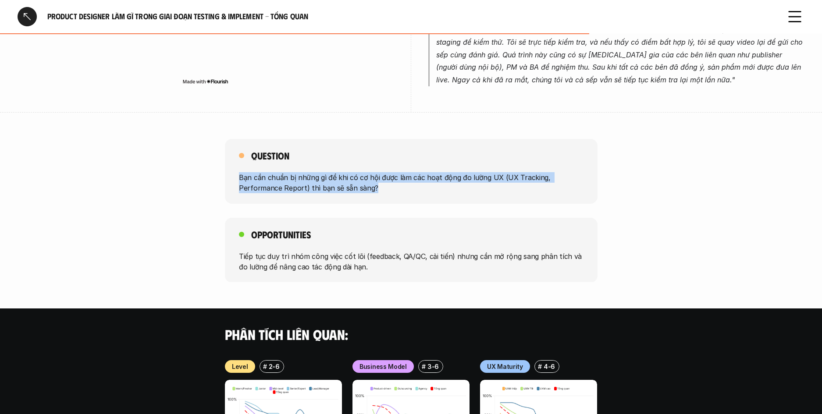
drag, startPoint x: 211, startPoint y: 175, endPoint x: 401, endPoint y: 190, distance: 190.7
click at [401, 190] on div "Question Bạn cần chuẩn bị những gì để khi có cơ hội được làm các hoạt động đo l…" at bounding box center [411, 171] width 822 height 65
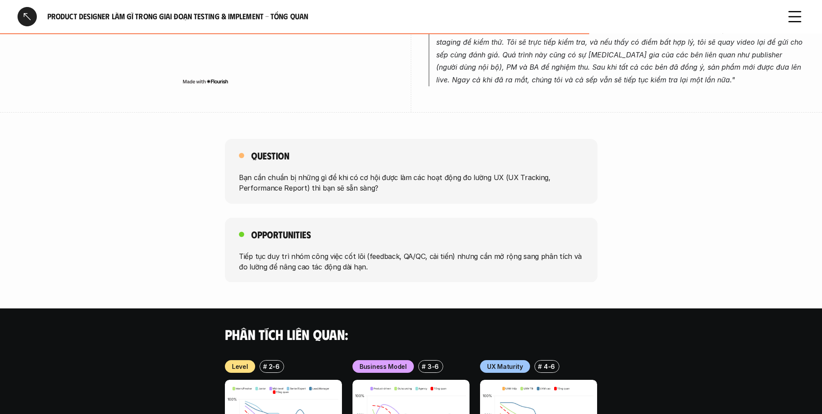
drag, startPoint x: 401, startPoint y: 190, endPoint x: 407, endPoint y: 191, distance: 5.4
click at [401, 190] on p "Bạn cần chuẩn bị những gì để khi có cơ hội được làm các hoạt động đo lường UX (…" at bounding box center [411, 182] width 344 height 21
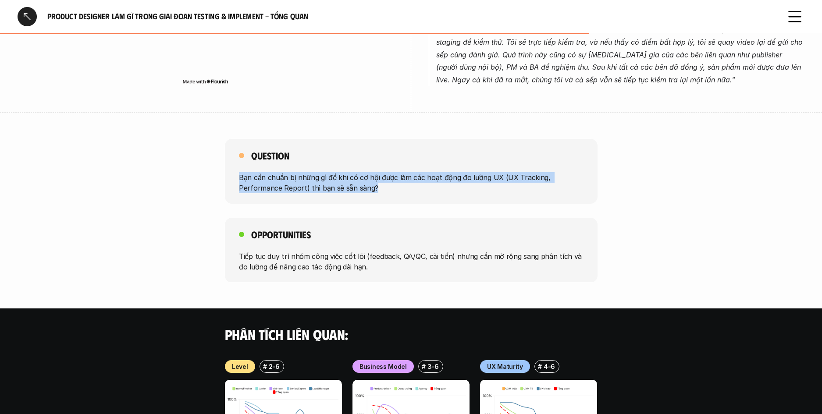
drag, startPoint x: 407, startPoint y: 191, endPoint x: 196, endPoint y: 172, distance: 211.7
click at [196, 172] on div "Question Bạn cần chuẩn bị những gì để khi có cơ hội được làm các hoạt động đo l…" at bounding box center [411, 171] width 822 height 65
drag, startPoint x: 196, startPoint y: 172, endPoint x: 378, endPoint y: 198, distance: 183.7
click at [378, 198] on div "Question Bạn cần chuẩn bị những gì để khi có cơ hội được làm các hoạt động đo l…" at bounding box center [411, 171] width 822 height 65
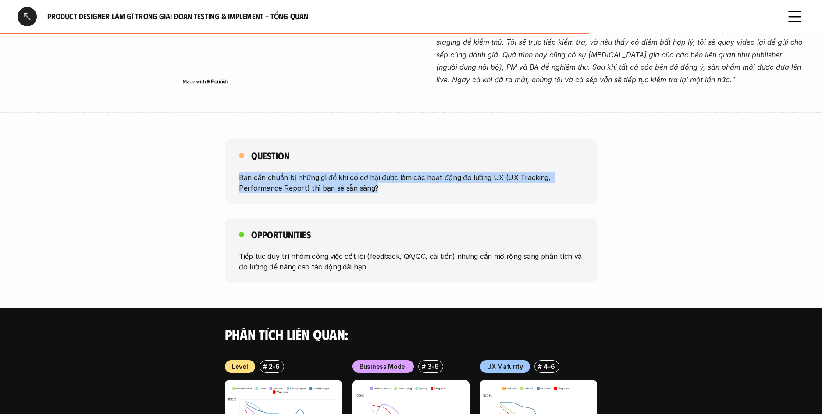
drag, startPoint x: 378, startPoint y: 198, endPoint x: 388, endPoint y: 198, distance: 10.1
click at [378, 198] on div "Question Bạn cần chuẩn bị những gì để khi có cơ hội được làm các hoạt động đo l…" at bounding box center [411, 171] width 373 height 65
drag, startPoint x: 407, startPoint y: 196, endPoint x: 185, endPoint y: 175, distance: 222.7
click at [185, 175] on div "Question Bạn cần chuẩn bị những gì để khi có cơ hội được làm các hoạt động đo l…" at bounding box center [411, 171] width 822 height 65
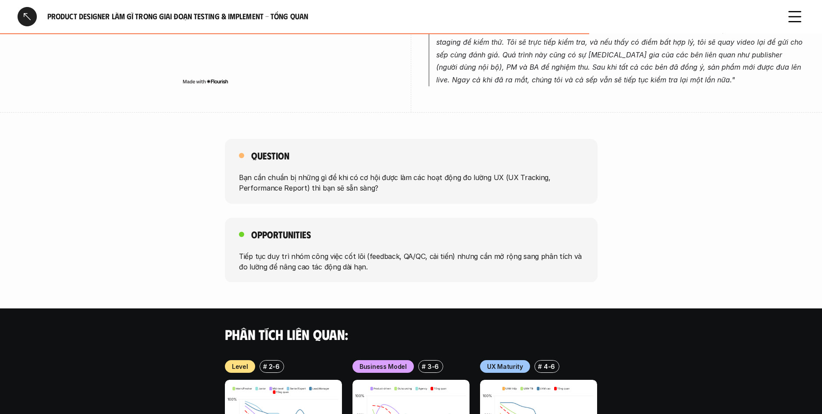
drag
click at [185, 175] on div "Question Bạn cần chuẩn bị những gì để khi có cơ hội được làm các hoạt động đo l…" at bounding box center [411, 171] width 822 height 65
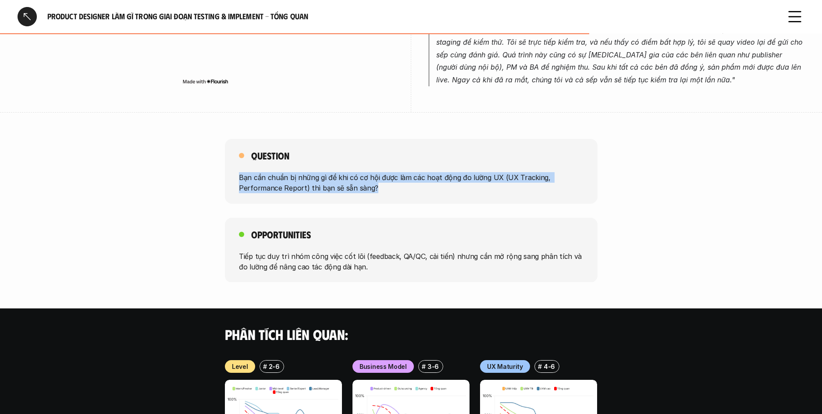
click at [411, 188] on div "Question Bạn cần chuẩn bị những gì để khi có cơ hội được làm các hoạt động đo l…" at bounding box center [411, 171] width 822 height 65
click at [413, 188] on p "Bạn cần chuẩn bị những gì để khi có cơ hội được làm các hoạt động đo lường UX (…" at bounding box center [411, 182] width 344 height 21
click at [139, 163] on div "Question Bạn cần chuẩn bị những gì để khi có cơ hội được làm các hoạt động đo l…" at bounding box center [411, 171] width 822 height 65
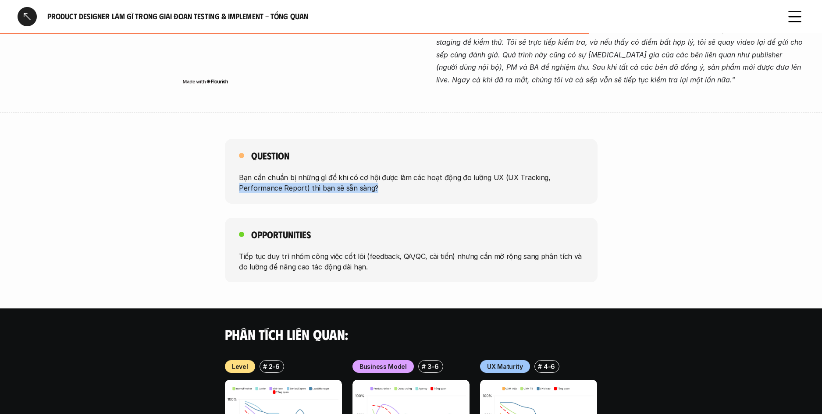
click at [419, 198] on div "Question Bạn cần chuẩn bị những gì để khi có cơ hội được làm các hoạt động đo l…" at bounding box center [411, 171] width 822 height 65
click at [421, 197] on div "Question Bạn cần chuẩn bị những gì để khi có cơ hội được làm các hoạt động đo l…" at bounding box center [411, 171] width 373 height 65
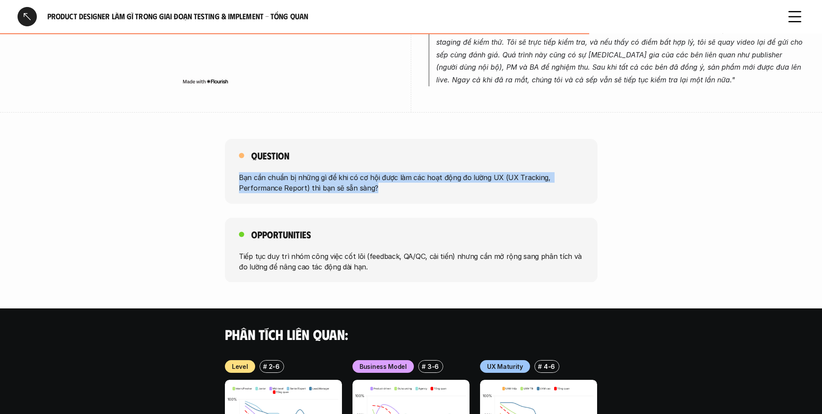
click at [195, 180] on div "Question Bạn cần chuẩn bị những gì để khi có cơ hội được làm các hoạt động đo l…" at bounding box center [411, 171] width 822 height 65
click at [401, 197] on div "Question Bạn cần chuẩn bị những gì để khi có cơ hội được làm các hoạt động đo l…" at bounding box center [411, 171] width 822 height 65
click at [402, 196] on div "Question Bạn cần chuẩn bị những gì để khi có cơ hội được làm các hoạt động đo l…" at bounding box center [411, 171] width 373 height 65
click at [180, 175] on div "Question Bạn cần chuẩn bị những gì để khi có cơ hội được làm các hoạt động đo l…" at bounding box center [411, 171] width 822 height 65
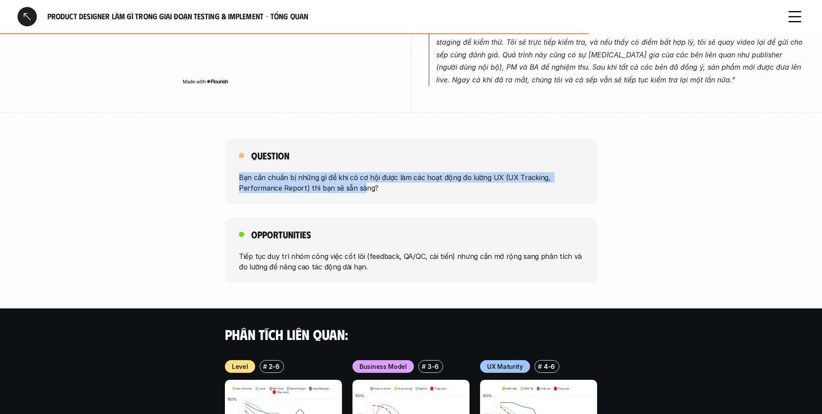
click at [180, 175] on div "Question Bạn cần chuẩn bị những gì để khi có cơ hội được làm các hoạt động đo l…" at bounding box center [411, 171] width 822 height 65
click at [404, 195] on div "Question Bạn cần chuẩn bị những gì để khi có cơ hội được làm các hoạt động đo l…" at bounding box center [411, 171] width 822 height 65
click at [404, 195] on div "Question Bạn cần chuẩn bị những gì để khi có cơ hội được làm các hoạt động đo l…" at bounding box center [411, 171] width 373 height 65
click at [167, 170] on div "Question Bạn cần chuẩn bị những gì để khi có cơ hội được làm các hoạt động đo l…" at bounding box center [411, 171] width 822 height 65
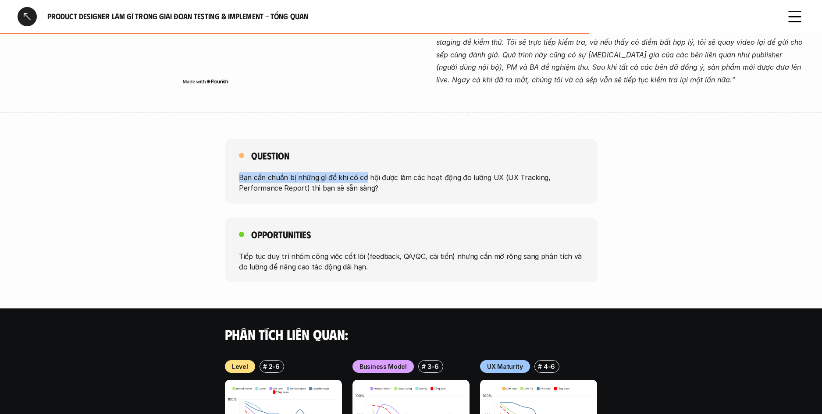
click at [367, 181] on div "Question Bạn cần chuẩn bị những gì để khi có cơ hội được làm các hoạt động đo l…" at bounding box center [411, 171] width 822 height 65
click at [371, 182] on p "Bạn cần chuẩn bị những gì để khi có cơ hội được làm các hoạt động đo lường UX (…" at bounding box center [411, 182] width 344 height 21
click at [346, 133] on div "Product Designer làm gì trong giai đoạn Testing & Implement - Tổng quan Overvie…" at bounding box center [411, 99] width 822 height 1006
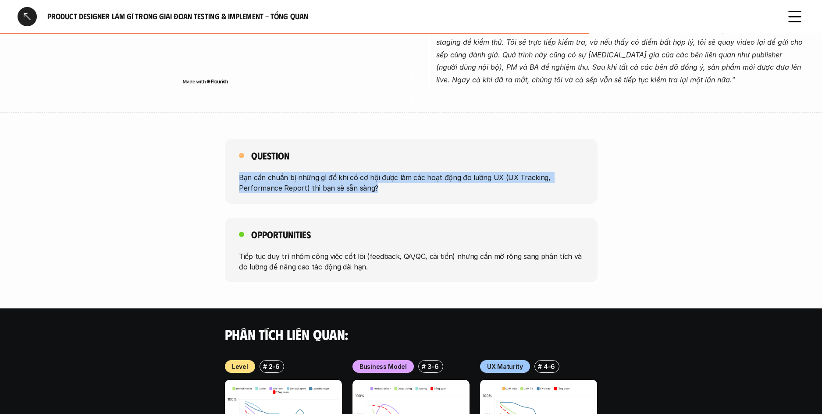
click at [437, 209] on div "Question Bạn cần chuẩn bị những gì để khi có cơ hội được làm các hoạt động đo l…" at bounding box center [411, 210] width 822 height 143
click at [438, 209] on div "Question Bạn cần chuẩn bị những gì để khi có cơ hội được làm các hoạt động đo l…" at bounding box center [411, 210] width 822 height 143
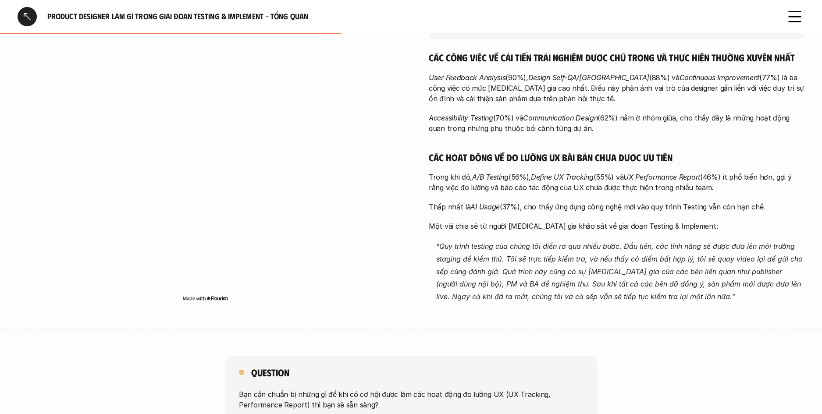
scroll to position [0, 0]
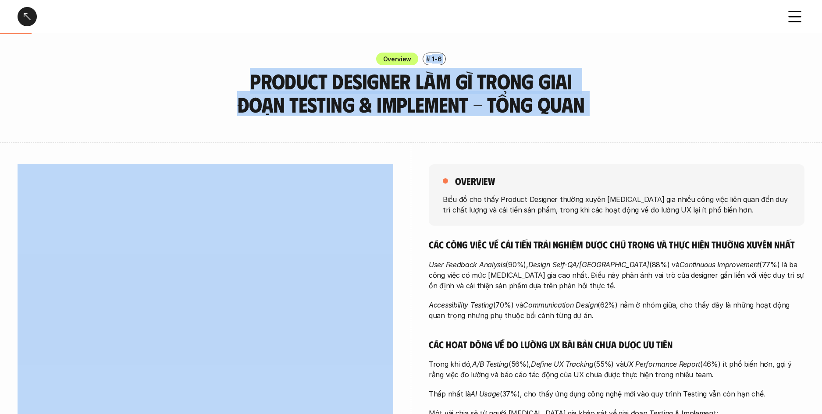
click at [143, 69] on div "Overview # 1-6 Product Designer làm gì trong giai đoạn Testing & Implement - Tổ…" at bounding box center [411, 85] width 822 height 64
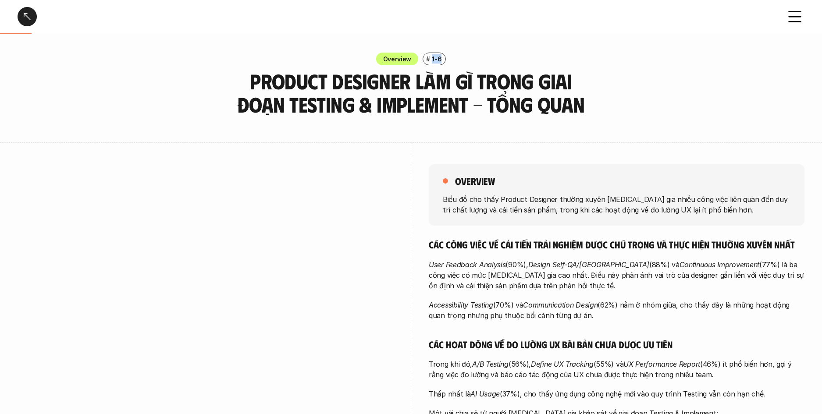
click at [479, 64] on div "Overview # 1-6" at bounding box center [411, 59] width 822 height 13
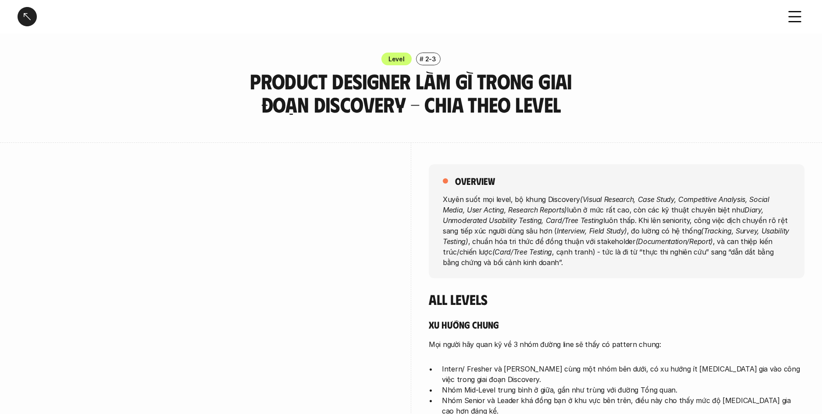
drag, startPoint x: 643, startPoint y: 111, endPoint x: 644, endPoint y: 119, distance: 7.9
click at [643, 111] on div "Level # 2-3 Product Designer làm gì trong giai đoạn Discovery - Chia theo Level" at bounding box center [411, 85] width 822 height 64
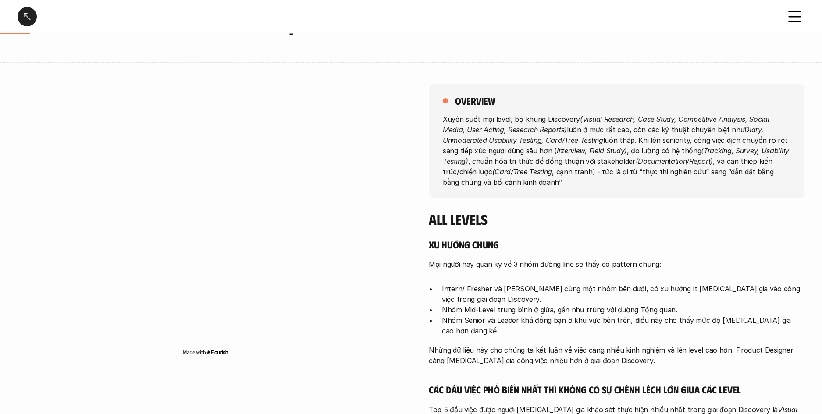
scroll to position [140, 0]
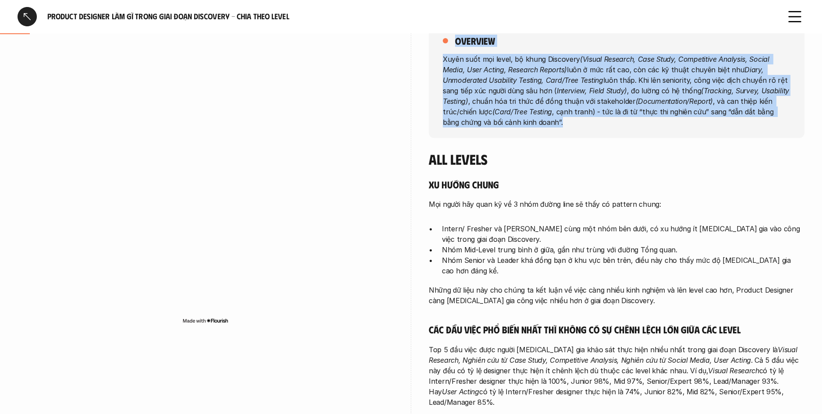
drag, startPoint x: 647, startPoint y: 137, endPoint x: 408, endPoint y: 59, distance: 252.0
click at [408, 59] on div "overview Xuyên suốt mọi level, bộ khung Discovery (Visual Research, Case Study,…" at bounding box center [411, 373] width 787 height 743
drag, startPoint x: 577, startPoint y: 109, endPoint x: 608, endPoint y: 119, distance: 32.8
click at [606, 119] on div "overview Xuyên suốt mọi level, bộ khung Discovery (Visual Research, Case Study,…" at bounding box center [411, 373] width 787 height 743
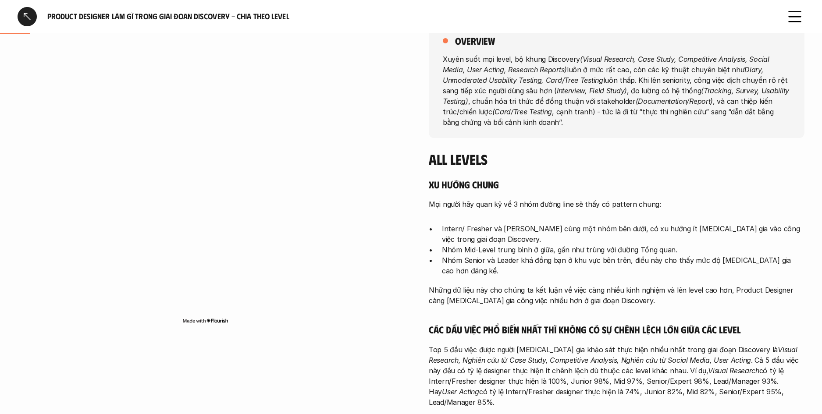
click at [608, 119] on p "Xuyên suốt mọi level, bộ khung Discovery (Visual Research, Case Study, Competit…" at bounding box center [617, 90] width 348 height 74
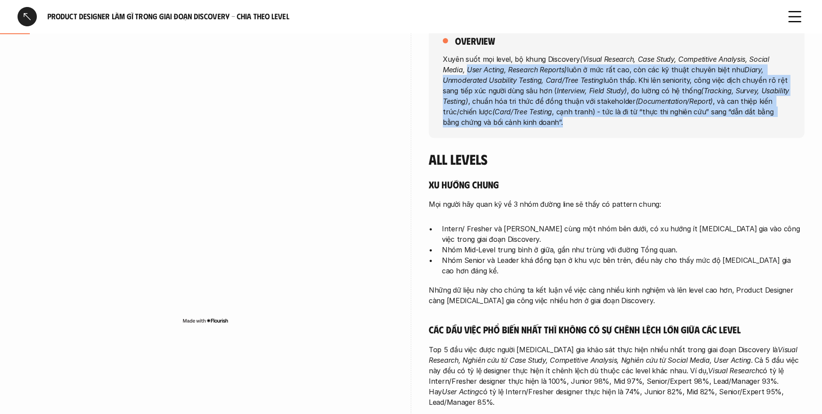
drag, startPoint x: 613, startPoint y: 124, endPoint x: 443, endPoint y: 70, distance: 178.6
click at [443, 70] on p "Xuyên suốt mọi level, bộ khung Discovery (Visual Research, Case Study, Competit…" at bounding box center [617, 90] width 348 height 74
drag, startPoint x: 442, startPoint y: 69, endPoint x: 435, endPoint y: 61, distance: 10.6
click at [442, 69] on div "overview Xuyên suốt mọi level, bộ khung Discovery (Visual Research, Case Study,…" at bounding box center [617, 81] width 376 height 114
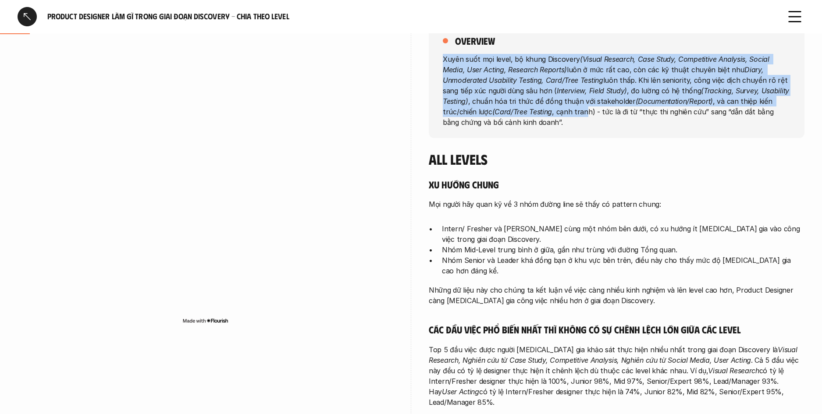
drag, startPoint x: 435, startPoint y: 59, endPoint x: 536, endPoint y: 113, distance: 114.7
click at [536, 113] on div "overview Xuyên suốt mọi level, bộ khung Discovery (Visual Research, Case Study,…" at bounding box center [617, 81] width 376 height 114
drag, startPoint x: 536, startPoint y: 113, endPoint x: 537, endPoint y: 126, distance: 13.2
click at [536, 113] on p "Xuyên suốt mọi level, bộ khung Discovery (Visual Research, Case Study, Competit…" at bounding box center [617, 90] width 348 height 74
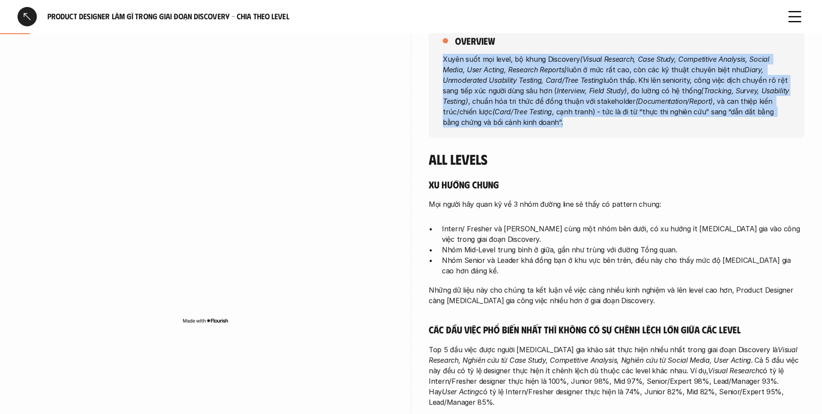
drag, startPoint x: 425, startPoint y: 80, endPoint x: 441, endPoint y: 58, distance: 27.0
click at [440, 57] on div "overview Xuyên suốt mọi level, bộ khung Discovery (Visual Research, Case Study,…" at bounding box center [617, 81] width 376 height 114
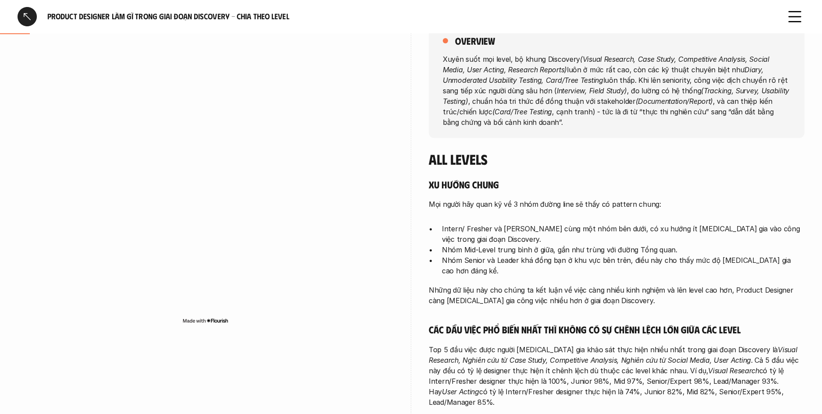
click at [471, 67] on em "(Visual Research, Case Study, Competitive Analysis, Social Media, User Acting, …" at bounding box center [607, 63] width 328 height 19
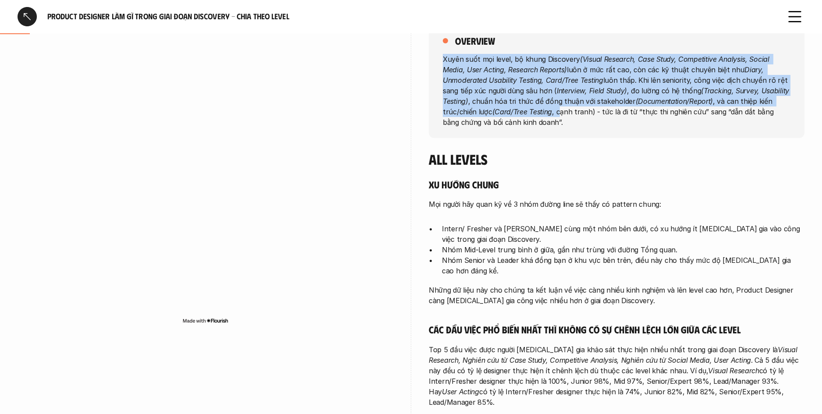
drag, startPoint x: 441, startPoint y: 58, endPoint x: 511, endPoint y: 110, distance: 87.2
click at [511, 110] on div "overview Xuyên suốt mọi level, bộ khung Discovery (Visual Research, Case Study,…" at bounding box center [617, 81] width 376 height 114
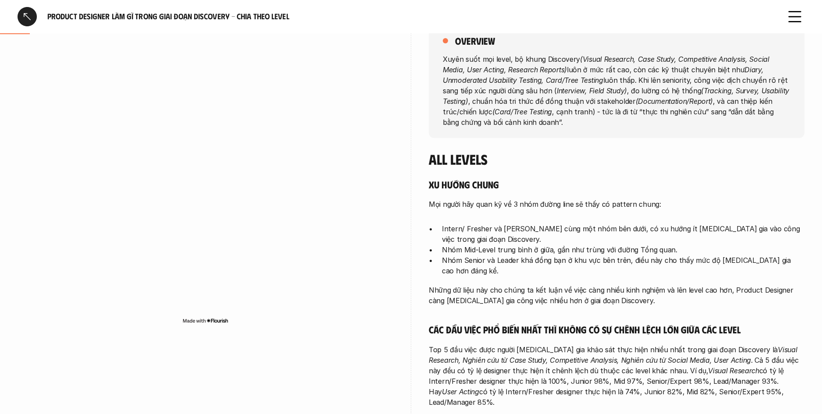
click at [516, 131] on div "overview Xuyên suốt mọi level, bộ khung Discovery (Visual Research, Case Study,…" at bounding box center [617, 81] width 376 height 114
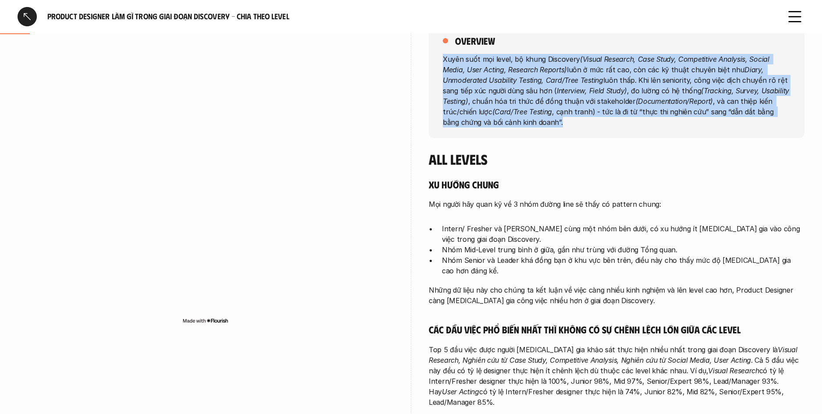
drag, startPoint x: 518, startPoint y: 129, endPoint x: 442, endPoint y: 60, distance: 102.7
click at [442, 60] on div "overview Xuyên suốt mọi level, bộ khung Discovery (Visual Research, Case Study,…" at bounding box center [617, 81] width 376 height 114
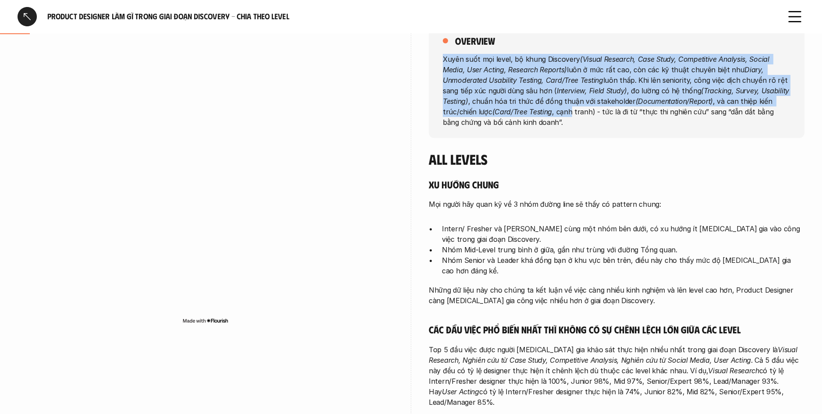
drag, startPoint x: 442, startPoint y: 60, endPoint x: 529, endPoint y: 127, distance: 110.1
click at [516, 116] on div "overview Xuyên suốt mọi level, bộ khung Discovery (Visual Research, Case Study,…" at bounding box center [617, 81] width 376 height 114
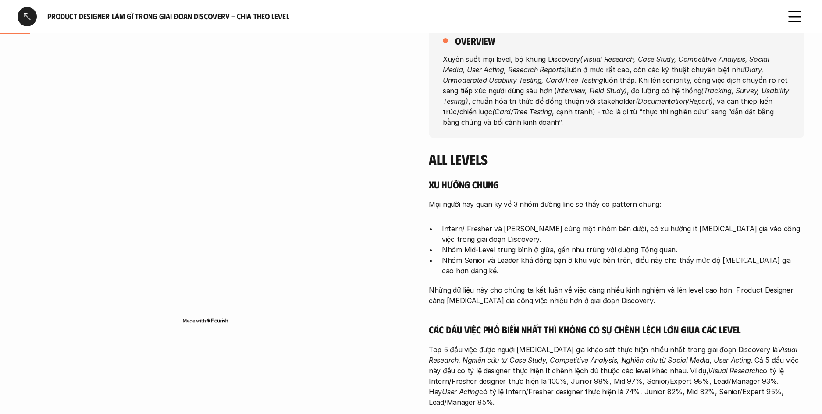
click at [535, 131] on div "overview Xuyên suốt mọi level, bộ khung Discovery (Visual Research, Case Study,…" at bounding box center [617, 81] width 376 height 114
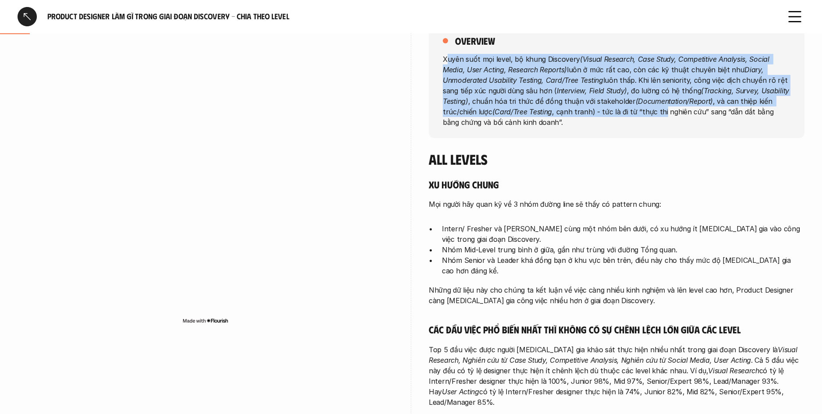
drag, startPoint x: 449, startPoint y: 61, endPoint x: 613, endPoint y: 113, distance: 172.0
click at [612, 113] on p "Xuyên suốt mọi level, bộ khung Discovery (Visual Research, Case Study, Competit…" at bounding box center [617, 90] width 348 height 74
click at [613, 114] on p "Xuyên suốt mọi level, bộ khung Discovery (Visual Research, Case Study, Competit…" at bounding box center [617, 90] width 348 height 74
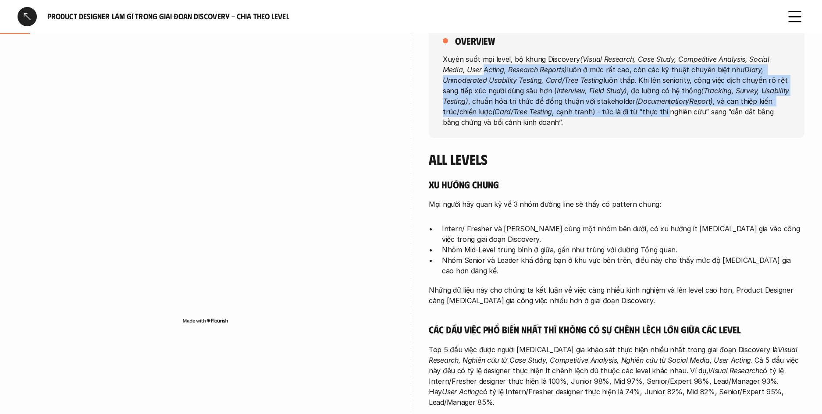
drag, startPoint x: 601, startPoint y: 114, endPoint x: 459, endPoint y: 72, distance: 147.4
click at [459, 72] on p "Xuyên suốt mọi level, bộ khung Discovery (Visual Research, Case Study, Competit…" at bounding box center [617, 90] width 348 height 74
click at [460, 71] on em "(Visual Research, Case Study, Competitive Analysis, Social Media, User Acting, …" at bounding box center [607, 63] width 328 height 19
drag, startPoint x: 704, startPoint y: 110, endPoint x: 735, endPoint y: 117, distance: 31.8
click at [735, 117] on p "Xuyên suốt mọi level, bộ khung Discovery (Visual Research, Case Study, Competit…" at bounding box center [617, 90] width 348 height 74
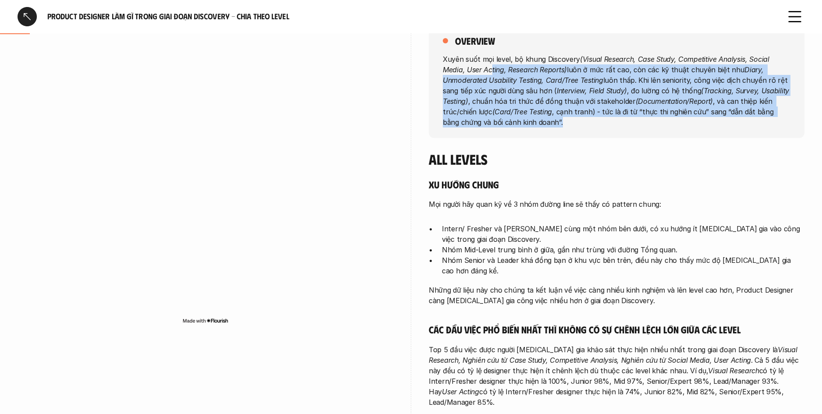
click at [735, 117] on p "Xuyên suốt mọi level, bộ khung Discovery (Visual Research, Case Study, Competit…" at bounding box center [617, 90] width 348 height 74
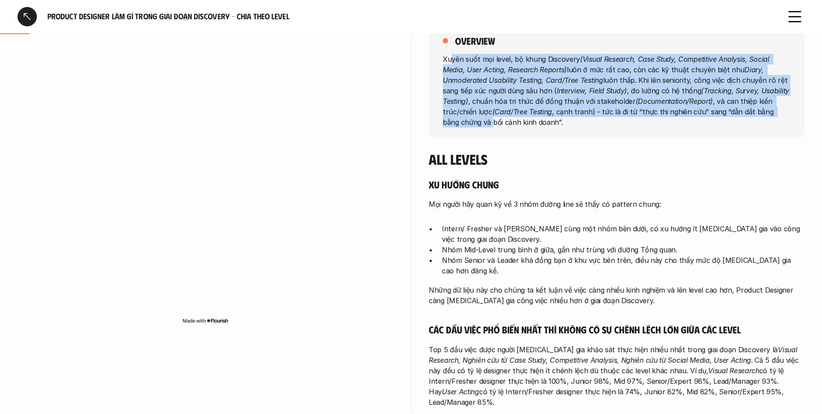
drag, startPoint x: 618, startPoint y: 90, endPoint x: 451, endPoint y: 62, distance: 169.7
click at [451, 62] on p "Xuyên suốt mọi level, bộ khung Discovery (Visual Research, Case Study, Competit…" at bounding box center [617, 90] width 348 height 74
drag, startPoint x: 529, startPoint y: 81, endPoint x: 673, endPoint y: 121, distance: 149.6
click at [673, 121] on p "Xuyên suốt mọi level, bộ khung Discovery (Visual Research, Case Study, Competit…" at bounding box center [617, 90] width 348 height 74
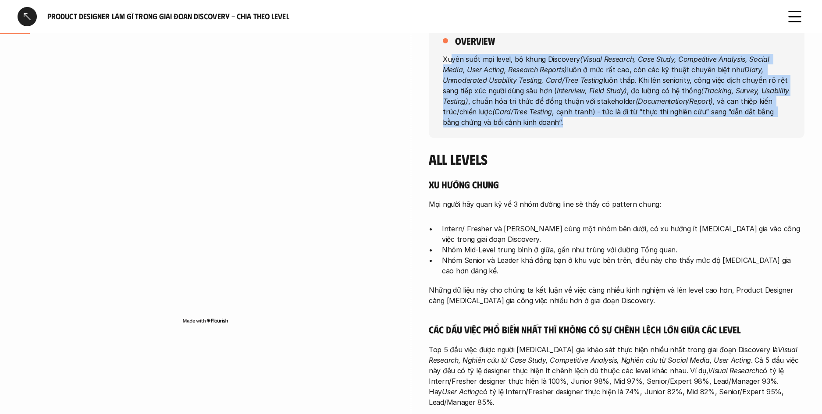
click at [673, 121] on p "Xuyên suốt mọi level, bộ khung Discovery (Visual Research, Case Study, Competit…" at bounding box center [617, 90] width 348 height 74
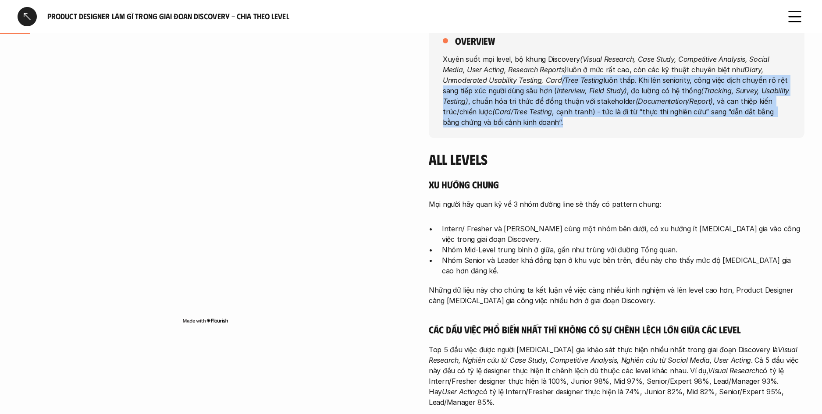
drag, startPoint x: 677, startPoint y: 121, endPoint x: 512, endPoint y: 76, distance: 170.2
click at [512, 76] on p "Xuyên suốt mọi level, bộ khung Discovery (Visual Research, Case Study, Competit…" at bounding box center [617, 90] width 348 height 74
drag, startPoint x: 512, startPoint y: 76, endPoint x: 499, endPoint y: 72, distance: 14.1
click at [512, 76] on em "Diary, Unmoderated Usability Testing, Card/Tree Testing" at bounding box center [604, 74] width 323 height 19
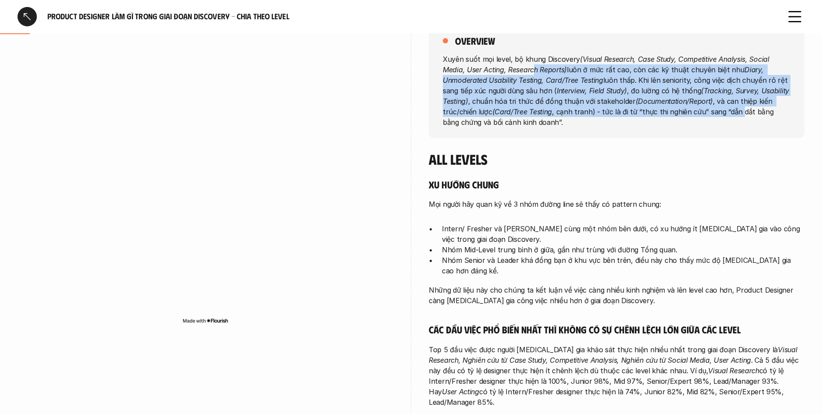
drag, startPoint x: 557, startPoint y: 84, endPoint x: 687, endPoint y: 124, distance: 136.1
click at [690, 115] on p "Xuyên suốt mọi level, bộ khung Discovery (Visual Research, Case Study, Competit…" at bounding box center [617, 90] width 348 height 74
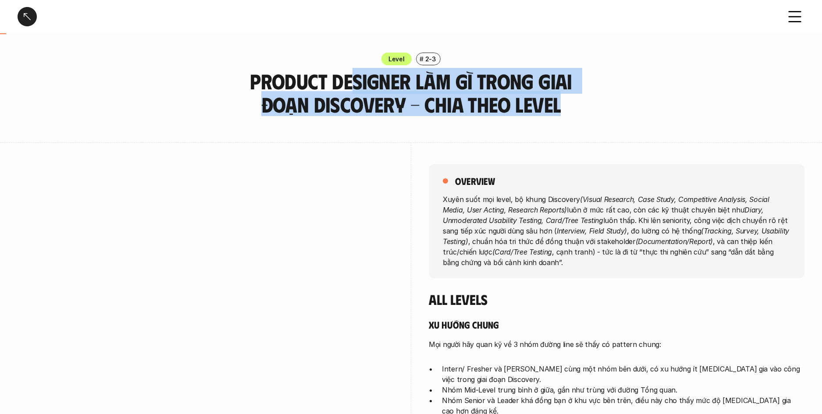
drag, startPoint x: 346, startPoint y: 73, endPoint x: 379, endPoint y: 77, distance: 33.5
click at [330, 71] on h3 "Product Designer làm gì trong giai đoạn Discovery - Chia theo Level" at bounding box center [411, 93] width 373 height 46
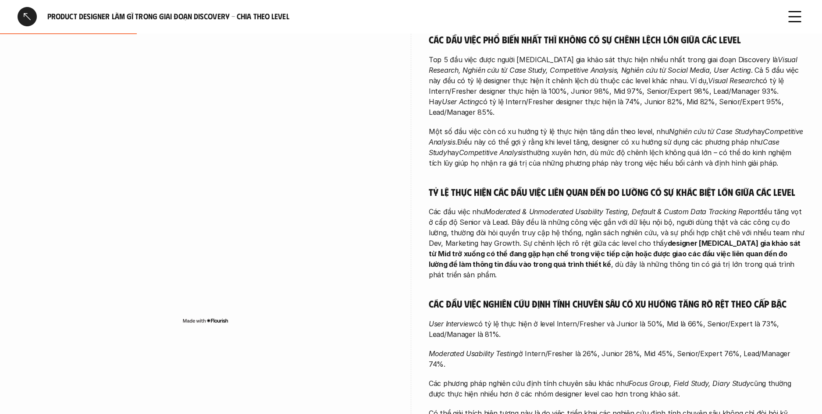
scroll to position [371, 0]
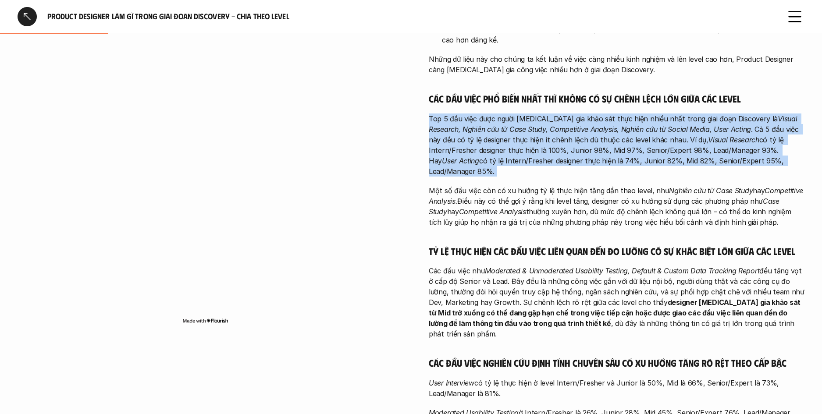
drag, startPoint x: 463, startPoint y: 97, endPoint x: 635, endPoint y: 167, distance: 186.1
click at [627, 164] on div "Xu hướng chung Mọi người hãy quan kỹ về 3 nhóm đường line sẽ thấy có pattern ch…" at bounding box center [617, 217] width 376 height 541
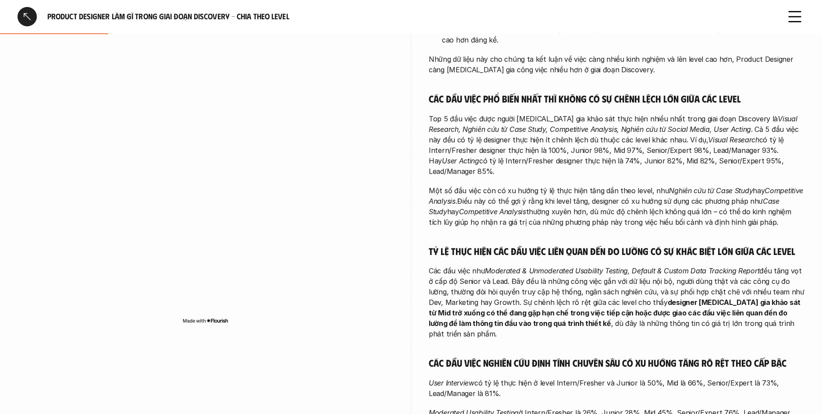
click at [635, 185] on p "Một số đầu việc còn có xu hướng tỷ lệ thực hiện tăng dần theo level, như Nghiên…" at bounding box center [617, 206] width 376 height 42
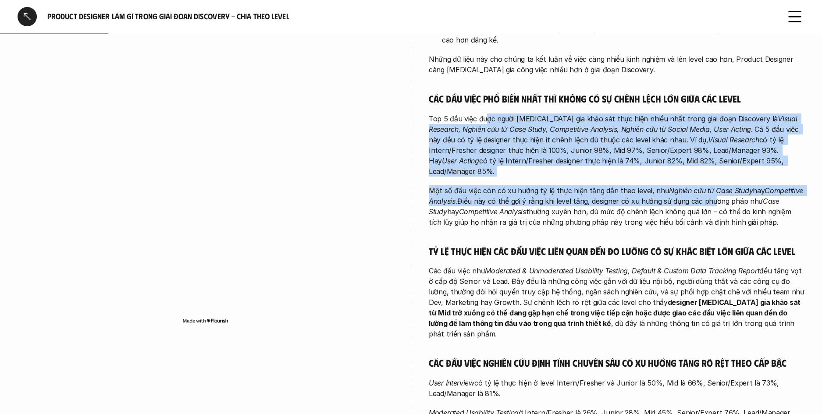
drag, startPoint x: 706, startPoint y: 177, endPoint x: 484, endPoint y: 109, distance: 231.5
click at [484, 109] on div "Xu hướng chung Mọi người hãy quan kỹ về 3 nhóm đường line sẽ thấy có pattern ch…" at bounding box center [617, 217] width 376 height 541
click at [484, 114] on p "Top 5 đầu việc được người tham gia khảo sát thực hiện nhiều nhất trong giai đoạ…" at bounding box center [617, 145] width 376 height 63
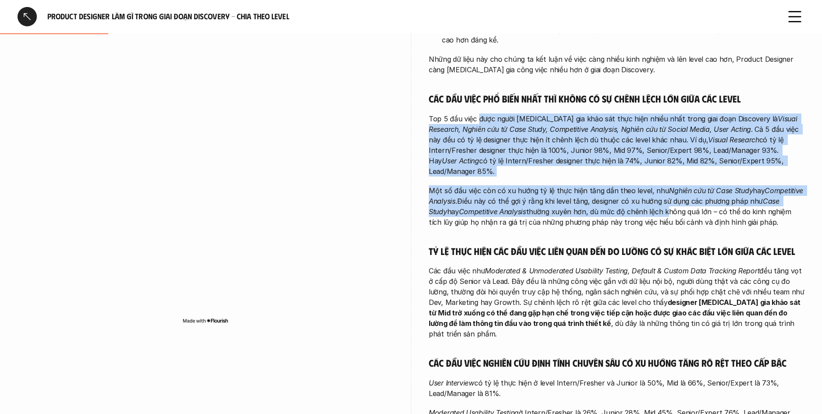
drag, startPoint x: 484, startPoint y: 109, endPoint x: 643, endPoint y: 195, distance: 181.4
click at [643, 195] on div "Xu hướng chung Mọi người hãy quan kỹ về 3 nhóm đường line sẽ thấy có pattern ch…" at bounding box center [617, 217] width 376 height 541
click at [643, 195] on p "Một số đầu việc còn có xu hướng tỷ lệ thực hiện tăng dần theo level, như Nghiên…" at bounding box center [617, 206] width 376 height 42
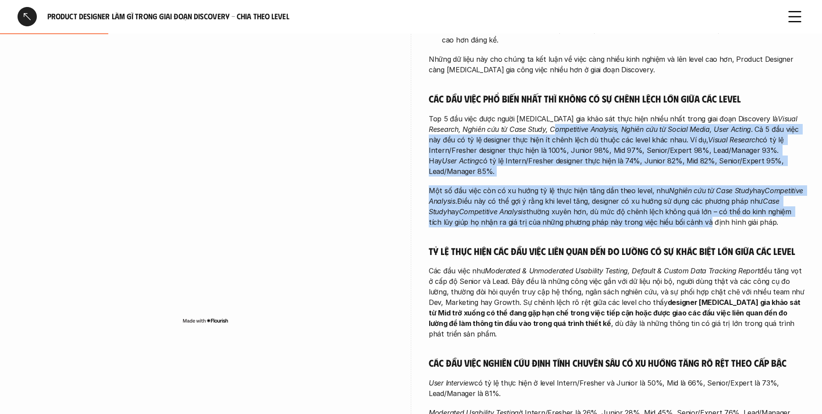
drag, startPoint x: 656, startPoint y: 190, endPoint x: 518, endPoint y: 115, distance: 156.7
click at [518, 115] on div "Xu hướng chung Mọi người hãy quan kỹ về 3 nhóm đường line sẽ thấy có pattern ch…" at bounding box center [617, 217] width 376 height 541
drag, startPoint x: 518, startPoint y: 115, endPoint x: 542, endPoint y: 122, distance: 24.7
click at [518, 115] on em "Visual Research, Nghiên cứu từ Case Study, Competitive Analysis, Nghiên cứu từ …" at bounding box center [614, 123] width 370 height 19
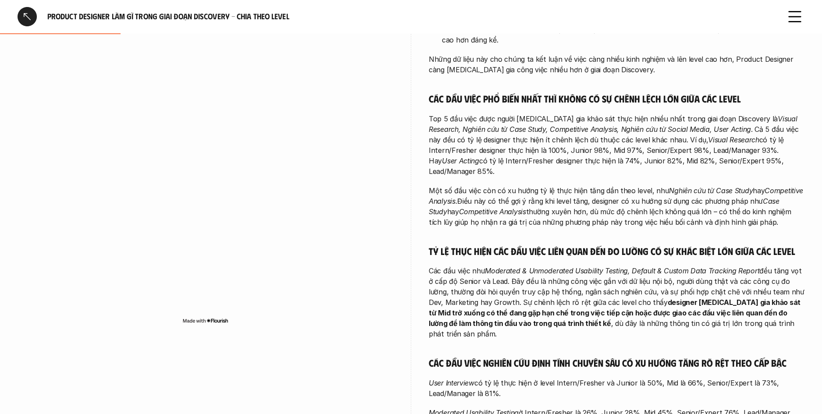
scroll to position [471, 0]
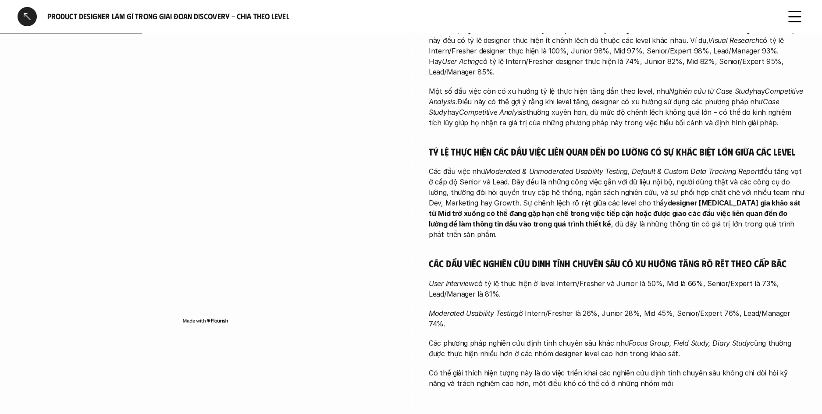
drag, startPoint x: 499, startPoint y: 147, endPoint x: 682, endPoint y: 202, distance: 191.5
click at [682, 202] on p "Các đầu việc như Moderated & Unmoderated Usability Testing, Default & Custom Da…" at bounding box center [617, 203] width 376 height 74
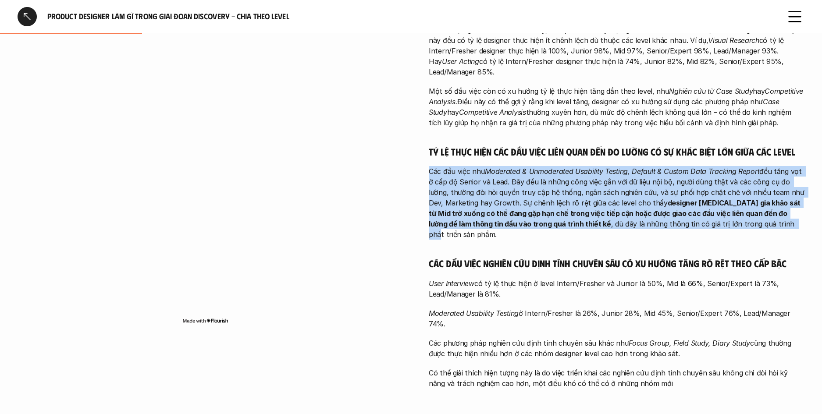
drag, startPoint x: 609, startPoint y: 182, endPoint x: 458, endPoint y: 138, distance: 157.4
click at [458, 138] on div "Xu hướng chung Mọi người hãy quan kỹ về 3 nhóm đường line sẽ thấy có pattern ch…" at bounding box center [617, 118] width 376 height 541
drag, startPoint x: 512, startPoint y: 165, endPoint x: 683, endPoint y: 216, distance: 177.9
click at [683, 216] on div "Xu hướng chung Mọi người hãy quan kỹ về 3 nhóm đường line sẽ thấy có pattern ch…" at bounding box center [617, 118] width 376 height 541
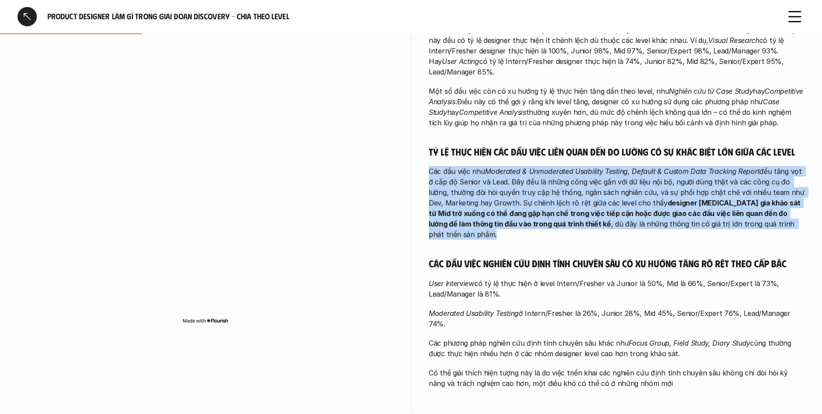
click at [683, 216] on div "Xu hướng chung Mọi người hãy quan kỹ về 3 nhóm đường line sẽ thấy có pattern ch…" at bounding box center [617, 118] width 376 height 541
drag, startPoint x: 711, startPoint y: 213, endPoint x: 504, endPoint y: 150, distance: 216.8
click at [504, 150] on div "Xu hướng chung Mọi người hãy quan kỹ về 3 nhóm đường line sẽ thấy có pattern ch…" at bounding box center [617, 118] width 376 height 541
drag, startPoint x: 504, startPoint y: 150, endPoint x: 509, endPoint y: 152, distance: 5.7
click at [504, 167] on em "Moderated & Unmoderated Usability Testing, Default & Custom Data Tracking Report" at bounding box center [622, 171] width 274 height 9
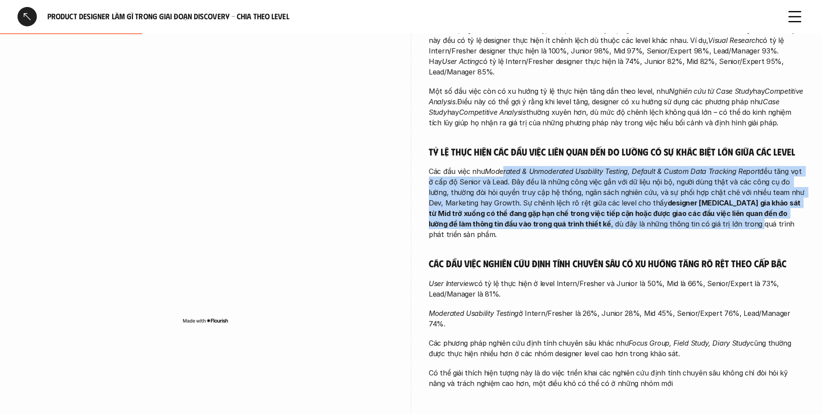
drag, startPoint x: 509, startPoint y: 152, endPoint x: 664, endPoint y: 206, distance: 164.2
click at [663, 205] on p "Các đầu việc như Moderated & Unmoderated Usability Testing, Default & Custom Da…" at bounding box center [617, 203] width 376 height 74
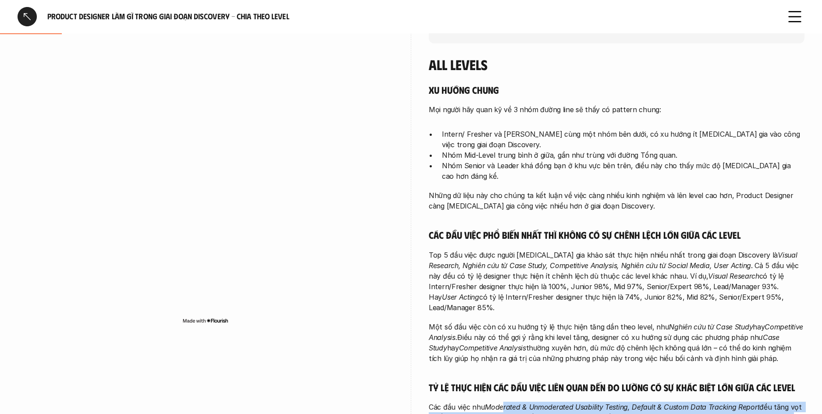
scroll to position [224, 0]
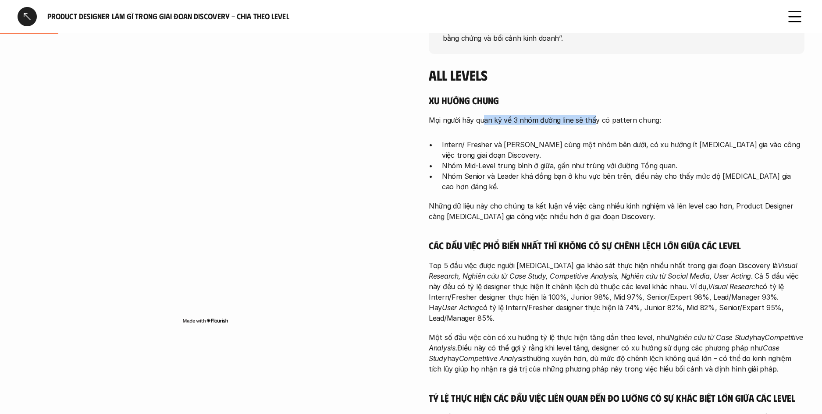
drag
click at [598, 119] on p "Mọi người hãy quan kỹ về 3 nhóm đường line sẽ thấy có pattern chung:" at bounding box center [617, 120] width 376 height 11
click at [622, 121] on p "Mọi người hãy quan kỹ về 3 nhóm đường line sẽ thấy có pattern chung:" at bounding box center [617, 120] width 376 height 11
click at [462, 118] on p "Mọi người hãy quan kỹ về 3 nhóm đường line sẽ thấy có pattern chung:" at bounding box center [617, 120] width 376 height 11
click at [459, 118] on p "Mọi người hãy quan kỹ về 3 nhóm đường line sẽ thấy có pattern chung:" at bounding box center [617, 120] width 376 height 11
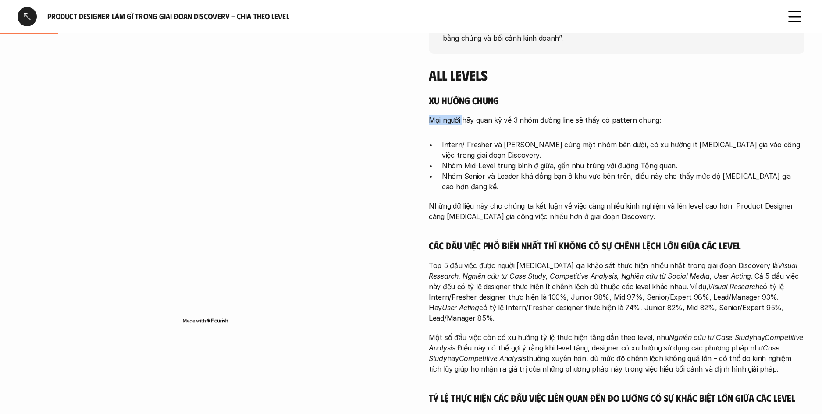
click at [553, 114] on div "Xu hướng chung Mọi người hãy quan kỹ về 3 nhóm đường line sẽ thấy có pattern ch…" at bounding box center [617, 364] width 376 height 541
click at [568, 115] on p "Mọi người hãy quan kỹ về 3 nhóm đường line sẽ thấy có pattern chung:" at bounding box center [617, 120] width 376 height 11
click at [450, 114] on div "Xu hướng chung Mọi người hãy quan kỹ về 3 nhóm đường line sẽ thấy có pattern ch…" at bounding box center [617, 364] width 376 height 541
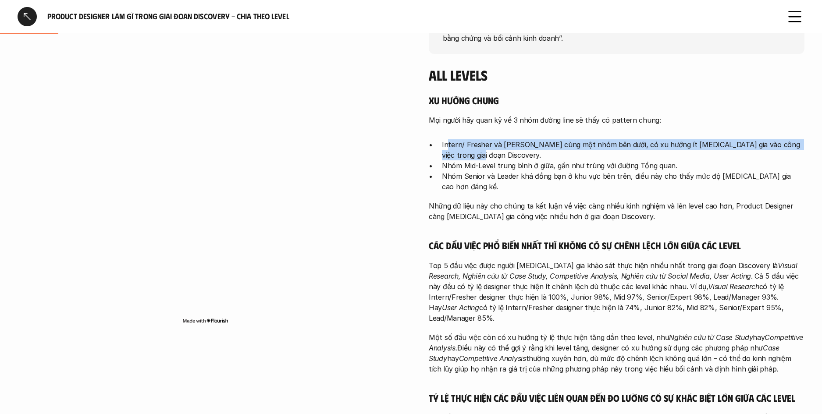
click at [513, 153] on p "Intern/ Fresher và Junior cùng một nhóm bên dưới, có xu hướng ít tham gia vào c…" at bounding box center [623, 149] width 362 height 21
click at [517, 153] on p "Intern/ Fresher và Junior cùng một nhóm bên dưới, có xu hướng ít tham gia vào c…" at bounding box center [623, 149] width 362 height 21
click at [457, 143] on p "Intern/ Fresher và Junior cùng một nhóm bên dưới, có xu hướng ít tham gia vào c…" at bounding box center [623, 149] width 362 height 21
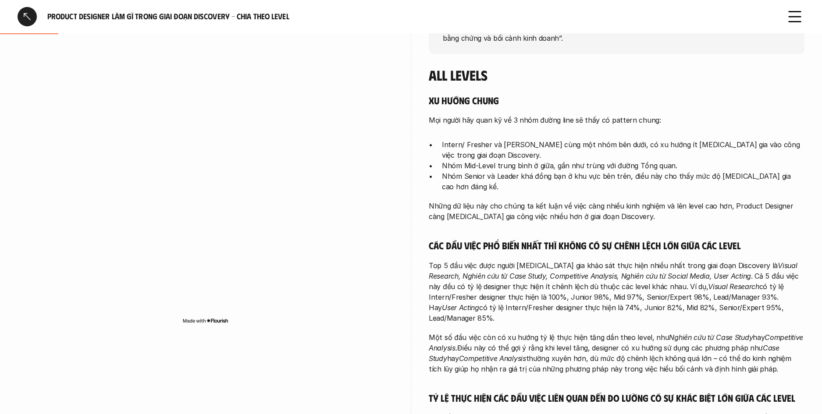
click at [449, 145] on p "Intern/ Fresher và Junior cùng một nhóm bên dưới, có xu hướng ít tham gia vào c…" at bounding box center [623, 149] width 362 height 21
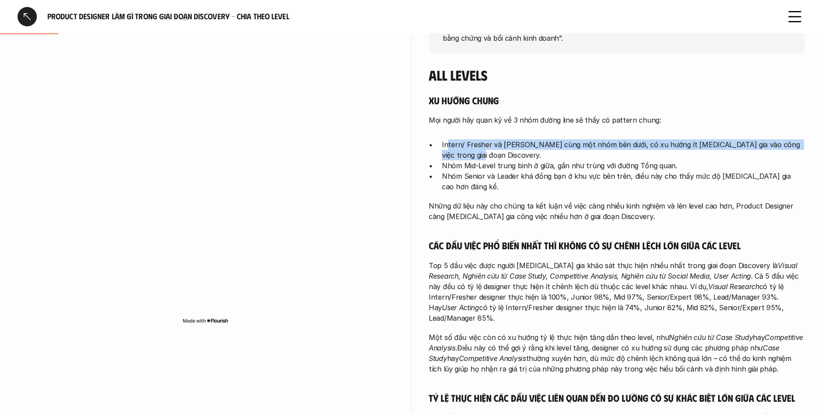
click at [557, 154] on p "Intern/ Fresher và Junior cùng một nhóm bên dưới, có xu hướng ít tham gia vào c…" at bounding box center [623, 149] width 362 height 21
click at [473, 141] on p "Intern/ Fresher và Junior cùng một nhóm bên dưới, có xu hướng ít tham gia vào c…" at bounding box center [623, 149] width 362 height 21
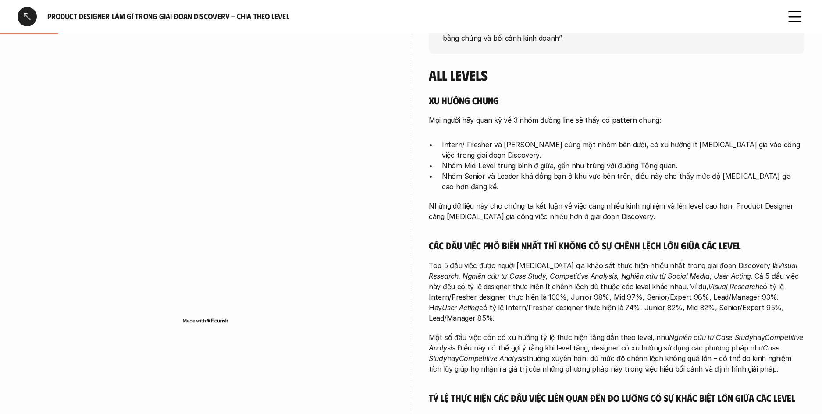
click at [468, 143] on p "Intern/ Fresher và Junior cùng một nhóm bên dưới, có xu hướng ít tham gia vào c…" at bounding box center [623, 149] width 362 height 21
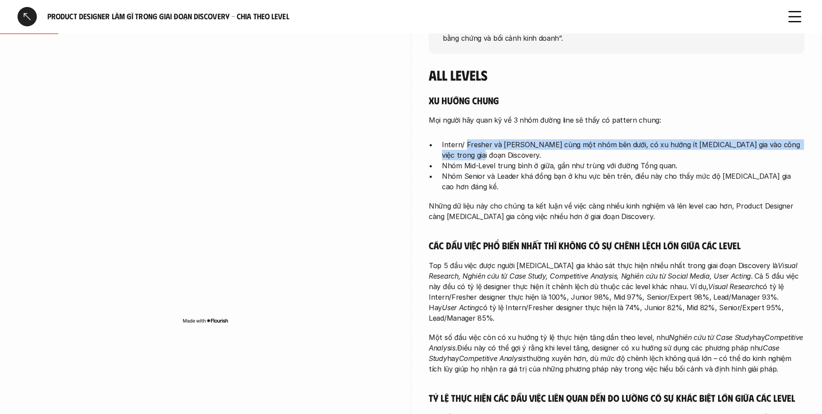
click at [527, 151] on p "Intern/ Fresher và Junior cùng một nhóm bên dưới, có xu hướng ít tham gia vào c…" at bounding box center [623, 149] width 362 height 21
click at [529, 152] on p "Intern/ Fresher và Junior cùng một nhóm bên dưới, có xu hướng ít tham gia vào c…" at bounding box center [623, 149] width 362 height 21
click at [430, 137] on div "Xu hướng chung Mọi người hãy quan kỹ về 3 nhóm đường line sẽ thấy có pattern ch…" at bounding box center [617, 364] width 376 height 541
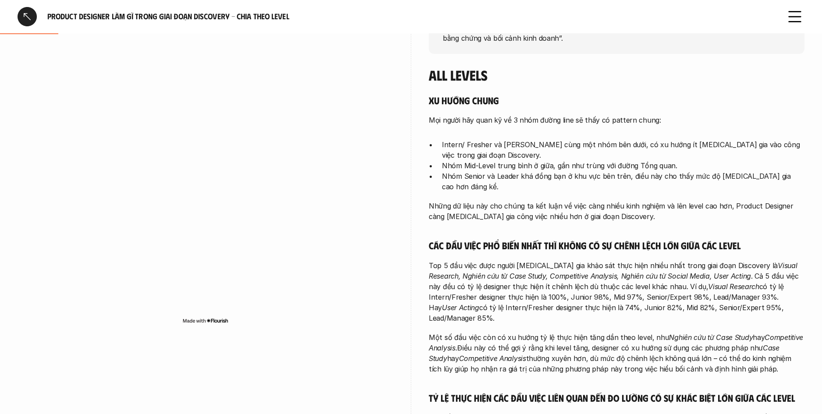
click at [429, 137] on div "Xu hướng chung Mọi người hãy quan kỹ về 3 nhóm đường line sẽ thấy có pattern ch…" at bounding box center [617, 364] width 376 height 541
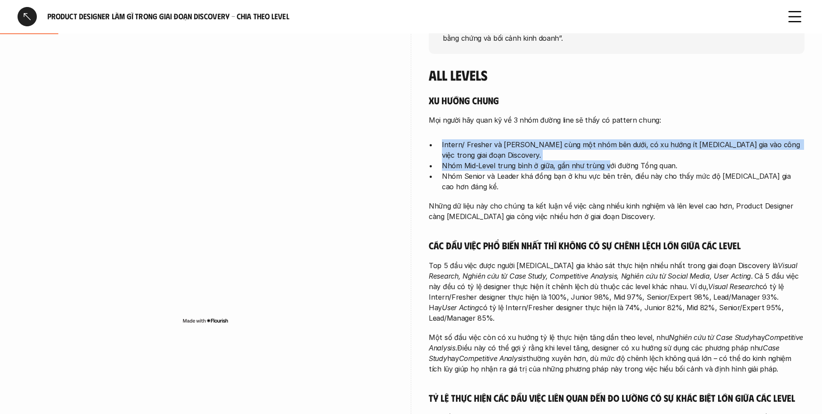
click at [607, 168] on ul "Intern/ Fresher và Junior cùng một nhóm bên dưới, có xu hướng ít tham gia vào c…" at bounding box center [617, 165] width 376 height 53
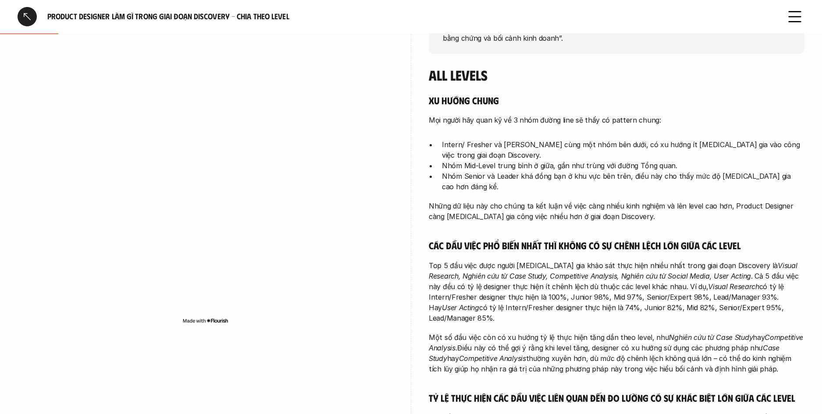
click at [624, 169] on p "Nhóm Mid-Level trung bình ở giữa, gần như trùng với đường Tổng quan." at bounding box center [623, 165] width 362 height 11
click at [455, 158] on ul "Intern/ Fresher và Junior cùng một nhóm bên dưới, có xu hướng ít tham gia vào c…" at bounding box center [617, 165] width 376 height 53
click at [446, 177] on p "Nhóm Senior và Leader khá đồng bạn ở khu vực bên trên, điều này cho thấy mức độ…" at bounding box center [623, 181] width 362 height 21
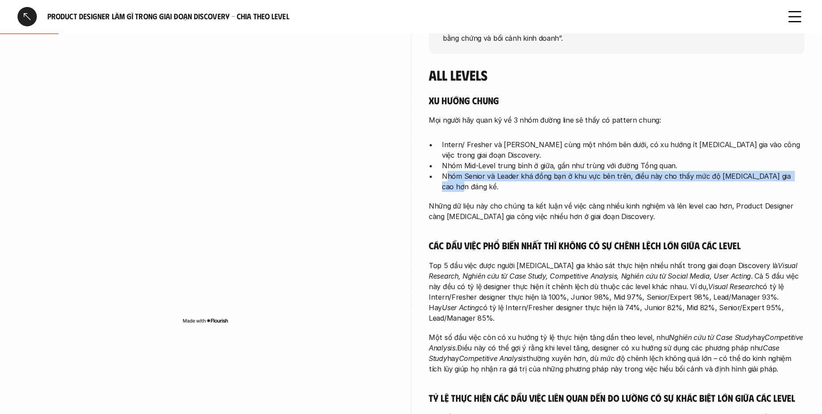
click at [645, 182] on div "Xu hướng chung Mọi người hãy quan kỹ về 3 nhóm đường line sẽ thấy có pattern ch…" at bounding box center [617, 364] width 376 height 541
click at [662, 183] on div "Xu hướng chung Mọi người hãy quan kỹ về 3 nhóm đường line sẽ thấy có pattern ch…" at bounding box center [617, 364] width 376 height 541
click at [537, 177] on p "Nhóm Senior và Leader khá đồng bạn ở khu vực bên trên, điều này cho thấy mức độ…" at bounding box center [623, 181] width 362 height 21
click at [536, 177] on p "Nhóm Senior và Leader khá đồng bạn ở khu vực bên trên, điều này cho thấy mức độ…" at bounding box center [623, 181] width 362 height 21
click at [613, 179] on p "Nhóm Senior và Leader khá đồng bạn ở khu vực bên trên, điều này cho thấy mức độ…" at bounding box center [623, 181] width 362 height 21
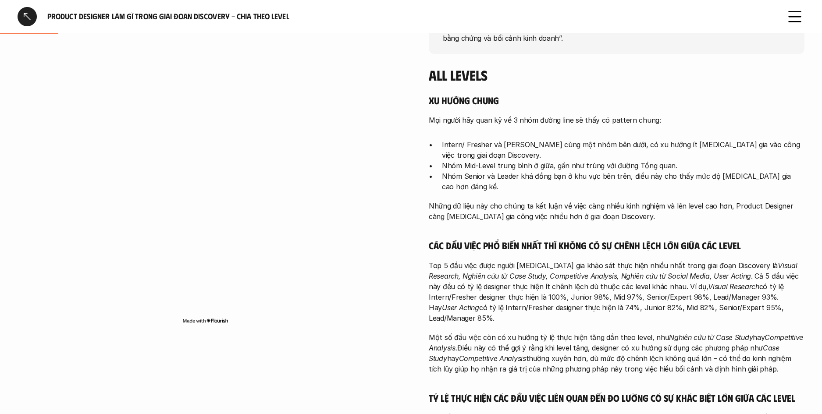
click at [611, 201] on p "Những dữ liệu này cho chúng ta kết luận về việc càng nhiều kinh nghiệm và lên l…" at bounding box center [617, 211] width 376 height 21
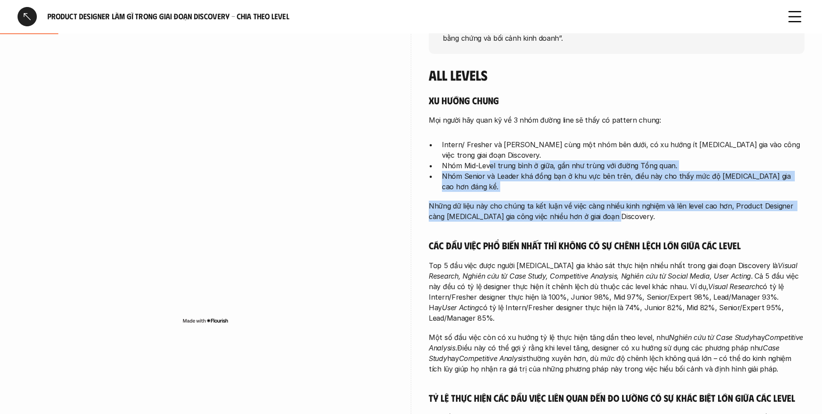
click at [490, 168] on div "Xu hướng chung Mọi người hãy quan kỹ về 3 nhóm đường line sẽ thấy có pattern ch…" at bounding box center [617, 364] width 376 height 541
click at [490, 168] on p "Nhóm Mid-Level trung bình ở giữa, gần như trùng với đường Tổng quan." at bounding box center [623, 165] width 362 height 11
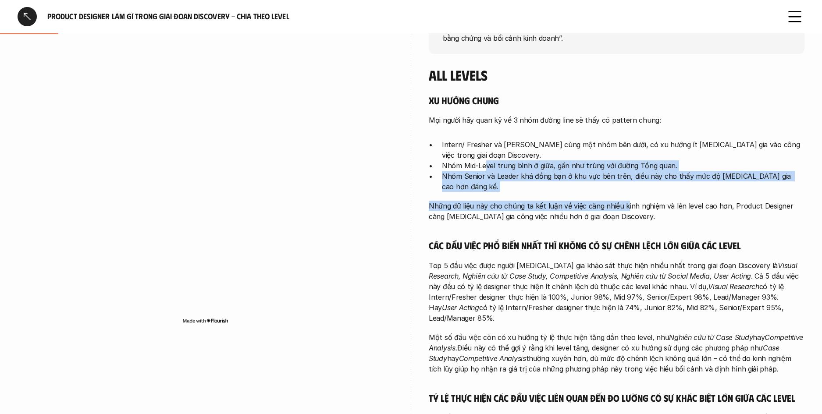
click at [624, 198] on div "Xu hướng chung Mọi người hãy quan kỹ về 3 nhóm đường line sẽ thấy có pattern ch…" at bounding box center [617, 364] width 376 height 541
click at [625, 201] on p "Những dữ liệu này cho chúng ta kết luận về việc càng nhiều kinh nghiệm và lên l…" at bounding box center [617, 211] width 376 height 21
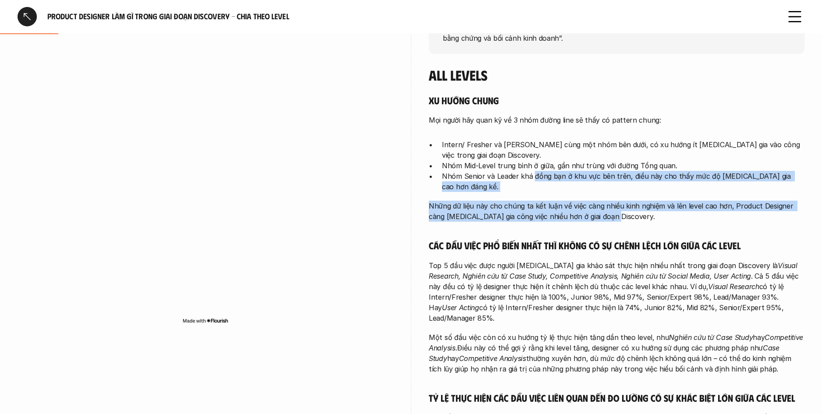
click at [525, 168] on div "Xu hướng chung Mọi người hãy quan kỹ về 3 nhóm đường line sẽ thấy có pattern ch…" at bounding box center [617, 364] width 376 height 541
click at [525, 168] on p "Nhóm Mid-Level trung bình ở giữa, gần như trùng với đường Tổng quan." at bounding box center [623, 165] width 362 height 11
click at [654, 207] on div "Xu hướng chung Mọi người hãy quan kỹ về 3 nhóm đường line sẽ thấy có pattern ch…" at bounding box center [617, 364] width 376 height 541
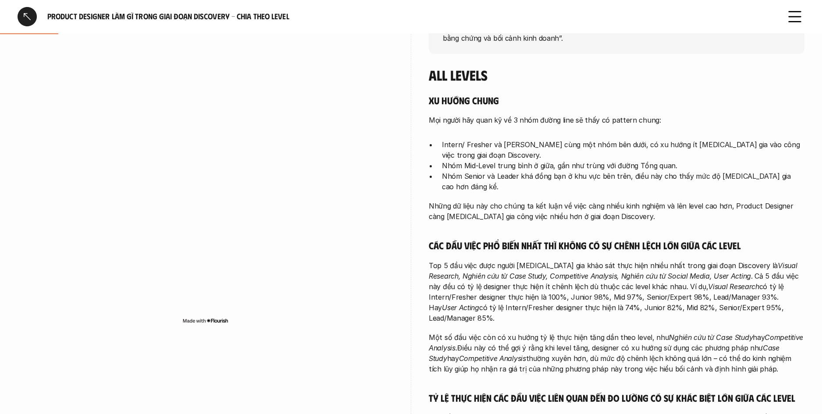
click at [647, 206] on p "Những dữ liệu này cho chúng ta kết luận về việc càng nhiều kinh nghiệm và lên l…" at bounding box center [617, 211] width 376 height 21
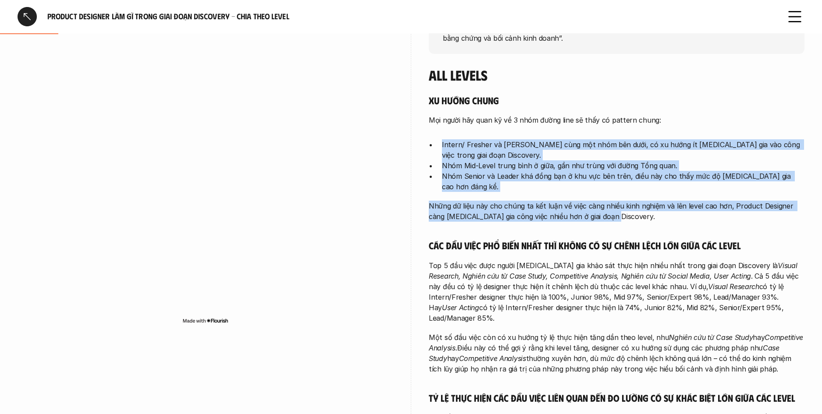
click at [461, 134] on div "Xu hướng chung Mọi người hãy quan kỹ về 3 nhóm đường line sẽ thấy có pattern ch…" at bounding box center [617, 364] width 376 height 541
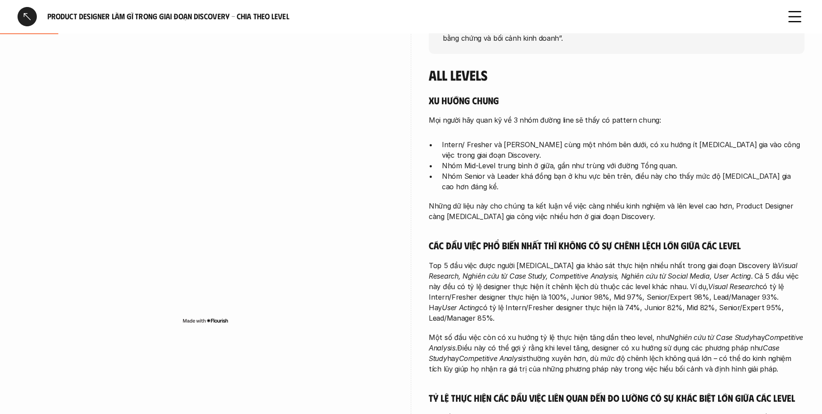
click at [461, 134] on div "Xu hướng chung Mọi người hãy quan kỹ về 3 nhóm đường line sẽ thấy có pattern ch…" at bounding box center [617, 364] width 376 height 541
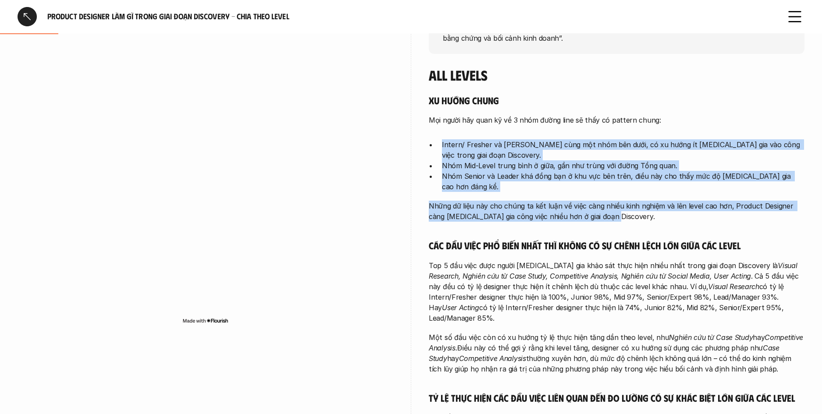
click at [629, 214] on div "Xu hướng chung Mọi người hãy quan kỹ về 3 nhóm đường line sẽ thấy có pattern ch…" at bounding box center [617, 364] width 376 height 541
click at [628, 208] on p "Những dữ liệu này cho chúng ta kết luận về việc càng nhiều kinh nghiệm và lên l…" at bounding box center [617, 211] width 376 height 21
click at [461, 141] on div "Xu hướng chung Mọi người hãy quan kỹ về 3 nhóm đường line sẽ thấy có pattern ch…" at bounding box center [617, 364] width 376 height 541
click at [461, 141] on p "Intern/ Fresher và Junior cùng một nhóm bên dưới, có xu hướng ít tham gia vào c…" at bounding box center [623, 149] width 362 height 21
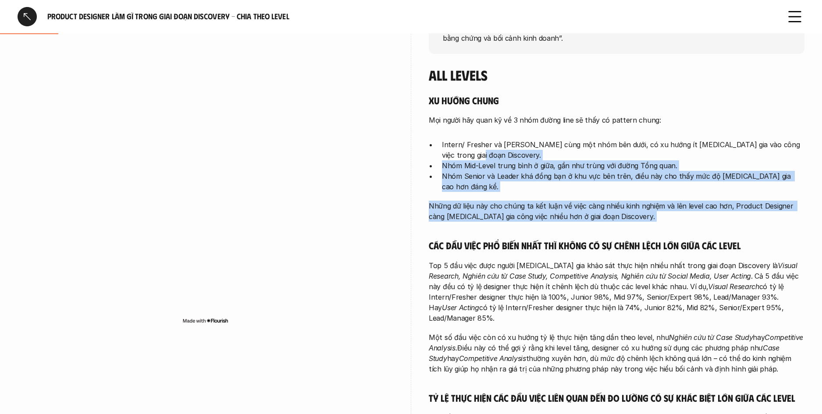
click at [671, 226] on div "Xu hướng chung Mọi người hãy quan kỹ về 3 nhóm đường line sẽ thấy có pattern ch…" at bounding box center [617, 364] width 376 height 541
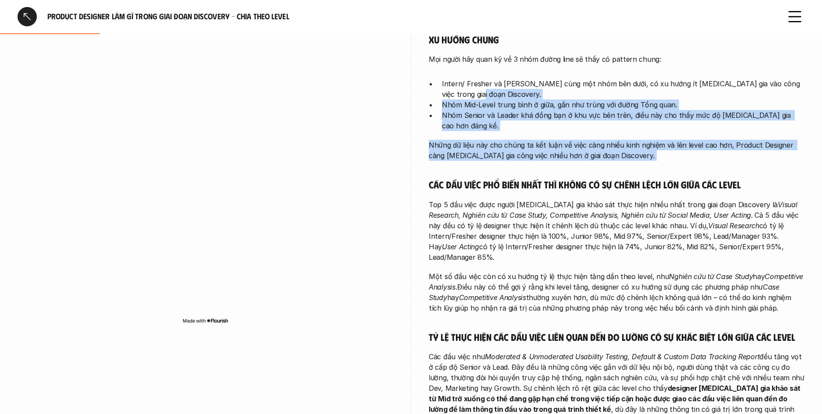
scroll to position [380, 0]
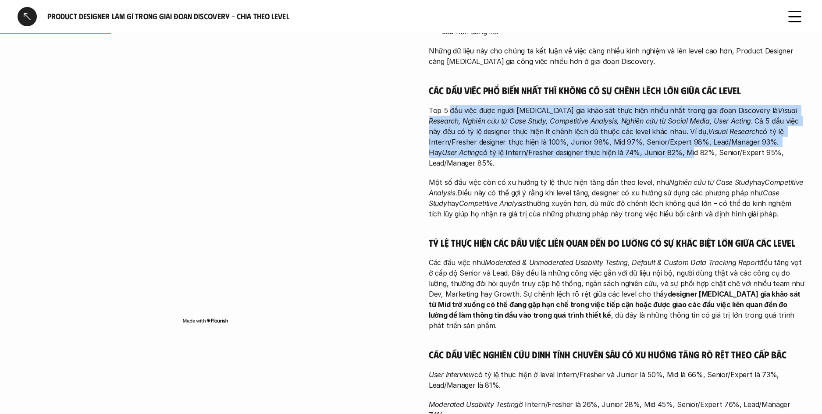
click at [610, 140] on p "Top 5 đầu việc được người tham gia khảo sát thực hiện nhiều nhất trong giai đoạ…" at bounding box center [617, 136] width 376 height 63
click at [611, 140] on p "Top 5 đầu việc được người tham gia khảo sát thực hiện nhiều nhất trong giai đoạ…" at bounding box center [617, 136] width 376 height 63
click at [526, 105] on p "Top 5 đầu việc được người tham gia khảo sát thực hiện nhiều nhất trong giai đoạ…" at bounding box center [617, 136] width 376 height 63
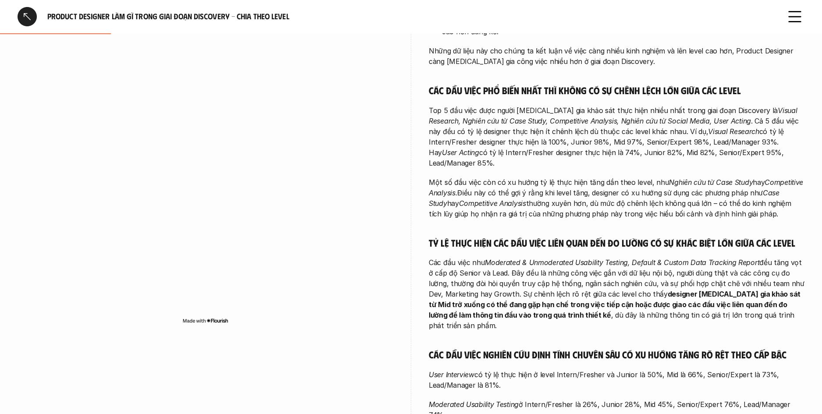
click at [525, 105] on p "Top 5 đầu việc được người tham gia khảo sát thực hiện nhiều nhất trong giai đoạ…" at bounding box center [617, 136] width 376 height 63
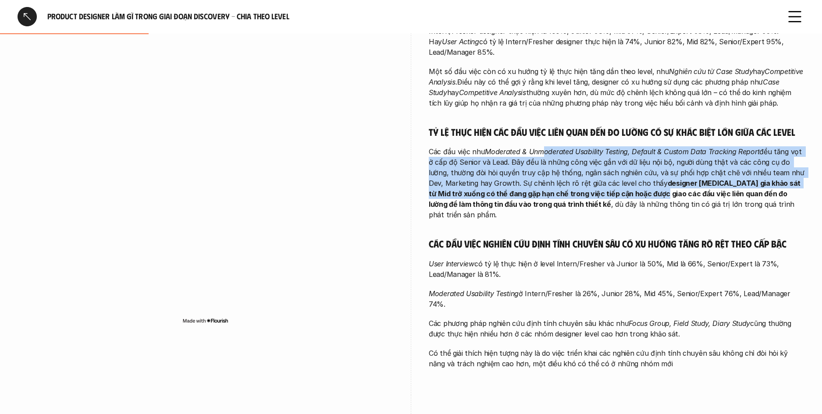
click at [632, 171] on p "Các đầu việc như Moderated & Unmoderated Usability Testing, Default & Custom Da…" at bounding box center [617, 183] width 376 height 74
click at [634, 179] on strong "designer tham gia khảo sát từ Mid trở xuống có thể đang gặp hạn chế trong việc …" at bounding box center [615, 194] width 373 height 30
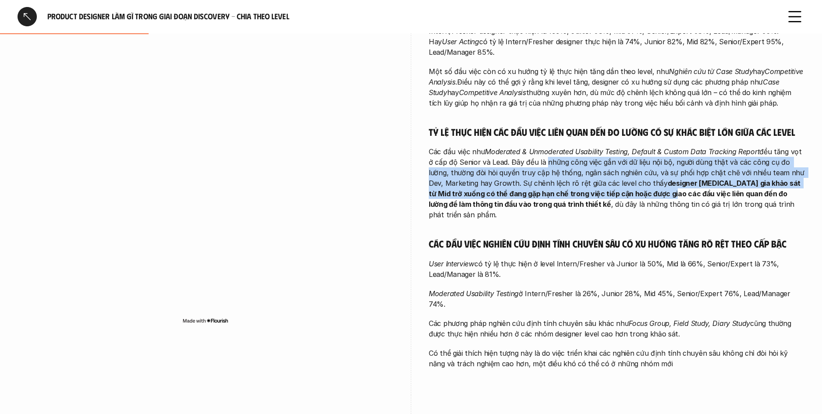
click at [543, 146] on p "Các đầu việc như Moderated & Unmoderated Usability Testing, Default & Custom Da…" at bounding box center [617, 183] width 376 height 74
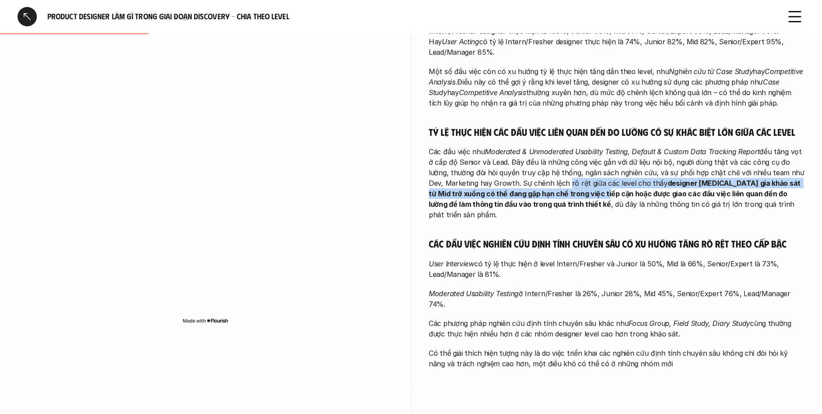
drag, startPoint x: 560, startPoint y: 166, endPoint x: 590, endPoint y: 178, distance: 32.5
click at [574, 172] on p "Các đầu việc như Moderated & Unmoderated Usability Testing, Default & Custom Da…" at bounding box center [617, 183] width 376 height 74
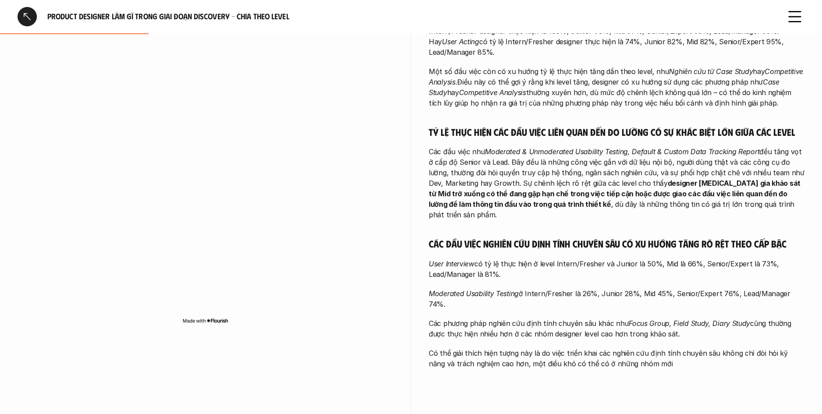
click at [616, 183] on p "Các đầu việc như Moderated & Unmoderated Usability Testing, Default & Custom Da…" at bounding box center [617, 183] width 376 height 74
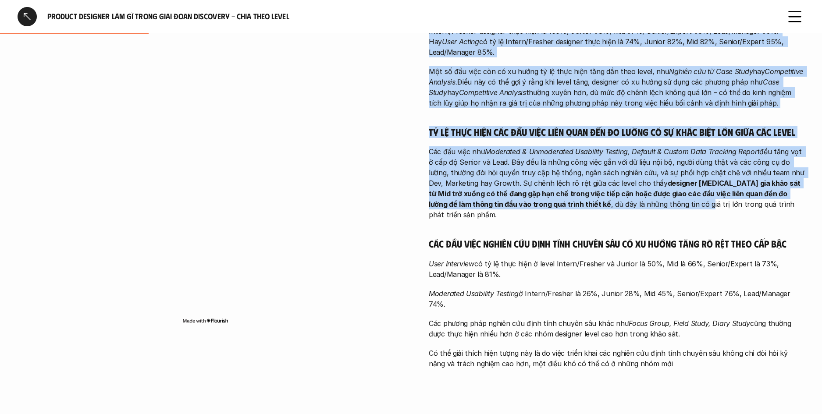
drag, startPoint x: 615, startPoint y: 183, endPoint x: 410, endPoint y: 117, distance: 215.9
click at [410, 116] on div "overview Xuyên suốt mọi level, bộ khung Discovery (Visual Research, Case Study,…" at bounding box center [411, 23] width 787 height 743
click at [410, 117] on div "overview Xuyên suốt mọi level, bộ khung Discovery (Visual Research, Case Study,…" at bounding box center [411, 23] width 787 height 743
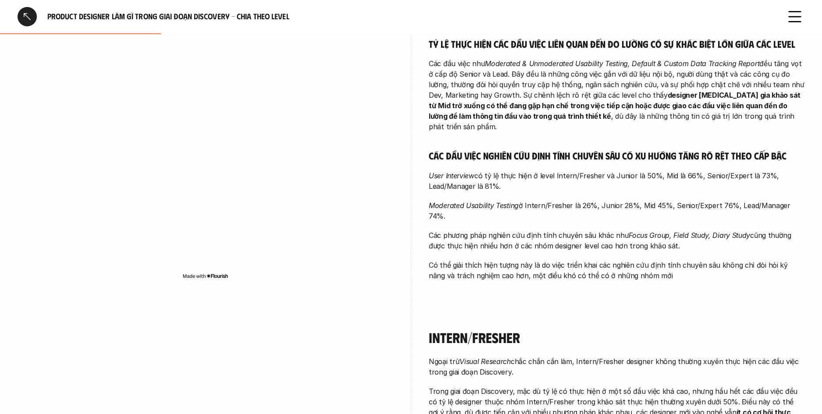
scroll to position [597, 0]
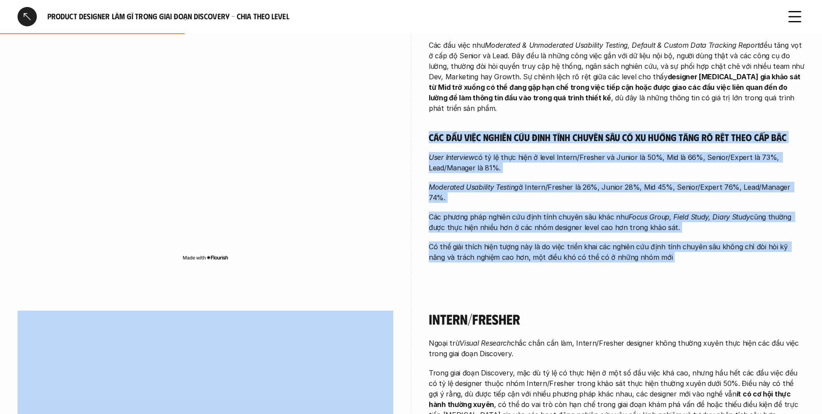
drag, startPoint x: 602, startPoint y: 194, endPoint x: 695, endPoint y: 252, distance: 109.2
drag, startPoint x: 688, startPoint y: 212, endPoint x: 693, endPoint y: 220, distance: 10.2
click at [688, 241] on p "Có thể giải thích hiện tượng này là do việc triển khai các nghiên cứu định tính…" at bounding box center [617, 251] width 376 height 21
drag, startPoint x: 685, startPoint y: 224, endPoint x: 539, endPoint y: 138, distance: 169.1
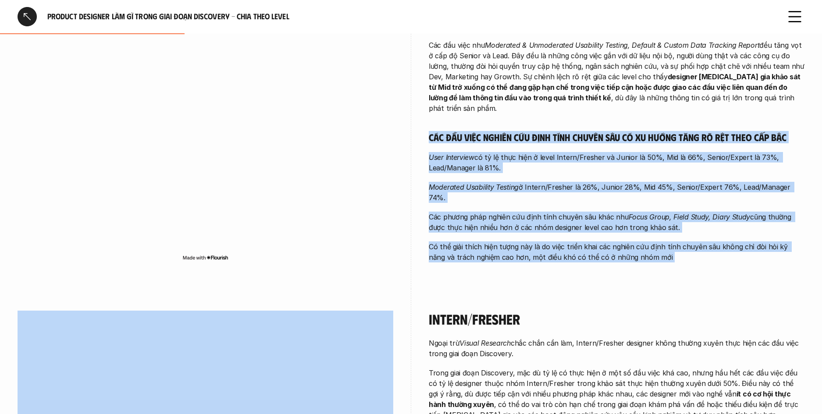
drag, startPoint x: 539, startPoint y: 138, endPoint x: 507, endPoint y: 138, distance: 32.0
click at [536, 152] on p "User Interview có tỷ lệ thực hiện ở level Intern/Fresher và Junior là 50%, Mid …" at bounding box center [617, 162] width 376 height 21
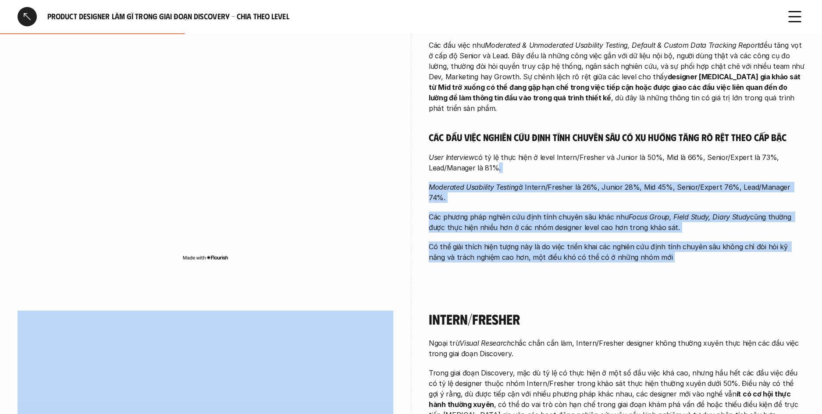
drag, startPoint x: 706, startPoint y: 252, endPoint x: 707, endPoint y: 244, distance: 8.4
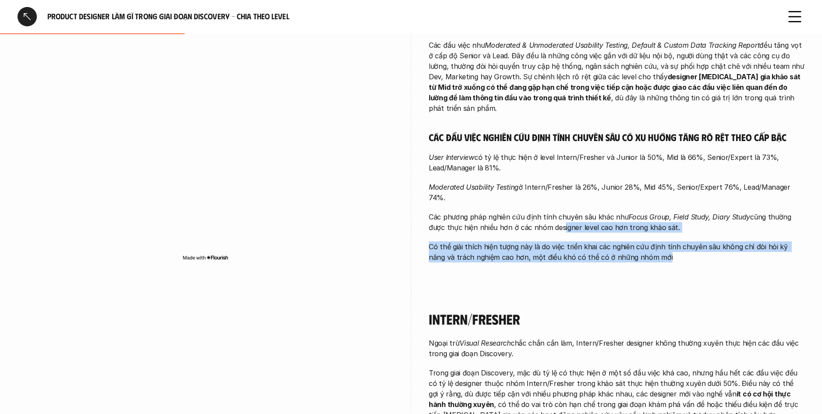
drag, startPoint x: 564, startPoint y: 184, endPoint x: 748, endPoint y: 216, distance: 186.8
click at [748, 241] on p "Có thể giải thích hiện tượng này là do việc triển khai các nghiên cứu định tính…" at bounding box center [617, 251] width 376 height 21
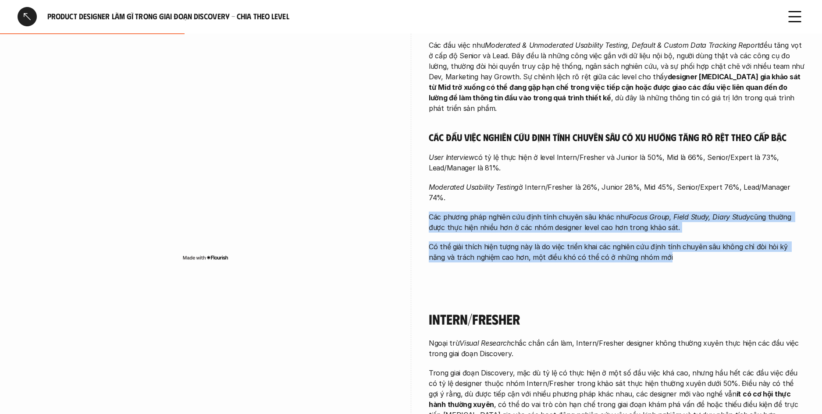
drag, startPoint x: 641, startPoint y: 204, endPoint x: 514, endPoint y: 164, distance: 132.9
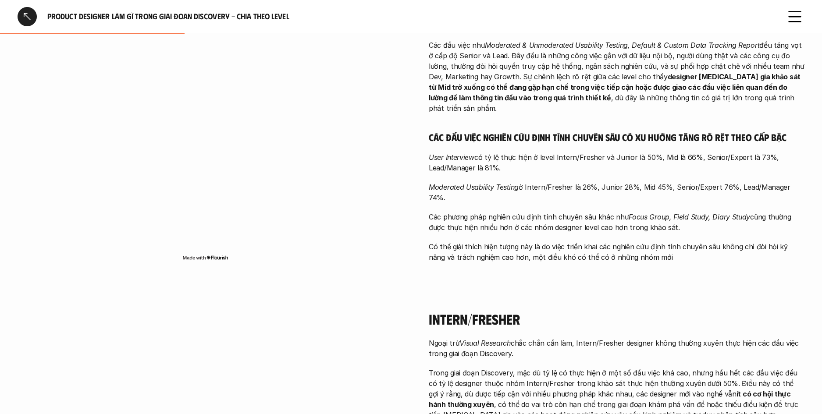
drag, startPoint x: 514, startPoint y: 164, endPoint x: 507, endPoint y: 166, distance: 6.9
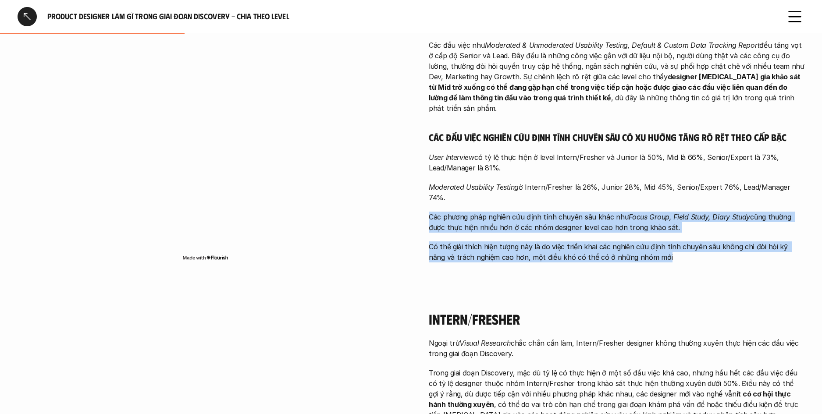
drag, startPoint x: 672, startPoint y: 209, endPoint x: 686, endPoint y: 214, distance: 14.4
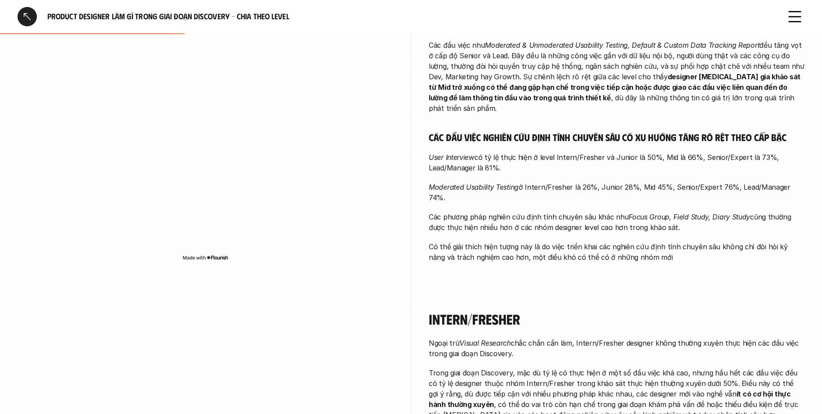
click at [686, 241] on p "Có thể giải thích hiện tượng này là do việc triển khai các nghiên cứu định tính…" at bounding box center [617, 251] width 376 height 21
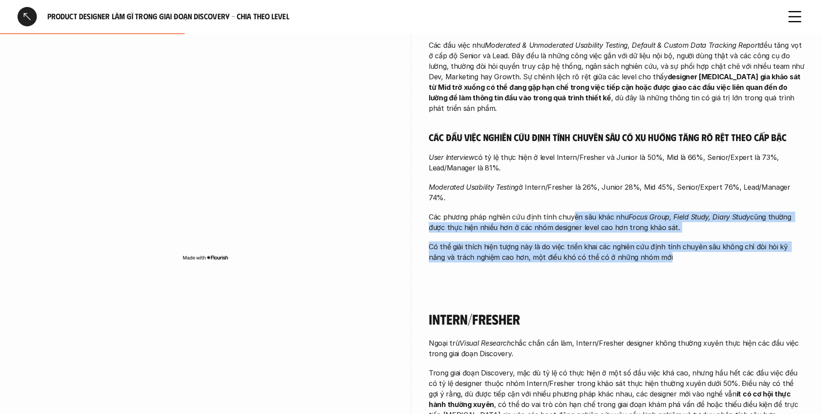
drag, startPoint x: 573, startPoint y: 178, endPoint x: 562, endPoint y: 172, distance: 12.6
click at [562, 212] on p "Các phương pháp nghiên cứu định tính chuyên sâu khác như Focus Group, Field Stu…" at bounding box center [617, 222] width 376 height 21
drag, startPoint x: 570, startPoint y: 178, endPoint x: 671, endPoint y: 227, distance: 112.5
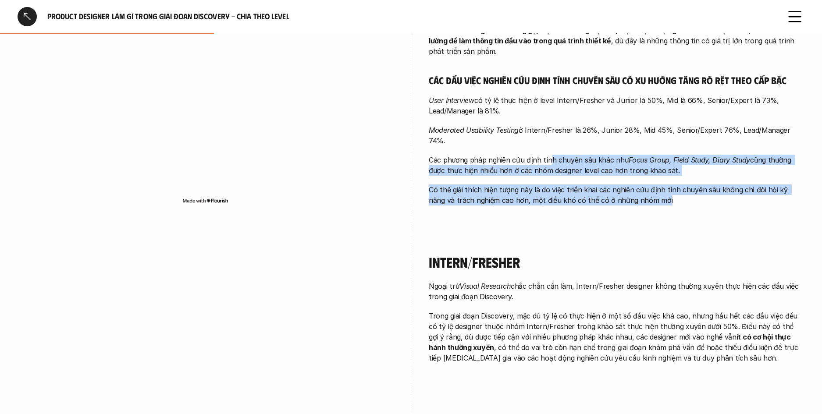
scroll to position [712, 0]
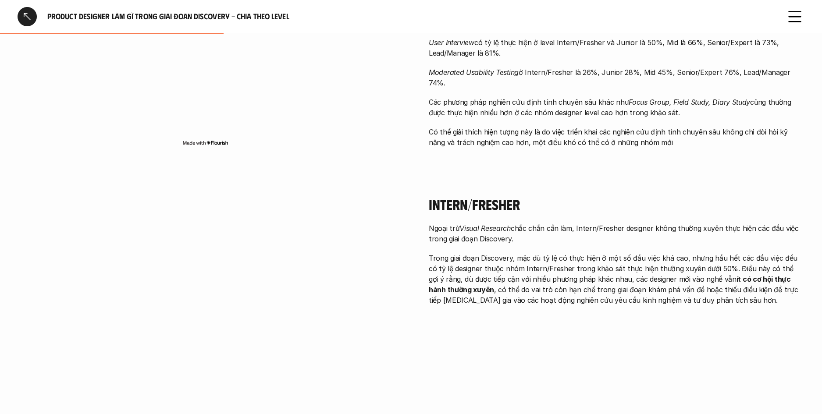
drag, startPoint x: 680, startPoint y: 249, endPoint x: 689, endPoint y: 253, distance: 9.6
click at [689, 253] on div "Ngoại trừ Visual Research chắc chắn cần làm, Intern/Fresher designer không thườ…" at bounding box center [617, 264] width 376 height 82
click at [690, 255] on p "Trong giai đoạn Discovery, mặc dù tỷ lệ có thực hiện ở một số đầu việc khá cao,…" at bounding box center [617, 279] width 376 height 53
drag, startPoint x: 559, startPoint y: 212, endPoint x: 503, endPoint y: 191, distance: 60.1
click at [503, 223] on div "Ngoại trừ Visual Research chắc chắn cần làm, Intern/Fresher designer không thườ…" at bounding box center [617, 264] width 376 height 82
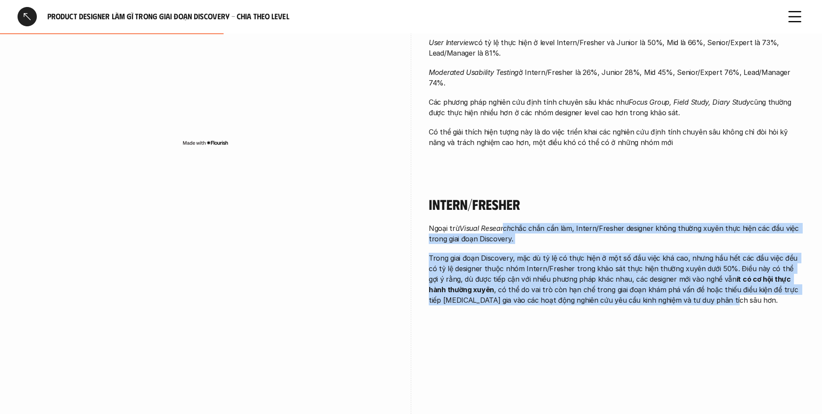
click at [503, 223] on p "Ngoại trừ Visual Research chắc chắn cần làm, Intern/Fresher designer không thườ…" at bounding box center [617, 233] width 376 height 21
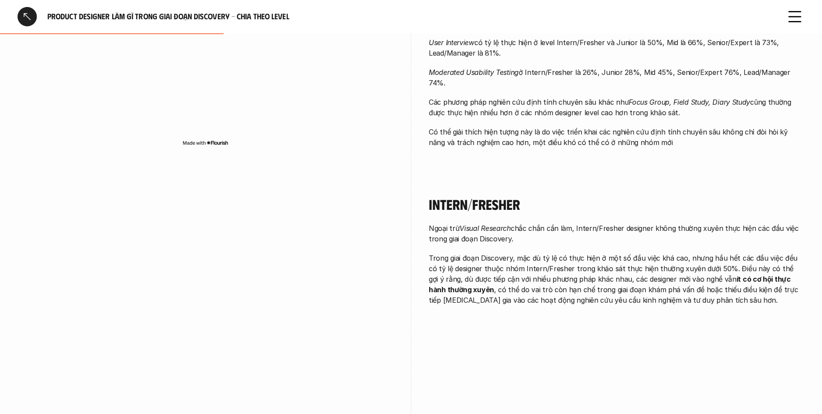
click at [697, 262] on div "Ngoại trừ Visual Research chắc chắn cần làm, Intern/Fresher designer không thườ…" at bounding box center [617, 264] width 376 height 82
click at [698, 262] on p "Trong giai đoạn Discovery, mặc dù tỷ lệ có thực hiện ở một số đầu việc khá cao,…" at bounding box center [617, 279] width 376 height 53
drag, startPoint x: 682, startPoint y: 261, endPoint x: 524, endPoint y: 201, distance: 169.2
click at [524, 223] on div "Ngoại trừ Visual Research chắc chắn cần làm, Intern/Fresher designer không thườ…" at bounding box center [617, 264] width 376 height 82
drag, startPoint x: 524, startPoint y: 201, endPoint x: 454, endPoint y: 193, distance: 70.5
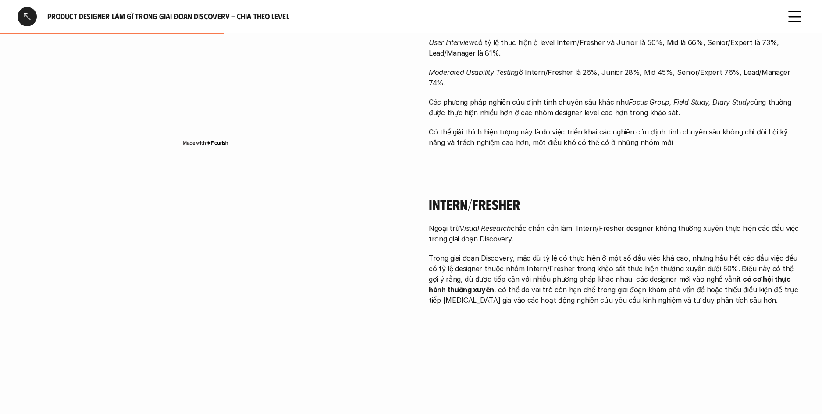
click at [523, 223] on p "Ngoại trừ Visual Research chắc chắn cần làm, Intern/Fresher designer không thườ…" at bounding box center [617, 233] width 376 height 21
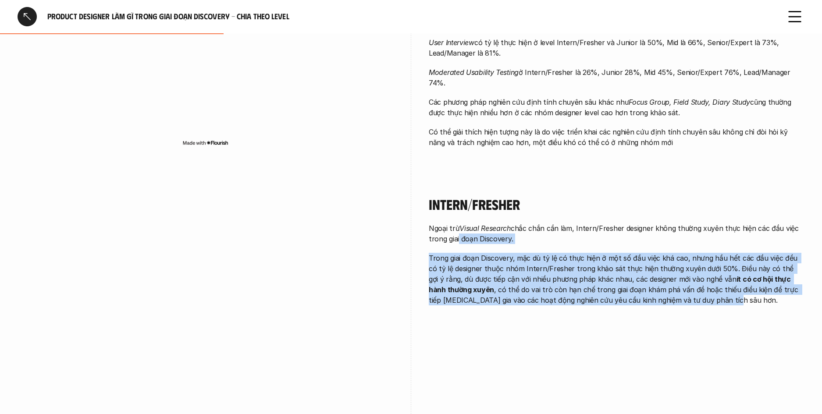
drag, startPoint x: 575, startPoint y: 244, endPoint x: 672, endPoint y: 280, distance: 104.0
click at [669, 281] on div "Intern/Fresher Ngoại trừ Visual Research chắc chắn cần làm, Intern/Fresher desi…" at bounding box center [617, 253] width 376 height 158
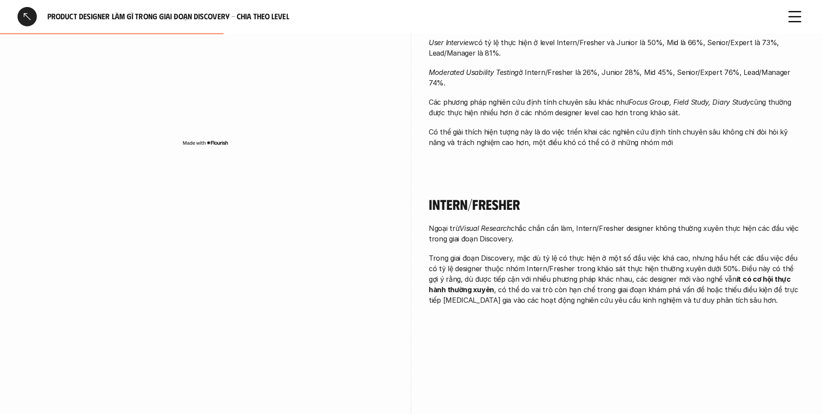
drag, startPoint x: 672, startPoint y: 280, endPoint x: 682, endPoint y: 273, distance: 11.9
click at [675, 276] on div "Intern/Fresher Ngoại trừ Visual Research chắc chắn cần làm, Intern/Fresher desi…" at bounding box center [617, 253] width 376 height 158
drag, startPoint x: 682, startPoint y: 273, endPoint x: 524, endPoint y: 189, distance: 178.8
click at [524, 189] on div "Intern/Fresher Ngoại trừ Visual Research chắc chắn cần làm, Intern/Fresher desi…" at bounding box center [617, 253] width 376 height 158
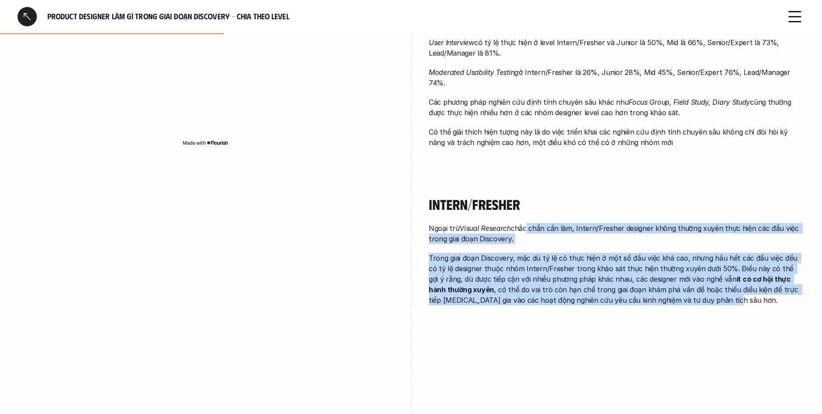
click at [524, 223] on p "Ngoại trừ Visual Research chắc chắn cần làm, Intern/Fresher designer không thườ…" at bounding box center [617, 233] width 376 height 21
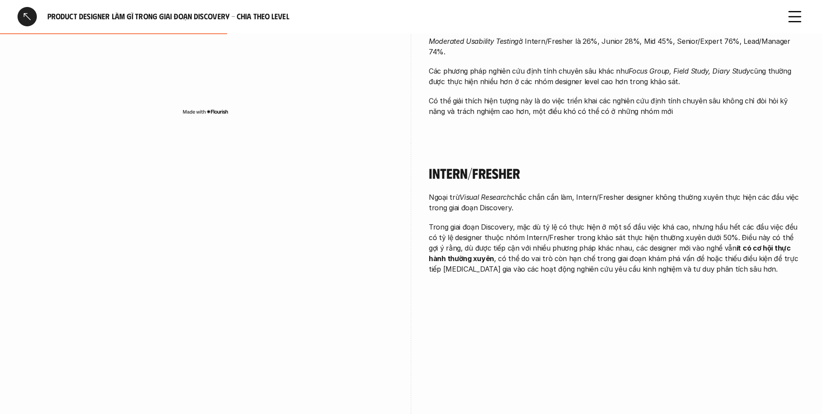
scroll to position [754, 0]
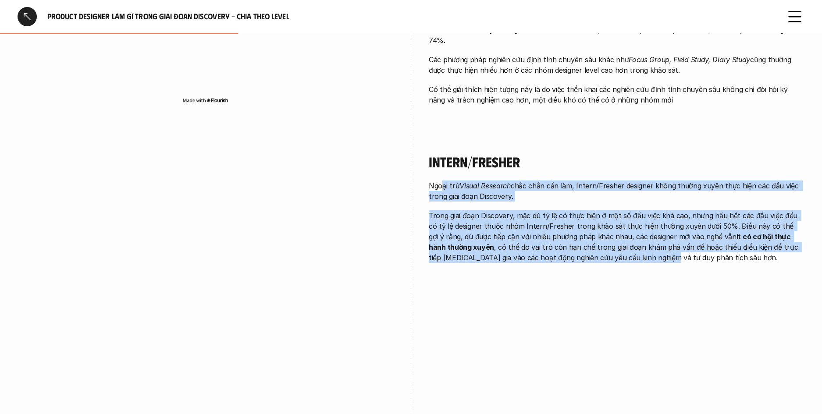
drag, startPoint x: 624, startPoint y: 207, endPoint x: 645, endPoint y: 210, distance: 21.2
click at [641, 210] on div "Ngoại trừ Visual Research chắc chắn cần làm, Intern/Fresher designer không thườ…" at bounding box center [617, 222] width 376 height 82
click at [645, 210] on p "Trong giai đoạn Discovery, mặc dù tỷ lệ có thực hiện ở một số đầu việc khá cao,…" at bounding box center [617, 236] width 376 height 53
drag, startPoint x: 644, startPoint y: 212, endPoint x: 510, endPoint y: 134, distance: 154.5
click at [510, 135] on div "Intern/Fresher Ngoại trừ Visual Research chắc chắn cần làm, Intern/Fresher desi…" at bounding box center [617, 210] width 376 height 158
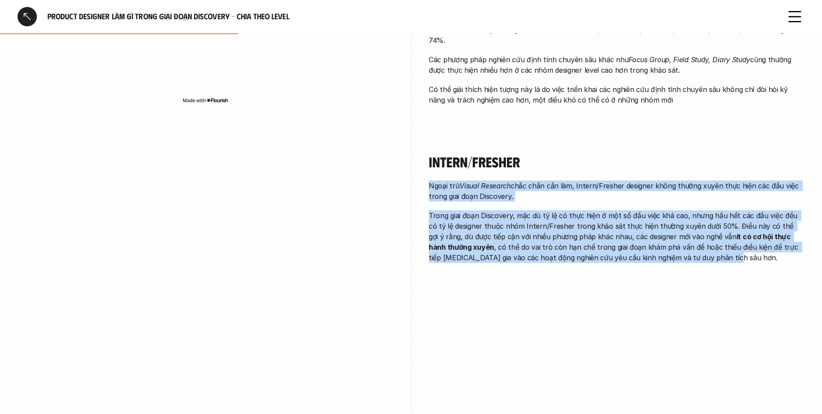
drag, startPoint x: 510, startPoint y: 134, endPoint x: 504, endPoint y: 136, distance: 6.4
click at [510, 153] on div "Intern/Fresher Ngoại trừ Visual Research chắc chắn cần làm, Intern/Fresher desi…" at bounding box center [617, 208] width 376 height 110
drag, startPoint x: 511, startPoint y: 141, endPoint x: 751, endPoint y: 227, distance: 254.2
click at [744, 230] on div "Intern/Fresher Ngoại trừ Visual Research chắc chắn cần làm, Intern/Fresher desi…" at bounding box center [617, 210] width 376 height 158
click at [751, 227] on div "Intern/Fresher Ngoại trừ Visual Research chắc chắn cần làm, Intern/Fresher desi…" at bounding box center [617, 210] width 376 height 158
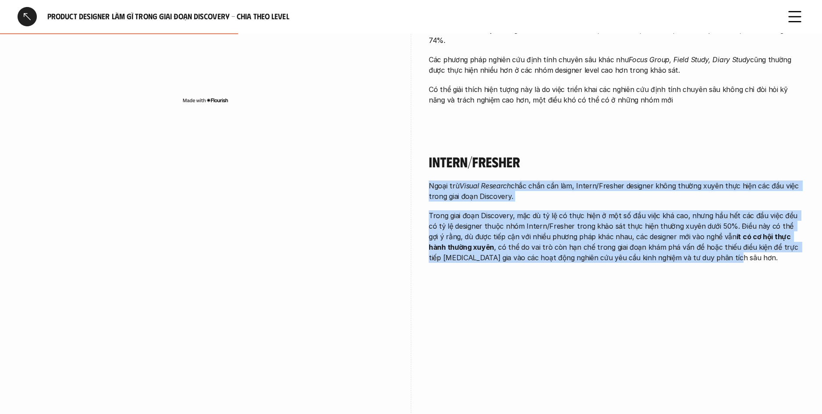
drag, startPoint x: 557, startPoint y: 157, endPoint x: 537, endPoint y: 149, distance: 21.2
click at [537, 181] on div "Ngoại trừ Visual Research chắc chắn cần làm, Intern/Fresher designer không thườ…" at bounding box center [617, 222] width 376 height 82
drag, startPoint x: 537, startPoint y: 149, endPoint x: 505, endPoint y: 119, distance: 43.7
click at [537, 181] on p "Ngoại trừ Visual Research chắc chắn cần làm, Intern/Fresher designer không thườ…" at bounding box center [617, 191] width 376 height 21
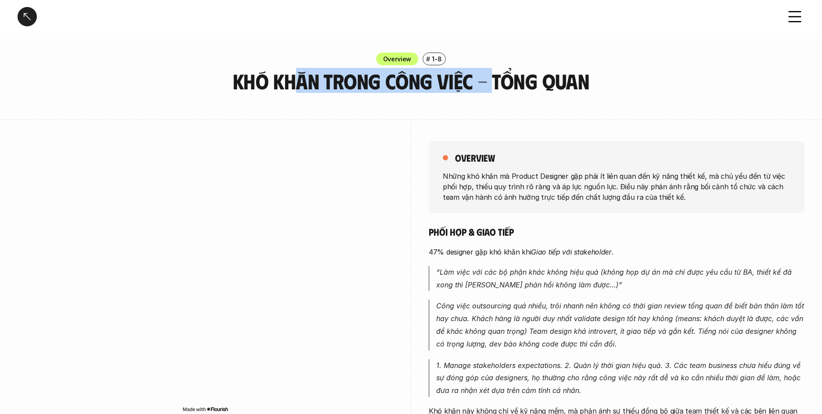
drag, startPoint x: 331, startPoint y: 82, endPoint x: 495, endPoint y: 85, distance: 163.5
click at [494, 85] on h3 "Khó khăn trong công việc - Tổng quan" at bounding box center [411, 81] width 373 height 23
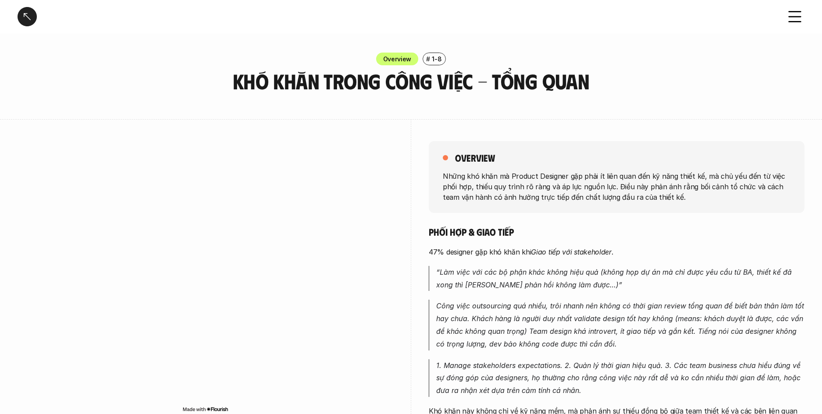
click at [497, 85] on h3 "Khó khăn trong công việc - Tổng quan" at bounding box center [411, 81] width 373 height 23
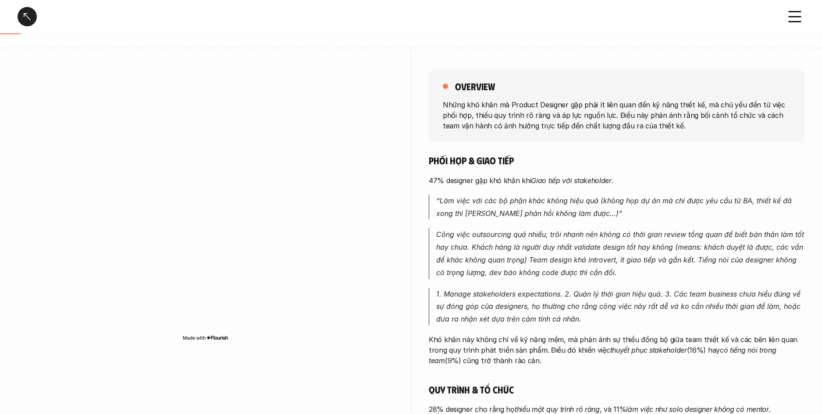
scroll to position [123, 0]
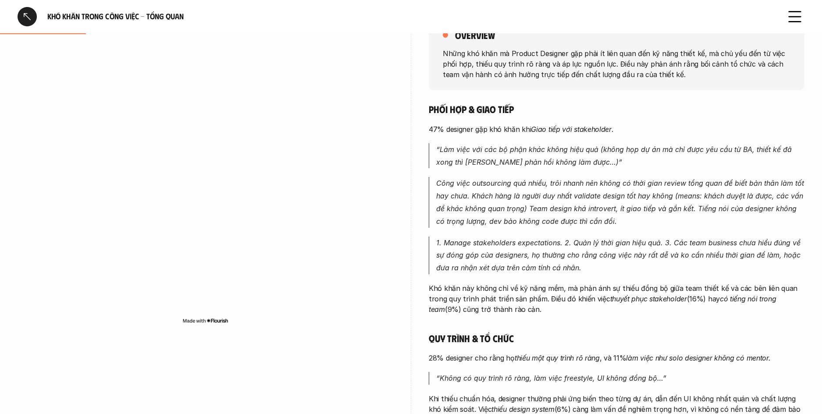
drag, startPoint x: 634, startPoint y: 138, endPoint x: 653, endPoint y: 138, distance: 19.3
click at [653, 138] on div "Phối hợp & giao tiếp 47% designer gặp khó khăn khi [PERSON_NAME] tiếp với stake…" at bounding box center [617, 324] width 376 height 443
click at [657, 138] on div "Phối hợp & giao tiếp 47% designer gặp khó khăn khi [PERSON_NAME] tiếp với stake…" at bounding box center [617, 324] width 376 height 443
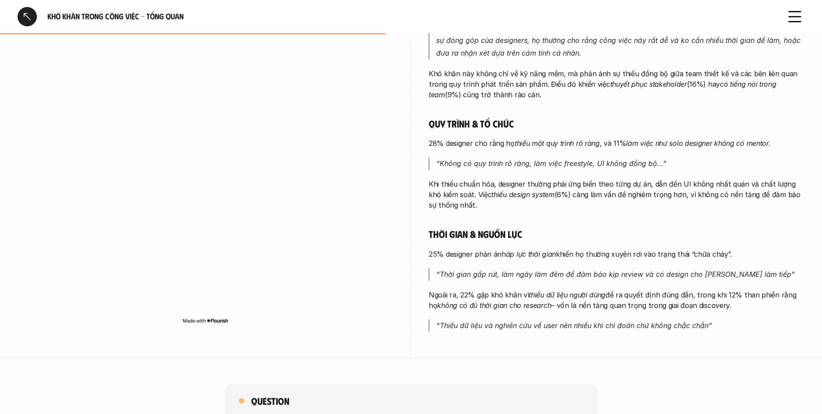
scroll to position [366, 0]
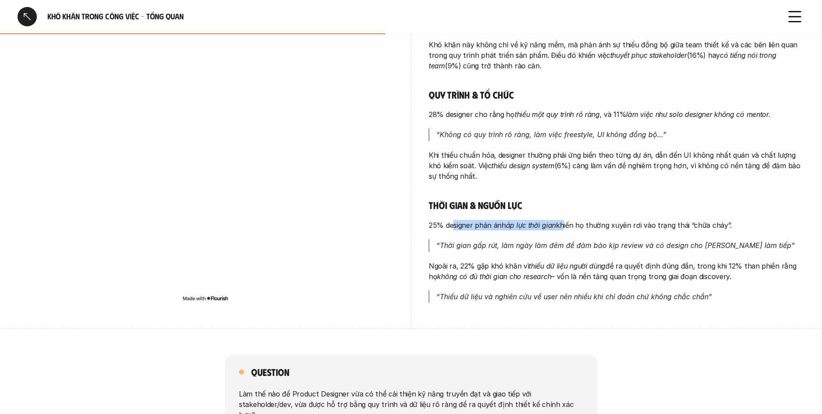
drag, startPoint x: 453, startPoint y: 227, endPoint x: 601, endPoint y: 225, distance: 148.1
click at [570, 223] on p "25% designer phản ánh áp lực thời gian khiến họ thường xuyên rơi vào trạng thái…" at bounding box center [617, 225] width 376 height 11
drag, startPoint x: 606, startPoint y: 226, endPoint x: 628, endPoint y: 227, distance: 21.9
click at [607, 226] on p "25% designer phản ánh áp lực thời gian khiến họ thường xuyên rơi vào trạng thái…" at bounding box center [617, 225] width 376 height 11
drag, startPoint x: 628, startPoint y: 227, endPoint x: 462, endPoint y: 225, distance: 165.7
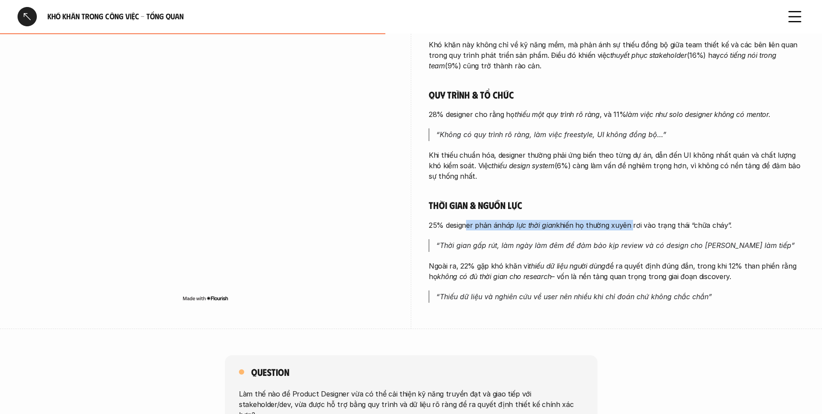
click at [463, 225] on p "25% designer phản ánh áp lực thời gian khiến họ thường xuyên rơi vào trạng thái…" at bounding box center [617, 225] width 376 height 11
click at [460, 225] on p "25% designer phản ánh áp lực thời gian khiến họ thường xuyên rơi vào trạng thái…" at bounding box center [617, 225] width 376 height 11
drag, startPoint x: 532, startPoint y: 226, endPoint x: 651, endPoint y: 230, distance: 119.3
click at [651, 230] on p "25% designer phản ánh áp lực thời gian khiến họ thường xuyên rơi vào trạng thái…" at bounding box center [617, 225] width 376 height 11
drag, startPoint x: 662, startPoint y: 228, endPoint x: 631, endPoint y: 227, distance: 31.1
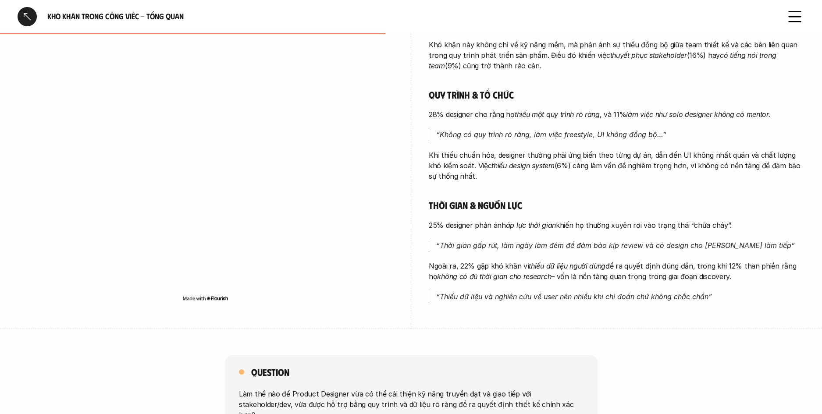
click at [662, 228] on p "25% designer phản ánh áp lực thời gian khiến họ thường xuyên rơi vào trạng thái…" at bounding box center [617, 225] width 376 height 11
drag, startPoint x: 631, startPoint y: 227, endPoint x: 443, endPoint y: 224, distance: 188.0
click at [443, 224] on p "25% designer phản ánh áp lực thời gian khiến họ thường xuyên rơi vào trạng thái…" at bounding box center [617, 225] width 376 height 11
drag, startPoint x: 443, startPoint y: 224, endPoint x: 461, endPoint y: 254, distance: 35.2
click at [443, 225] on p "25% designer phản ánh áp lực thời gian khiến họ thường xuyên rơi vào trạng thái…" at bounding box center [617, 225] width 376 height 11
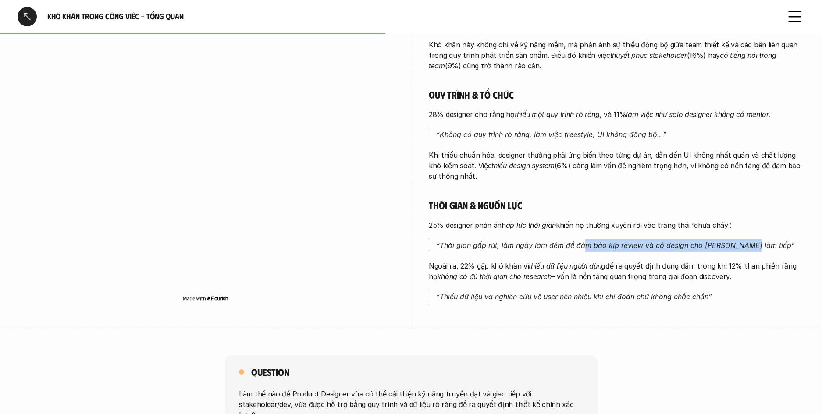
drag, startPoint x: 460, startPoint y: 253, endPoint x: 597, endPoint y: 248, distance: 137.3
click at [589, 250] on div "Phối hợp & giao tiếp 47% designer gặp khó khăn khi Giao tiếp với stakeholder . …" at bounding box center [617, 80] width 376 height 443
click at [626, 241] on p "“Thời gian gấp rút, làm ngày làm đêm để đảm bảo kịp review và có design cho dev…" at bounding box center [620, 245] width 368 height 13
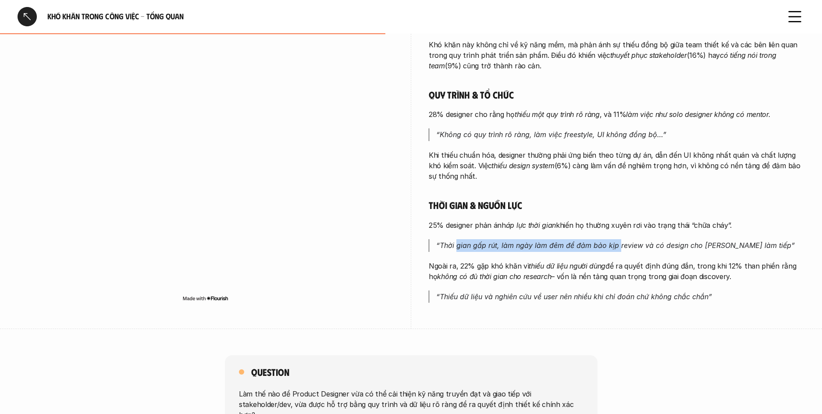
drag, startPoint x: 603, startPoint y: 243, endPoint x: 454, endPoint y: 246, distance: 149.5
click at [454, 246] on em "“Thời gian gấp rút, làm ngày làm đêm để đảm bảo kịp review và có design cho dev…" at bounding box center [615, 245] width 358 height 9
click at [592, 245] on em "“Thời gian gấp rút, làm ngày làm đêm để đảm bảo kịp review và có design cho dev…" at bounding box center [615, 245] width 358 height 9
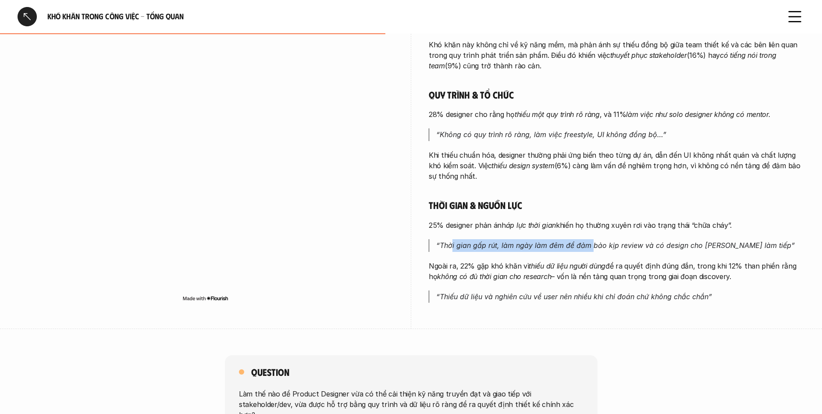
drag, startPoint x: 584, startPoint y: 186, endPoint x: 429, endPoint y: 100, distance: 177.7
click at [432, 102] on div "Phối hợp & giao tiếp 47% designer gặp khó khăn khi Giao tiếp với stakeholder . …" at bounding box center [617, 80] width 376 height 443
click at [429, 99] on h5 "Quy trình & tổ chức" at bounding box center [617, 95] width 376 height 12
drag, startPoint x: 426, startPoint y: 94, endPoint x: 490, endPoint y: 177, distance: 105.6
click at [490, 177] on div "overview Những khó khăn mà Product Designer gặp phải ít liên quan đến kỹ năng t…" at bounding box center [411, 41] width 787 height 577
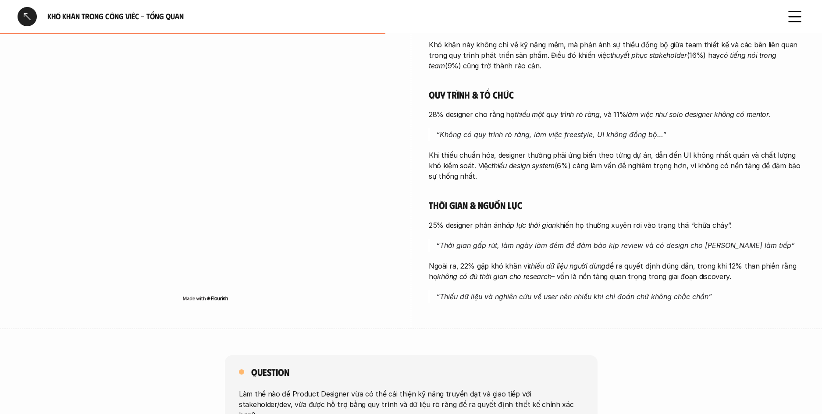
click at [490, 177] on p "Khi thiếu chuẩn hóa, designer thường phải ứng biến theo từng dự án, dẫn đến UI …" at bounding box center [617, 166] width 376 height 32
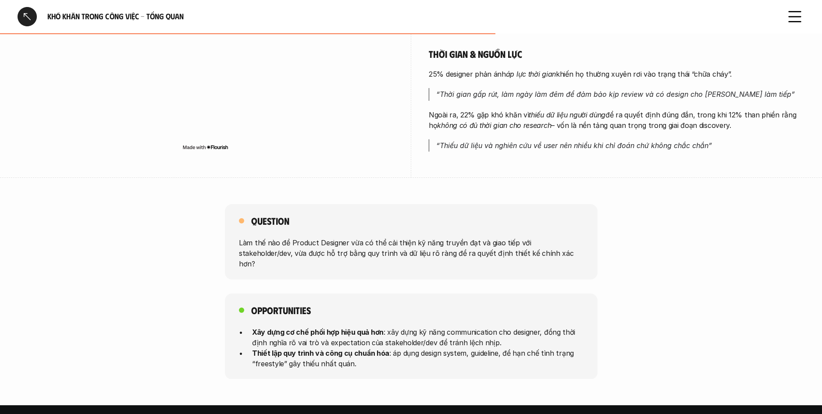
scroll to position [586, 0]
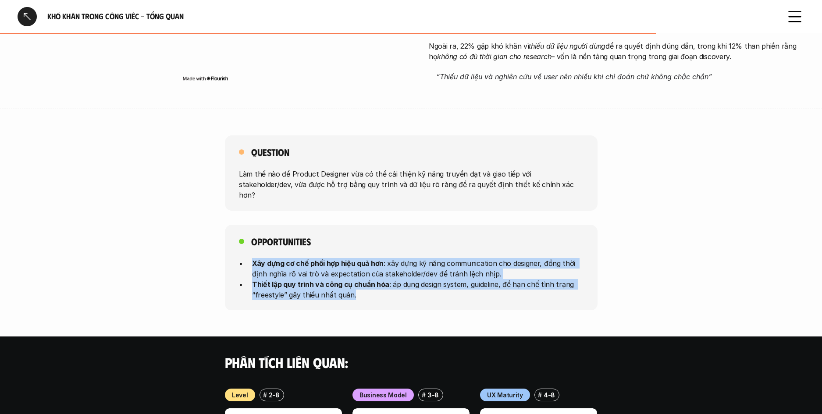
drag, startPoint x: 462, startPoint y: 294, endPoint x: 169, endPoint y: 255, distance: 295.4
click at [170, 255] on div "Opportunities Xây dựng cơ chế phối hợp hiệu quả hơn : xây dựng kỹ năng communic…" at bounding box center [411, 268] width 822 height 86
click at [169, 255] on div "Opportunities Xây dựng cơ chế phối hợp hiệu quả hơn : xây dựng kỹ năng communic…" at bounding box center [411, 268] width 822 height 86
drag, startPoint x: 367, startPoint y: 278, endPoint x: 443, endPoint y: 287, distance: 76.8
click at [443, 287] on div "Opportunities Xây dựng cơ chế phối hợp hiệu quả hơn : xây dựng kỹ năng communic…" at bounding box center [411, 268] width 822 height 86
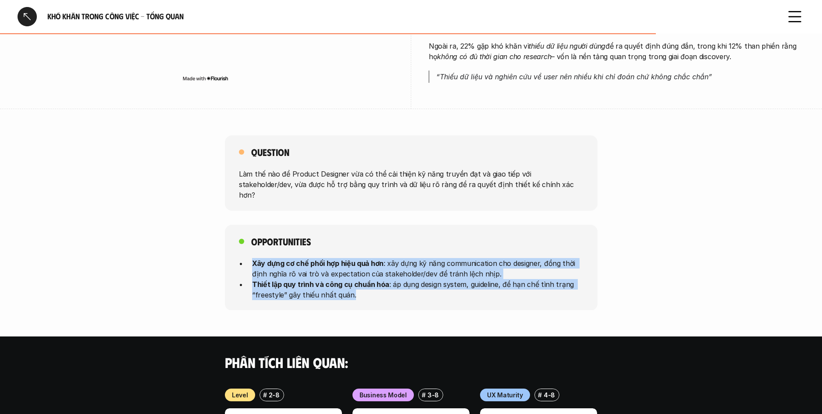
click at [444, 287] on p "Thiết lập quy trình và công cụ chuẩn hóa : áp dụng design system, guideline, để…" at bounding box center [417, 289] width 331 height 21
drag, startPoint x: 255, startPoint y: 264, endPoint x: 170, endPoint y: 254, distance: 85.6
click at [170, 254] on div "Opportunities Xây dựng cơ chế phối hợp hiệu quả hơn : xây dựng kỹ năng communic…" at bounding box center [411, 268] width 822 height 86
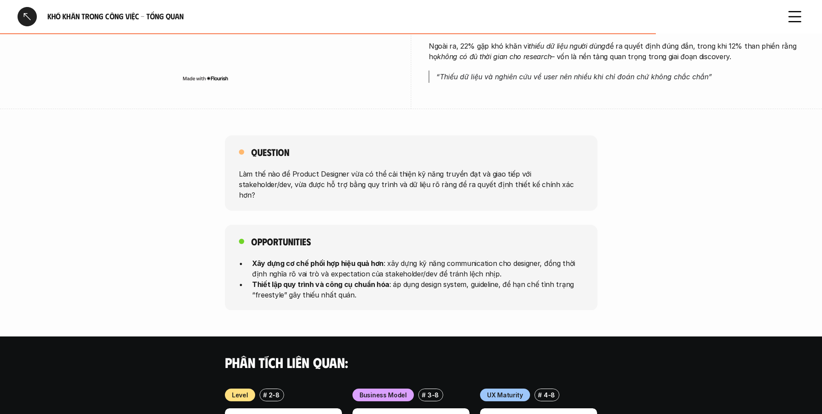
drag, startPoint x: 170, startPoint y: 254, endPoint x: 168, endPoint y: 248, distance: 5.8
click at [169, 254] on div "Opportunities Xây dựng cơ chế phối hợp hiệu quả hơn : xây dựng kỹ năng communic…" at bounding box center [411, 268] width 822 height 86
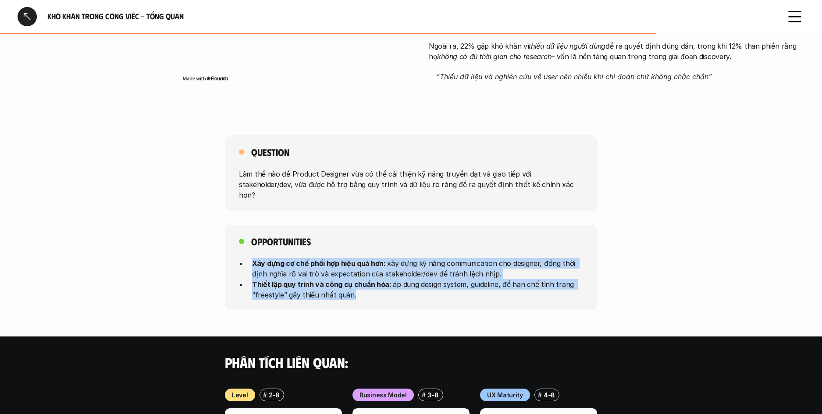
drag, startPoint x: 182, startPoint y: 248, endPoint x: 444, endPoint y: 284, distance: 265.0
click at [443, 284] on div "Opportunities Xây dựng cơ chế phối hợp hiệu quả hơn : xây dựng kỹ năng communic…" at bounding box center [411, 268] width 822 height 86
drag, startPoint x: 444, startPoint y: 284, endPoint x: 463, endPoint y: 283, distance: 18.4
click at [444, 284] on p "Thiết lập quy trình và công cụ chuẩn hóa : áp dụng design system, guideline, để…" at bounding box center [417, 289] width 331 height 21
drag, startPoint x: 311, startPoint y: 259, endPoint x: 200, endPoint y: 246, distance: 111.7
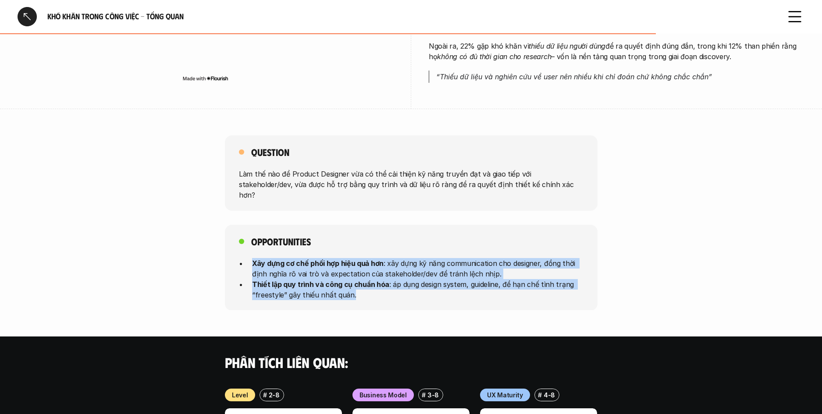
click at [200, 246] on div "Opportunities Xây dựng cơ chế phối hợp hiệu quả hơn : xây dựng kỹ năng communic…" at bounding box center [411, 268] width 822 height 86
drag, startPoint x: 203, startPoint y: 246, endPoint x: 468, endPoint y: 288, distance: 268.0
click at [468, 288] on div "Opportunities Xây dựng cơ chế phối hợp hiệu quả hơn : xây dựng kỹ năng communic…" at bounding box center [411, 268] width 822 height 86
click at [468, 288] on p "Thiết lập quy trình và công cụ chuẩn hóa : áp dụng design system, guideline, để…" at bounding box center [417, 289] width 331 height 21
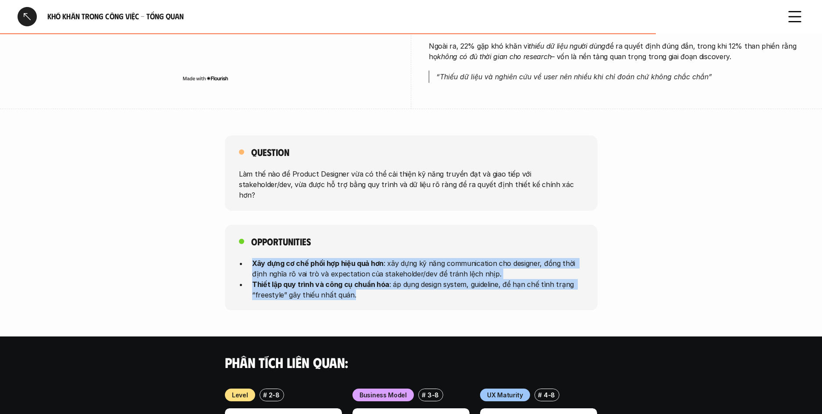
drag, startPoint x: 277, startPoint y: 266, endPoint x: 189, endPoint y: 257, distance: 88.1
click at [189, 257] on div "Opportunities Xây dựng cơ chế phối hợp hiệu quả hơn : xây dựng kỹ năng communic…" at bounding box center [411, 268] width 822 height 86
drag, startPoint x: 352, startPoint y: 276, endPoint x: 459, endPoint y: 299, distance: 109.8
click at [459, 299] on div "Opportunities Xây dựng cơ chế phối hợp hiệu quả hơn : xây dựng kỹ năng communic…" at bounding box center [411, 268] width 822 height 86
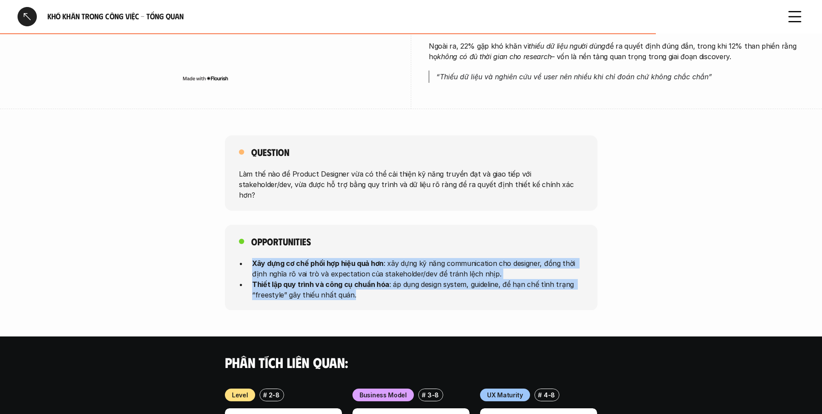
drag, startPoint x: 454, startPoint y: 291, endPoint x: 418, endPoint y: 285, distance: 36.8
click at [454, 291] on div "Opportunities Xây dựng cơ chế phối hợp hiệu quả hơn : xây dựng kỹ năng communic…" at bounding box center [411, 268] width 373 height 86
drag, startPoint x: 356, startPoint y: 275, endPoint x: 135, endPoint y: 240, distance: 224.0
click at [135, 240] on div "Opportunities Xây dựng cơ chế phối hợp hiệu quả hơn : xây dựng kỹ năng communic…" at bounding box center [411, 268] width 822 height 86
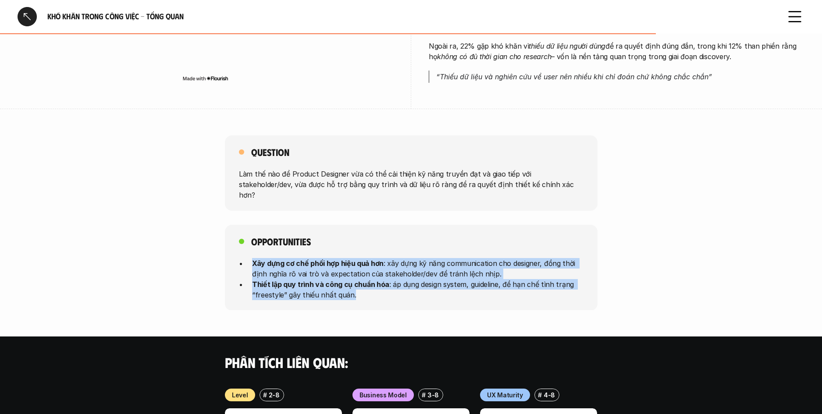
drag, startPoint x: 176, startPoint y: 244, endPoint x: 470, endPoint y: 285, distance: 296.5
click at [470, 285] on div "Opportunities Xây dựng cơ chế phối hợp hiệu quả hơn : xây dựng kỹ năng communic…" at bounding box center [411, 268] width 822 height 86
click at [470, 285] on p "Thiết lập quy trình và công cụ chuẩn hóa : áp dụng design system, guideline, để…" at bounding box center [417, 289] width 331 height 21
drag, startPoint x: 195, startPoint y: 246, endPoint x: 189, endPoint y: 245, distance: 6.2
click at [189, 245] on div "Opportunities Xây dựng cơ chế phối hợp hiệu quả hơn : xây dựng kỹ năng communic…" at bounding box center [411, 268] width 822 height 86
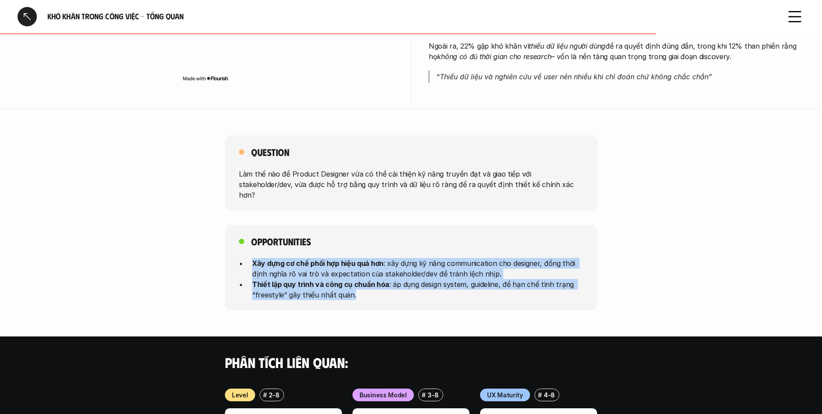
click at [189, 245] on div "Opportunities Xây dựng cơ chế phối hợp hiệu quả hơn : xây dựng kỹ năng communic…" at bounding box center [411, 268] width 822 height 86
drag, startPoint x: 486, startPoint y: 281, endPoint x: 493, endPoint y: 281, distance: 7.5
click at [493, 281] on div "Opportunities Xây dựng cơ chế phối hợp hiệu quả hơn : xây dựng kỹ năng communic…" at bounding box center [411, 268] width 373 height 86
click at [493, 281] on p "Thiết lập quy trình và công cụ chuẩn hóa : áp dụng design system, guideline, để…" at bounding box center [417, 289] width 331 height 21
drag, startPoint x: 406, startPoint y: 272, endPoint x: 192, endPoint y: 256, distance: 214.9
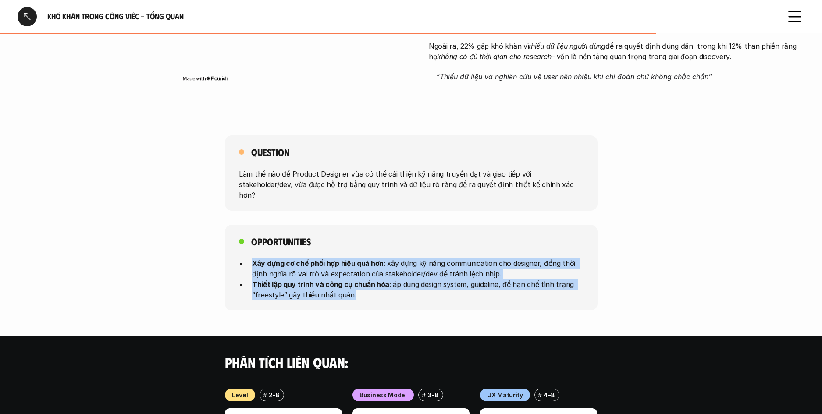
click at [192, 256] on div "Opportunities Xây dựng cơ chế phối hợp hiệu quả hơn : xây dựng kỹ năng communic…" at bounding box center [411, 268] width 822 height 86
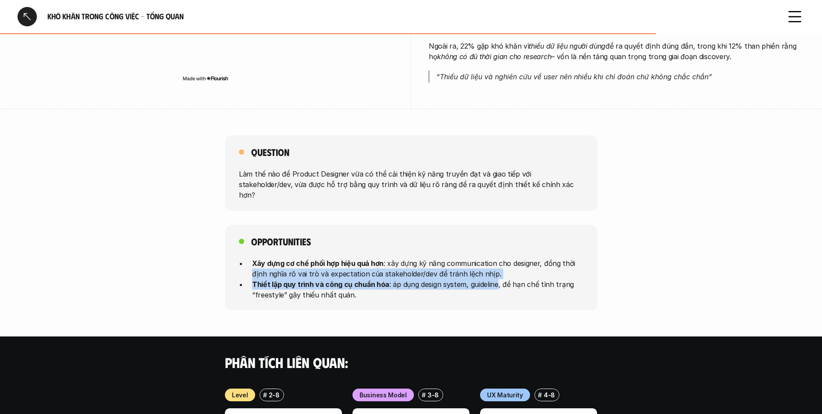
drag, startPoint x: 486, startPoint y: 270, endPoint x: 167, endPoint y: 254, distance: 319.5
click at [163, 259] on div "Opportunities Xây dựng cơ chế phối hợp hiệu quả hơn : xây dựng kỹ năng communic…" at bounding box center [411, 268] width 822 height 86
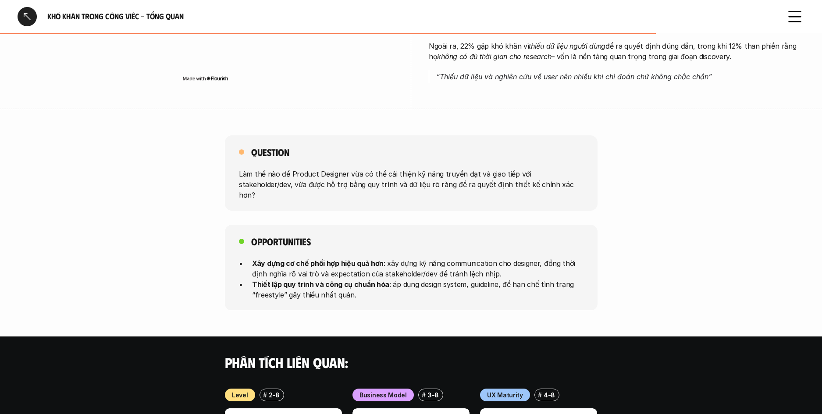
click at [168, 252] on div "Opportunities Xây dựng cơ chế phối hợp hiệu quả hơn : xây dựng kỹ năng communic…" at bounding box center [411, 268] width 822 height 86
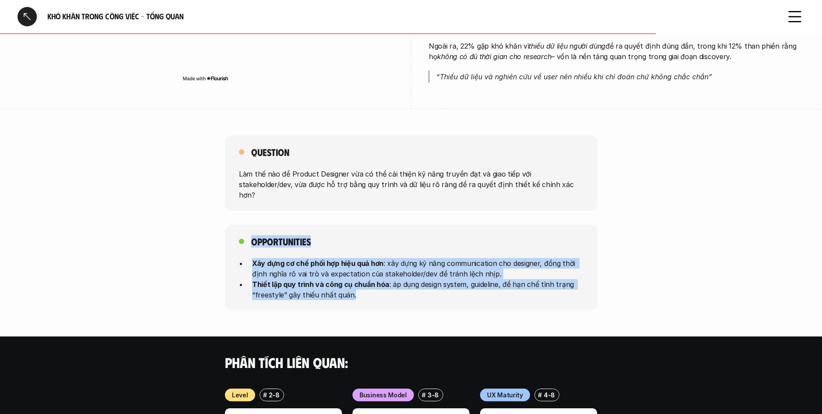
drag, startPoint x: 272, startPoint y: 245, endPoint x: 474, endPoint y: 282, distance: 205.4
click at [474, 282] on div "Opportunities Xây dựng cơ chế phối hợp hiệu quả hơn : xây dựng kỹ năng communic…" at bounding box center [411, 268] width 822 height 86
drag
click at [472, 282] on p "Thiết lập quy trình và công cụ chuẩn hóa : áp dụng design system, guideline, để…" at bounding box center [417, 289] width 331 height 21
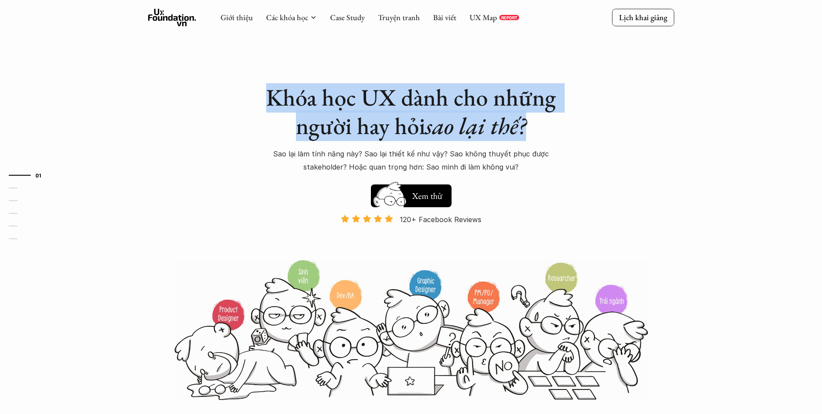
click at [261, 102] on div "Khóa học UX dành cho những người hay hỏi sao lại thế? Sao lại làm tính năng này…" at bounding box center [411, 200] width 526 height 401
drag, startPoint x: 256, startPoint y: 102, endPoint x: 228, endPoint y: 102, distance: 27.6
click at [255, 102] on div "Khóa học UX dành cho những người hay hỏi sao lại thế? Sao lại làm tính năng này…" at bounding box center [411, 200] width 526 height 401
drag, startPoint x: 228, startPoint y: 102, endPoint x: 608, endPoint y: 143, distance: 382.2
click at [608, 143] on div "Khóa học UX dành cho những người hay hỏi sao lại thế? Sao lại làm tính năng này…" at bounding box center [411, 200] width 526 height 401
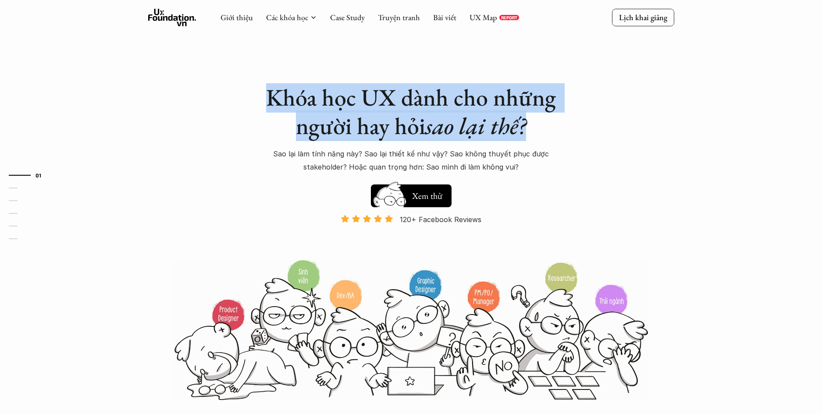
click at [608, 143] on div "Khóa học UX dành cho những người hay hỏi sao lại thế? Sao lại làm tính năng này…" at bounding box center [411, 200] width 526 height 401
drag, startPoint x: 310, startPoint y: 122, endPoint x: 194, endPoint y: 94, distance: 119.0
click at [197, 94] on div "Khóa học UX dành cho những người hay hỏi sao lại thế? Sao lại làm tính năng này…" at bounding box center [411, 200] width 526 height 401
click at [198, 93] on div "Khóa học UX dành cho những người hay hỏi sao lại thế? Sao lại làm tính năng này…" at bounding box center [411, 200] width 526 height 401
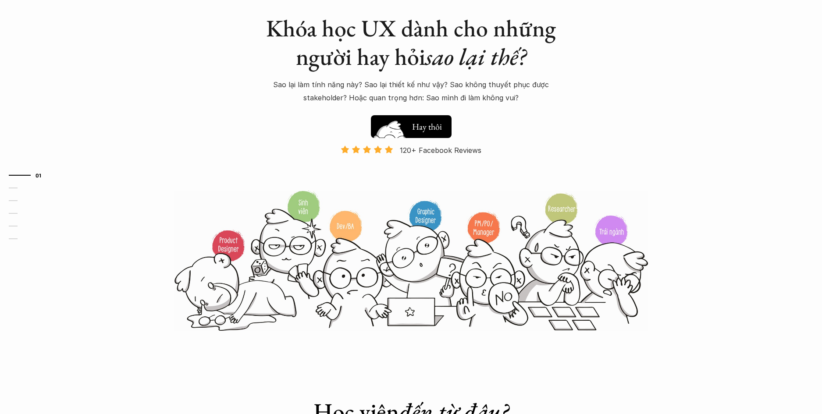
scroll to position [77, 0]
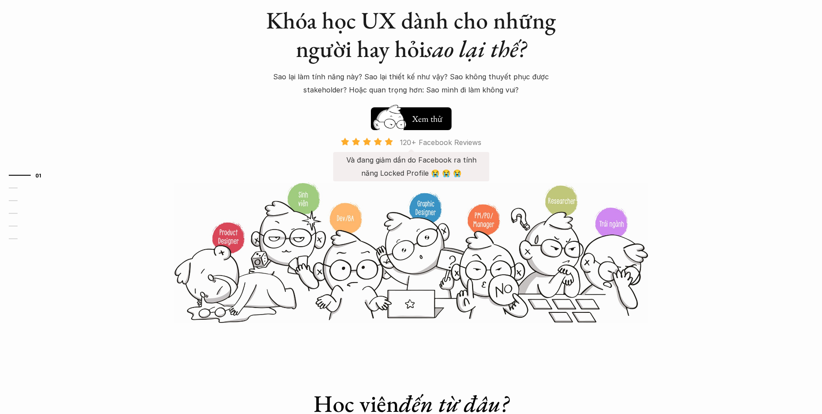
click at [424, 141] on p "120+ Facebook Reviews" at bounding box center [441, 142] width 82 height 13
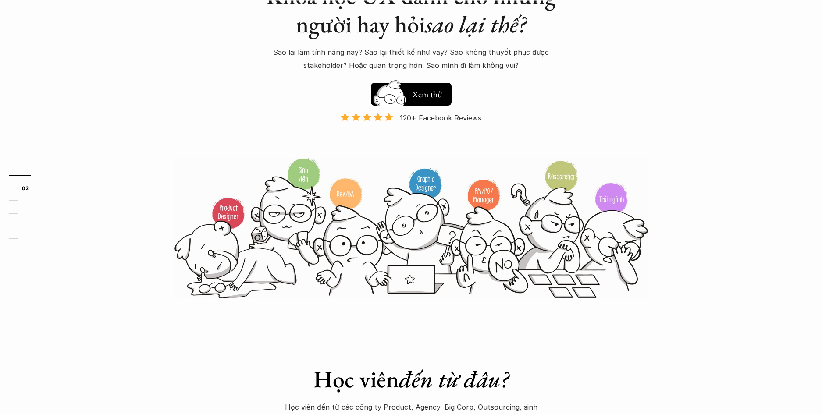
scroll to position [290, 0]
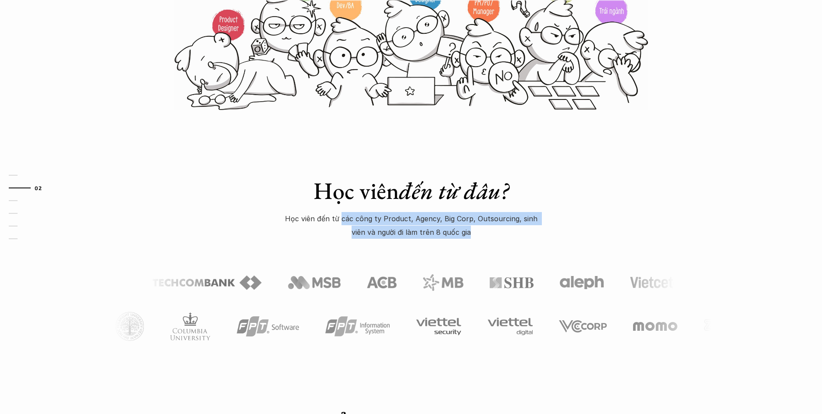
drag, startPoint x: 334, startPoint y: 219, endPoint x: 489, endPoint y: 226, distance: 154.9
click at [489, 226] on p "Học viên đến từ các công ty Product, Agency, Big Corp, Outsourcing, sinh viên v…" at bounding box center [411, 225] width 263 height 27
drag, startPoint x: 489, startPoint y: 226, endPoint x: 494, endPoint y: 230, distance: 6.0
click at [489, 226] on p "Học viên đến từ các công ty Product, Agency, Big Corp, Outsourcing, sinh viên v…" at bounding box center [411, 225] width 263 height 27
drag, startPoint x: 371, startPoint y: 218, endPoint x: 325, endPoint y: 215, distance: 46.6
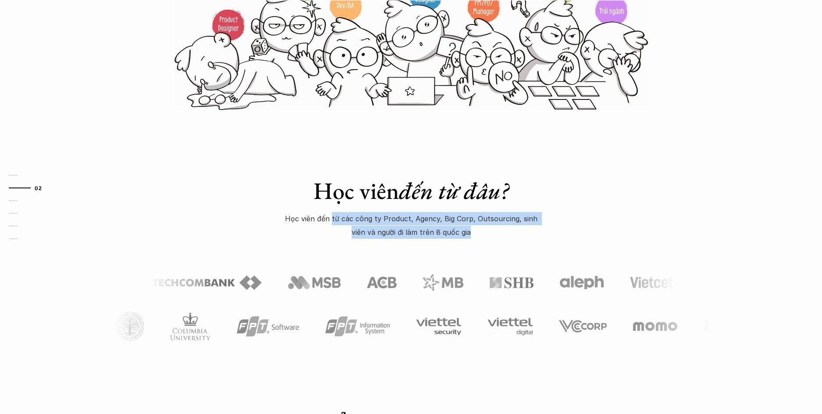
click at [325, 215] on p "Học viên đến từ các công ty Product, Agency, Big Corp, Outsourcing, sinh viên v…" at bounding box center [411, 225] width 263 height 27
drag, startPoint x: 351, startPoint y: 216, endPoint x: 494, endPoint y: 227, distance: 143.8
click at [494, 227] on p "Học viên đến từ các công ty Product, Agency, Big Corp, Outsourcing, sinh viên v…" at bounding box center [411, 225] width 263 height 27
drag, startPoint x: 494, startPoint y: 227, endPoint x: 512, endPoint y: 207, distance: 27.0
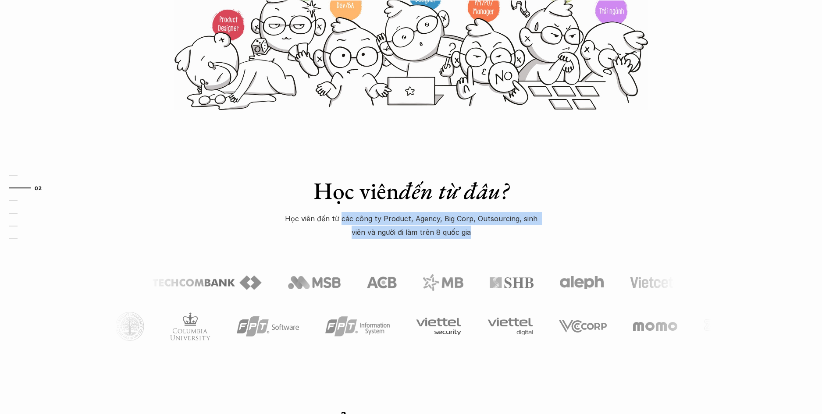
click at [494, 227] on p "Học viên đến từ các công ty Product, Agency, Big Corp, Outsourcing, sinh viên v…" at bounding box center [411, 225] width 263 height 27
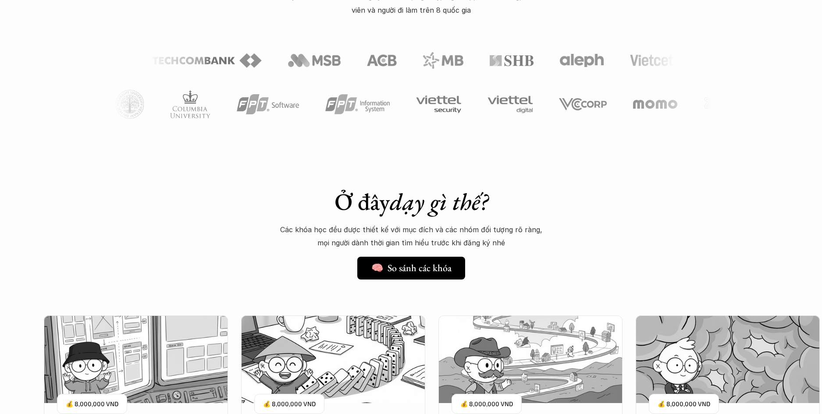
scroll to position [631, 0]
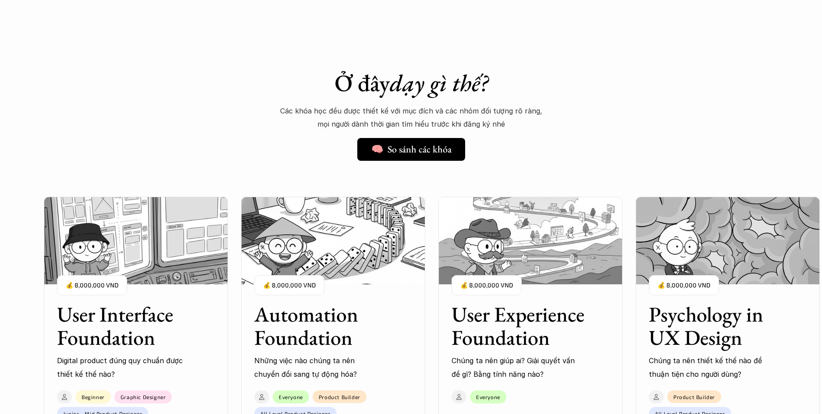
drag, startPoint x: 455, startPoint y: 119, endPoint x: 484, endPoint y: 122, distance: 28.6
click at [483, 121] on p "Các khóa học đều được thiết kế với mục đích và các nhóm đối tượng rõ ràng, mọi …" at bounding box center [411, 117] width 263 height 27
click at [484, 122] on p "Các khóa học đều được thiết kế với mục đích và các nhóm đối tượng rõ ràng, mọi …" at bounding box center [411, 117] width 263 height 27
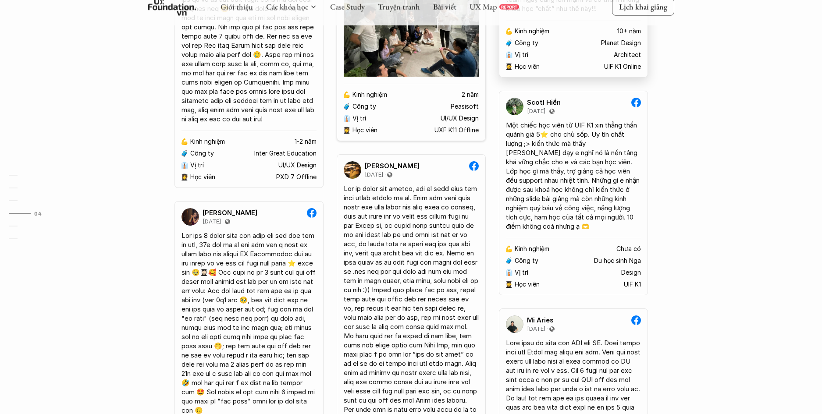
scroll to position [1877, 0]
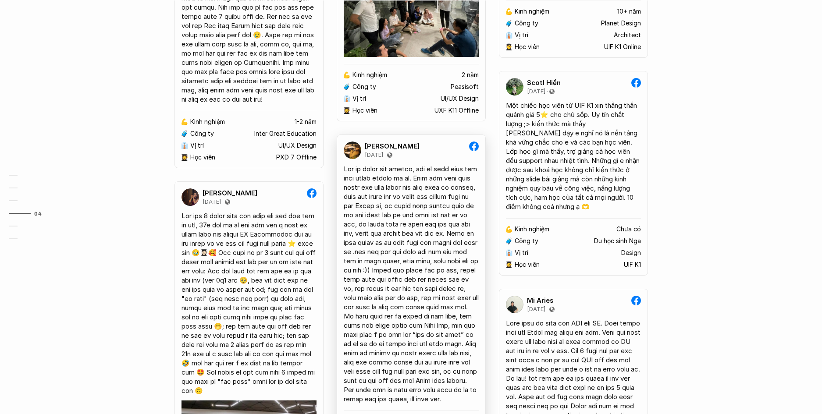
click at [416, 222] on div at bounding box center [411, 283] width 135 height 239
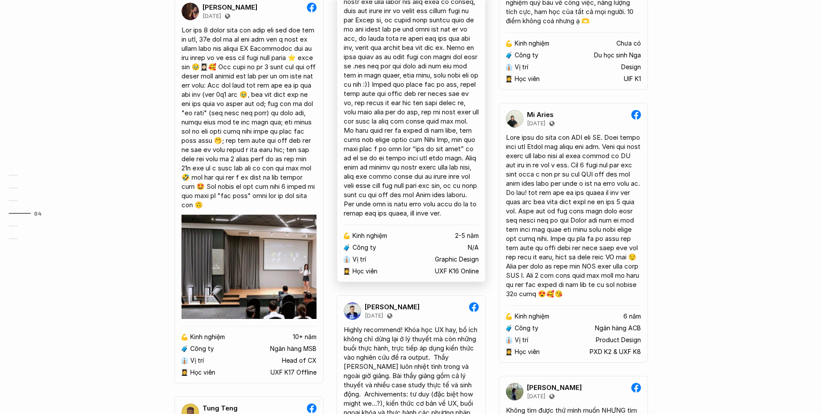
scroll to position [2310, 0]
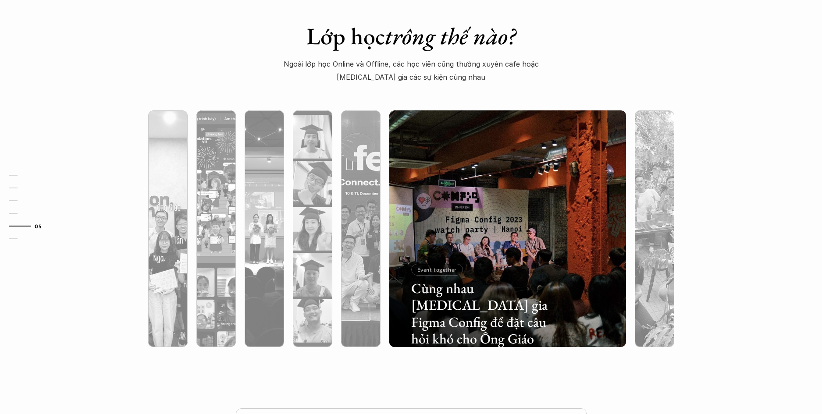
scroll to position [2676, 0]
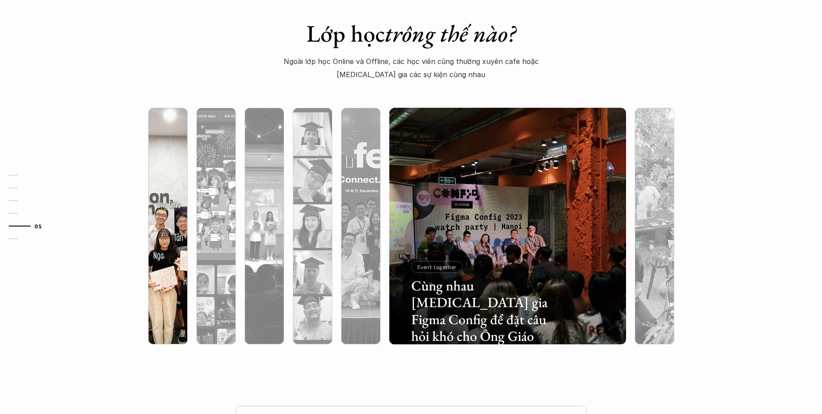
click at [170, 224] on div at bounding box center [167, 273] width 39 height 143
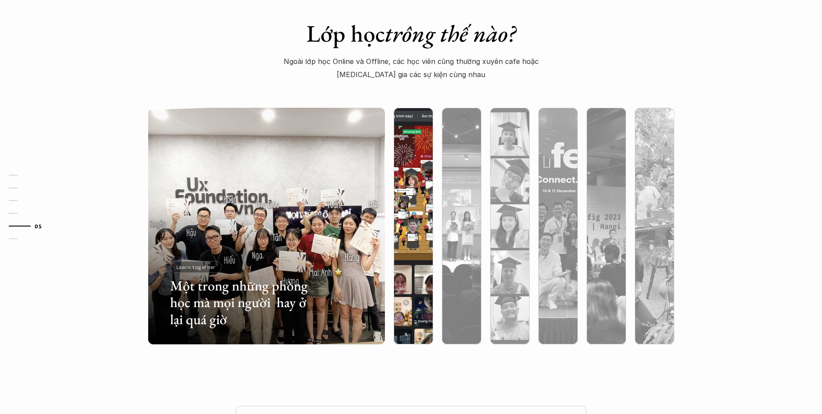
click at [419, 216] on div at bounding box center [413, 273] width 39 height 143
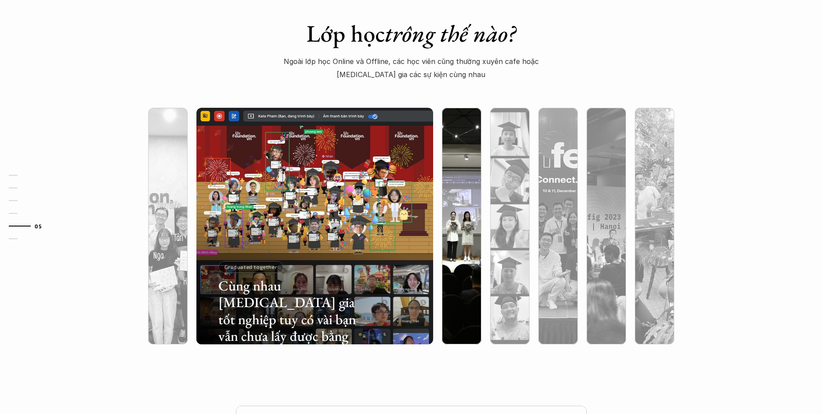
click at [456, 215] on div at bounding box center [461, 273] width 39 height 143
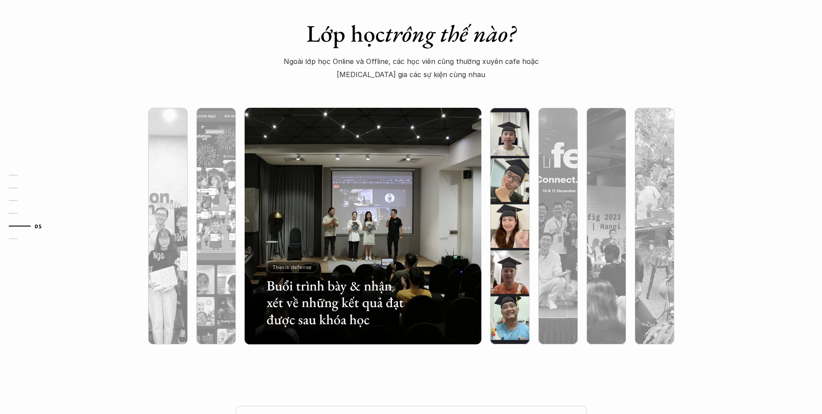
click at [514, 225] on div at bounding box center [509, 273] width 39 height 143
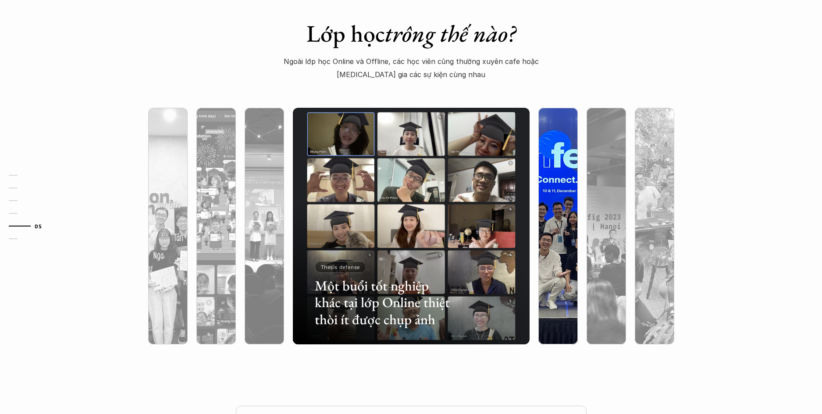
click at [545, 226] on div at bounding box center [557, 273] width 39 height 143
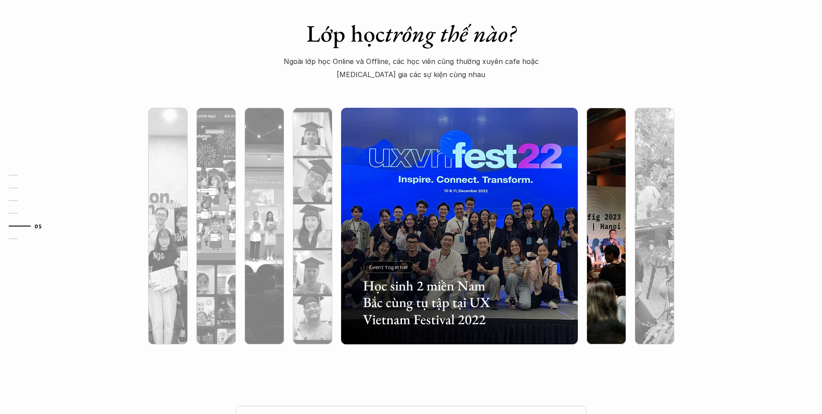
click at [604, 234] on div at bounding box center [605, 273] width 39 height 143
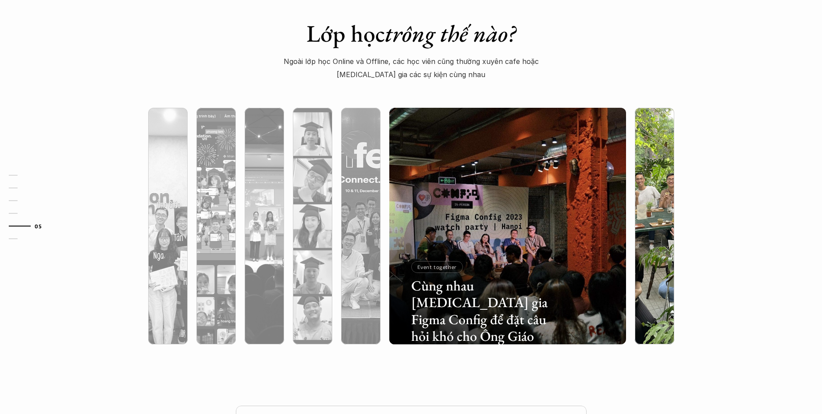
click at [668, 233] on div at bounding box center [654, 273] width 39 height 143
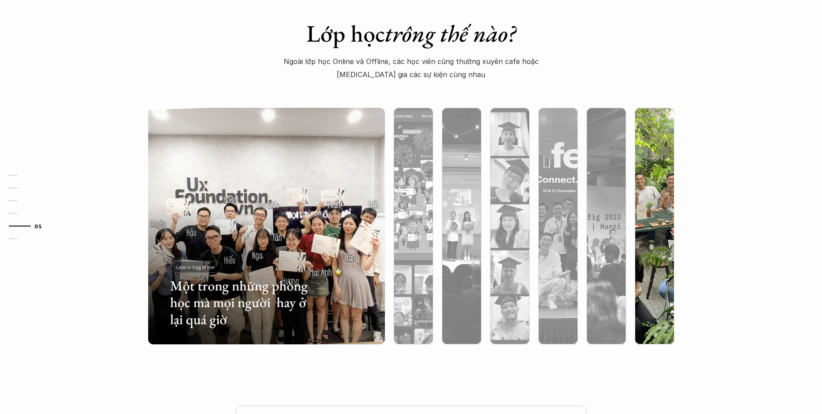
click at [638, 240] on div at bounding box center [654, 273] width 39 height 143
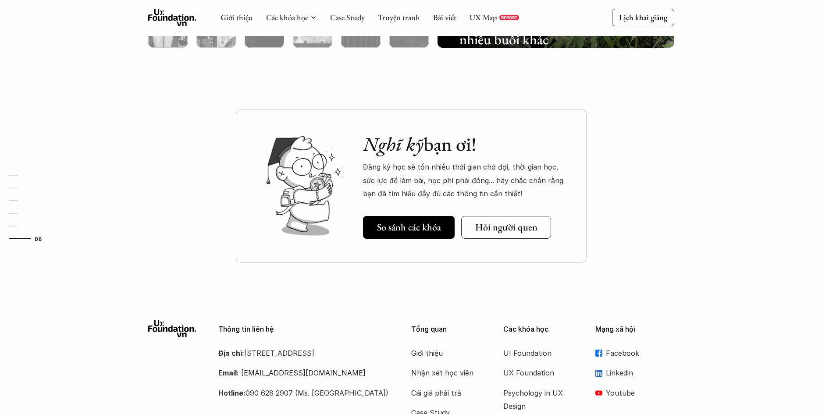
scroll to position [2972, 0]
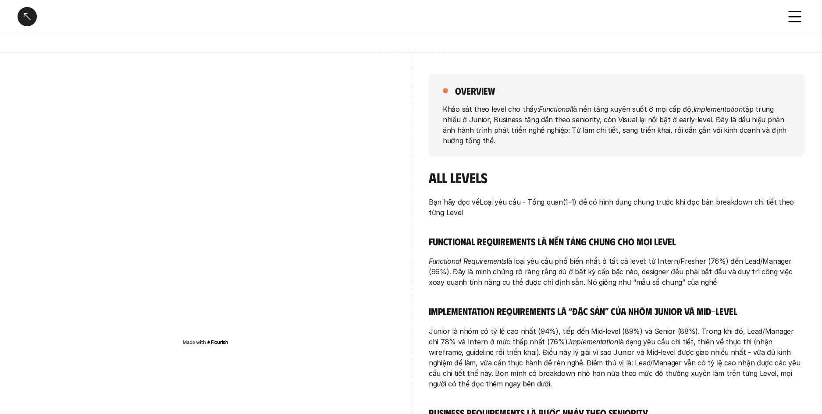
scroll to position [222, 0]
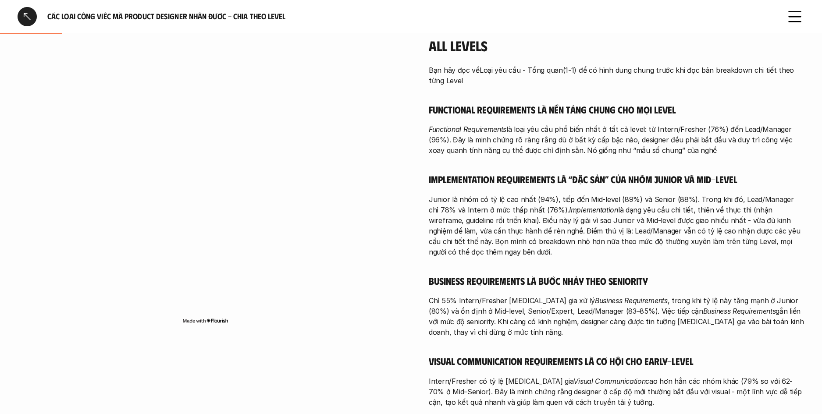
drag, startPoint x: 638, startPoint y: 155, endPoint x: 646, endPoint y: 159, distance: 9.2
click at [646, 159] on div "Bạn hãy đọc về Loại yêu cầu - Tổng quan (1-1) để có hình dung chung trước khi đ…" at bounding box center [617, 236] width 376 height 343
drag, startPoint x: 659, startPoint y: 157, endPoint x: 493, endPoint y: 124, distance: 168.8
click at [493, 124] on div "Bạn hãy đọc về Loại yêu cầu - Tổng quan (1-1) để có hình dung chung trước khi đ…" at bounding box center [617, 236] width 376 height 343
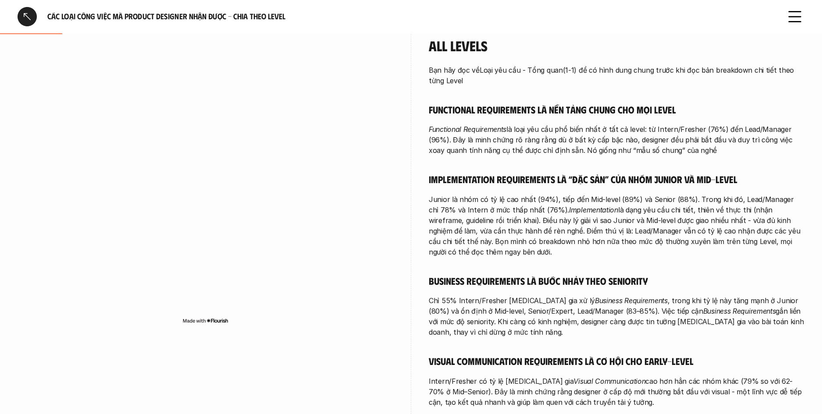
click at [493, 124] on p "Functional Requirements là loại yêu cầu phổ biến nhất ở tất cả level: từ Intern…" at bounding box center [617, 140] width 376 height 32
drag, startPoint x: 503, startPoint y: 127, endPoint x: 647, endPoint y: 157, distance: 147.4
click at [640, 158] on div "Bạn hãy đọc về Loại yêu cầu - Tổng quan (1-1) để có hình dung chung trước khi đ…" at bounding box center [617, 236] width 376 height 343
click at [647, 157] on div "Bạn hãy đọc về Loại yêu cầu - Tổng quan (1-1) để có hình dung chung trước khi đ…" at bounding box center [617, 236] width 376 height 343
drag, startPoint x: 649, startPoint y: 158, endPoint x: 525, endPoint y: 135, distance: 126.6
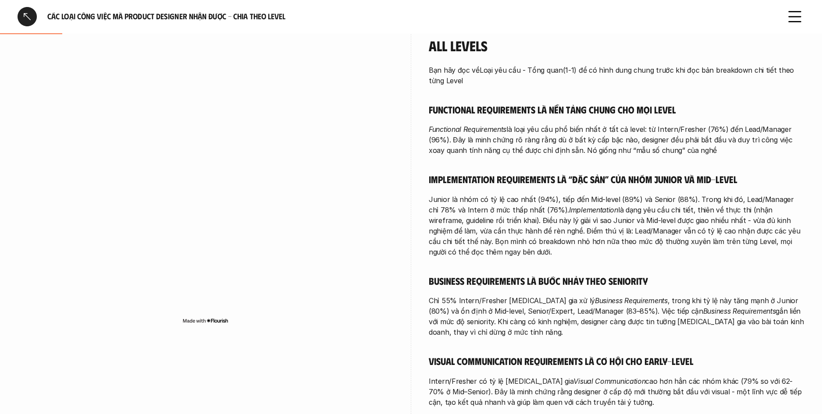
click at [527, 135] on div "Bạn hãy đọc về Loại yêu cầu - Tổng quan (1-1) để có hình dung chung trước khi đ…" at bounding box center [617, 236] width 376 height 343
drag, startPoint x: 525, startPoint y: 135, endPoint x: 519, endPoint y: 134, distance: 5.8
click at [525, 135] on p "Functional Requirements là loại yêu cầu phổ biến nhất ở tất cả level: từ Intern…" at bounding box center [617, 140] width 376 height 32
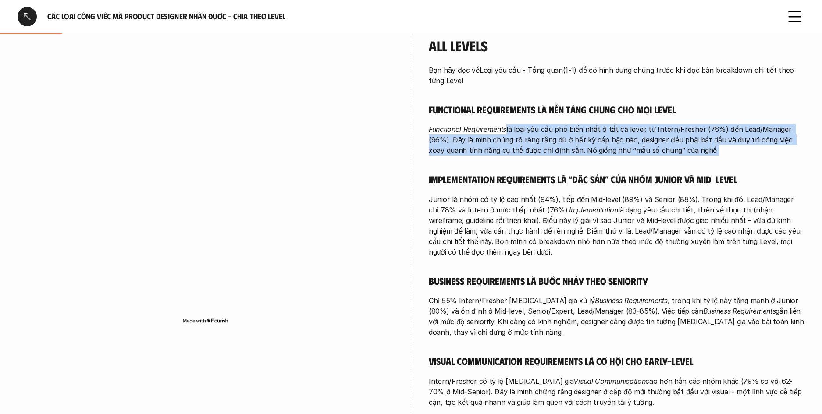
drag, startPoint x: 660, startPoint y: 156, endPoint x: 700, endPoint y: 167, distance: 41.2
click at [700, 167] on div "Bạn hãy đọc về Loại yêu cầu - Tổng quan (1-1) để có hình dung chung trước khi đ…" at bounding box center [617, 236] width 376 height 343
drag, startPoint x: 700, startPoint y: 167, endPoint x: 709, endPoint y: 156, distance: 13.1
click at [700, 167] on div "Bạn hãy đọc về Loại yêu cầu - Tổng quan (1-1) để có hình dung chung trước khi đ…" at bounding box center [617, 236] width 376 height 343
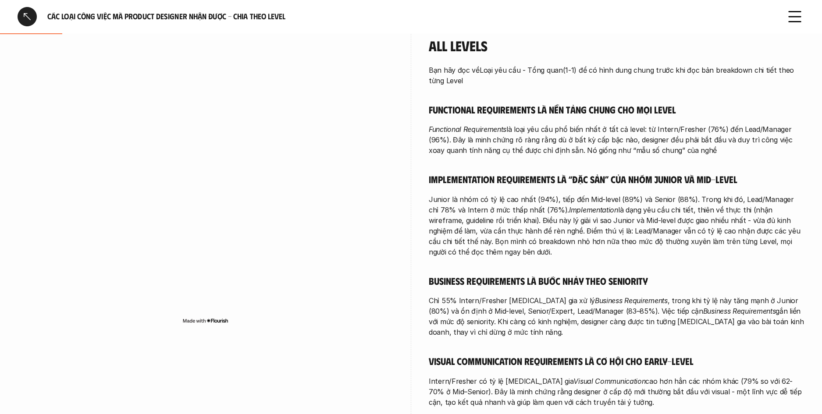
drag, startPoint x: 696, startPoint y: 155, endPoint x: 513, endPoint y: 127, distance: 185.3
click at [514, 128] on div "Bạn hãy đọc về Loại yêu cầu - Tổng quan (1-1) để có hình dung chung trước khi đ…" at bounding box center [617, 236] width 376 height 343
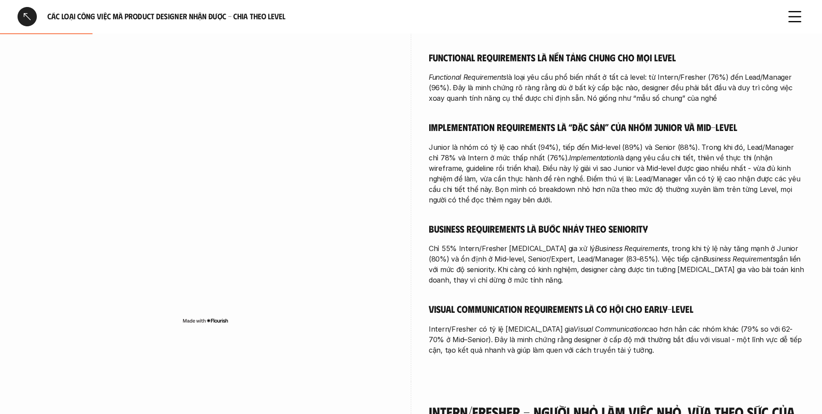
scroll to position [311, 0]
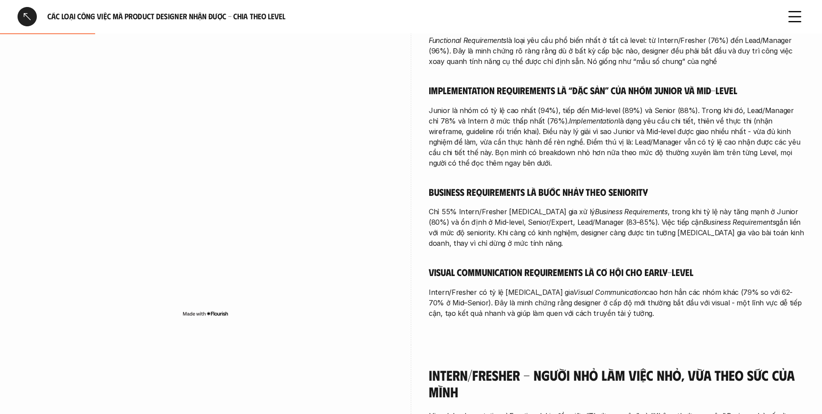
drag, startPoint x: 638, startPoint y: 156, endPoint x: 667, endPoint y: 166, distance: 30.9
click at [664, 166] on div "Bạn hãy đọc về Loại yêu cầu - Tổng quan (1-1) để có hình dung chung trước khi đ…" at bounding box center [617, 147] width 376 height 343
drag, startPoint x: 668, startPoint y: 166, endPoint x: 686, endPoint y: 163, distance: 17.8
click at [668, 166] on p "Junior là nhóm có tỷ lệ cao nhất (94%), tiếp đến Mid-level (89%) và Senior (88%…" at bounding box center [617, 136] width 376 height 63
drag, startPoint x: 638, startPoint y: 151, endPoint x: 476, endPoint y: 101, distance: 168.8
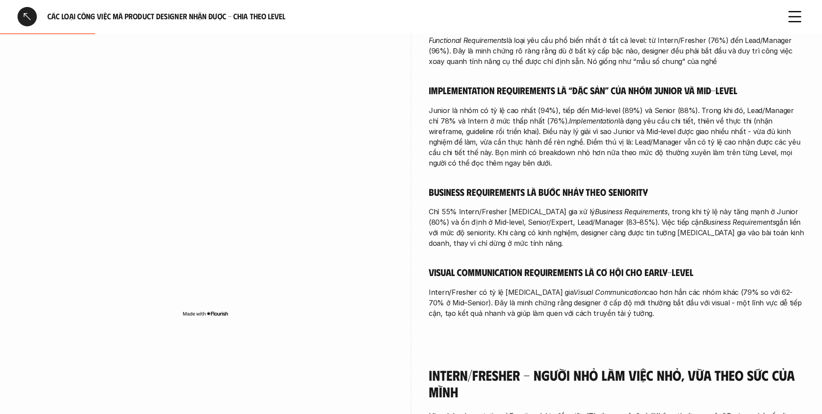
click at [476, 101] on div "Bạn hãy đọc về Loại yêu cầu - Tổng quan (1-1) để có hình dung chung trước khi đ…" at bounding box center [617, 147] width 376 height 343
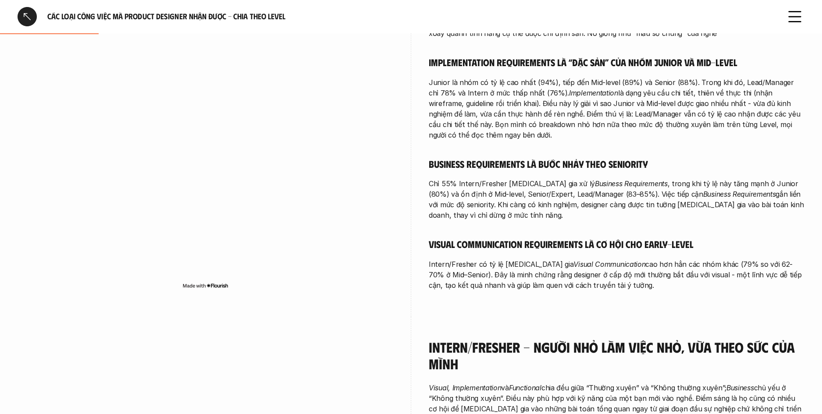
scroll to position [354, 0]
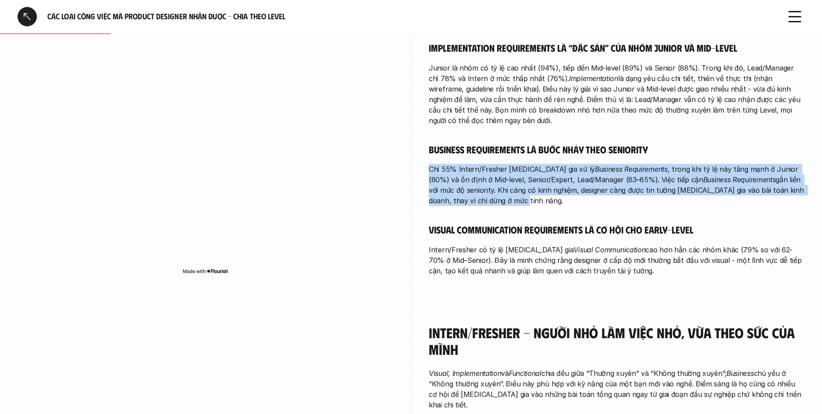
drag, startPoint x: 489, startPoint y: 163, endPoint x: 660, endPoint y: 203, distance: 176.5
click at [659, 204] on div "Bạn hãy đọc về Loại yêu cầu - Tổng quan (1-1) để có hình dung chung trước khi đ…" at bounding box center [617, 104] width 376 height 343
drag, startPoint x: 661, startPoint y: 203, endPoint x: 667, endPoint y: 201, distance: 6.3
click at [661, 203] on p "Chỉ 55% Intern/Fresher [MEDICAL_DATA] gia xử lý Business Requirements , trong k…" at bounding box center [617, 185] width 376 height 42
drag, startPoint x: 530, startPoint y: 181, endPoint x: 462, endPoint y: 159, distance: 71.9
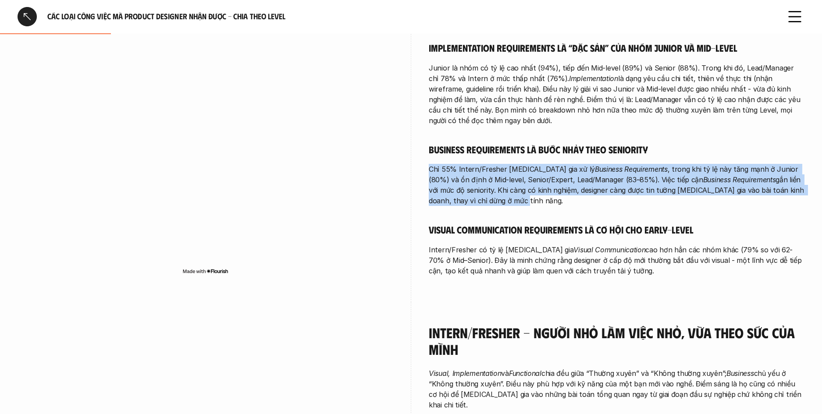
click at [462, 159] on div "Bạn hãy đọc về Loại yêu cầu - Tổng quan (1-1) để có hình dung chung trước khi đ…" at bounding box center [617, 104] width 376 height 343
drag, startPoint x: 541, startPoint y: 186, endPoint x: 617, endPoint y: 205, distance: 78.1
click at [616, 205] on div "Bạn hãy đọc về Loại yêu cầu - Tổng quan (1-1) để có hình dung chung trước khi đ…" at bounding box center [617, 104] width 376 height 343
drag, startPoint x: 617, startPoint y: 205, endPoint x: 622, endPoint y: 204, distance: 5.8
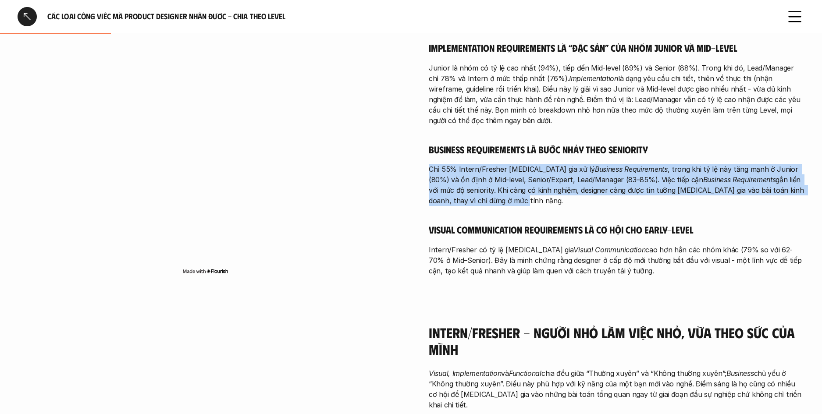
click at [616, 205] on p "Chỉ 55% Intern/Fresher [MEDICAL_DATA] gia xử lý Business Requirements , trong k…" at bounding box center [617, 185] width 376 height 42
drag, startPoint x: 522, startPoint y: 176, endPoint x: 482, endPoint y: 162, distance: 42.8
click at [482, 162] on div "Bạn hãy đọc về Loại yêu cầu - Tổng quan (1-1) để có hình dung chung trước khi đ…" at bounding box center [617, 104] width 376 height 343
drag, startPoint x: 518, startPoint y: 173, endPoint x: 672, endPoint y: 207, distance: 157.1
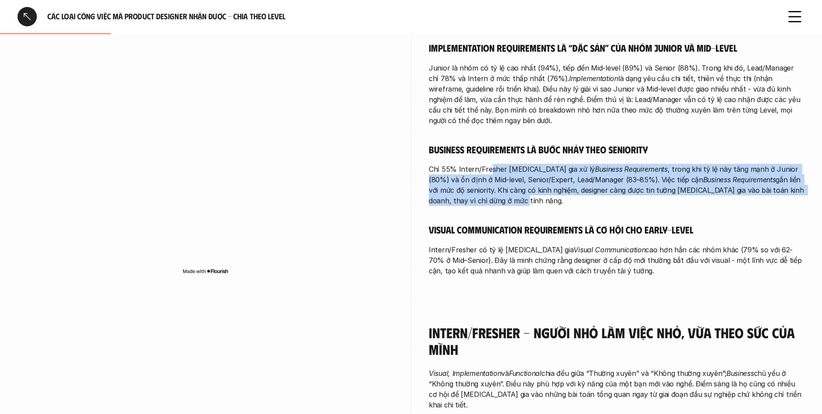
click at [671, 207] on div "Bạn hãy đọc về Loại yêu cầu - Tổng quan (1-1) để có hình dung chung trước khi đ…" at bounding box center [617, 104] width 376 height 343
click at [672, 207] on div "Bạn hãy đọc về Loại yêu cầu - Tổng quan (1-1) để có hình dung chung trước khi đ…" at bounding box center [617, 104] width 376 height 343
drag, startPoint x: 646, startPoint y: 200, endPoint x: 497, endPoint y: 170, distance: 152.3
click at [497, 170] on p "Chỉ 55% Intern/Fresher [MEDICAL_DATA] gia xử lý Business Requirements , trong k…" at bounding box center [617, 185] width 376 height 42
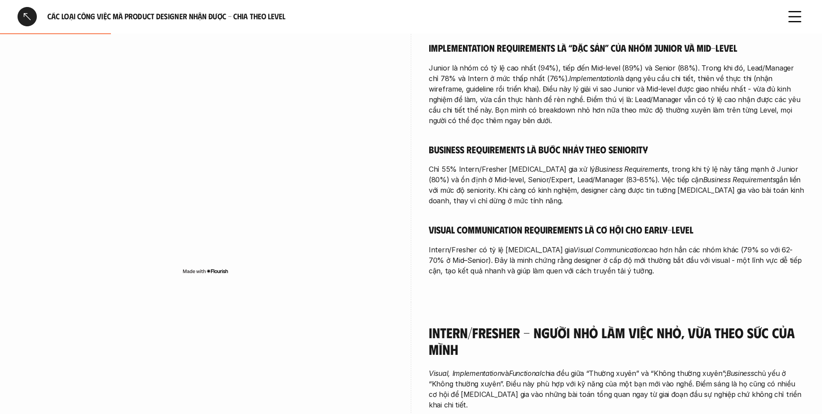
click at [497, 170] on p "Chỉ 55% Intern/Fresher [MEDICAL_DATA] gia xử lý Business Requirements , trong k…" at bounding box center [617, 185] width 376 height 42
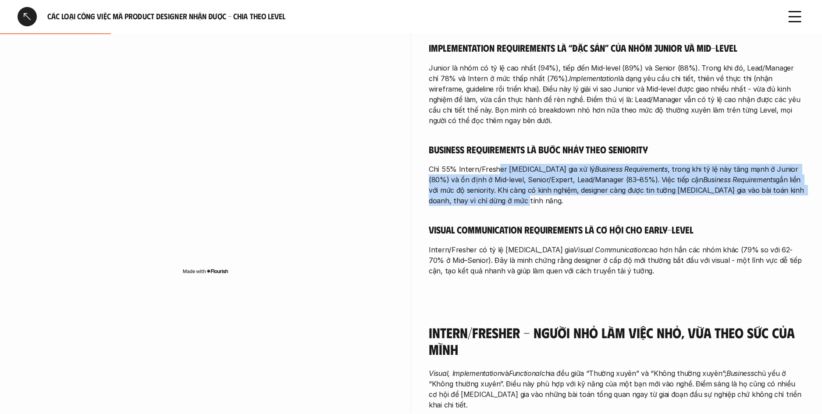
drag, startPoint x: 502, startPoint y: 171, endPoint x: 631, endPoint y: 198, distance: 132.0
click at [628, 197] on p "Chỉ 55% Intern/Fresher [MEDICAL_DATA] gia xử lý Business Requirements , trong k…" at bounding box center [617, 185] width 376 height 42
click at [631, 198] on p "Chỉ 55% Intern/Fresher [MEDICAL_DATA] gia xử lý Business Requirements , trong k…" at bounding box center [617, 185] width 376 height 42
drag, startPoint x: 540, startPoint y: 176, endPoint x: 497, endPoint y: 163, distance: 44.8
click at [497, 164] on p "Chỉ 55% Intern/Fresher [MEDICAL_DATA] gia xử lý Business Requirements , trong k…" at bounding box center [617, 185] width 376 height 42
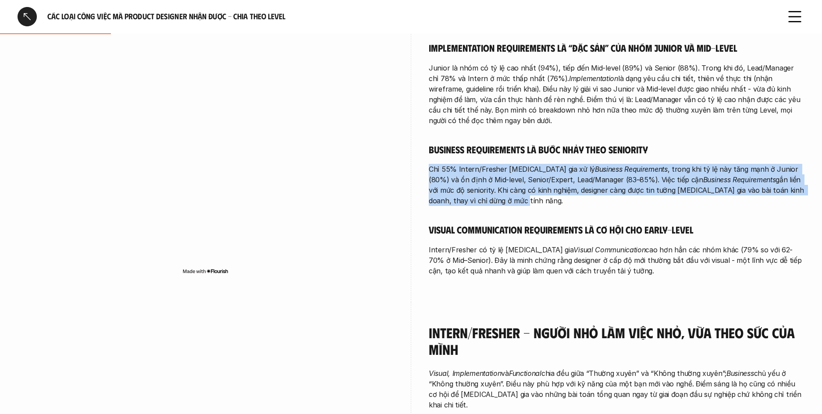
click at [497, 164] on p "Chỉ 55% Intern/Fresher [MEDICAL_DATA] gia xử lý Business Requirements , trong k…" at bounding box center [617, 185] width 376 height 42
drag, startPoint x: 501, startPoint y: 165, endPoint x: 660, endPoint y: 203, distance: 163.3
click at [660, 203] on p "Chỉ 55% Intern/Fresher [MEDICAL_DATA] gia xử lý Business Requirements , trong k…" at bounding box center [617, 185] width 376 height 42
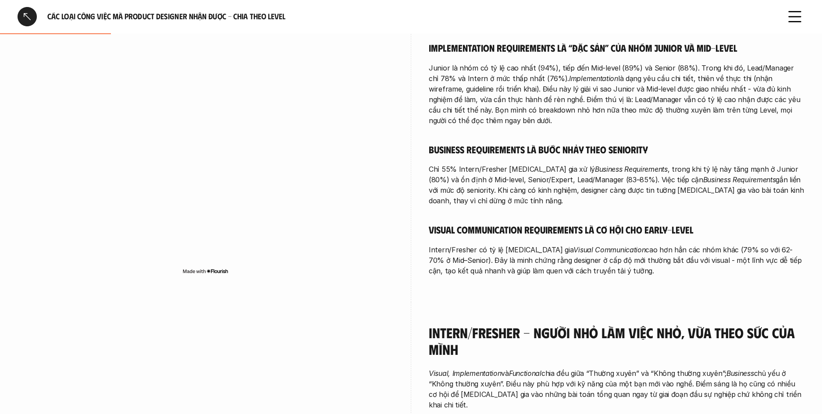
click at [660, 203] on p "Chỉ 55% Intern/Fresher [MEDICAL_DATA] gia xử lý Business Requirements , trong k…" at bounding box center [617, 185] width 376 height 42
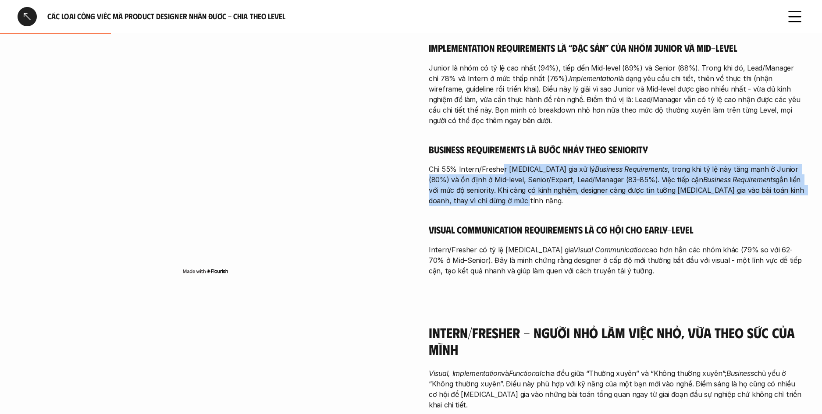
drag, startPoint x: 618, startPoint y: 191, endPoint x: 499, endPoint y: 166, distance: 122.3
click at [499, 166] on p "Chỉ 55% Intern/Fresher [MEDICAL_DATA] gia xử lý Business Requirements , trong k…" at bounding box center [617, 185] width 376 height 42
drag, startPoint x: 509, startPoint y: 169, endPoint x: 653, endPoint y: 203, distance: 148.6
click at [653, 203] on p "Chỉ 55% Intern/Fresher [MEDICAL_DATA] gia xử lý Business Requirements , trong k…" at bounding box center [617, 185] width 376 height 42
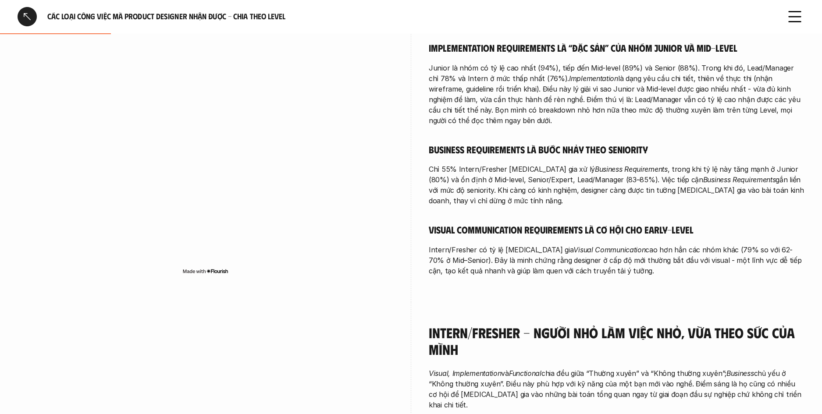
click at [653, 203] on p "Chỉ 55% Intern/Fresher [MEDICAL_DATA] gia xử lý Business Requirements , trong k…" at bounding box center [617, 185] width 376 height 42
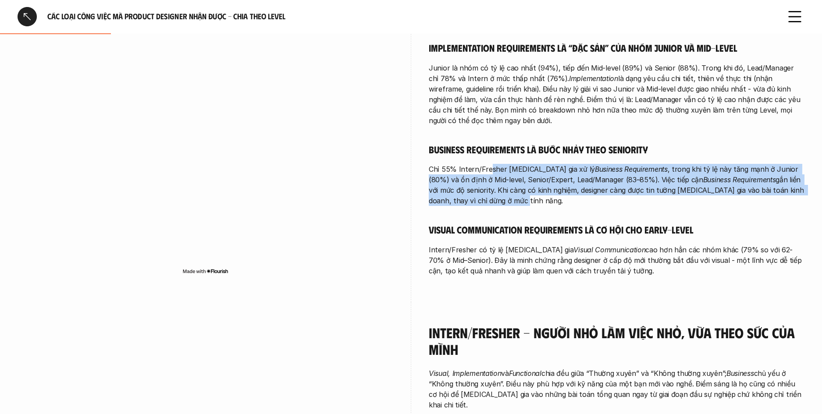
drag, startPoint x: 518, startPoint y: 172, endPoint x: 487, endPoint y: 168, distance: 31.3
click at [487, 168] on p "Chỉ 55% Intern/Fresher [MEDICAL_DATA] gia xử lý Business Requirements , trong k…" at bounding box center [617, 185] width 376 height 42
drag, startPoint x: 604, startPoint y: 202, endPoint x: 615, endPoint y: 206, distance: 11.9
click at [615, 206] on p "Chỉ 55% Intern/Fresher [MEDICAL_DATA] gia xử lý Business Requirements , trong k…" at bounding box center [617, 185] width 376 height 42
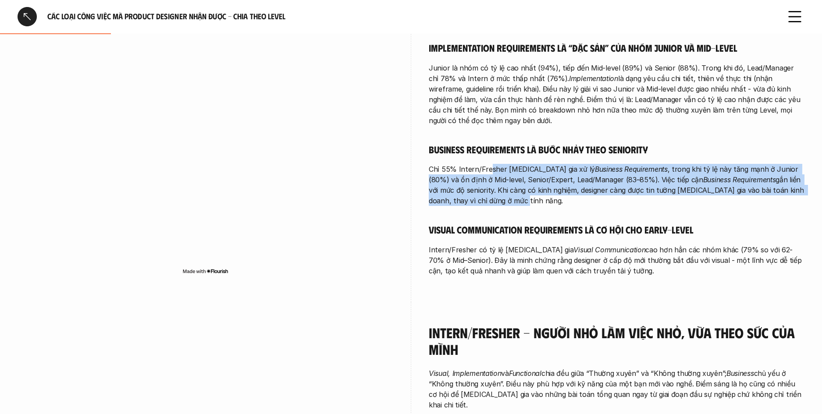
click at [615, 206] on p "Chỉ 55% Intern/Fresher [MEDICAL_DATA] gia xử lý Business Requirements , trong k…" at bounding box center [617, 185] width 376 height 42
drag, startPoint x: 596, startPoint y: 198, endPoint x: 490, endPoint y: 169, distance: 110.2
click at [490, 169] on p "Chỉ 55% Intern/Fresher [MEDICAL_DATA] gia xử lý Business Requirements , trong k…" at bounding box center [617, 185] width 376 height 42
drag, startPoint x: 649, startPoint y: 197, endPoint x: 653, endPoint y: 198, distance: 4.5
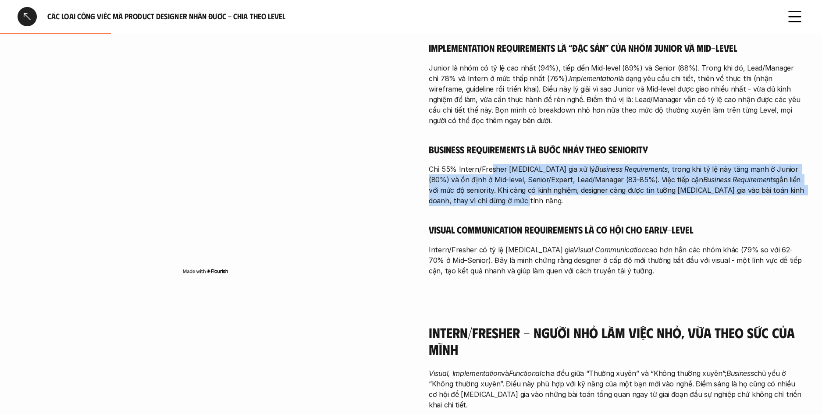
click at [652, 198] on p "Chỉ 55% Intern/Fresher [MEDICAL_DATA] gia xử lý Business Requirements , trong k…" at bounding box center [617, 185] width 376 height 42
click at [653, 198] on p "Chỉ 55% Intern/Fresher [MEDICAL_DATA] gia xử lý Business Requirements , trong k…" at bounding box center [617, 185] width 376 height 42
drag, startPoint x: 517, startPoint y: 171, endPoint x: 499, endPoint y: 169, distance: 17.7
click at [500, 169] on p "Chỉ 55% Intern/Fresher [MEDICAL_DATA] gia xử lý Business Requirements , trong k…" at bounding box center [617, 185] width 376 height 42
click at [499, 169] on p "Chỉ 55% Intern/Fresher [MEDICAL_DATA] gia xử lý Business Requirements , trong k…" at bounding box center [617, 185] width 376 height 42
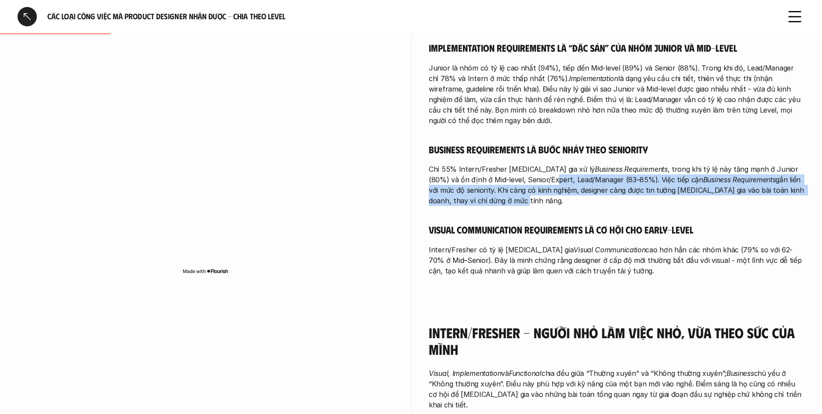
click at [639, 212] on div "Bạn hãy đọc về Loại yêu cầu - Tổng quan (1-1) để có hình dung chung trước khi đ…" at bounding box center [617, 104] width 376 height 343
drag, startPoint x: 639, startPoint y: 212, endPoint x: 649, endPoint y: 212, distance: 10.1
click at [639, 212] on div "Bạn hãy đọc về Loại yêu cầu - Tổng quan (1-1) để có hình dung chung trước khi đ…" at bounding box center [617, 104] width 376 height 343
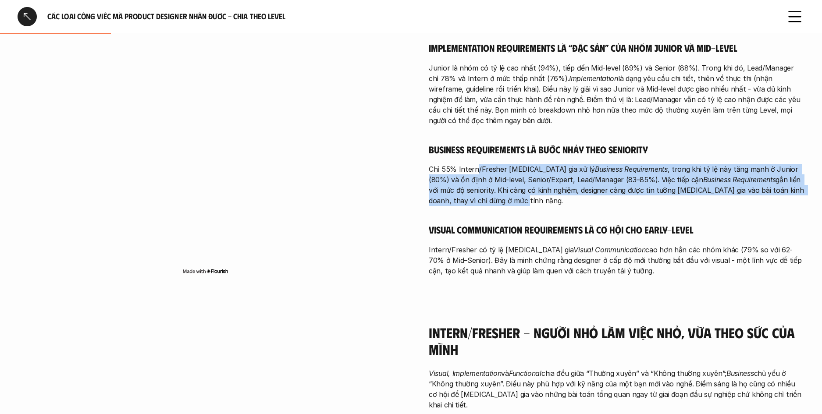
click at [459, 163] on div "Bạn hãy đọc về Loại yêu cầu - Tổng quan (1-1) để có hình dung chung trước khi đ…" at bounding box center [617, 104] width 376 height 343
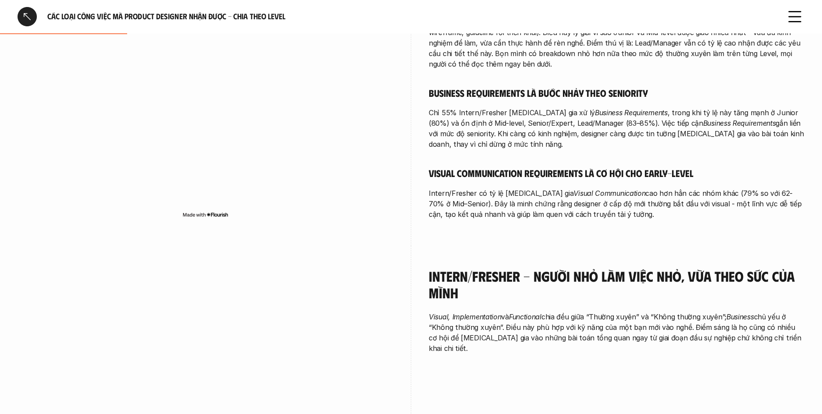
scroll to position [482, 0]
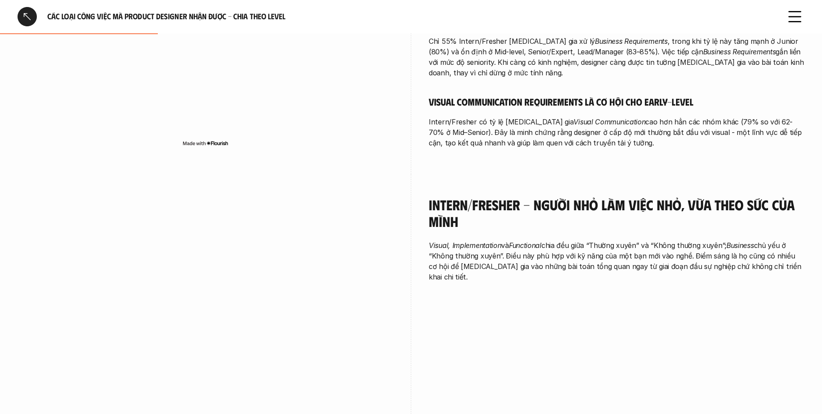
drag
click at [646, 147] on p "Intern/Fresher có tỷ lệ [MEDICAL_DATA] gia Visual Communication cao hơn hẳn các…" at bounding box center [617, 133] width 376 height 32
click at [491, 123] on p "Intern/Fresher có tỷ lệ [MEDICAL_DATA] gia Visual Communication cao hơn hẳn các…" at bounding box center [617, 133] width 376 height 32
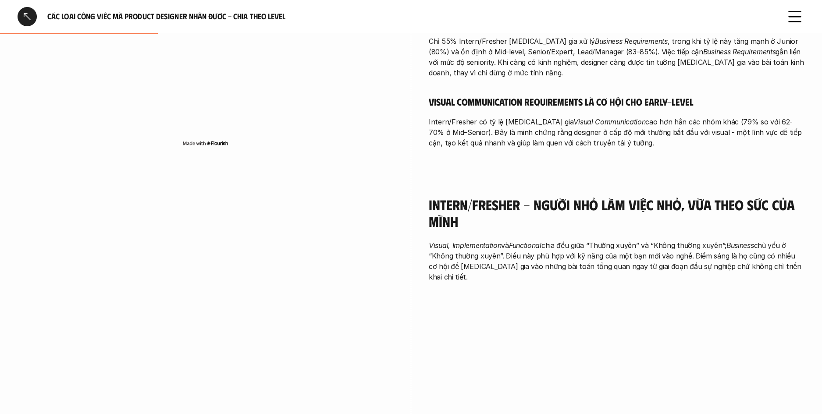
click at [635, 143] on p "Intern/Fresher có tỷ lệ [MEDICAL_DATA] gia Visual Communication cao hơn hẳn các…" at bounding box center [617, 133] width 376 height 32
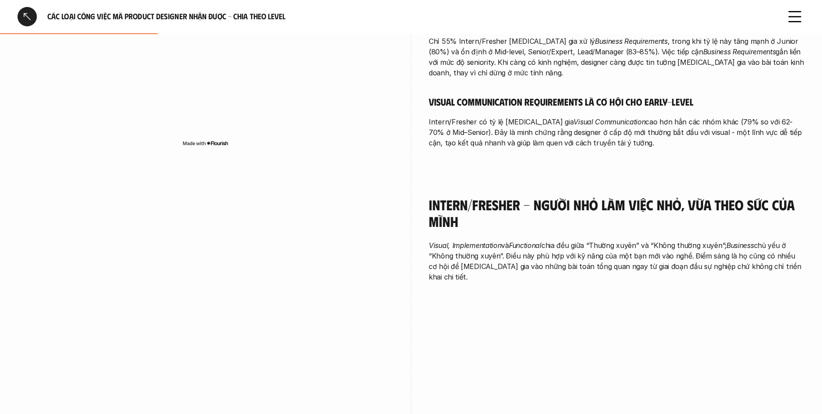
click at [635, 143] on p "Intern/Fresher có tỷ lệ [MEDICAL_DATA] gia Visual Communication cao hơn hẳn các…" at bounding box center [617, 133] width 376 height 32
click at [479, 119] on p "Intern/Fresher có tỷ lệ [MEDICAL_DATA] gia Visual Communication cao hơn hẳn các…" at bounding box center [617, 133] width 376 height 32
click at [646, 144] on p "Intern/Fresher có tỷ lệ [MEDICAL_DATA] gia Visual Communication cao hơn hẳn các…" at bounding box center [617, 133] width 376 height 32
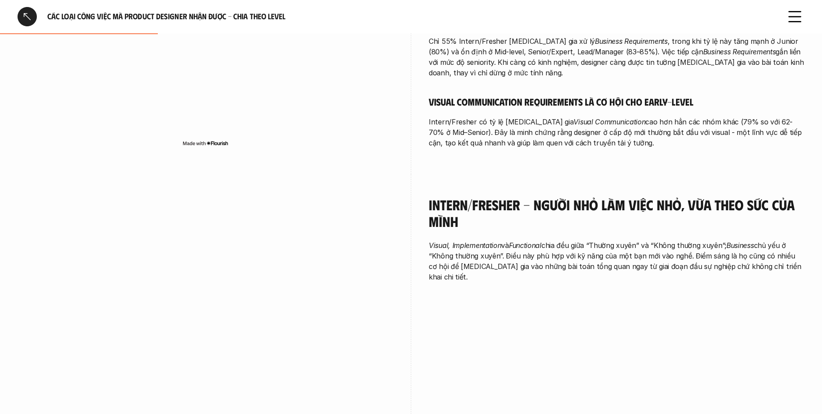
click at [488, 118] on p "Intern/Fresher có tỷ lệ [MEDICAL_DATA] gia Visual Communication cao hơn hẳn các…" at bounding box center [617, 133] width 376 height 32
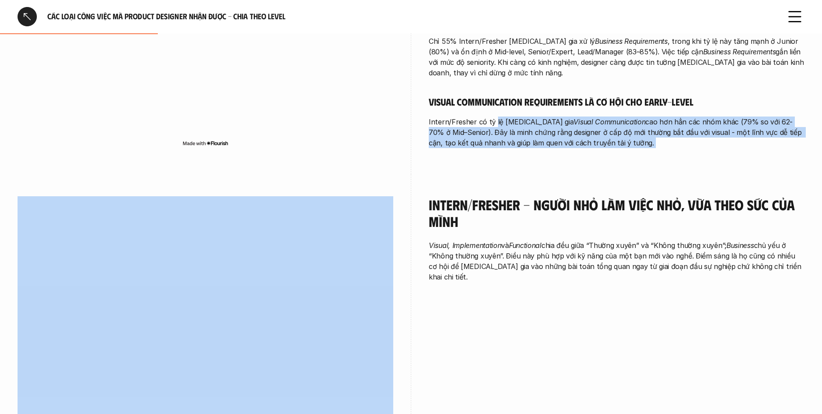
click at [496, 121] on p "Intern/Fresher có tỷ lệ [MEDICAL_DATA] gia Visual Communication cao hơn hẳn các…" at bounding box center [617, 133] width 376 height 32
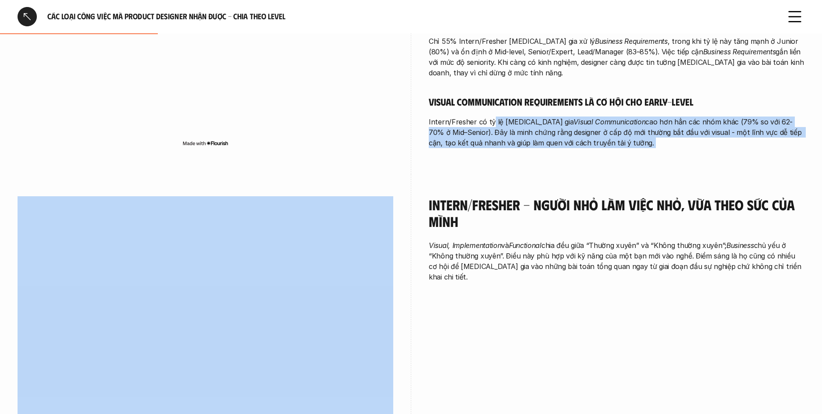
click at [490, 122] on p "Intern/Fresher có tỷ lệ [MEDICAL_DATA] gia Visual Communication cao hơn hẳn các…" at bounding box center [617, 133] width 376 height 32
click at [639, 146] on p "Intern/Fresher có tỷ lệ [MEDICAL_DATA] gia Visual Communication cao hơn hẳn các…" at bounding box center [617, 133] width 376 height 32
click at [454, 107] on h5 "Visual Communication Requirements là cơ hội cho early-level" at bounding box center [617, 102] width 376 height 12
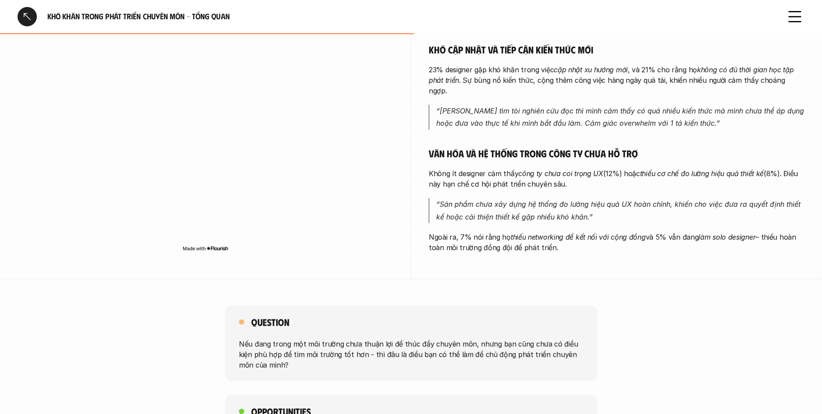
scroll to position [345, 0]
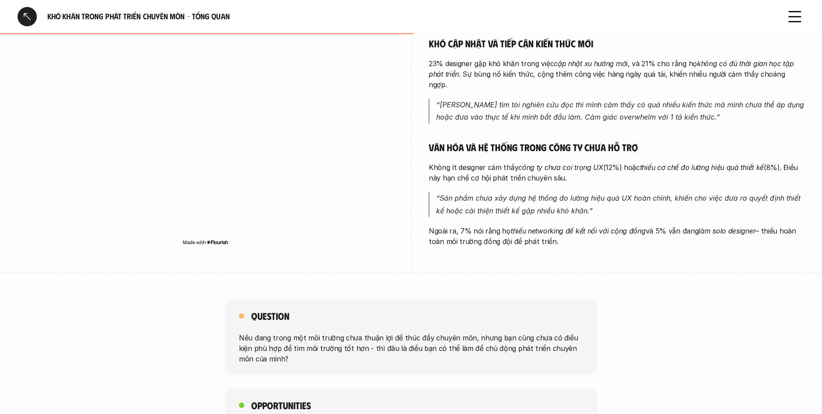
drag, startPoint x: 666, startPoint y: 236, endPoint x: 522, endPoint y: 174, distance: 156.6
click at [522, 174] on div "overview Các thách thức phát triển sự nghiệp của Product Designer tập trung vào…" at bounding box center [617, 35] width 376 height 476
click at [522, 174] on div "Thiếu môi trường học hỏi và định hướng rõ ràng 32% designer cho rằng họ thiếu m…" at bounding box center [617, 75] width 376 height 343
drag, startPoint x: 506, startPoint y: 173, endPoint x: 628, endPoint y: 244, distance: 141.2
click at [628, 244] on div "overview Các thách thức phát triển sự nghiệp của Product Designer tập trung vào…" at bounding box center [617, 35] width 376 height 476
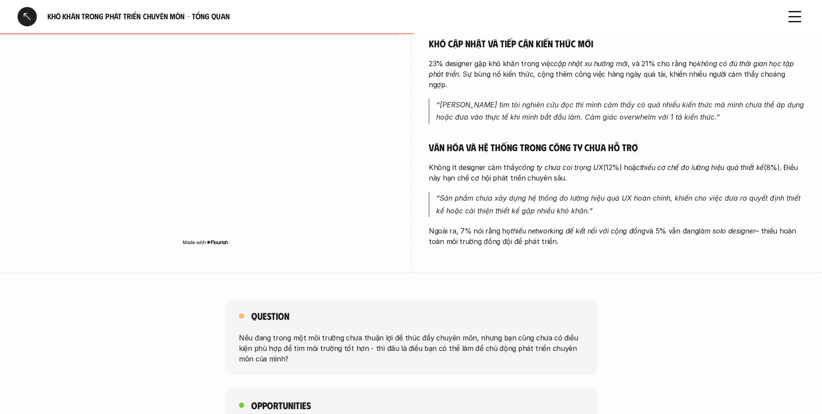
click at [628, 242] on div "overview Các thách thức phát triển sự nghiệp của Product Designer tập trung vào…" at bounding box center [617, 35] width 376 height 476
drag, startPoint x: 609, startPoint y: 234, endPoint x: 440, endPoint y: 158, distance: 186.1
click at [440, 158] on div "overview Các thách thức phát triển sự nghiệp của Product Designer tập trung vào…" at bounding box center [617, 35] width 376 height 476
click at [440, 162] on p "Không ít designer cảm thấy công ty chưa coi trọng UX (12%) hoặc thiếu cơ chế đo…" at bounding box center [617, 172] width 376 height 21
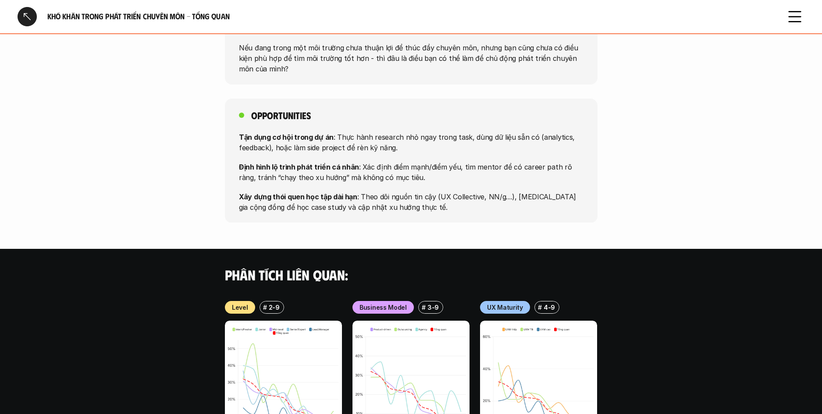
scroll to position [637, 0]
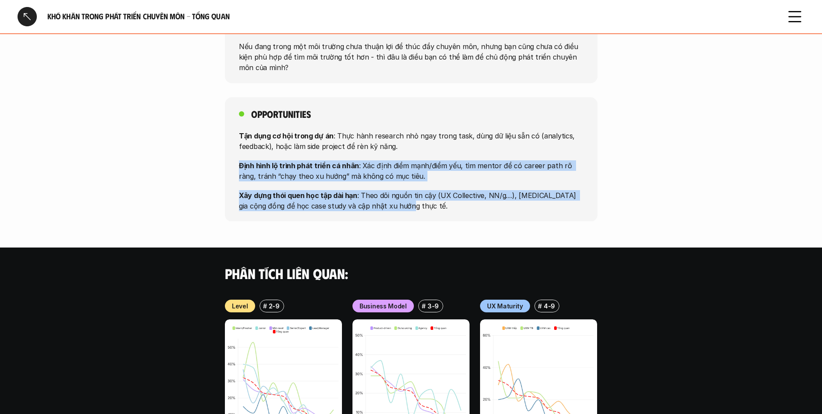
drag, startPoint x: 199, startPoint y: 147, endPoint x: 505, endPoint y: 201, distance: 311.0
click at [504, 202] on div "Opportunities Tận dụng cơ hội trong dự án : Thực hành research nhỏ ngay trong t…" at bounding box center [411, 159] width 822 height 124
click at [505, 201] on div "Opportunities Tận dụng cơ hội trong dự án : Thực hành research nhỏ ngay trong t…" at bounding box center [411, 159] width 373 height 124
drag, startPoint x: 359, startPoint y: 163, endPoint x: 172, endPoint y: 131, distance: 189.8
click at [172, 131] on div "Opportunities Tận dụng cơ hội trong dự án : Thực hành research nhỏ ngay trong t…" at bounding box center [411, 159] width 822 height 124
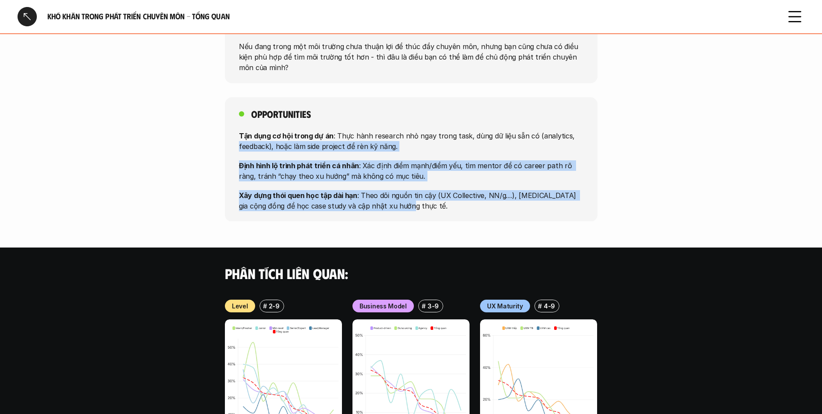
click at [172, 131] on div "Opportunities Tận dụng cơ hội trong dự án : Thực hành research nhỏ ngay trong t…" at bounding box center [411, 159] width 822 height 124
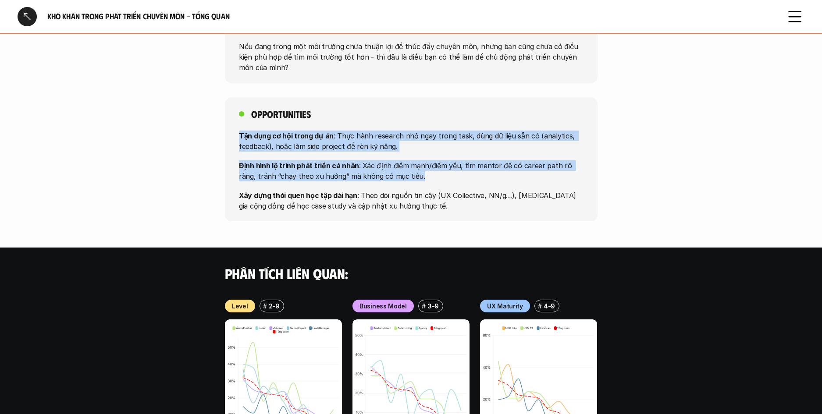
drag, startPoint x: 248, startPoint y: 128, endPoint x: 590, endPoint y: 184, distance: 346.4
click at [583, 180] on div "Opportunities Tận dụng cơ hội trong dự án : Thực hành research nhỏ ngay trong t…" at bounding box center [411, 159] width 822 height 124
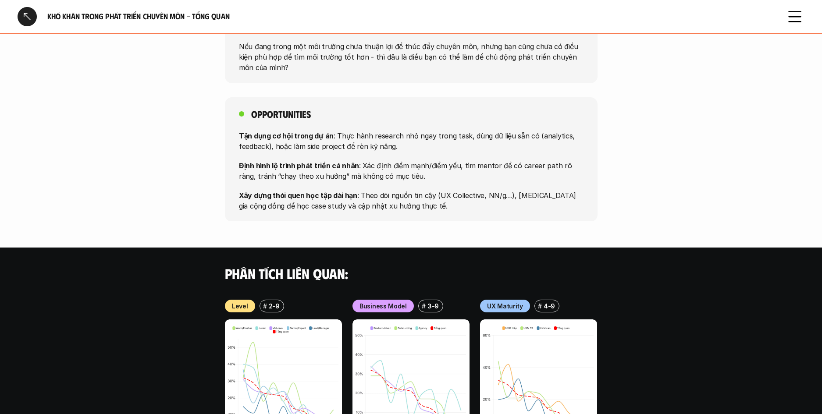
click at [602, 197] on div "Opportunities Tận dụng cơ hội trong dự án : Thực hành research nhỏ ngay trong t…" at bounding box center [411, 159] width 822 height 124
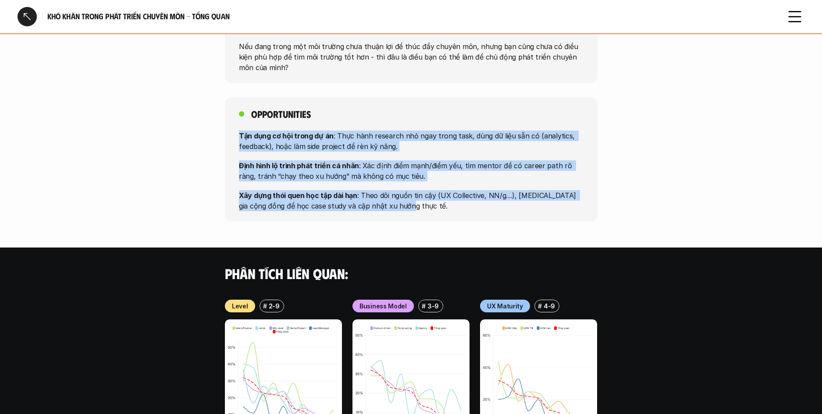
drag, startPoint x: 598, startPoint y: 196, endPoint x: 210, endPoint y: 126, distance: 394.1
click at [218, 127] on div "Opportunities Tận dụng cơ hội trong dự án : Thực hành research nhỏ ngay trong t…" at bounding box center [411, 159] width 822 height 124
click at [209, 126] on div "Opportunities Tận dụng cơ hội trong dự án : Thực hành research nhỏ ngay trong t…" at bounding box center [411, 159] width 822 height 124
drag, startPoint x: 226, startPoint y: 128, endPoint x: 525, endPoint y: 191, distance: 306.2
click at [525, 191] on div "Opportunities Tận dụng cơ hội trong dự án : Thực hành research nhỏ ngay trong t…" at bounding box center [411, 159] width 822 height 124
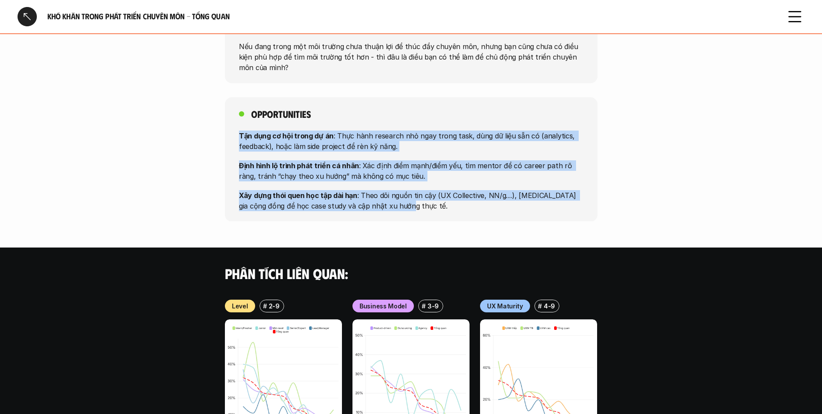
click at [528, 191] on p "Xây dựng thói quen học tập dài hạn : Theo dõi nguồn tin cậy (UX Collective, NN/…" at bounding box center [411, 200] width 344 height 21
drag, startPoint x: 505, startPoint y: 181, endPoint x: 170, endPoint y: 123, distance: 340.2
click at [170, 123] on div "Opportunities Tận dụng cơ hội trong dự án : Thực hành research nhỏ ngay trong t…" at bounding box center [411, 159] width 822 height 124
drag, startPoint x: 170, startPoint y: 123, endPoint x: 182, endPoint y: 122, distance: 12.3
click at [170, 123] on div "Opportunities Tận dụng cơ hội trong dự án : Thực hành research nhỏ ngay trong t…" at bounding box center [411, 159] width 822 height 124
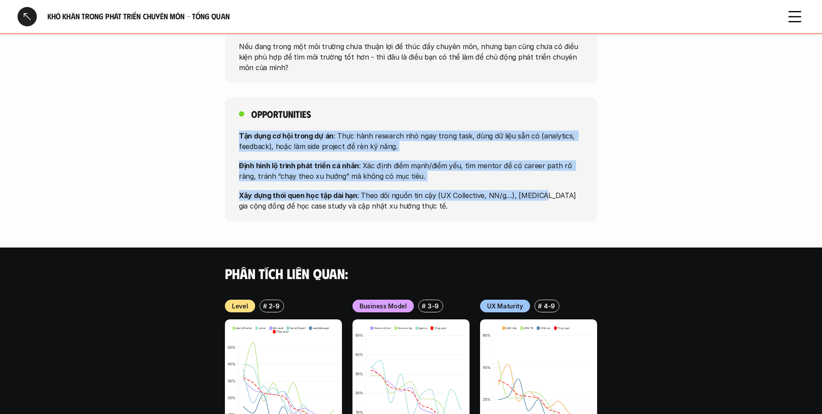
drag, startPoint x: 182, startPoint y: 122, endPoint x: 540, endPoint y: 191, distance: 364.6
click at [539, 190] on div "Opportunities Tận dụng cơ hội trong dự án : Thực hành research nhỏ ngay trong t…" at bounding box center [411, 159] width 822 height 124
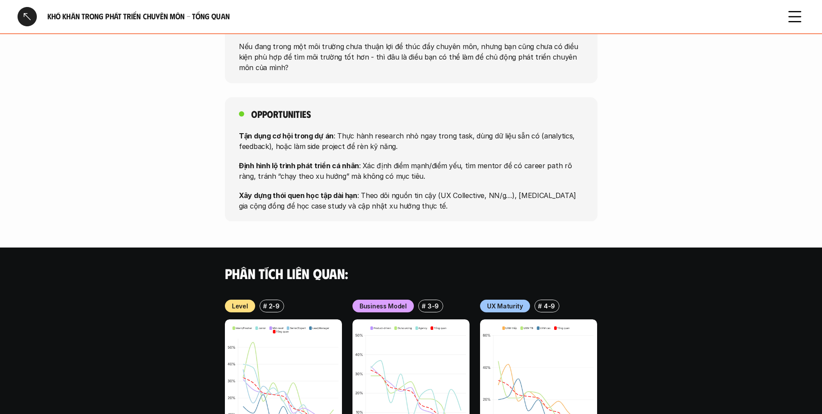
click at [548, 191] on p "Xây dựng thói quen học tập dài hạn : Theo dõi nguồn tin cậy (UX Collective, NN/…" at bounding box center [411, 200] width 344 height 21
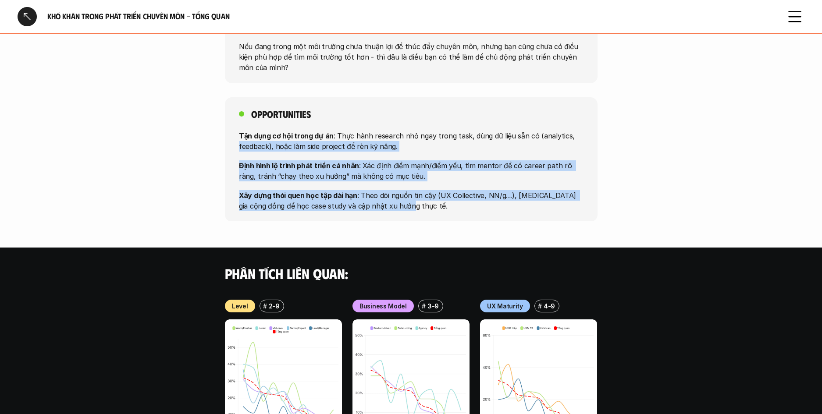
drag, startPoint x: 545, startPoint y: 189, endPoint x: 168, endPoint y: 128, distance: 381.8
click at [170, 130] on div "Opportunities Tận dụng cơ hội trong dự án : Thực hành research nhỏ ngay trong t…" at bounding box center [411, 159] width 822 height 124
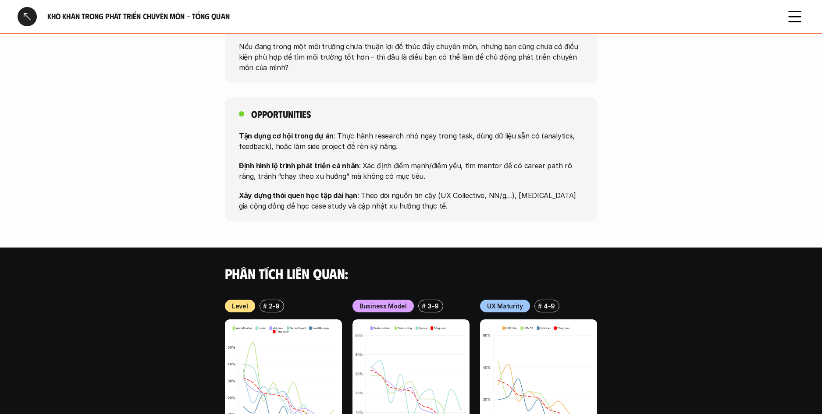
click at [168, 123] on div "Opportunities Tận dụng cơ hội trong dự án : Thực hành research nhỏ ngay trong t…" at bounding box center [411, 159] width 822 height 124
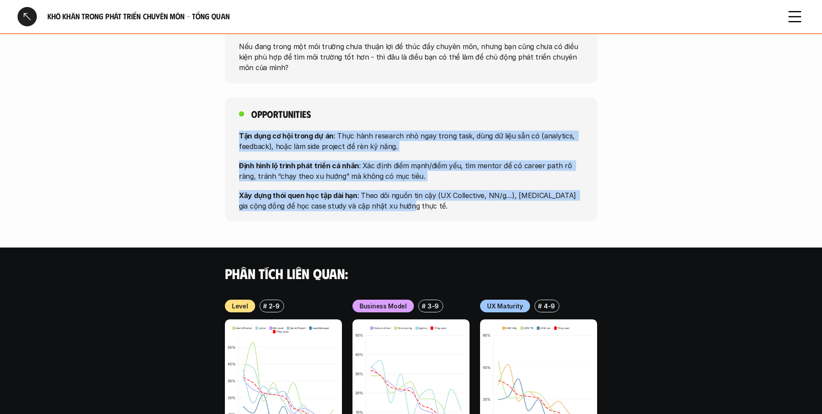
drag, startPoint x: 171, startPoint y: 124, endPoint x: 490, endPoint y: 202, distance: 328.6
click at [487, 205] on div "Opportunities Tận dụng cơ hội trong dự án : Thực hành research nhỏ ngay trong t…" at bounding box center [411, 159] width 822 height 124
click at [490, 202] on div "Opportunities Tận dụng cơ hội trong dự án : Thực hành research nhỏ ngay trong t…" at bounding box center [411, 159] width 373 height 124
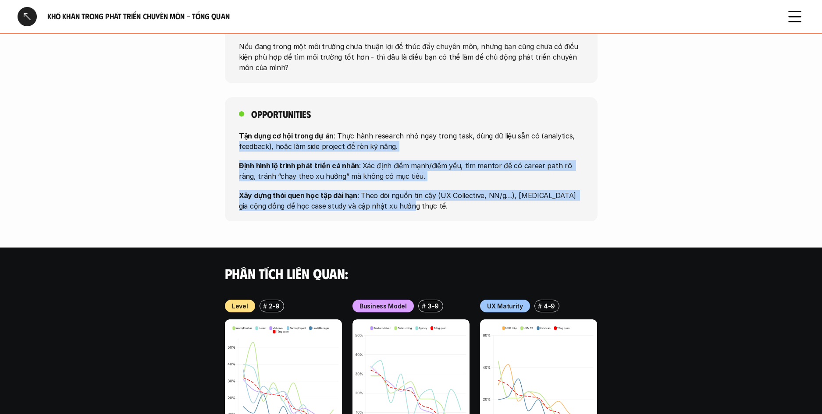
drag, startPoint x: 481, startPoint y: 198, endPoint x: 182, endPoint y: 131, distance: 306.1
click at [182, 131] on div "Opportunities Tận dụng cơ hội trong dự án : Thực hành research nhỏ ngay trong t…" at bounding box center [411, 159] width 822 height 124
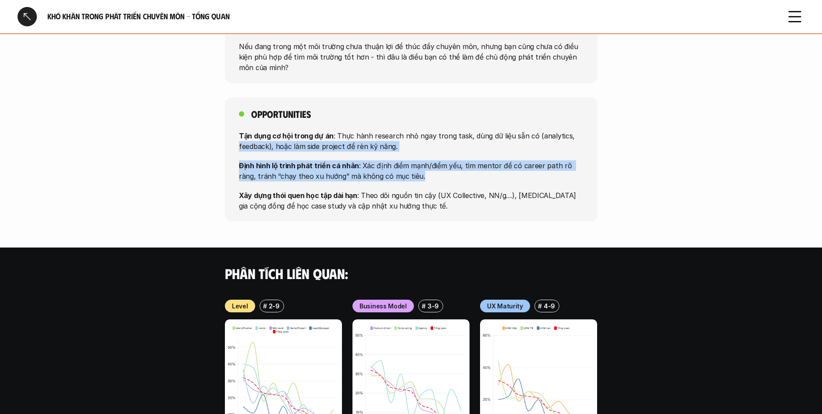
drag, startPoint x: 435, startPoint y: 170, endPoint x: 474, endPoint y: 178, distance: 40.4
click at [474, 178] on div "Opportunities Tận dụng cơ hội trong dự án : Thực hành research nhỏ ngay trong t…" at bounding box center [411, 159] width 822 height 124
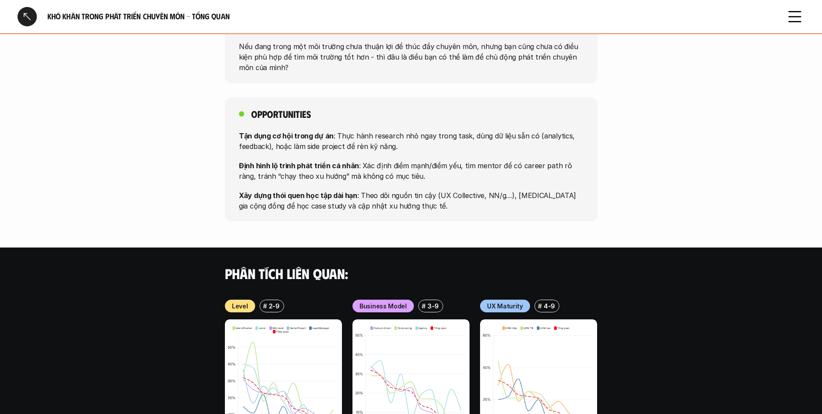
drag, startPoint x: 489, startPoint y: 189, endPoint x: 498, endPoint y: 195, distance: 11.0
click at [489, 190] on p "Xây dựng thói quen học tập dài hạn : Theo dõi nguồn tin cậy (UX Collective, NN/…" at bounding box center [411, 200] width 344 height 21
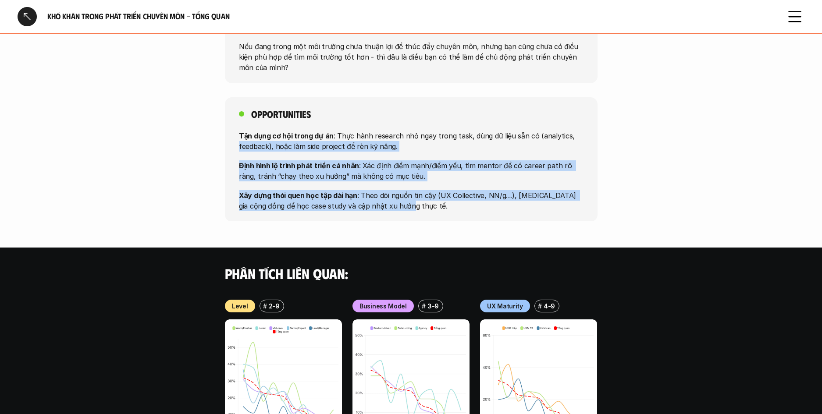
drag, startPoint x: 496, startPoint y: 197, endPoint x: 218, endPoint y: 135, distance: 284.8
click at [218, 135] on div "Opportunities Tận dụng cơ hội trong dự án : Thực hành research nhỏ ngay trong t…" at bounding box center [411, 159] width 822 height 124
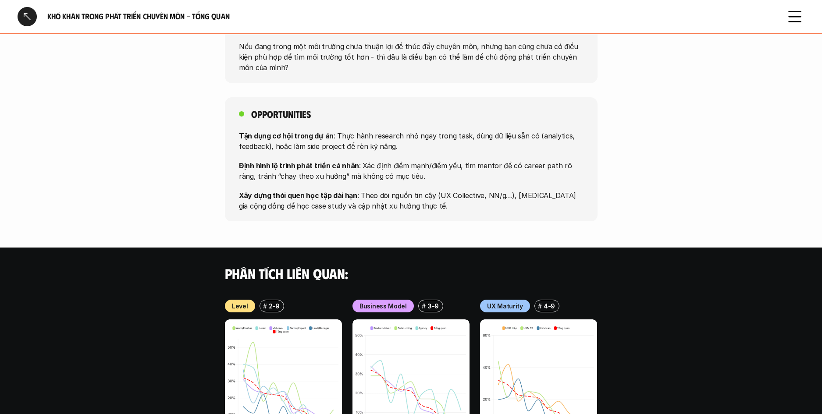
drag, startPoint x: 218, startPoint y: 135, endPoint x: 188, endPoint y: 128, distance: 31.3
click at [206, 132] on div "Opportunities Tận dụng cơ hội trong dự án : Thực hành research nhỏ ngay trong t…" at bounding box center [411, 159] width 822 height 124
drag, startPoint x: 188, startPoint y: 128, endPoint x: 193, endPoint y: 128, distance: 5.8
click at [194, 128] on div "Opportunities Tận dụng cơ hội trong dự án : Thực hành research nhỏ ngay trong t…" at bounding box center [411, 159] width 822 height 124
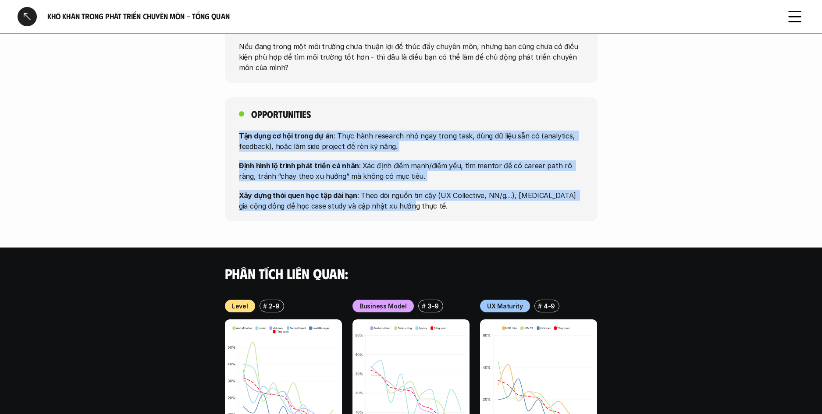
drag, startPoint x: 206, startPoint y: 128, endPoint x: 492, endPoint y: 193, distance: 293.5
click at [491, 193] on div "Opportunities Tận dụng cơ hội trong dự án : Thực hành research nhỏ ngay trong t…" at bounding box center [411, 159] width 822 height 124
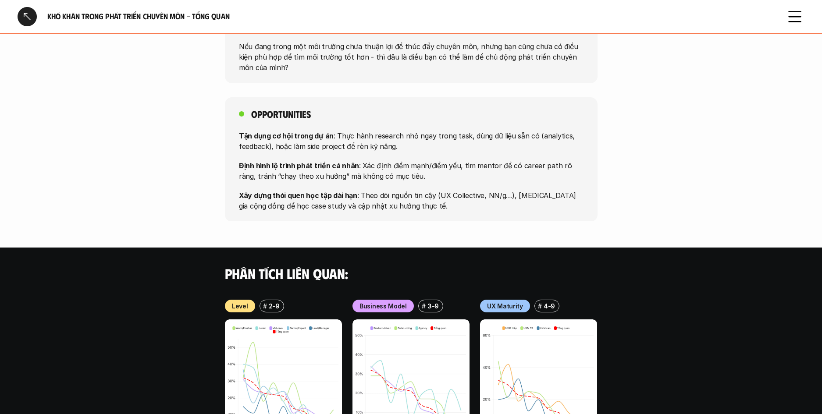
click at [491, 194] on p "Xây dựng thói quen học tập dài hạn : Theo dõi nguồn tin cậy (UX Collective, NN/…" at bounding box center [411, 200] width 344 height 21
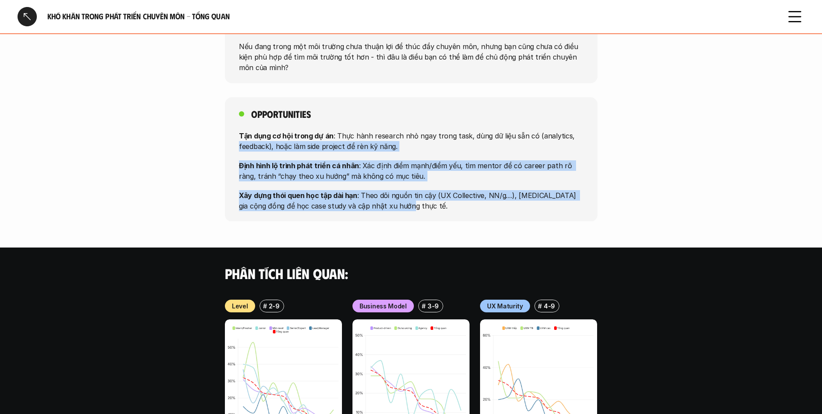
drag, startPoint x: 489, startPoint y: 197, endPoint x: 184, endPoint y: 131, distance: 311.6
click at [187, 131] on div "Opportunities Tận dụng cơ hội trong dự án : Thực hành research nhỏ ngay trong t…" at bounding box center [411, 159] width 822 height 124
drag, startPoint x: 184, startPoint y: 131, endPoint x: 176, endPoint y: 132, distance: 8.9
click at [184, 131] on div "Opportunities Tận dụng cơ hội trong dự án : Thực hành research nhỏ ngay trong t…" at bounding box center [411, 159] width 822 height 124
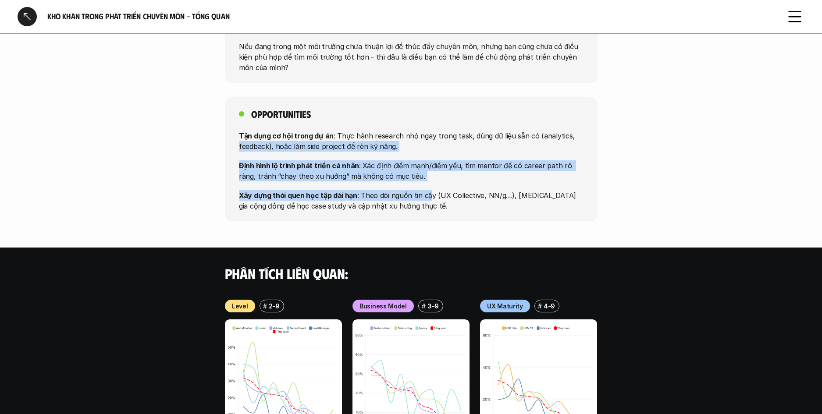
drag, startPoint x: 176, startPoint y: 132, endPoint x: 455, endPoint y: 195, distance: 286.4
click at [452, 194] on div "Opportunities Tận dụng cơ hội trong dự án : Thực hành research nhỏ ngay trong t…" at bounding box center [411, 159] width 822 height 124
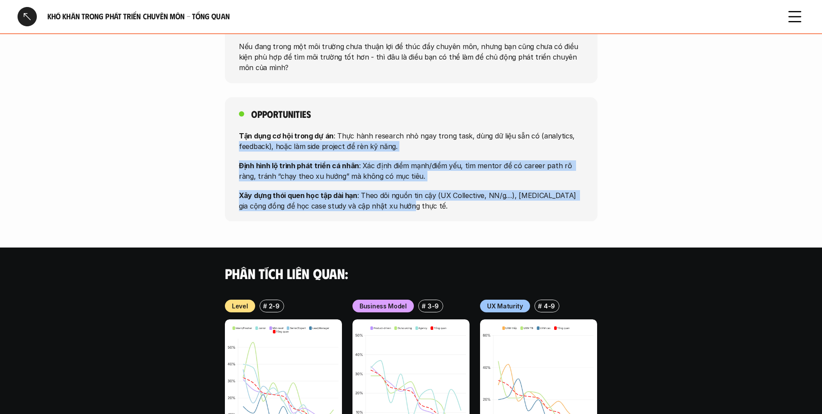
drag, startPoint x: 459, startPoint y: 195, endPoint x: 471, endPoint y: 203, distance: 13.6
click at [460, 196] on p "Xây dựng thói quen học tập dài hạn : Theo dõi nguồn tin cậy (UX Collective, NN/…" at bounding box center [411, 200] width 344 height 21
drag, startPoint x: 471, startPoint y: 203, endPoint x: 188, endPoint y: 129, distance: 291.8
click at [191, 130] on div "Opportunities Tận dụng cơ hội trong dự án : Thực hành research nhỏ ngay trong t…" at bounding box center [411, 159] width 822 height 124
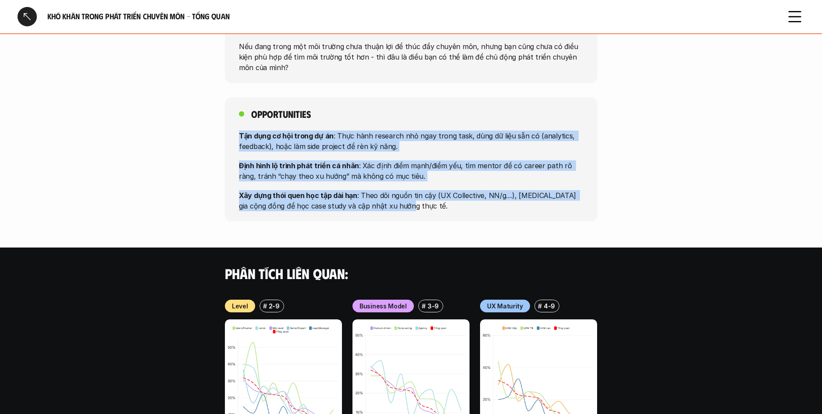
click at [188, 129] on div "Opportunities Tận dụng cơ hội trong dự án : Thực hành research nhỏ ngay trong t…" at bounding box center [411, 159] width 822 height 124
drag, startPoint x: 199, startPoint y: 126, endPoint x: 458, endPoint y: 215, distance: 274.8
click at [436, 202] on div "Opportunities Tận dụng cơ hội trong dự án : Thực hành research nhỏ ngay trong t…" at bounding box center [411, 159] width 822 height 124
click at [457, 195] on p "Xây dựng thói quen học tập dài hạn : Theo dõi nguồn tin cậy (UX Collective, NN/…" at bounding box center [411, 200] width 344 height 21
drag, startPoint x: 371, startPoint y: 167, endPoint x: 182, endPoint y: 123, distance: 194.1
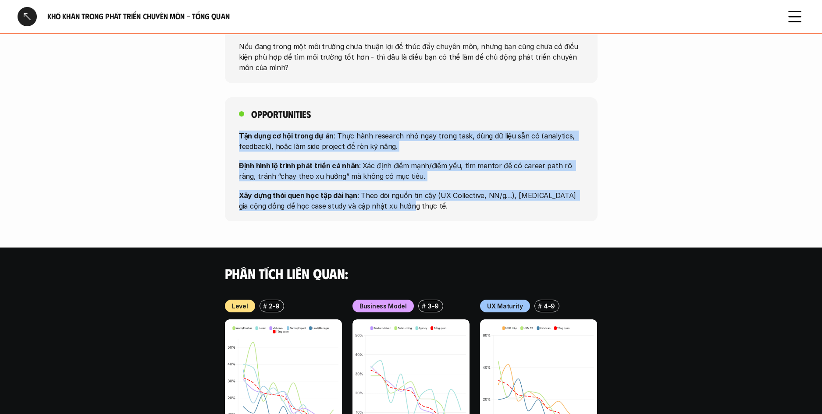
click at [186, 123] on div "Opportunities Tận dụng cơ hội trong dự án : Thực hành research nhỏ ngay trong t…" at bounding box center [411, 159] width 822 height 124
click at [179, 122] on div "Opportunities Tận dụng cơ hội trong dự án : Thực hành research nhỏ ngay trong t…" at bounding box center [411, 159] width 822 height 124
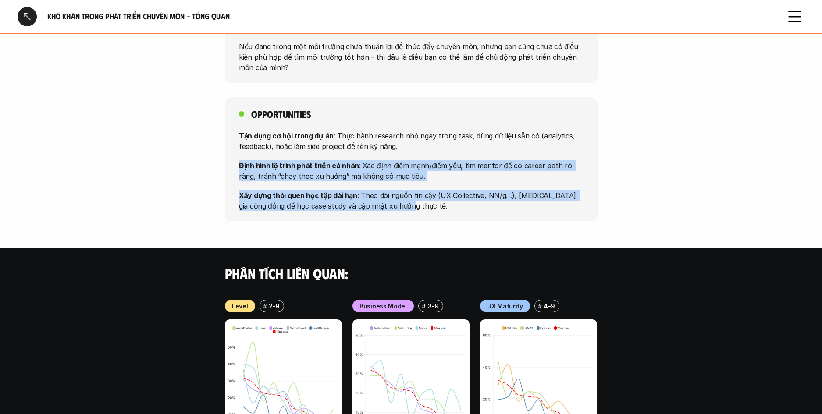
drag, startPoint x: 196, startPoint y: 138, endPoint x: 648, endPoint y: 209, distance: 457.3
click at [647, 209] on div "Opportunities Tận dụng cơ hội trong dự án : Thực hành research nhỏ ngay trong t…" at bounding box center [411, 159] width 822 height 124
click at [647, 208] on div "Opportunities Tận dụng cơ hội trong dự án : Thực hành research nhỏ ngay trong t…" at bounding box center [411, 159] width 822 height 124
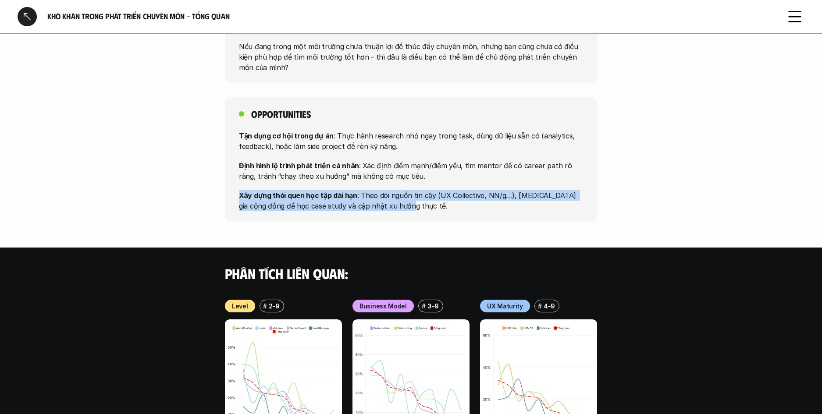
drag, startPoint x: 522, startPoint y: 190, endPoint x: 153, endPoint y: 173, distance: 369.0
click at [155, 173] on div "Opportunities Tận dụng cơ hội trong dự án : Thực hành research nhỏ ngay trong t…" at bounding box center [411, 159] width 822 height 124
click at [153, 173] on div "Opportunities Tận dụng cơ hội trong dự án : Thực hành research nhỏ ngay trong t…" at bounding box center [411, 159] width 822 height 124
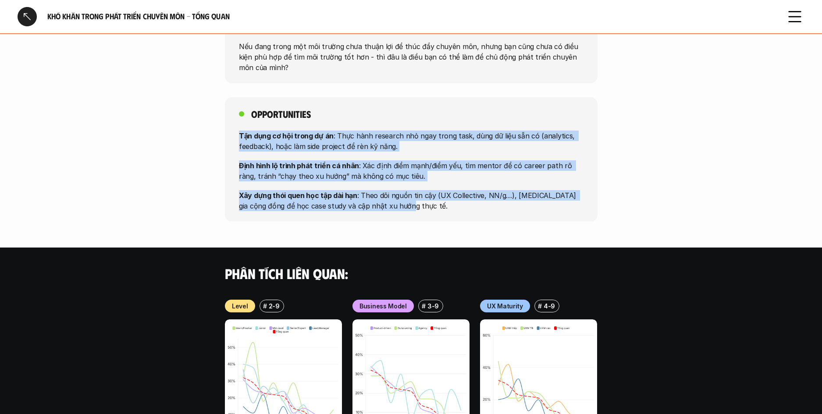
drag, startPoint x: 182, startPoint y: 128, endPoint x: 576, endPoint y: 210, distance: 402.2
click at [574, 210] on div "Opportunities Tận dụng cơ hội trong dự án : Thực hành research nhỏ ngay trong t…" at bounding box center [411, 159] width 822 height 124
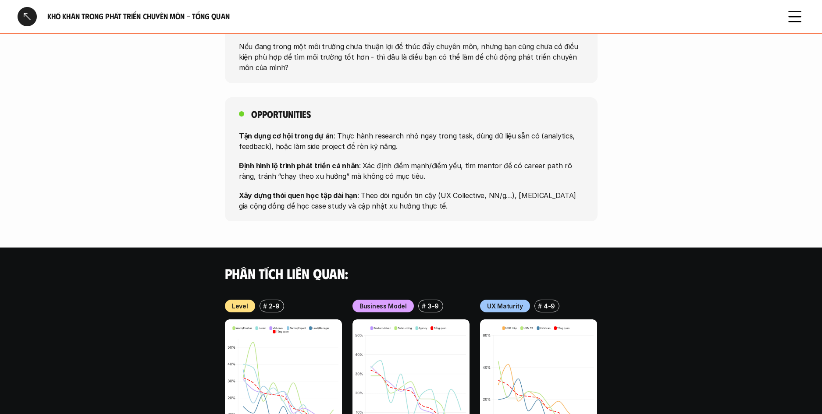
drag
click at [576, 209] on div "Opportunities Tận dụng cơ hội trong dự án : Thực hành research nhỏ ngay trong t…" at bounding box center [411, 159] width 373 height 124
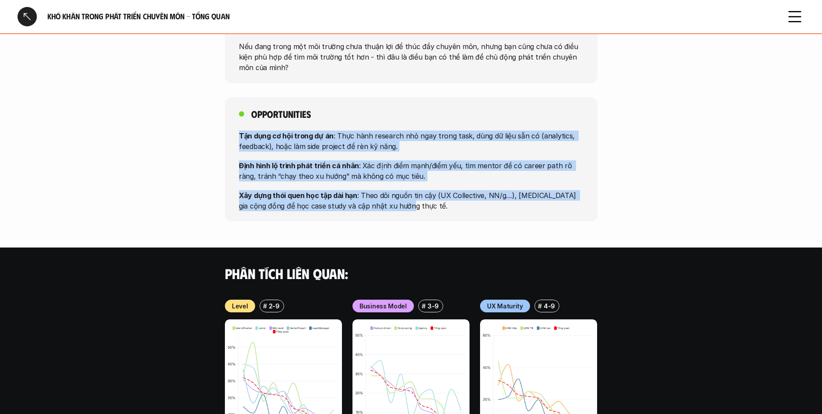
click at [199, 123] on div "Opportunities Tận dụng cơ hội trong dự án : Thực hành research nhỏ ngay trong t…" at bounding box center [411, 159] width 822 height 124
click at [639, 195] on div "Opportunities Tận dụng cơ hội trong dự án : Thực hành research nhỏ ngay trong t…" at bounding box center [411, 159] width 822 height 124
click at [185, 118] on div "Opportunities Tận dụng cơ hội trong dự án : Thực hành research nhỏ ngay trong t…" at bounding box center [411, 159] width 822 height 124
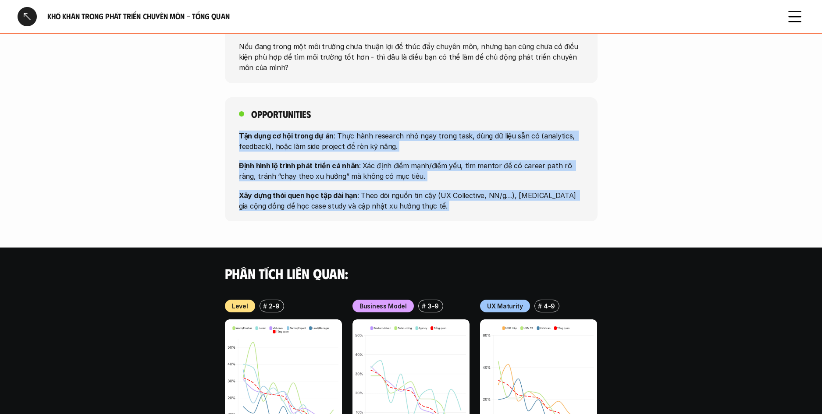
click at [185, 117] on div "Opportunities Tận dụng cơ hội trong dự án : Thực hành research nhỏ ngay trong t…" at bounding box center [411, 159] width 822 height 124
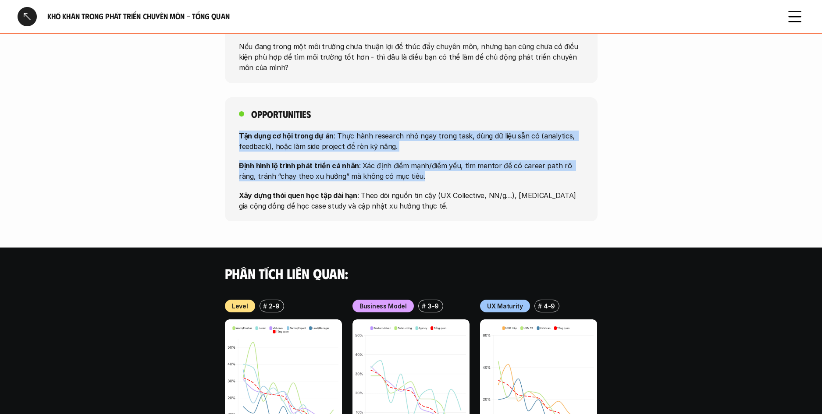
click at [552, 175] on div "Opportunities Tận dụng cơ hội trong dự án : Thực hành research nhỏ ngay trong t…" at bounding box center [411, 159] width 822 height 124
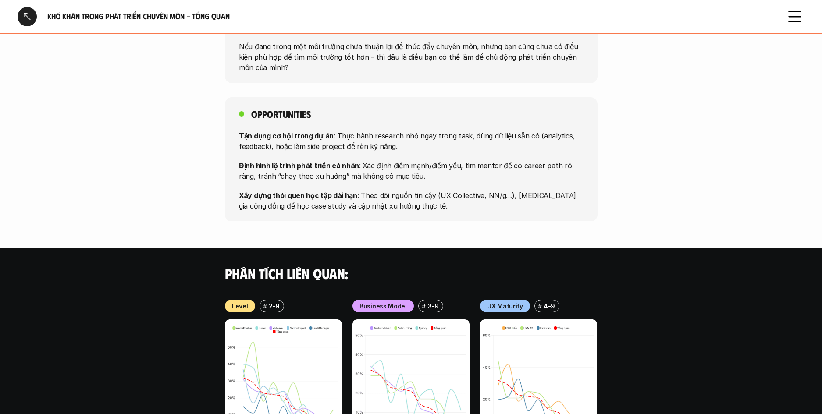
click at [601, 192] on div "Opportunities Tận dụng cơ hội trong dự án : Thực hành research nhỏ ngay trong t…" at bounding box center [411, 159] width 822 height 124
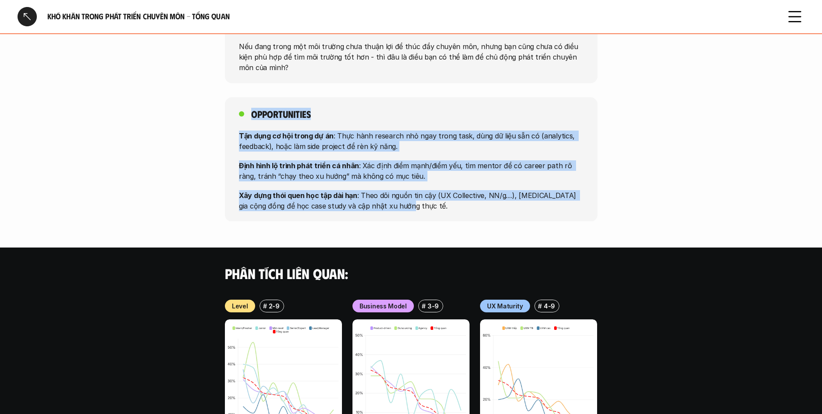
click at [198, 103] on div "Opportunities Tận dụng cơ hội trong dự án : Thực hành research nhỏ ngay trong t…" at bounding box center [411, 159] width 822 height 124
click at [197, 104] on div "Opportunities Tận dụng cơ hội trong dự án : Thực hành research nhỏ ngay trong t…" at bounding box center [411, 159] width 822 height 124
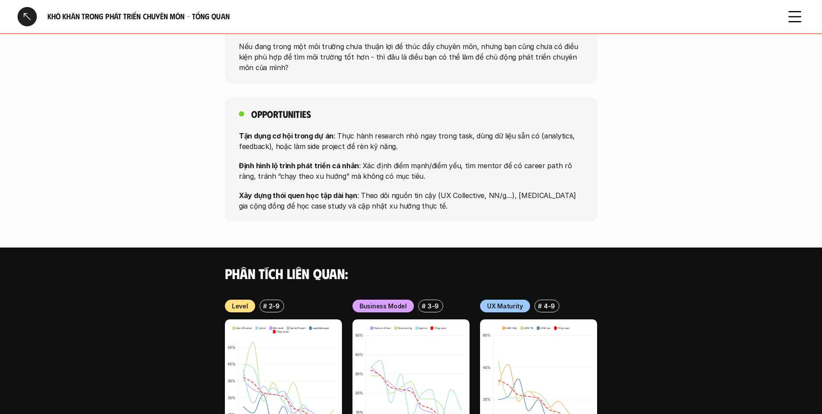
click at [649, 205] on div "Opportunities Tận dụng cơ hội trong dự án : Thực hành research nhỏ ngay trong t…" at bounding box center [411, 159] width 822 height 124
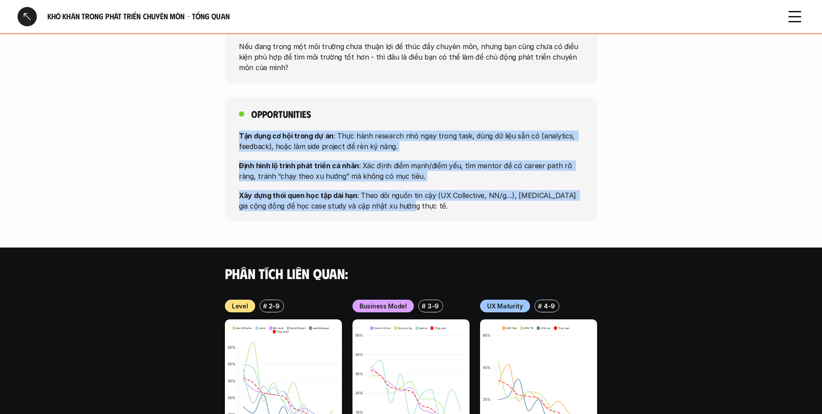
click at [237, 124] on div "Opportunities Tận dụng cơ hội trong dự án : Thực hành research nhỏ ngay trong t…" at bounding box center [411, 159] width 822 height 124
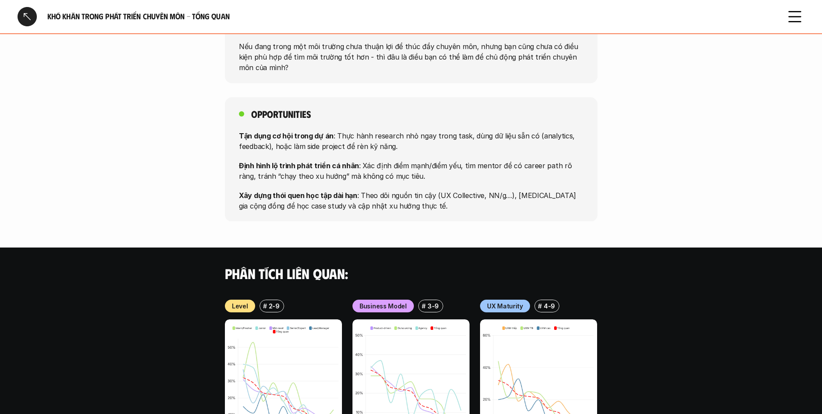
click at [223, 125] on div "Opportunities Tận dụng cơ hội trong dự án : Thực hành research nhỏ ngay trong t…" at bounding box center [411, 159] width 822 height 124
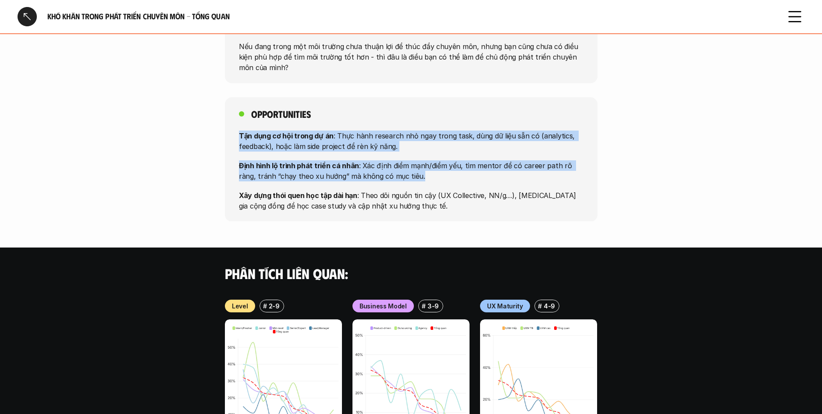
click at [518, 185] on div "Opportunities Tận dụng cơ hội trong dự án : Thực hành research nhỏ ngay trong t…" at bounding box center [411, 159] width 822 height 124
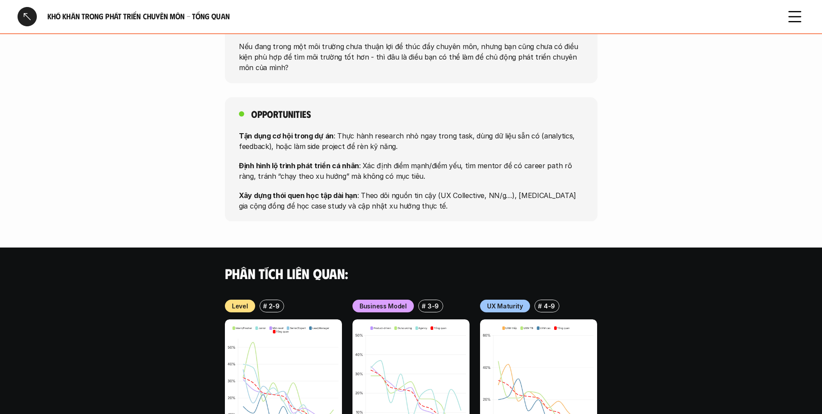
click at [546, 192] on p "Xây dựng thói quen học tập dài hạn : Theo dõi nguồn tin cậy (UX Collective, NN/…" at bounding box center [411, 200] width 344 height 21
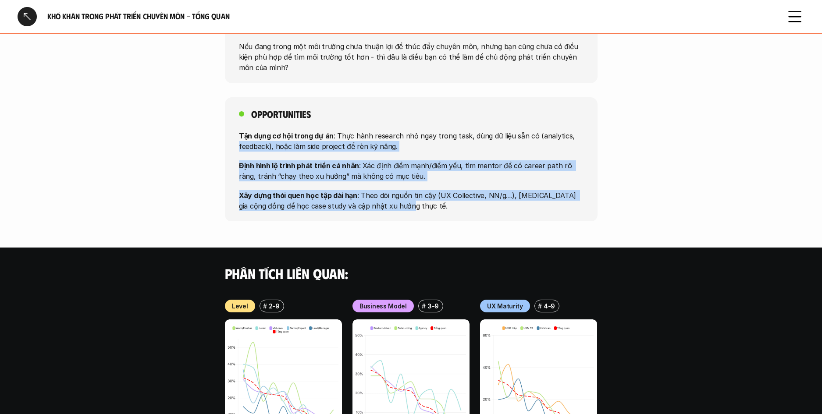
click at [199, 136] on div "Opportunities Tận dụng cơ hội trong dự án : Thực hành research nhỏ ngay trong t…" at bounding box center [411, 159] width 822 height 124
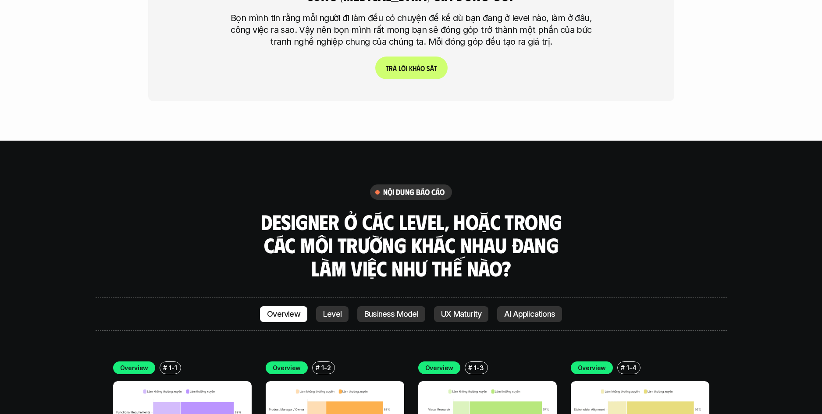
scroll to position [2341, 0]
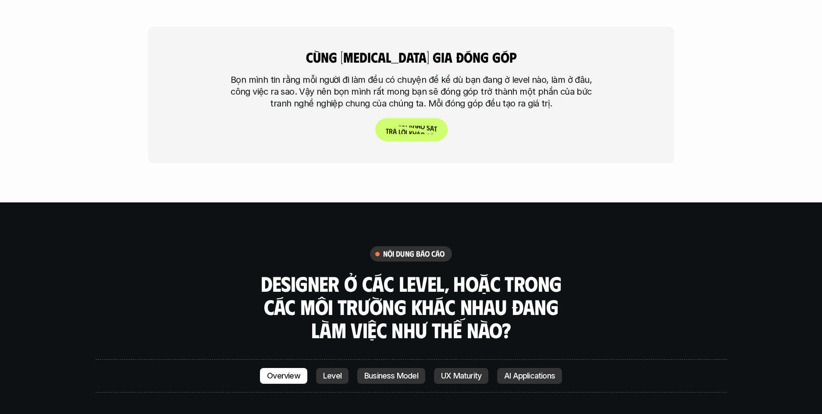
click at [404, 125] on p "T r ả l ờ i k h ả o s á t" at bounding box center [410, 129] width 51 height 8
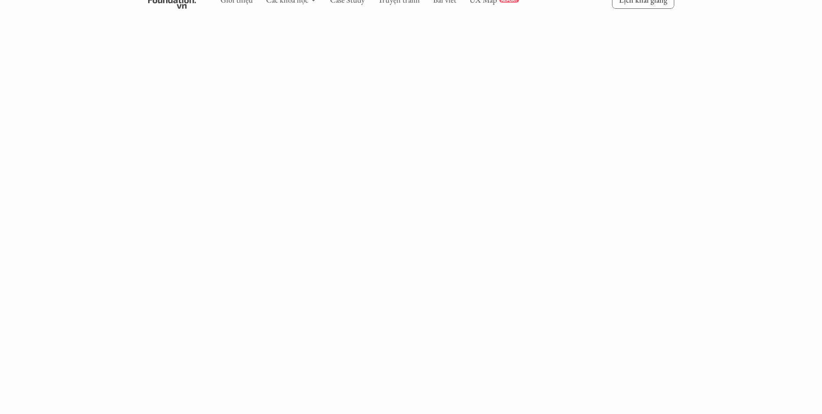
scroll to position [2097, 0]
